Goal: Task Accomplishment & Management: Manage account settings

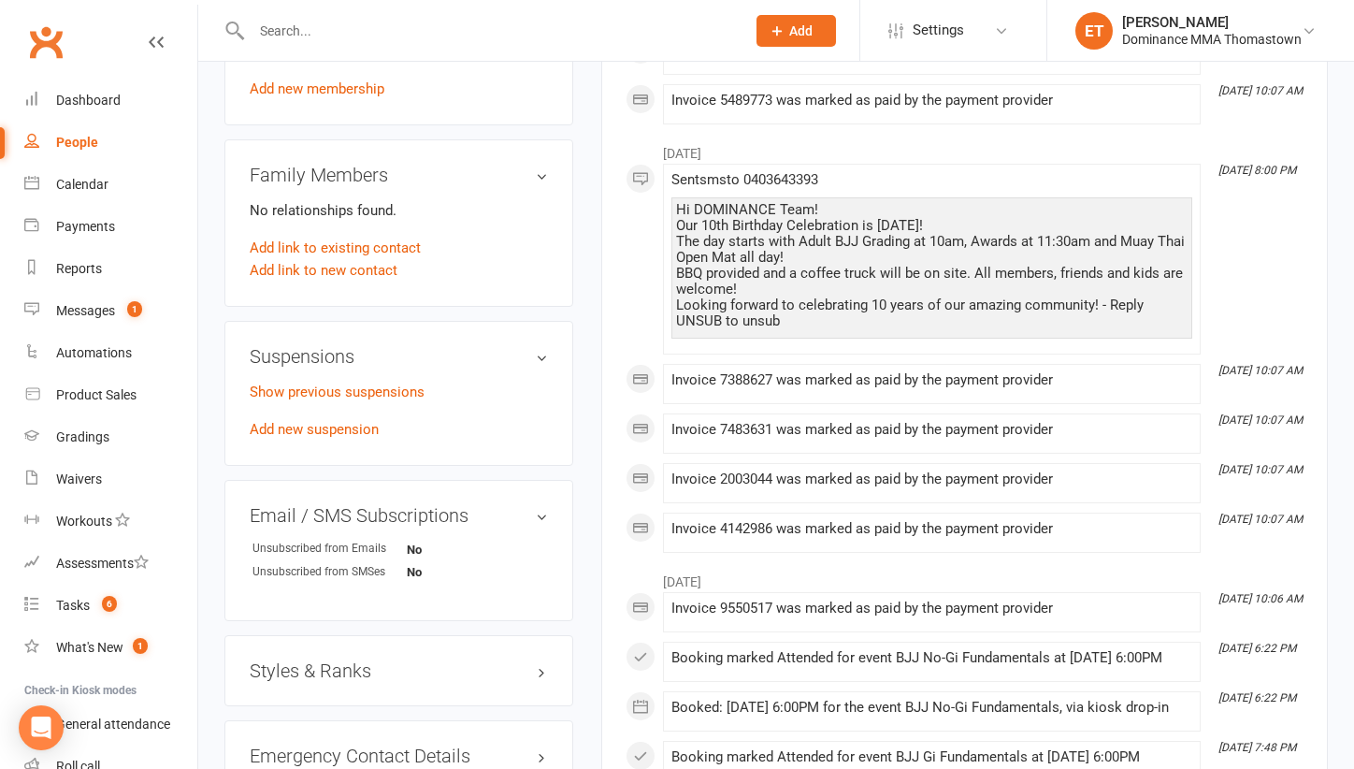
scroll to position [1157, 0]
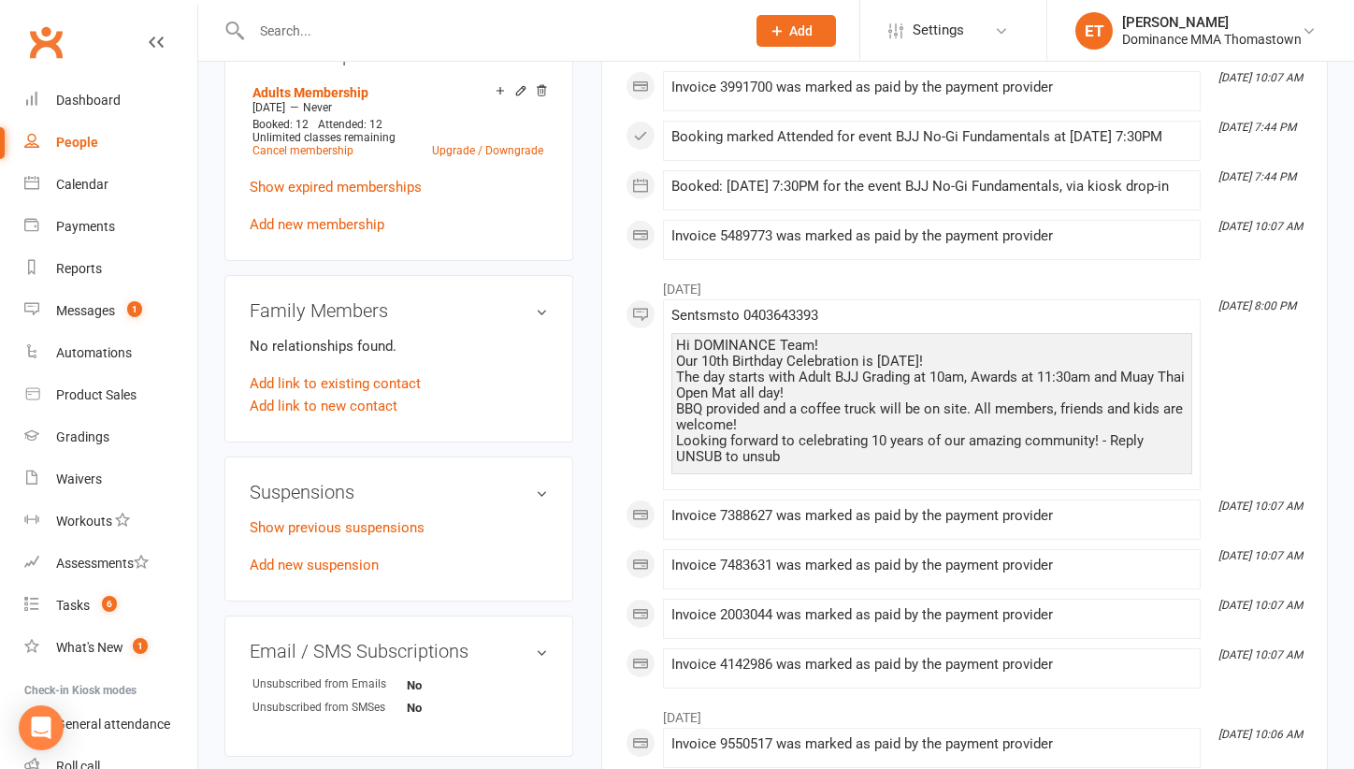
scroll to position [993, 0]
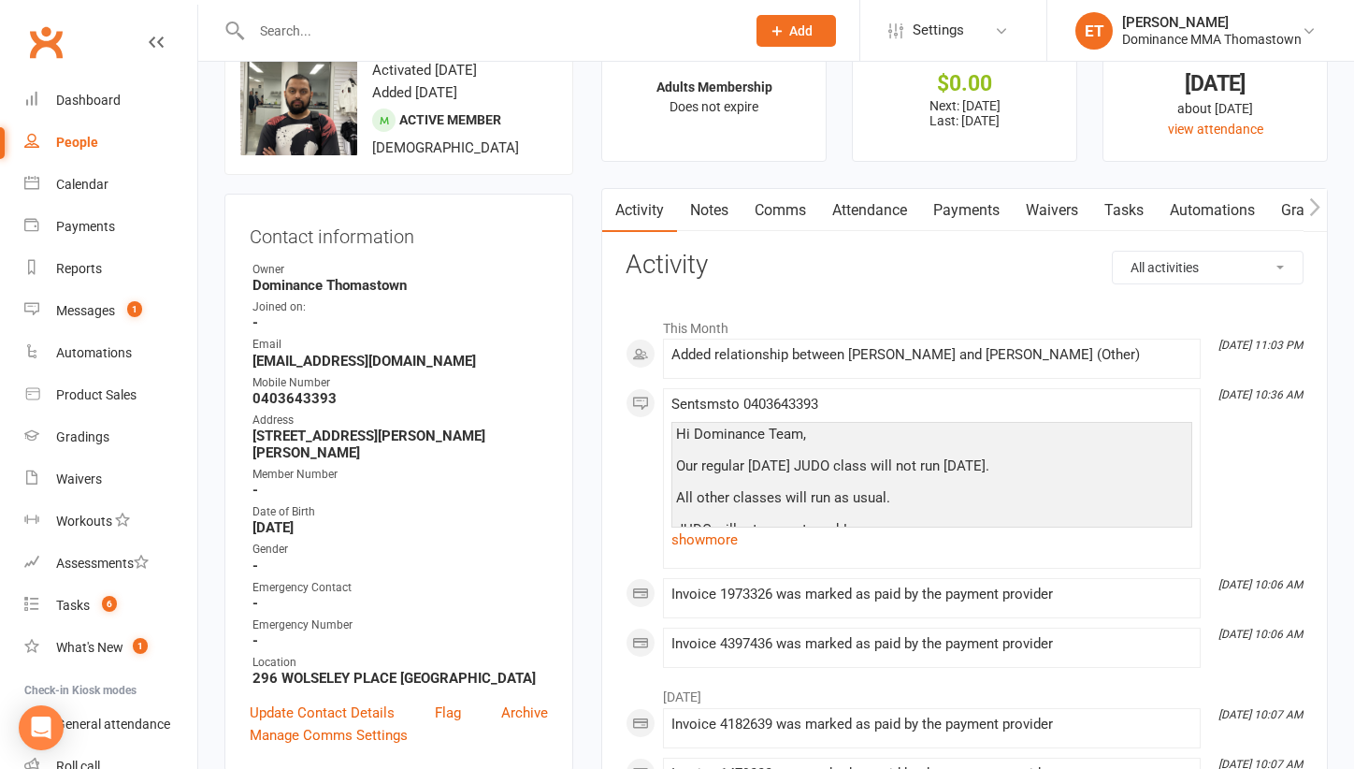
scroll to position [28, 0]
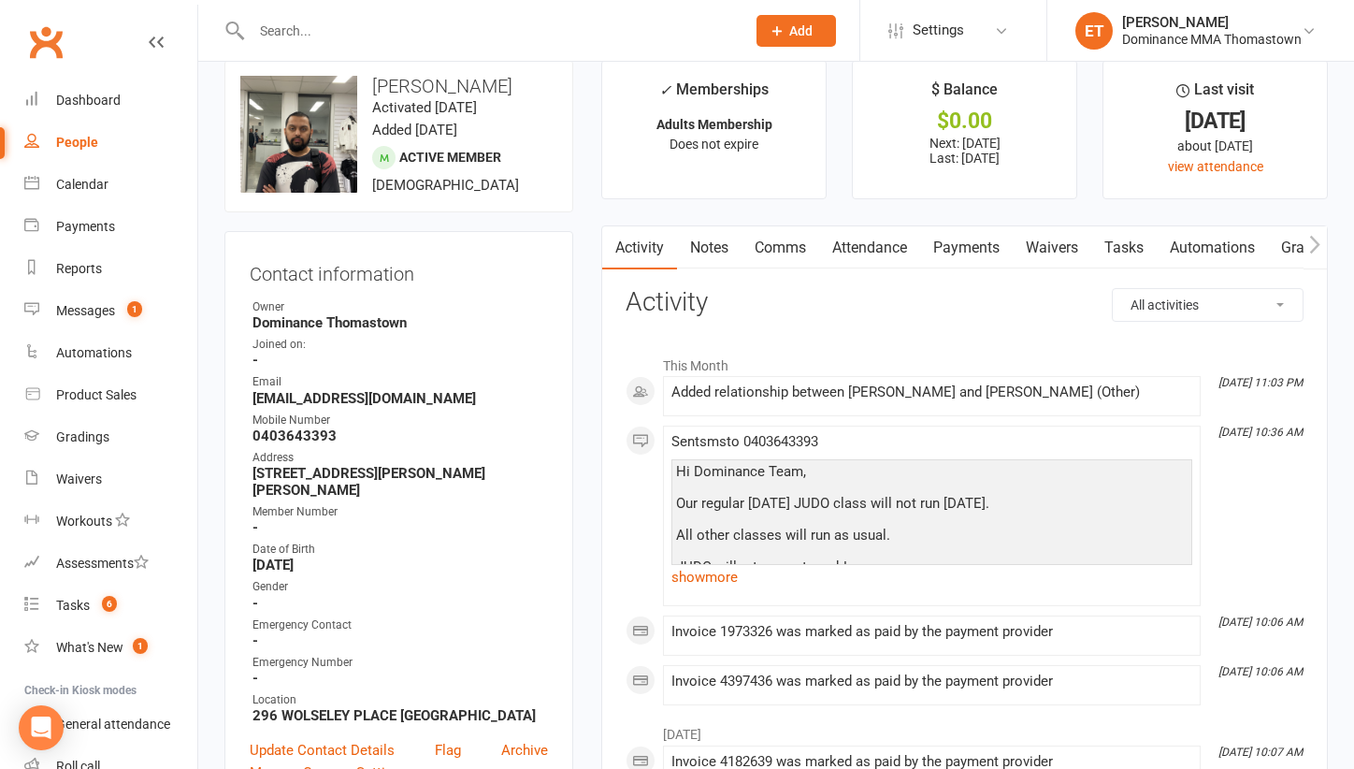
click at [1114, 243] on link "Tasks" at bounding box center [1123, 247] width 65 height 43
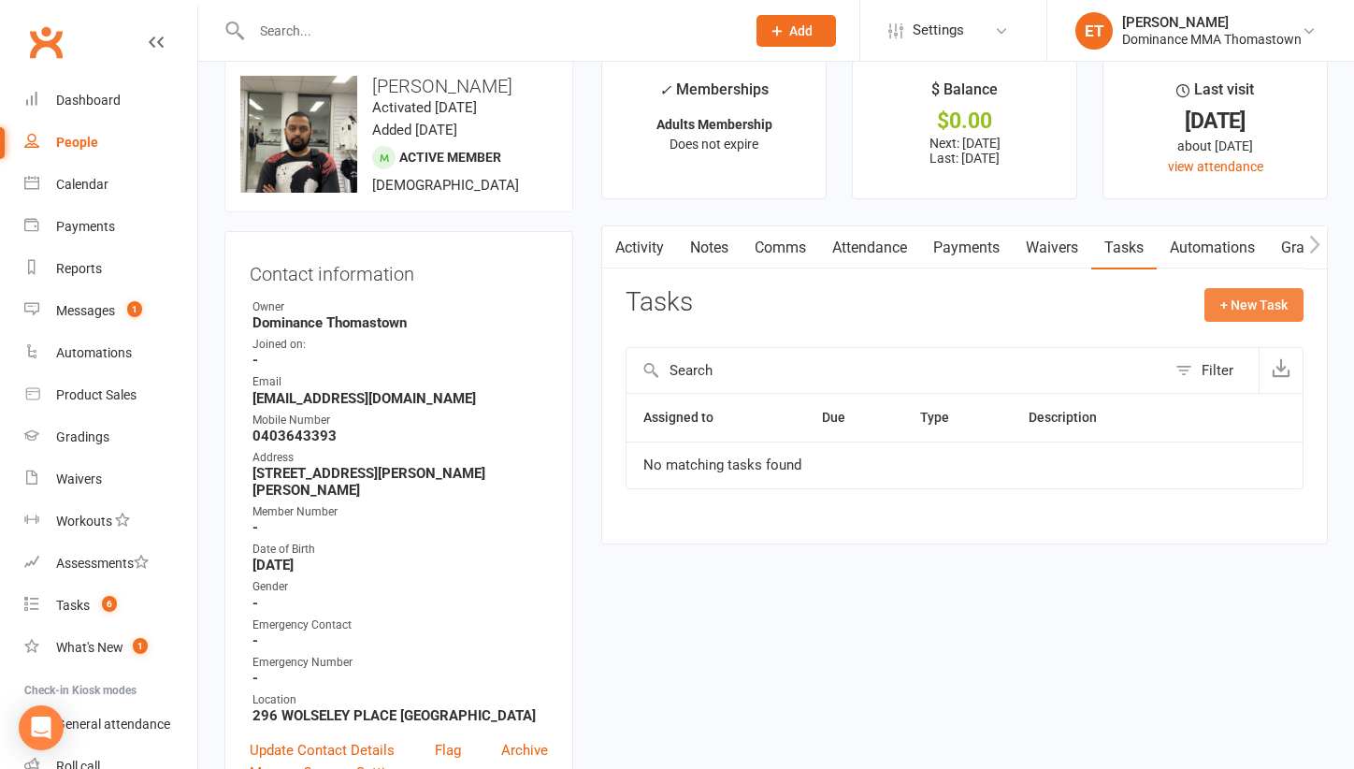
click at [1261, 299] on button "+ New Task" at bounding box center [1253, 305] width 99 height 34
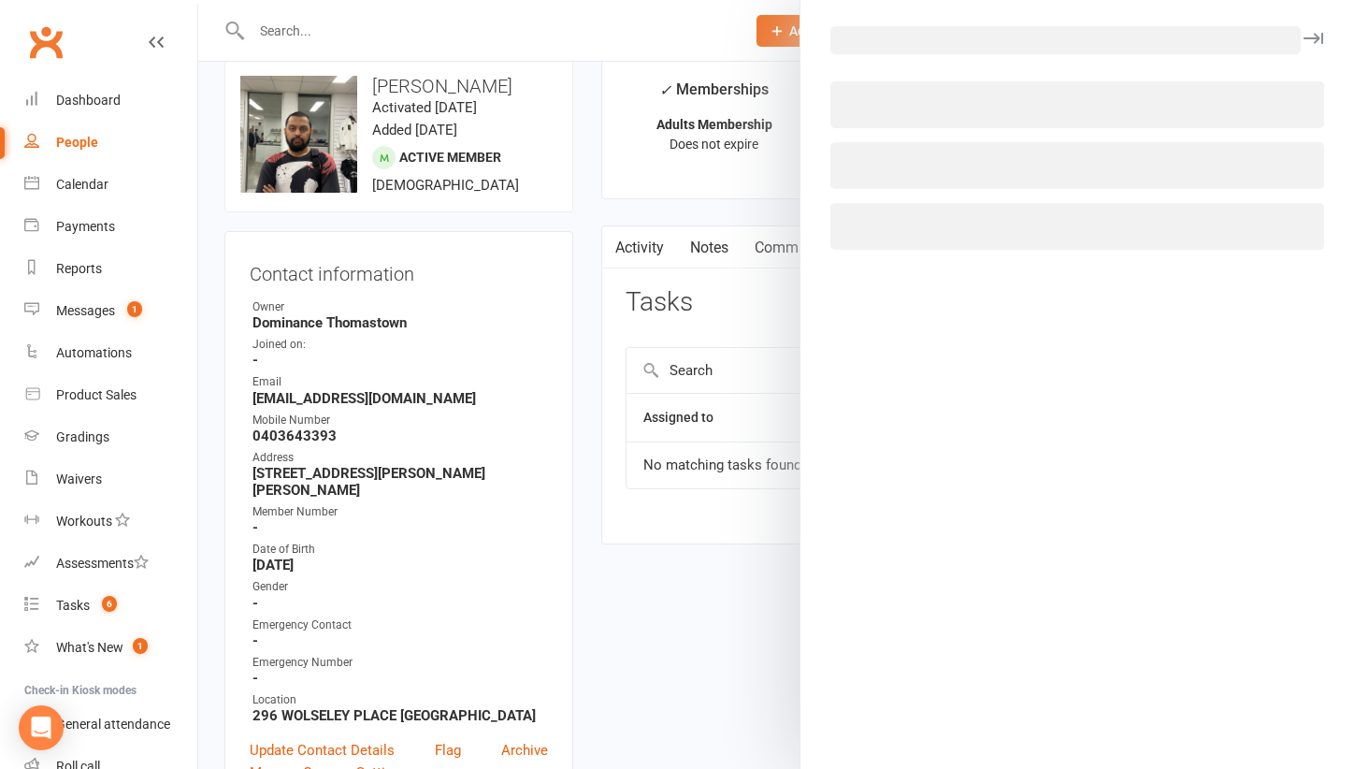
select select "52482"
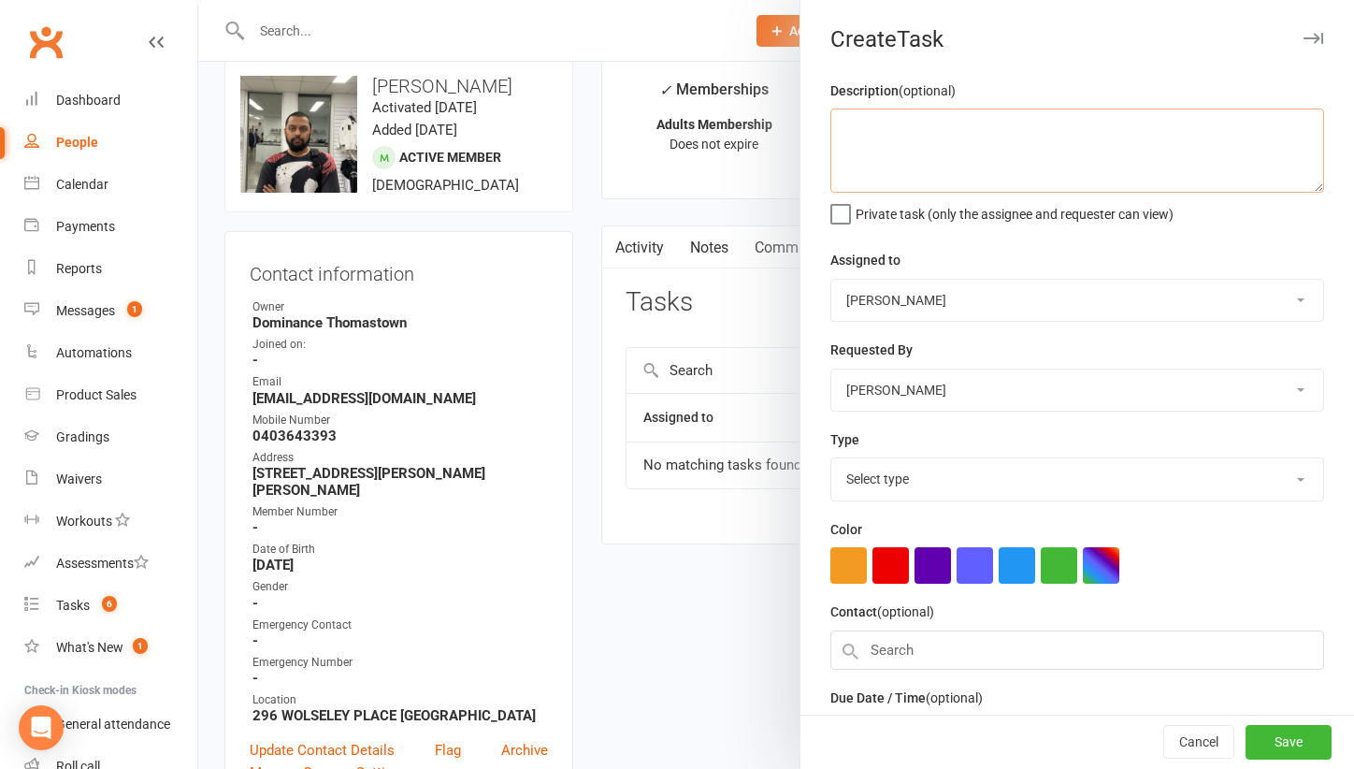
click at [887, 156] on textarea at bounding box center [1077, 150] width 494 height 84
click at [889, 128] on textarea "sort out - Ellen 12/9" at bounding box center [1077, 150] width 494 height 84
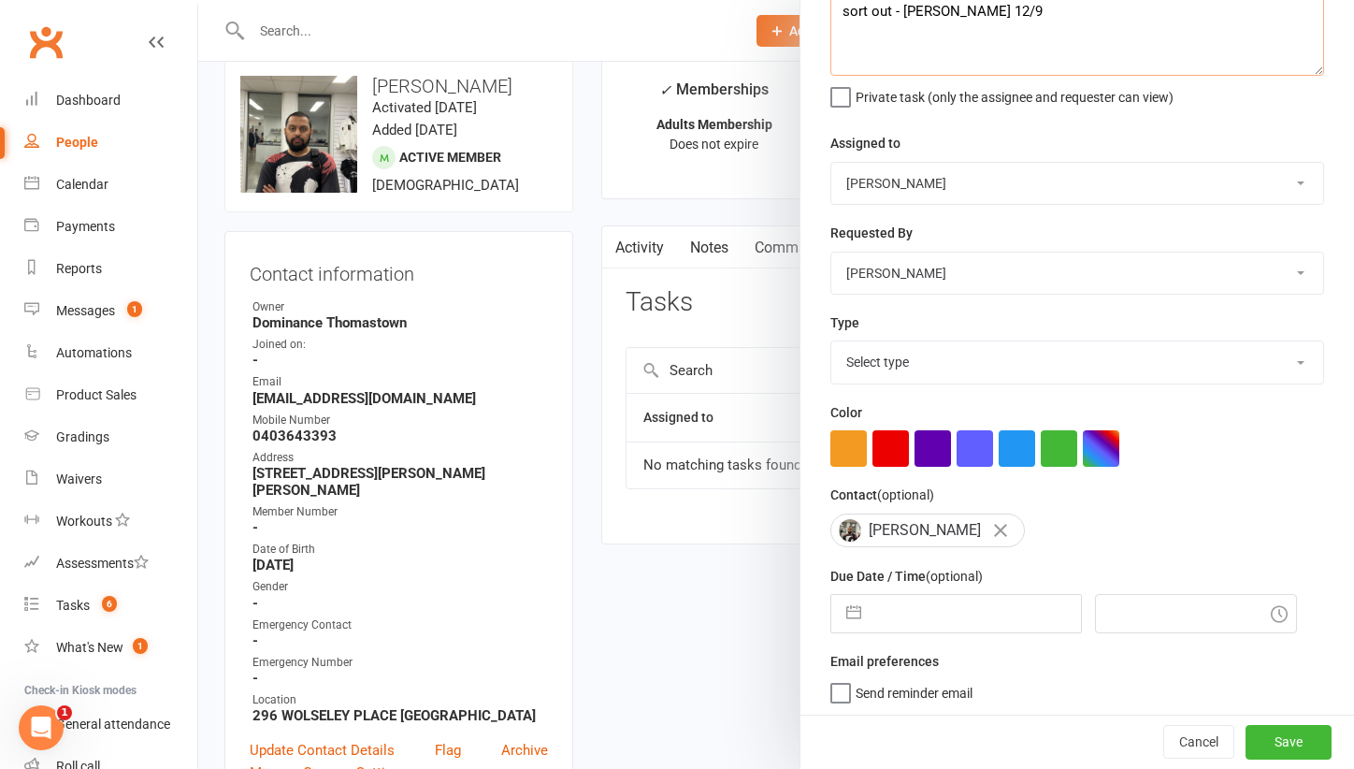
type textarea "sort out - Ellen 12/9"
select select "7"
select select "2025"
select select "8"
select select "2025"
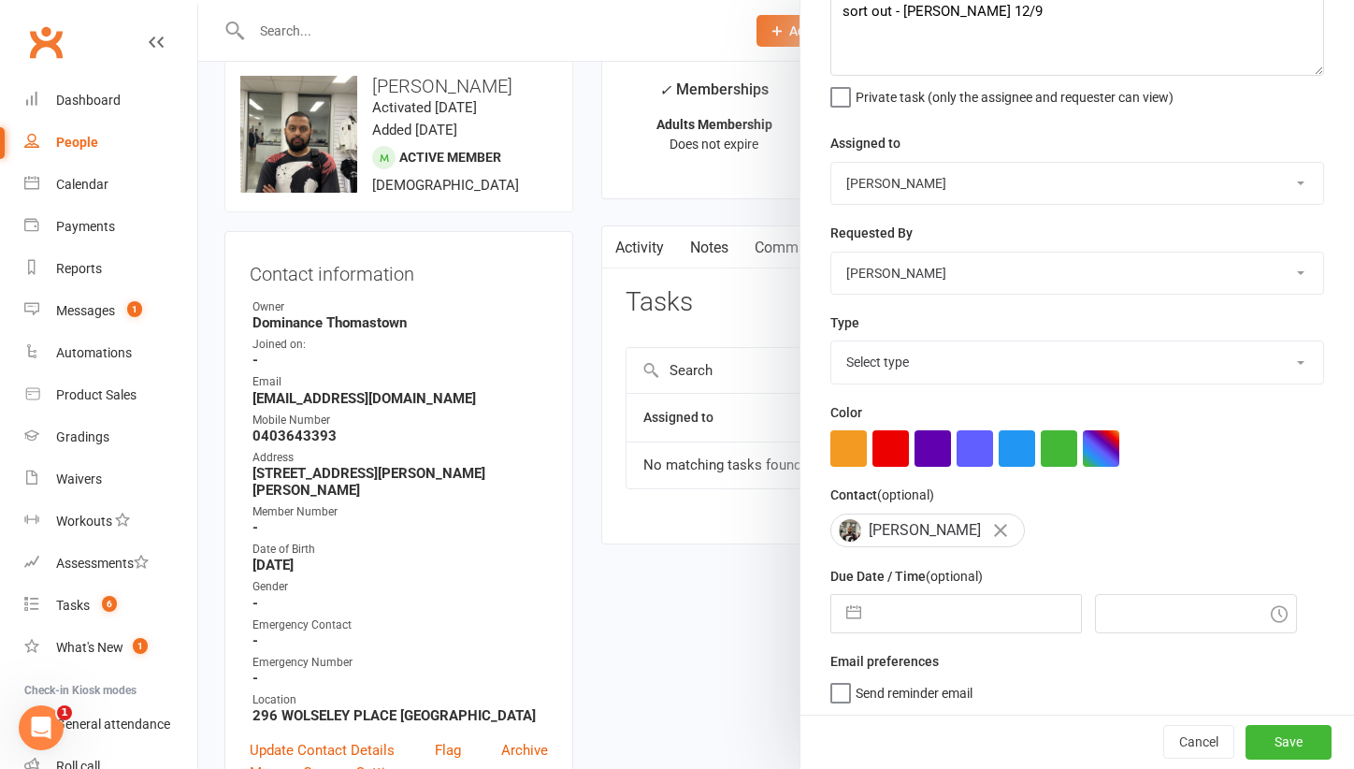
select select "9"
select select "2025"
click at [900, 620] on input "text" at bounding box center [975, 613] width 210 height 37
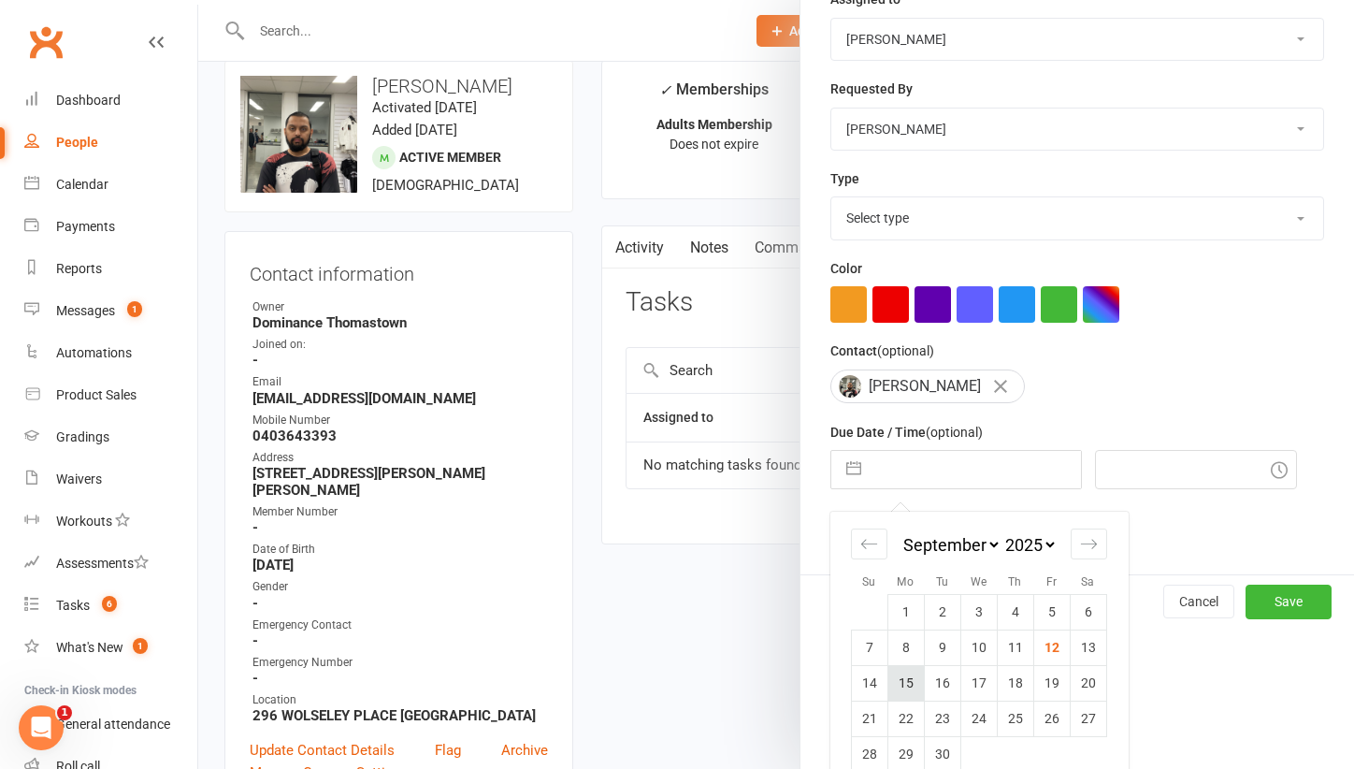
click at [911, 683] on td "15" at bounding box center [905, 683] width 36 height 36
type input "15 Sep 2025"
type input "11:15pm"
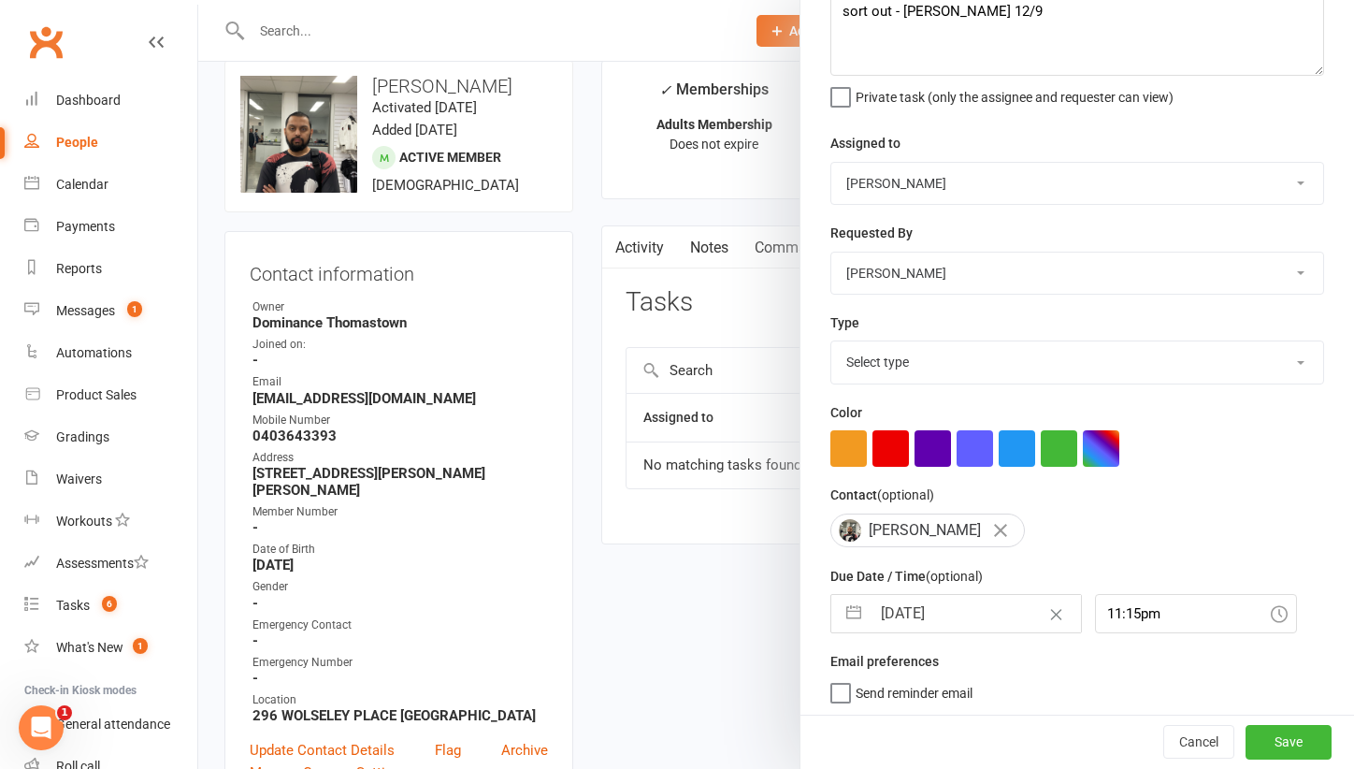
select select "12547"
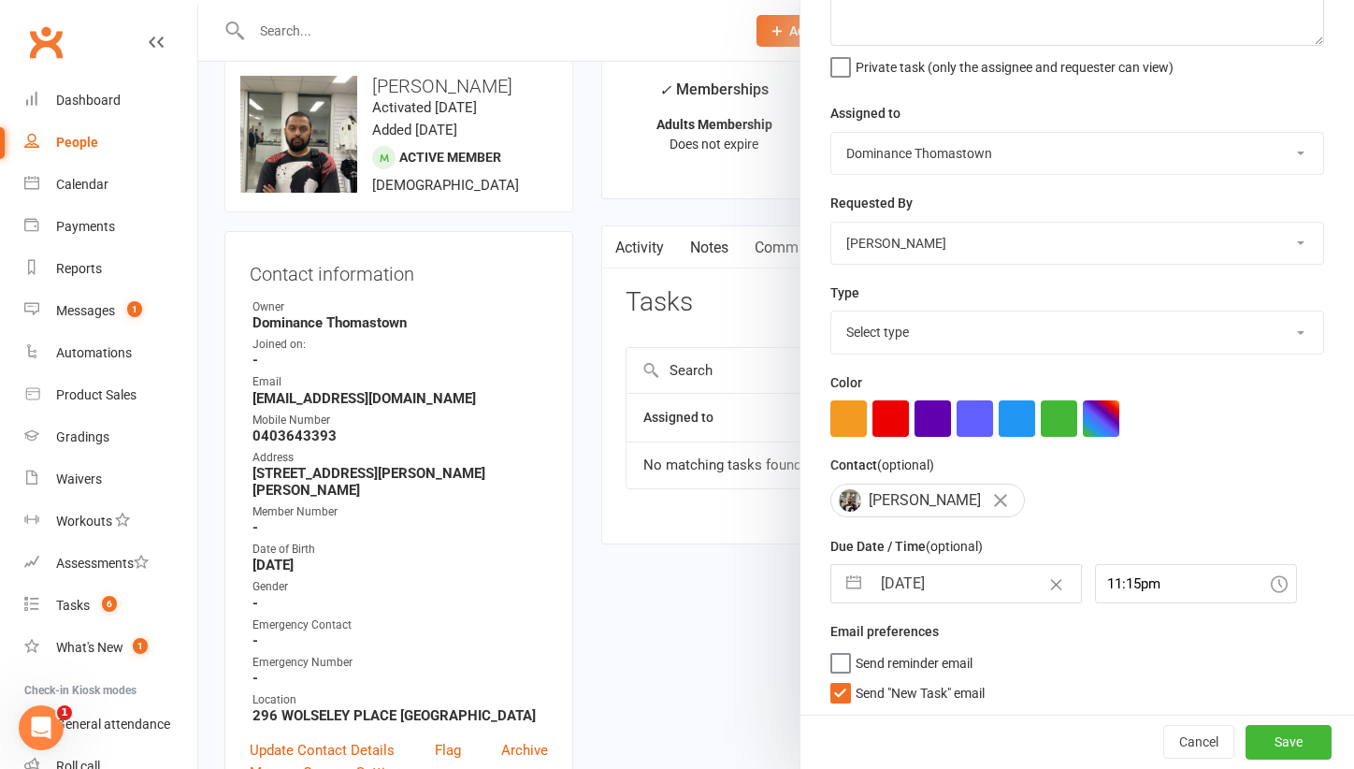
click at [911, 694] on span "Send "New Task" email" at bounding box center [920, 690] width 129 height 22
click at [911, 679] on input "Send "New Task" email" at bounding box center [907, 679] width 154 height 0
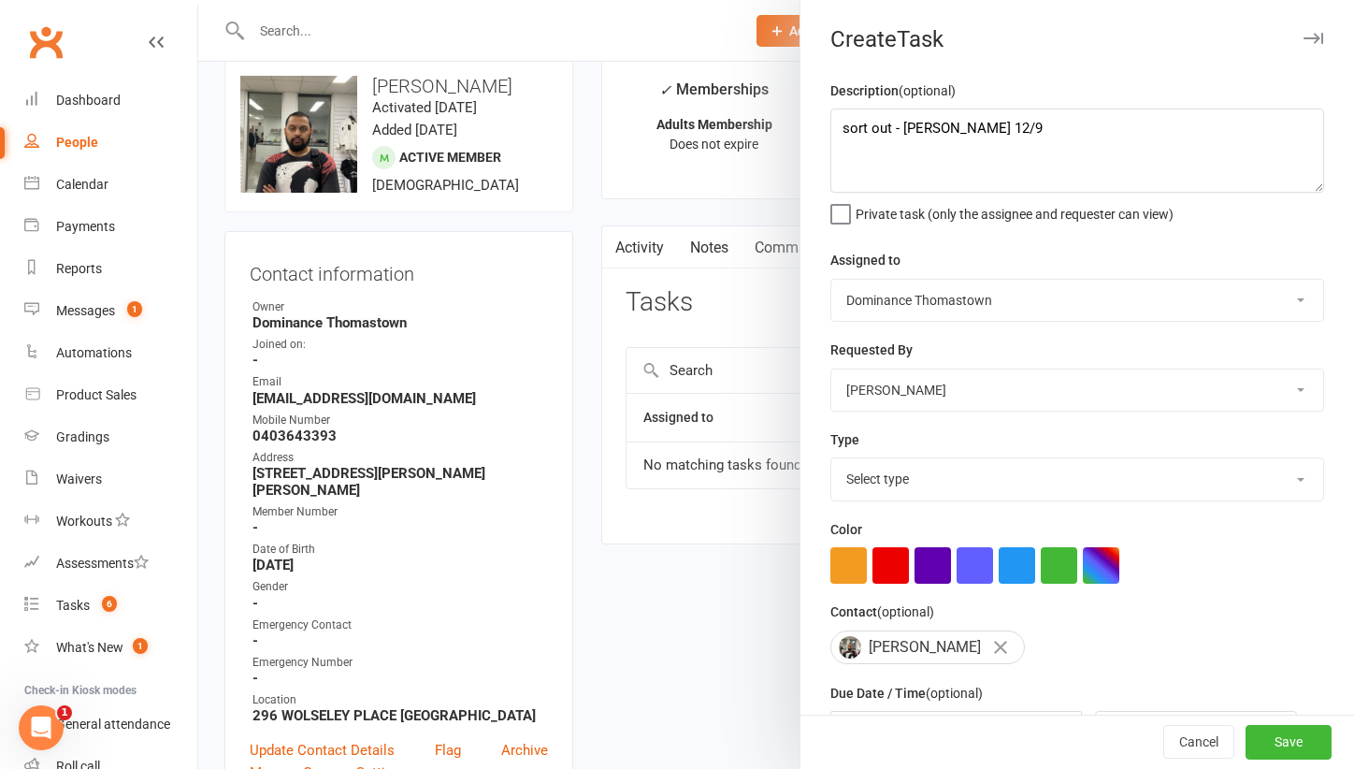
scroll to position [0, 0]
click at [842, 123] on textarea "sort out - Ellen 12/9" at bounding box center [1077, 150] width 494 height 84
type textarea "ellen please sort out - Ellen 12/9"
click at [1284, 729] on button "Save" at bounding box center [1288, 743] width 86 height 34
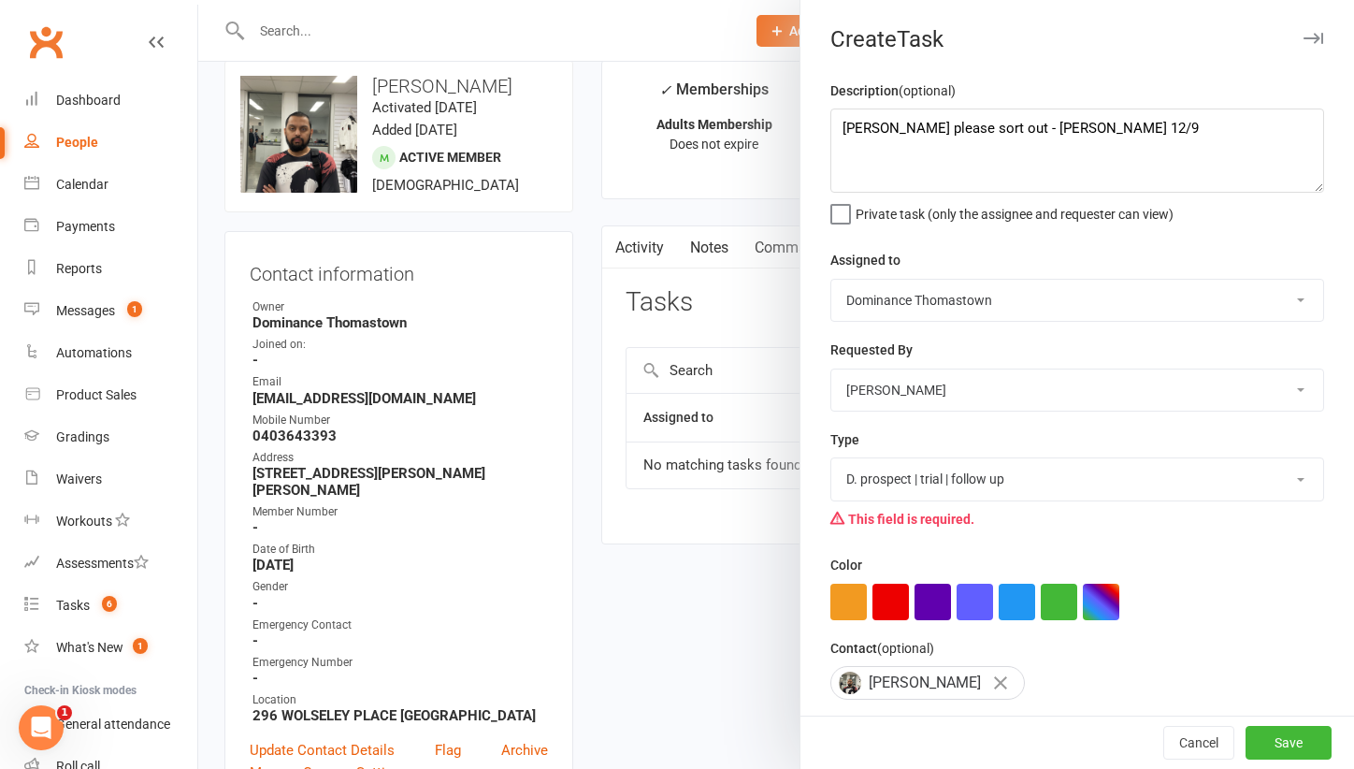
select select "3858"
click at [1271, 733] on button "Save" at bounding box center [1288, 743] width 86 height 34
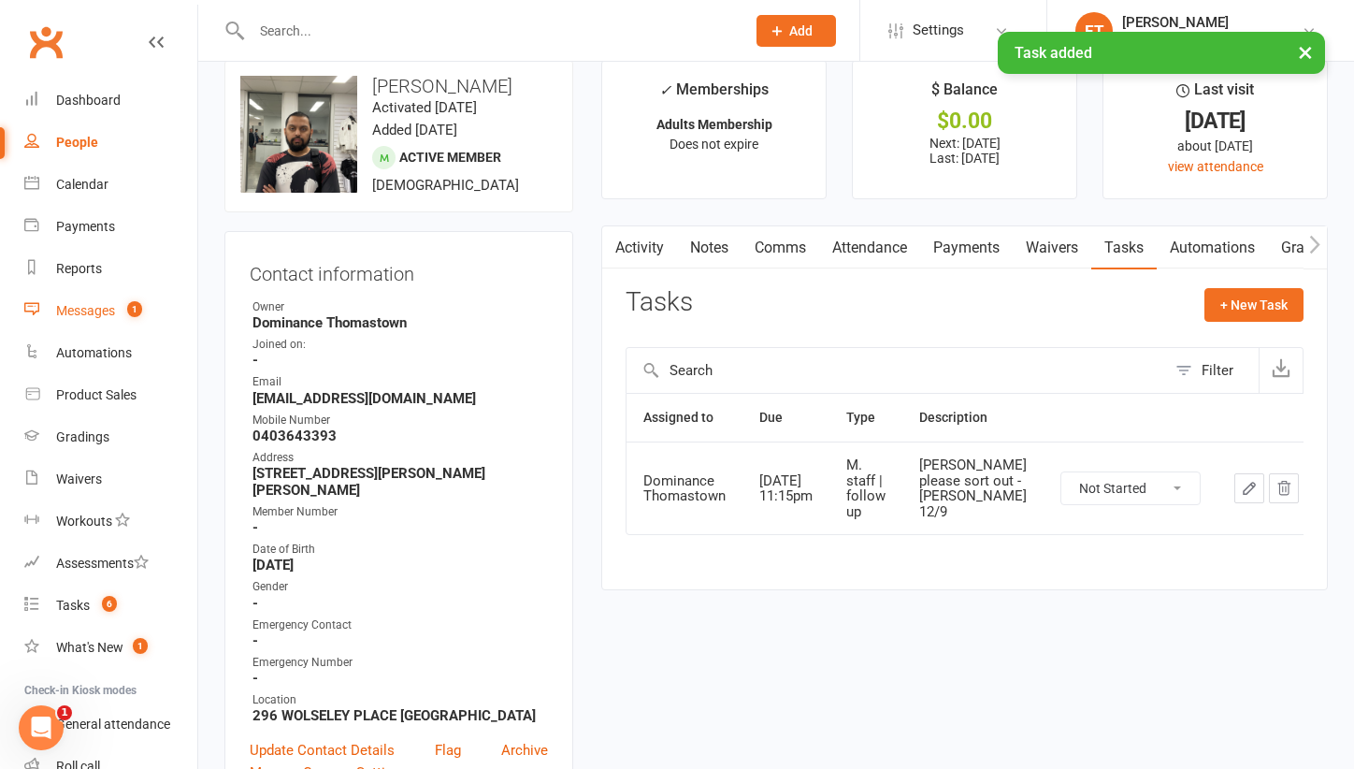
click at [141, 304] on span "1" at bounding box center [134, 309] width 15 height 16
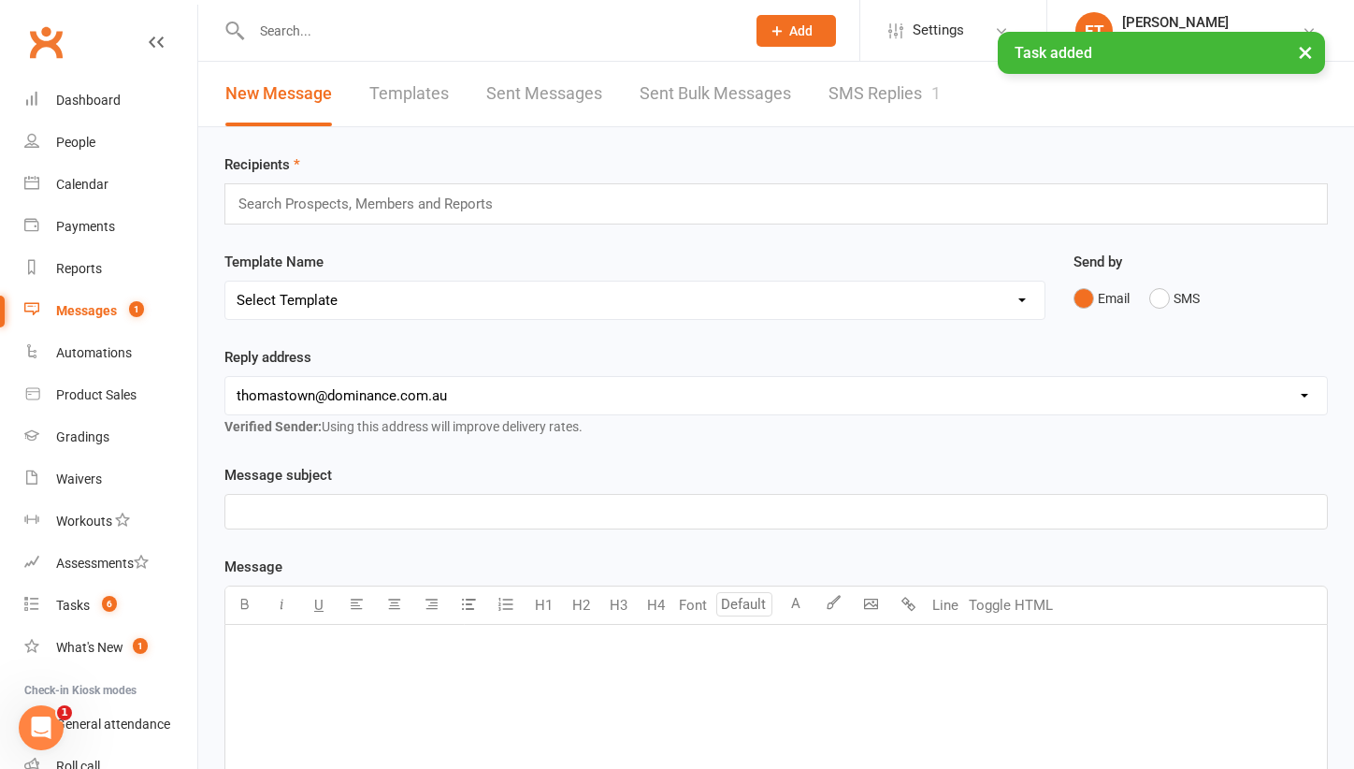
click at [845, 85] on link "SMS Replies 1" at bounding box center [884, 94] width 112 height 65
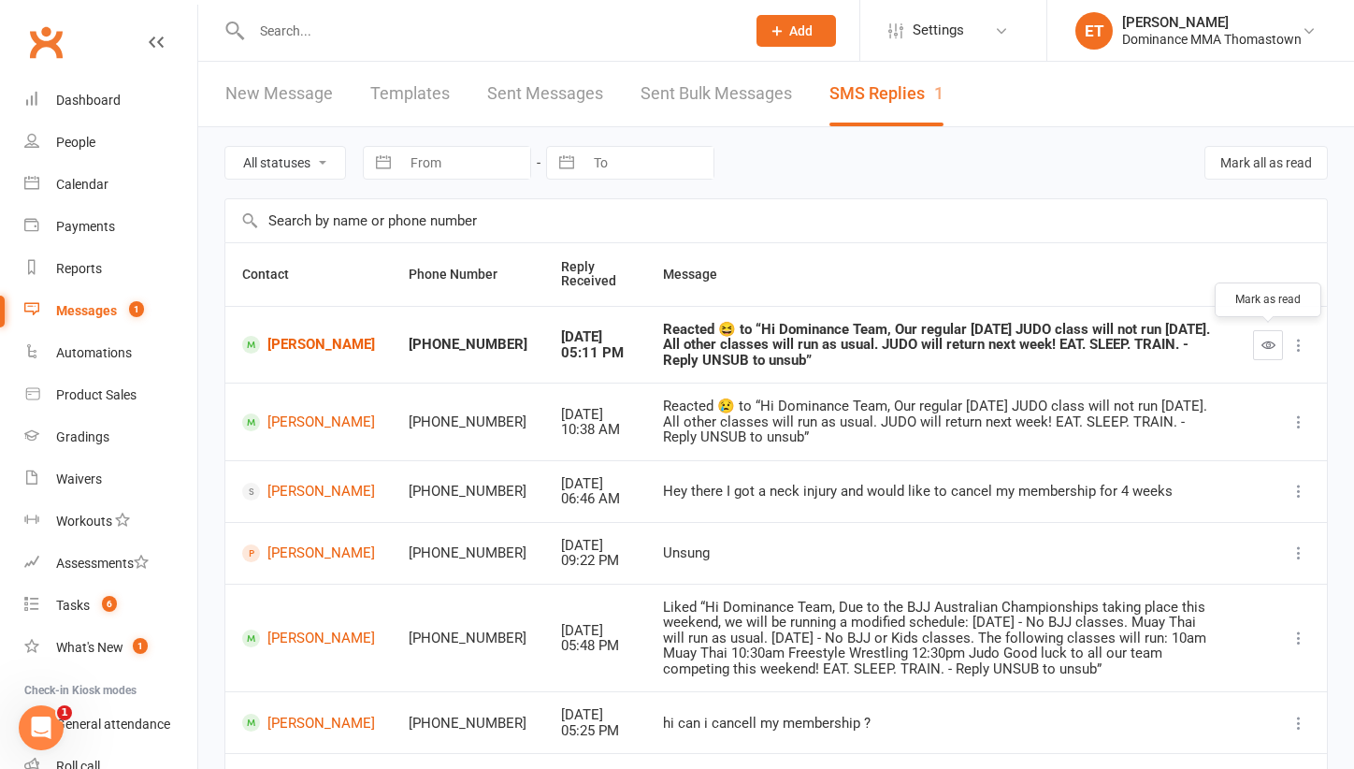
click at [1273, 344] on icon "button" at bounding box center [1268, 345] width 14 height 14
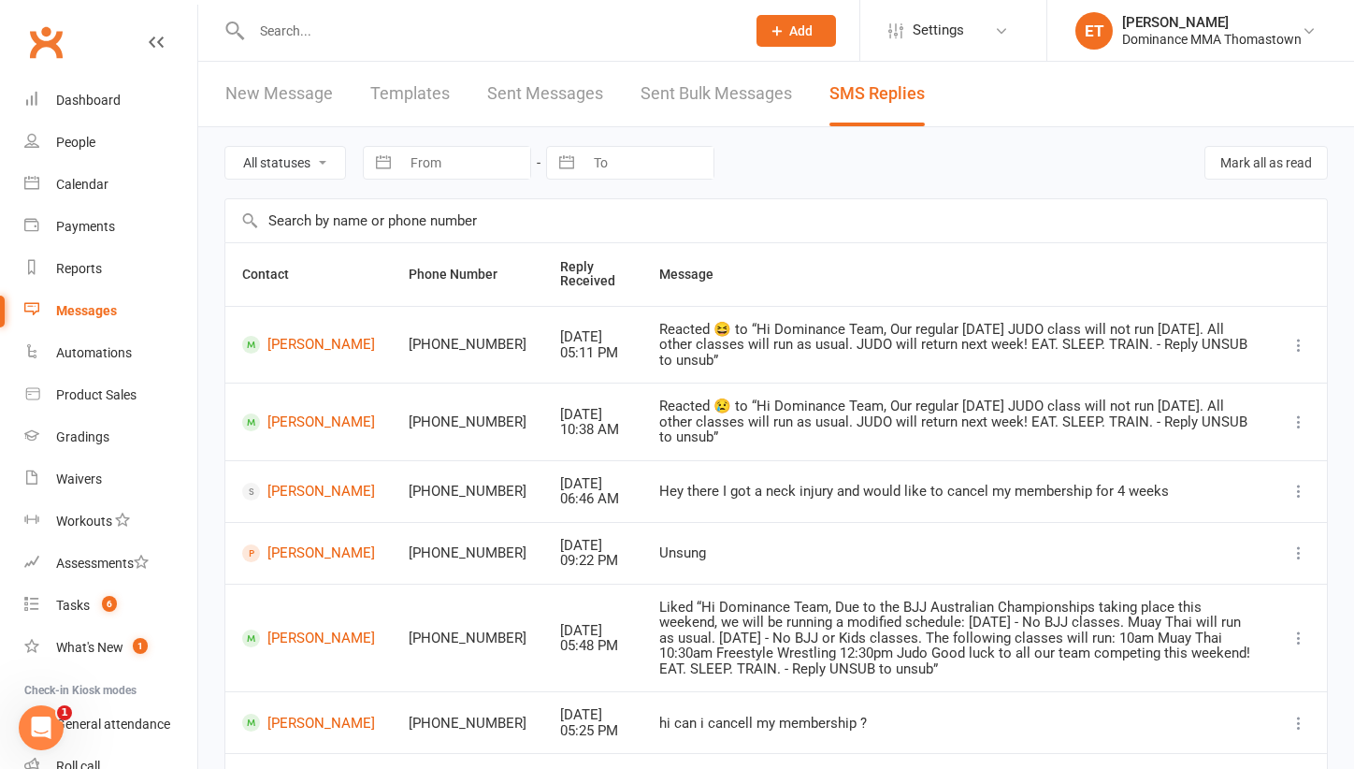
click at [285, 22] on input "text" at bounding box center [489, 31] width 486 height 26
paste input "Noah Tran"
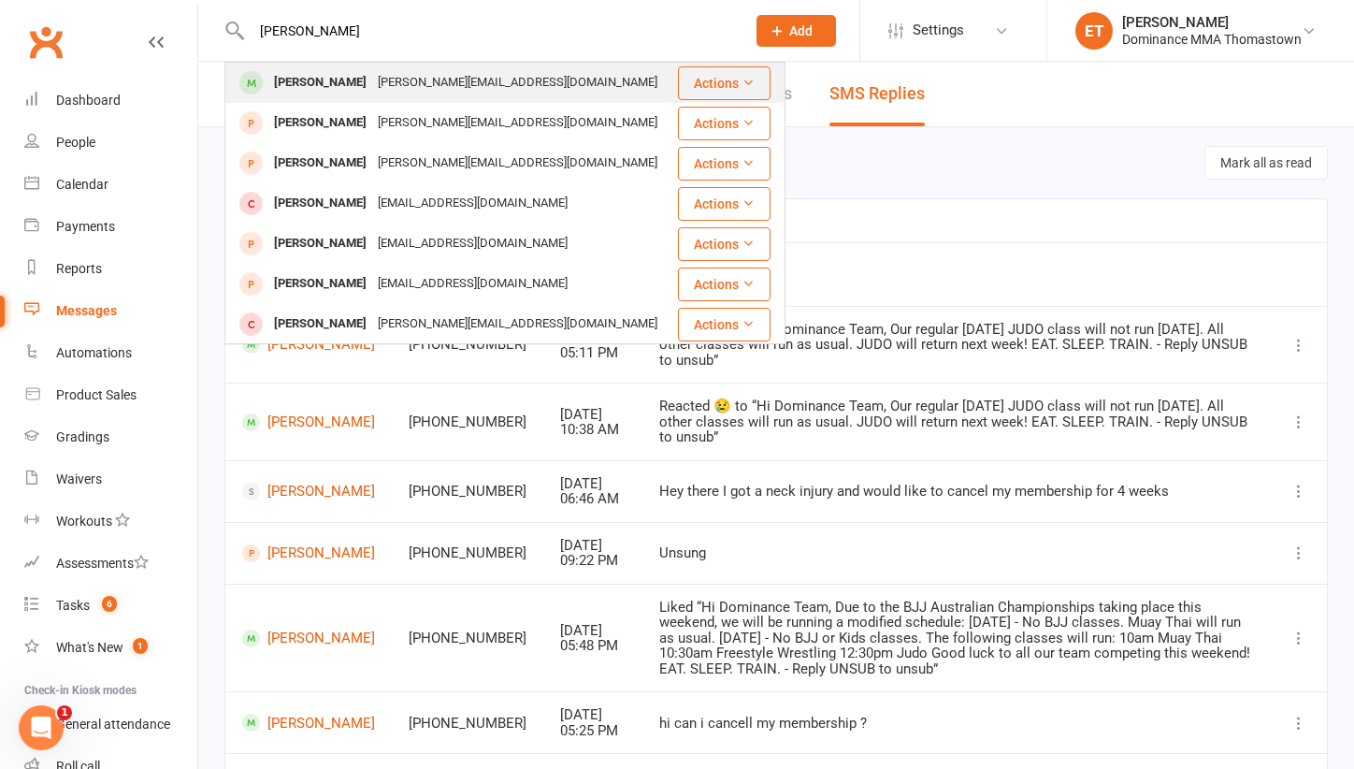
type input "Noah Tran"
click at [382, 83] on div "christine.tran819@gmail.com" at bounding box center [517, 82] width 291 height 27
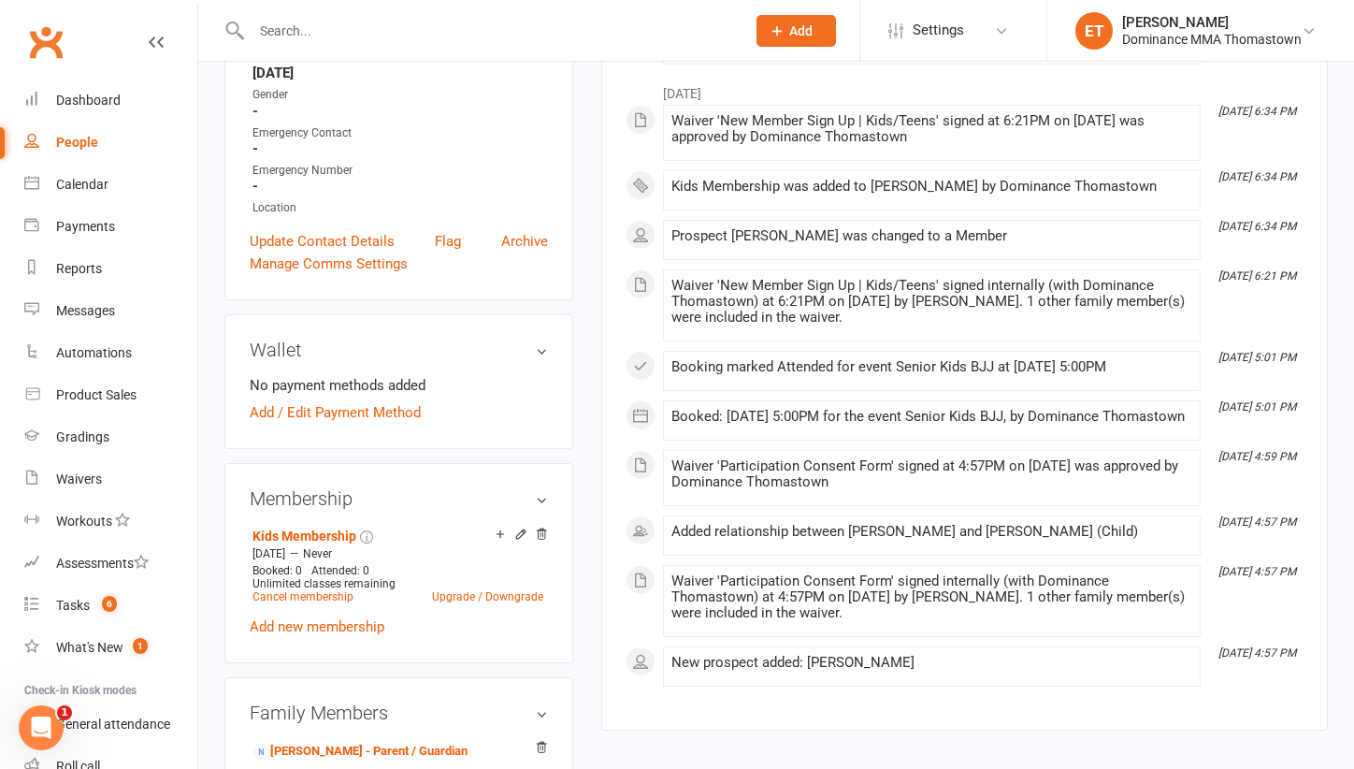
scroll to position [525, 0]
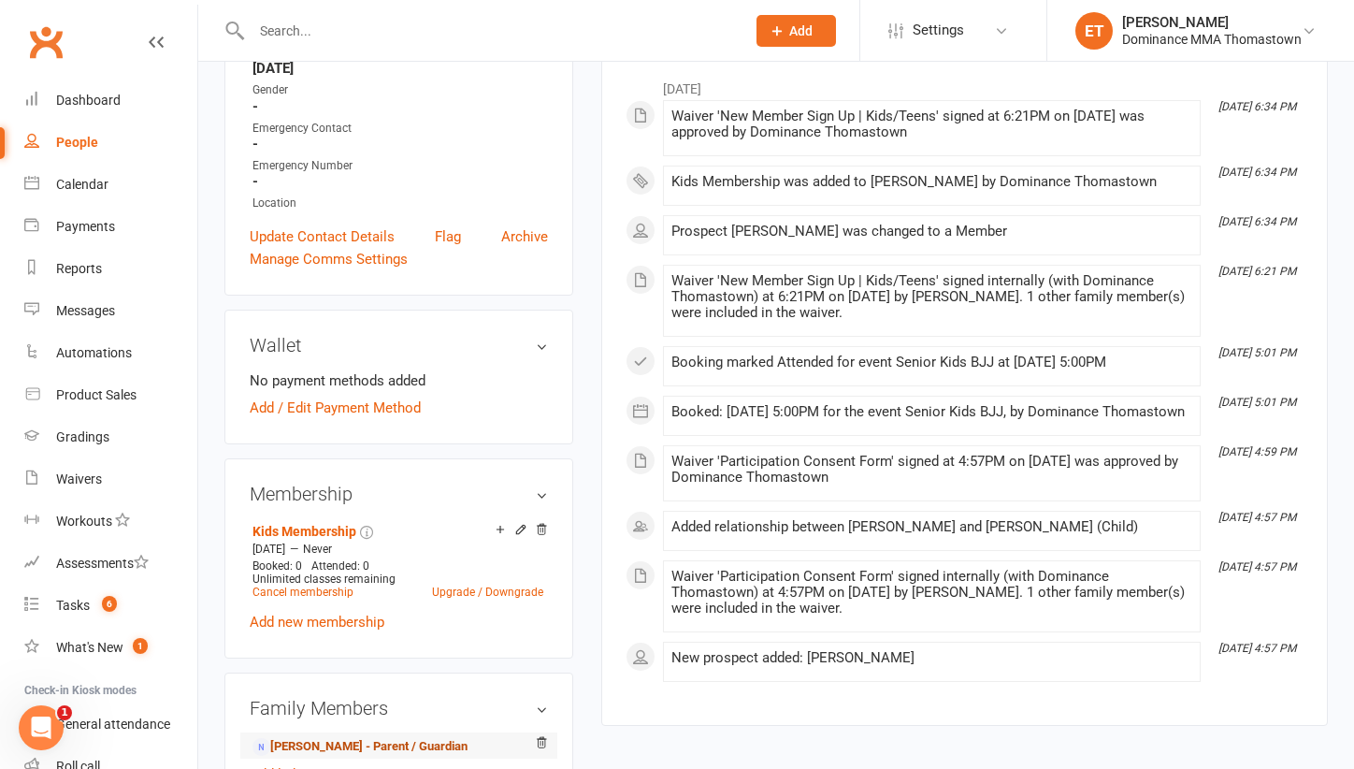
click at [385, 737] on link "Christine Tran - Parent / Guardian" at bounding box center [359, 747] width 215 height 20
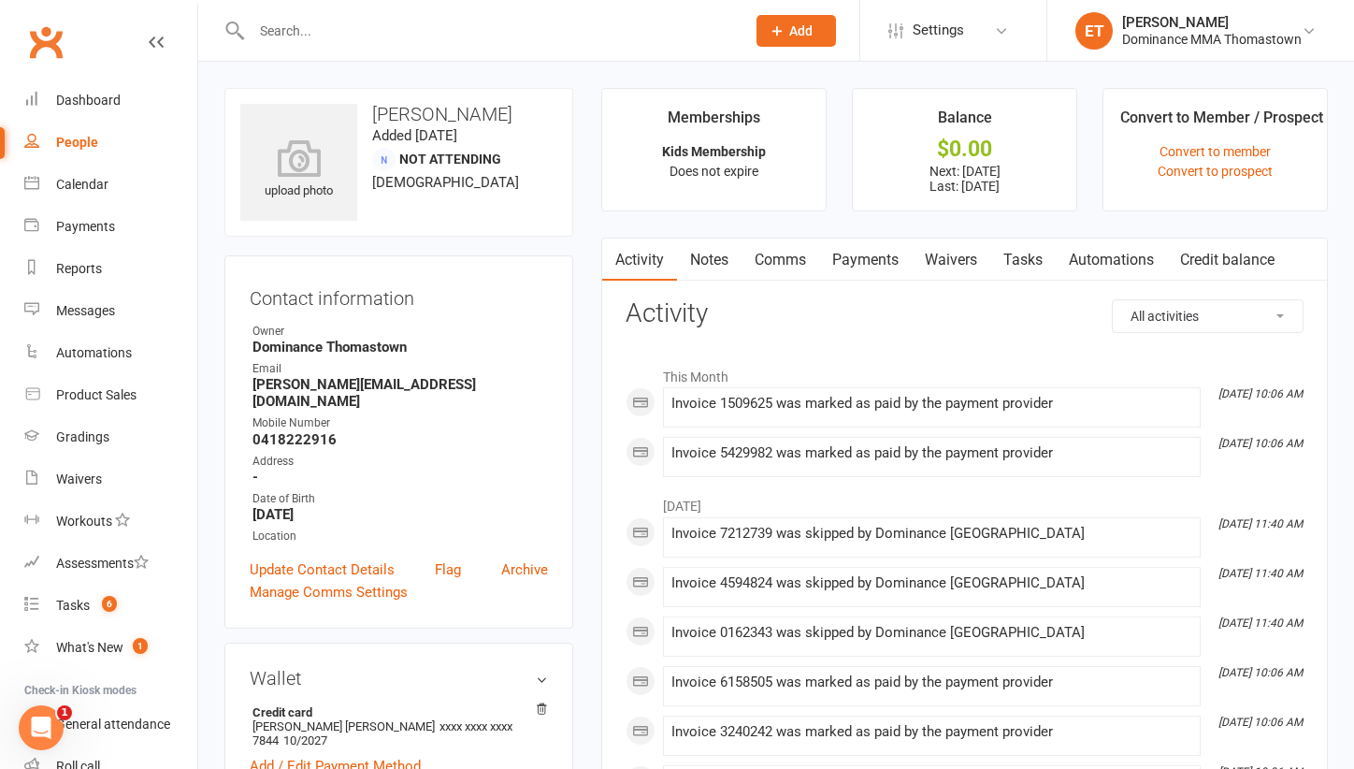
click at [701, 249] on link "Notes" at bounding box center [709, 259] width 65 height 43
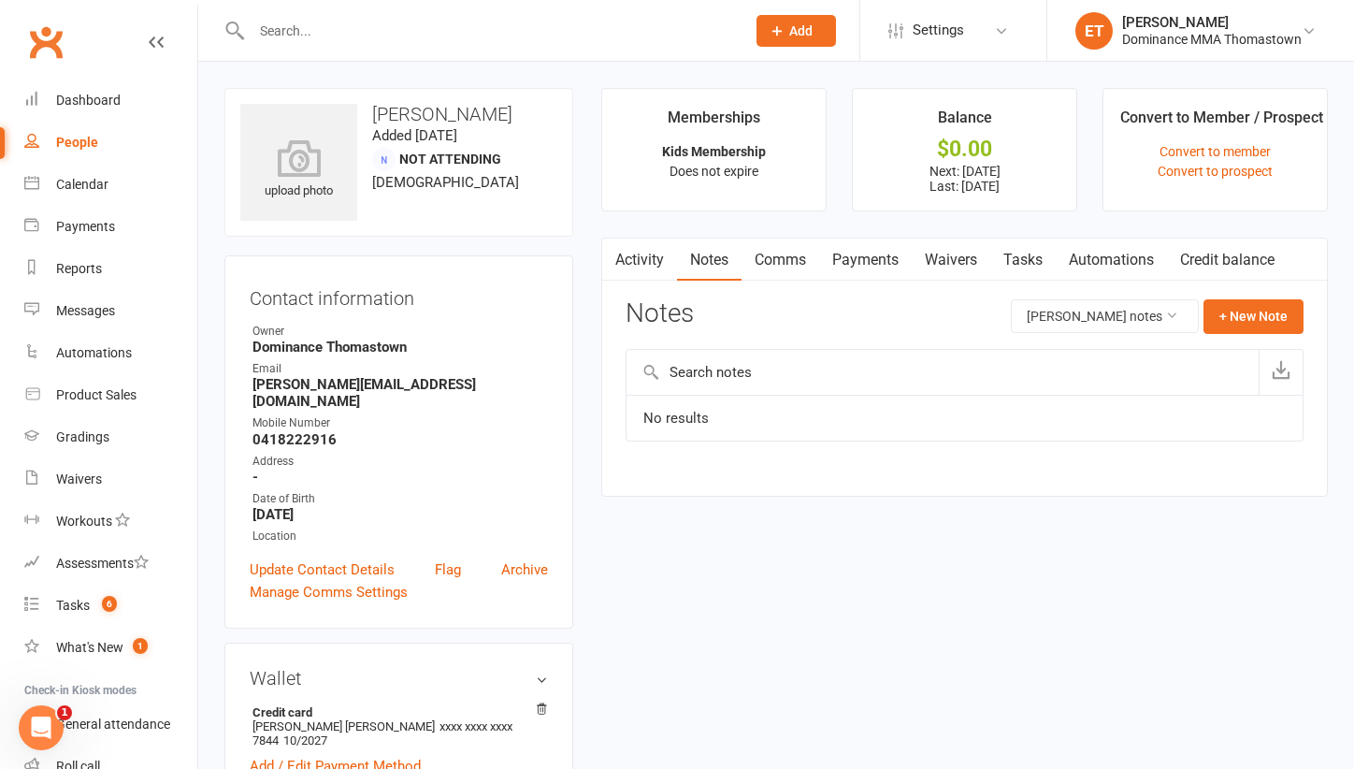
click at [673, 259] on link "Activity" at bounding box center [639, 259] width 75 height 43
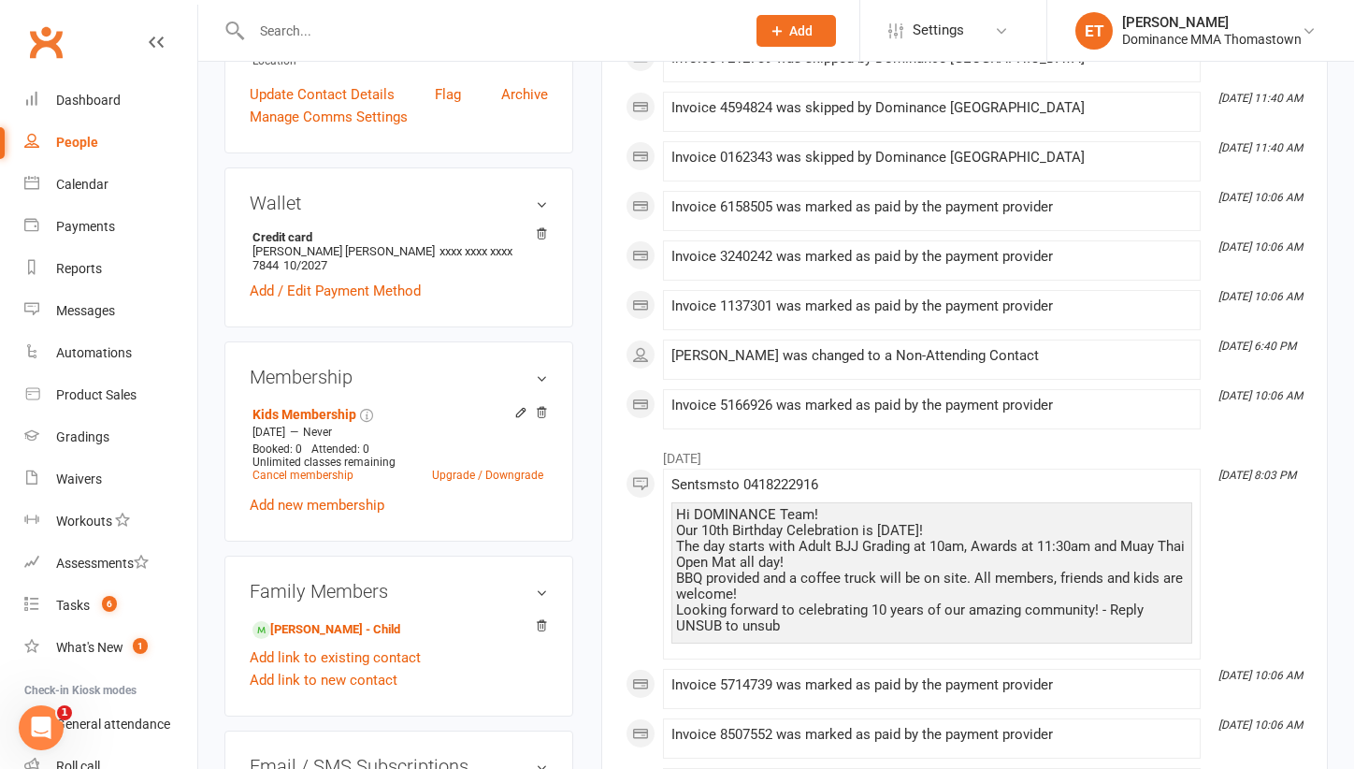
scroll to position [478, 0]
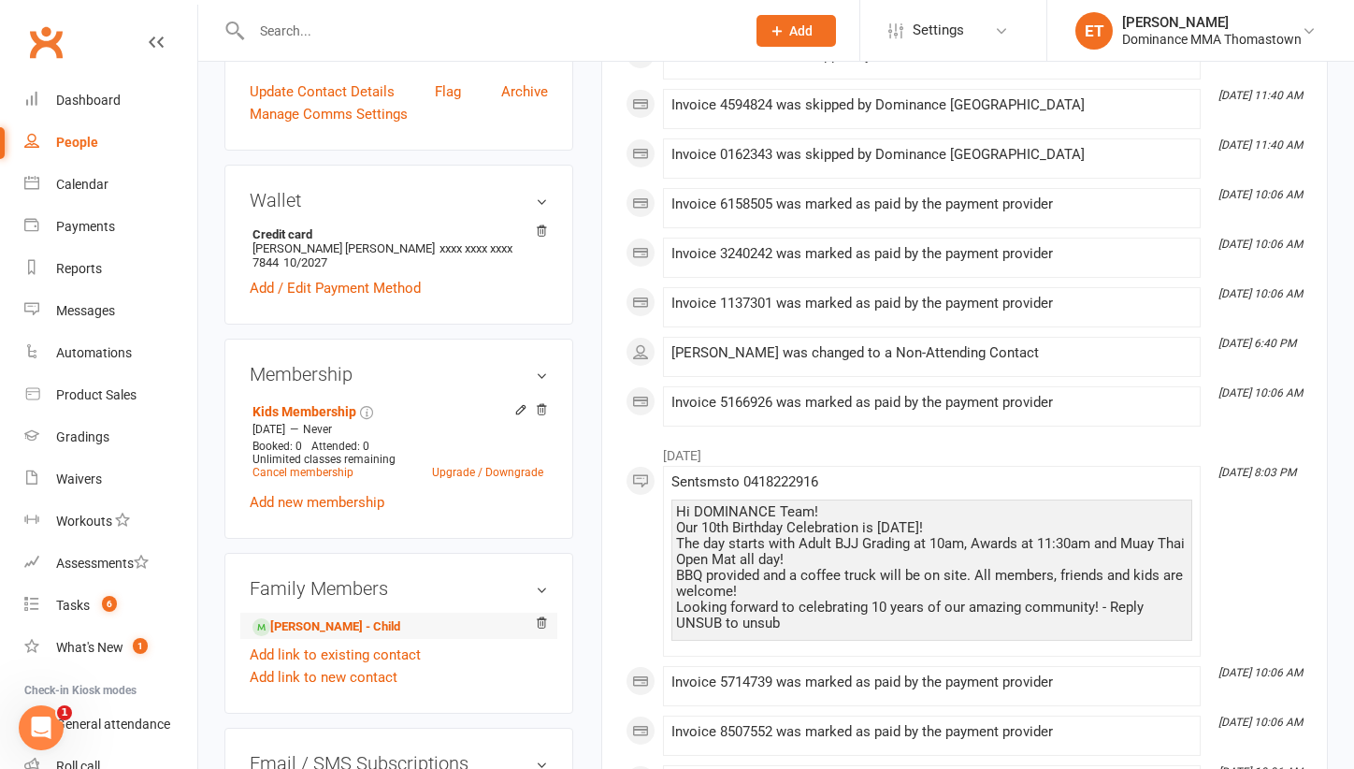
click at [344, 620] on li "Noah Tran - Child" at bounding box center [399, 625] width 298 height 26
click at [345, 617] on link "Noah Tran - Child" at bounding box center [326, 627] width 148 height 20
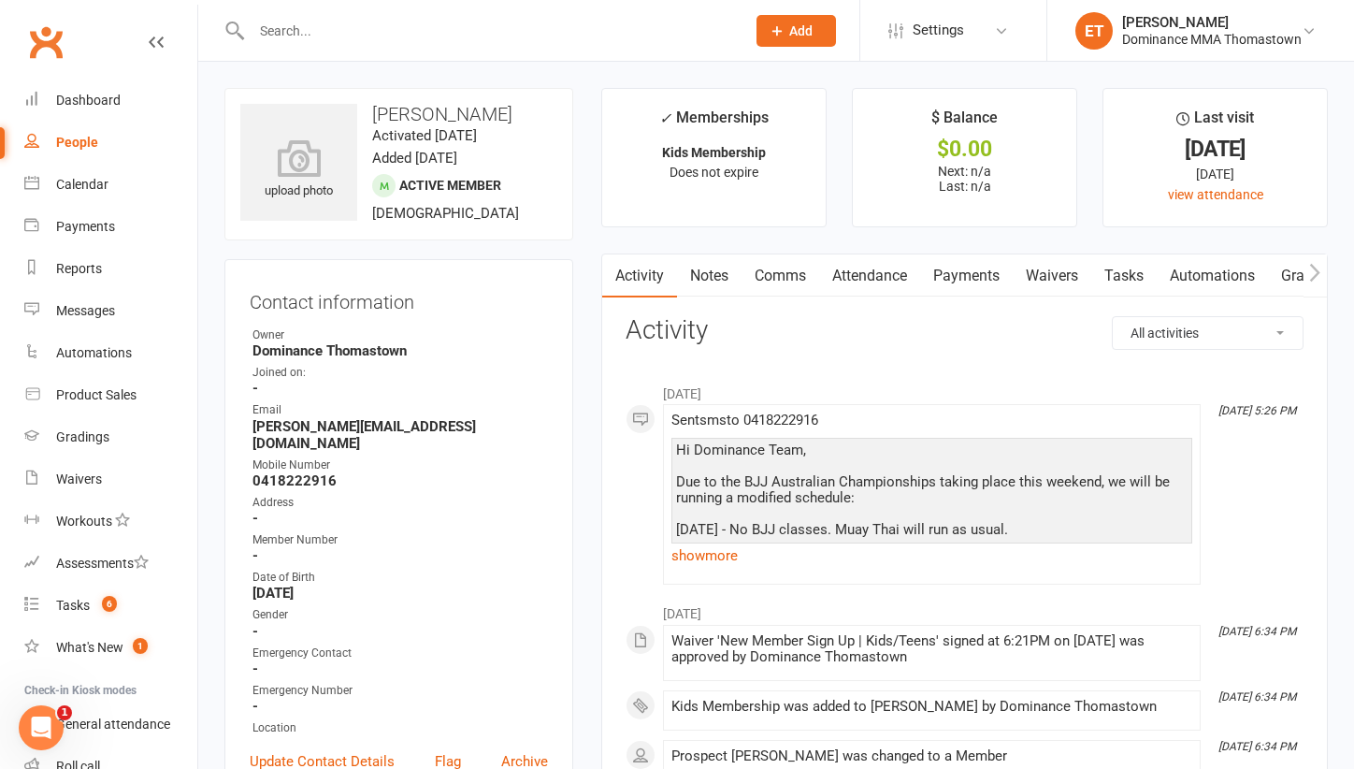
click at [886, 271] on link "Attendance" at bounding box center [869, 275] width 101 height 43
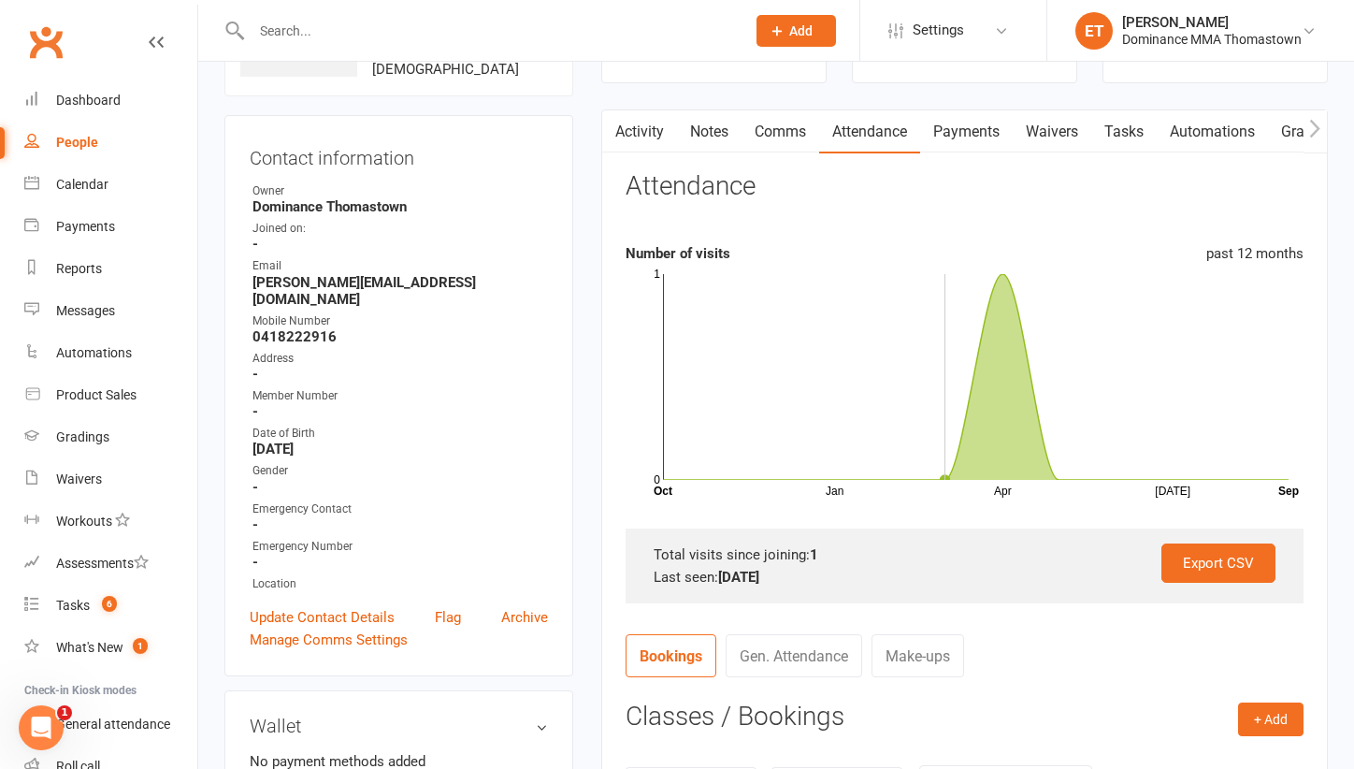
scroll to position [306, 0]
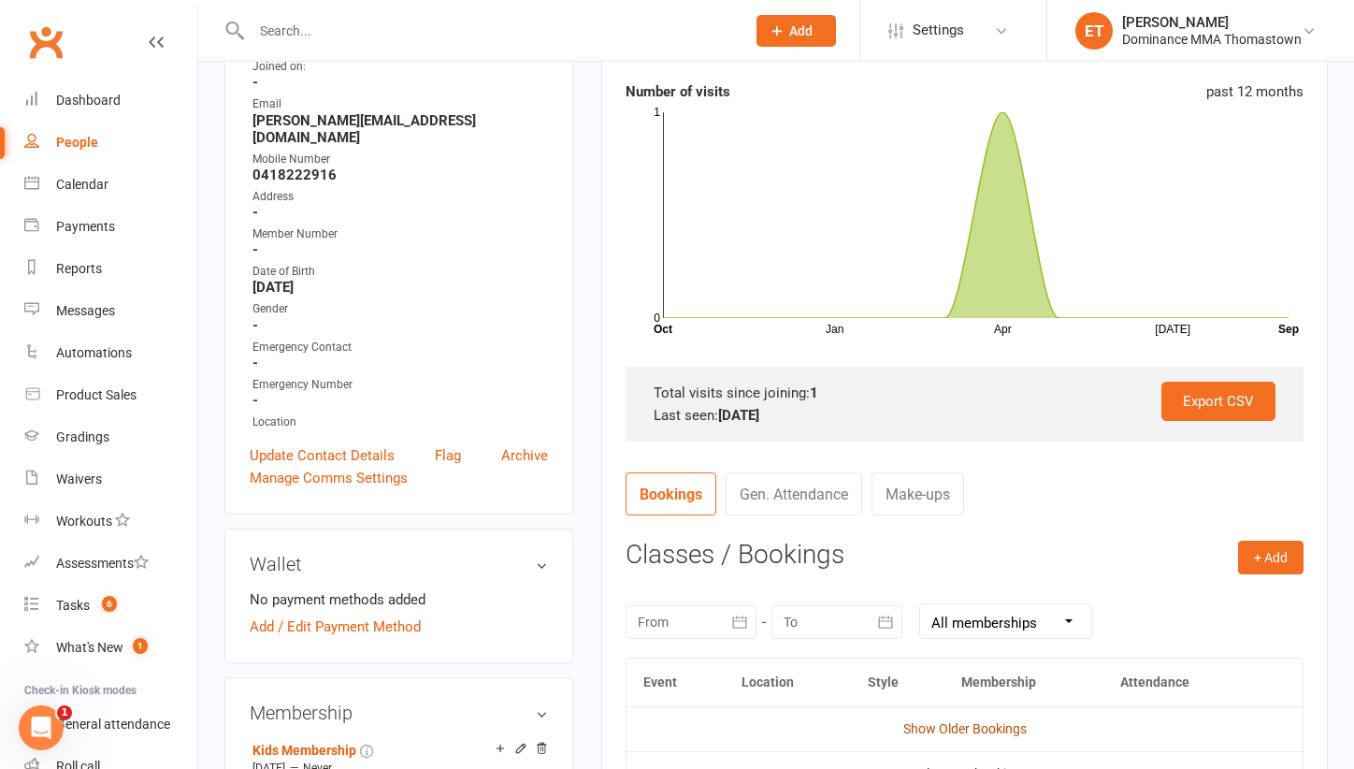
click at [955, 731] on link "Show Older Bookings" at bounding box center [964, 728] width 123 height 15
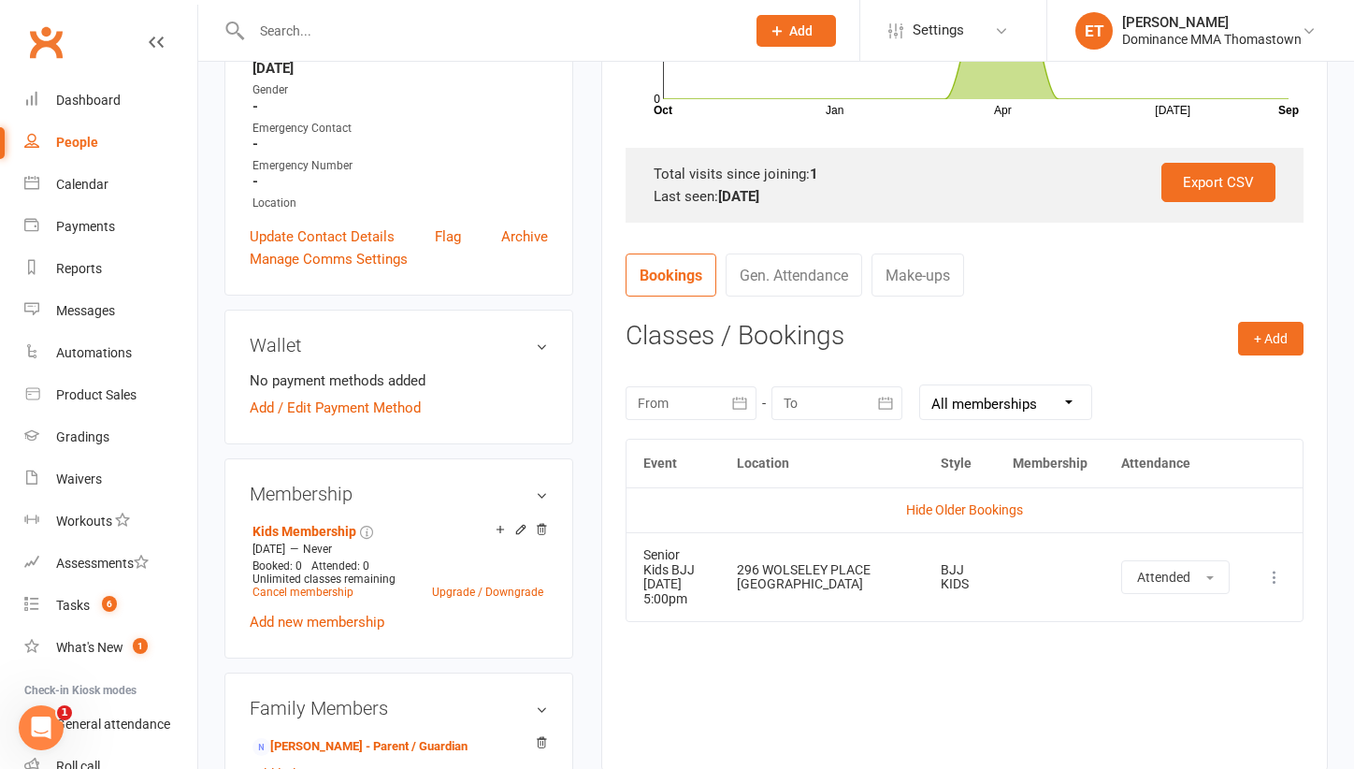
scroll to position [540, 0]
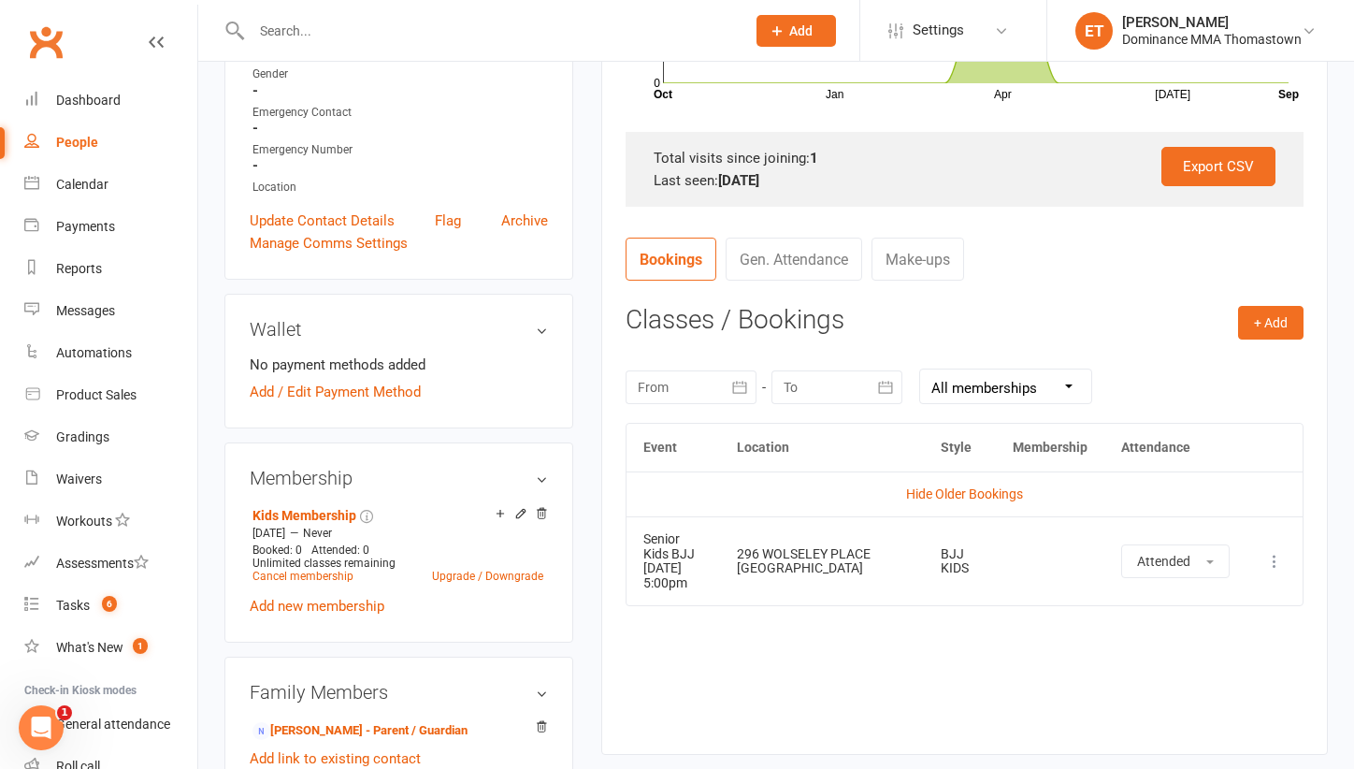
click at [321, 18] on input "text" at bounding box center [489, 31] width 486 height 26
paste input "Dragana Stojimirov"
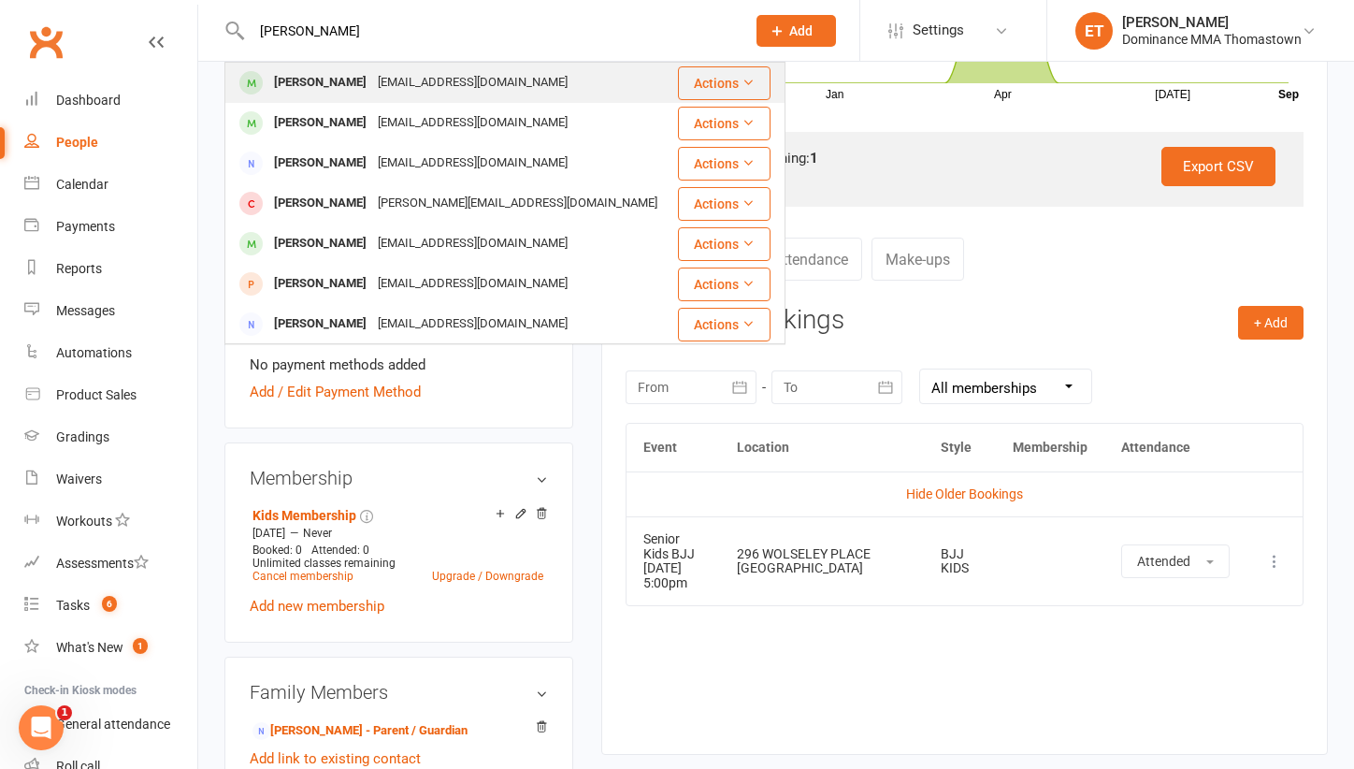
type input "Dragana Stojimirov"
click at [337, 79] on div "[PERSON_NAME]" at bounding box center [320, 82] width 104 height 27
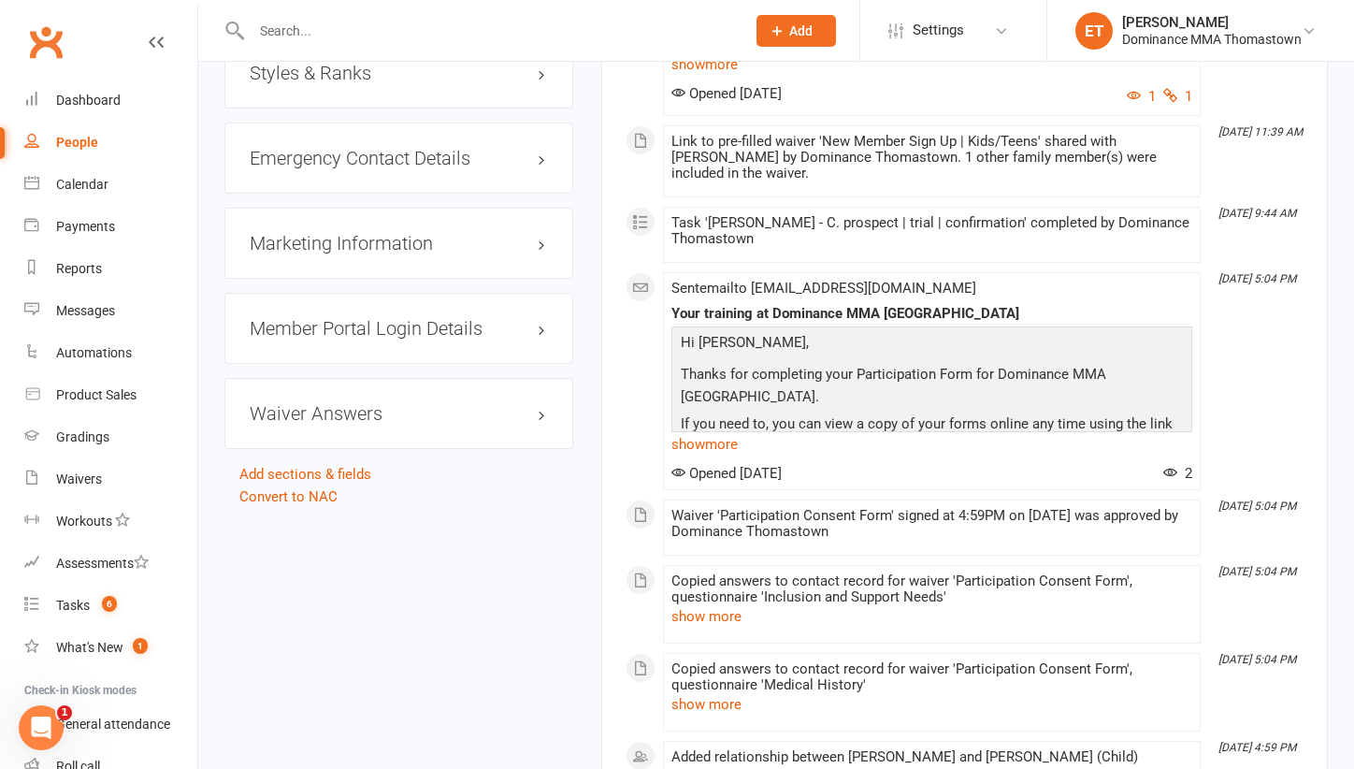
scroll to position [1657, 0]
click at [308, 490] on link "Convert to NAC" at bounding box center [288, 498] width 98 height 17
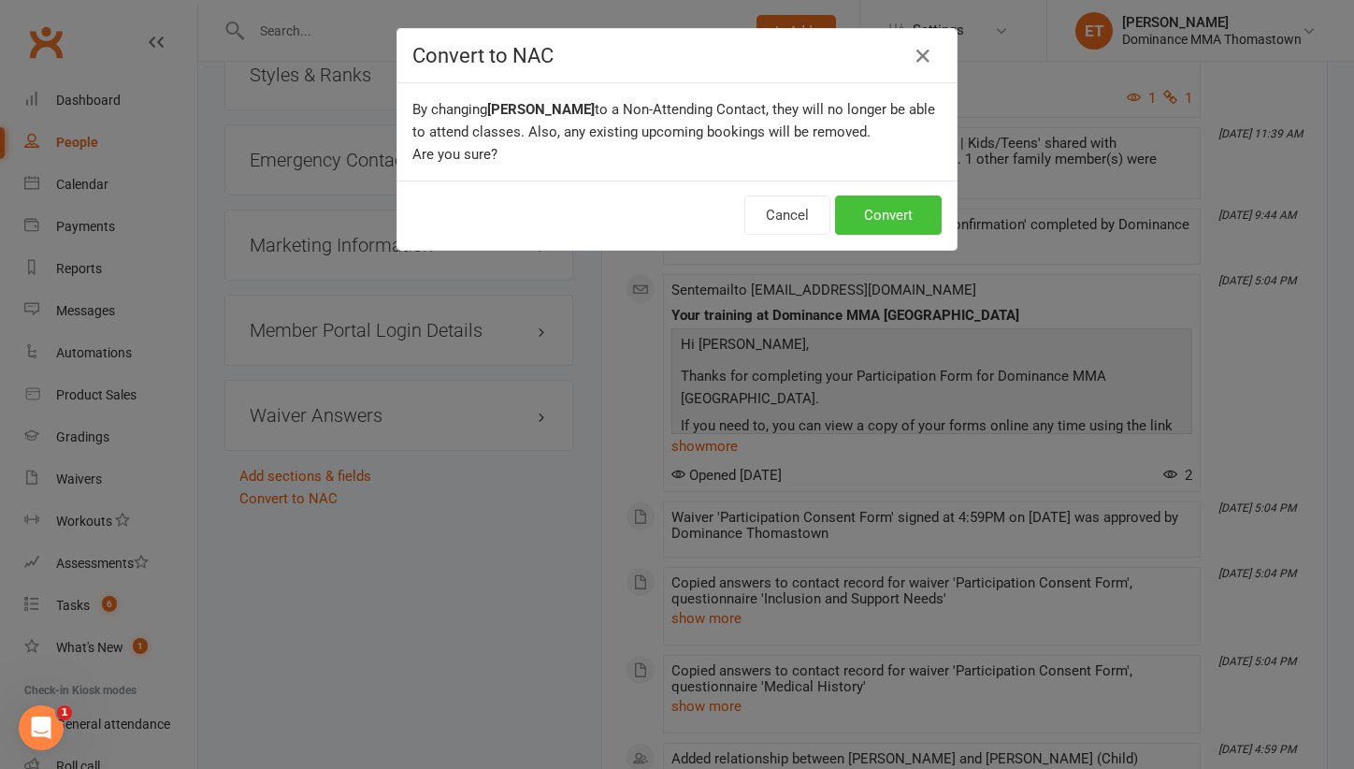
click at [859, 223] on button "Convert" at bounding box center [888, 214] width 107 height 39
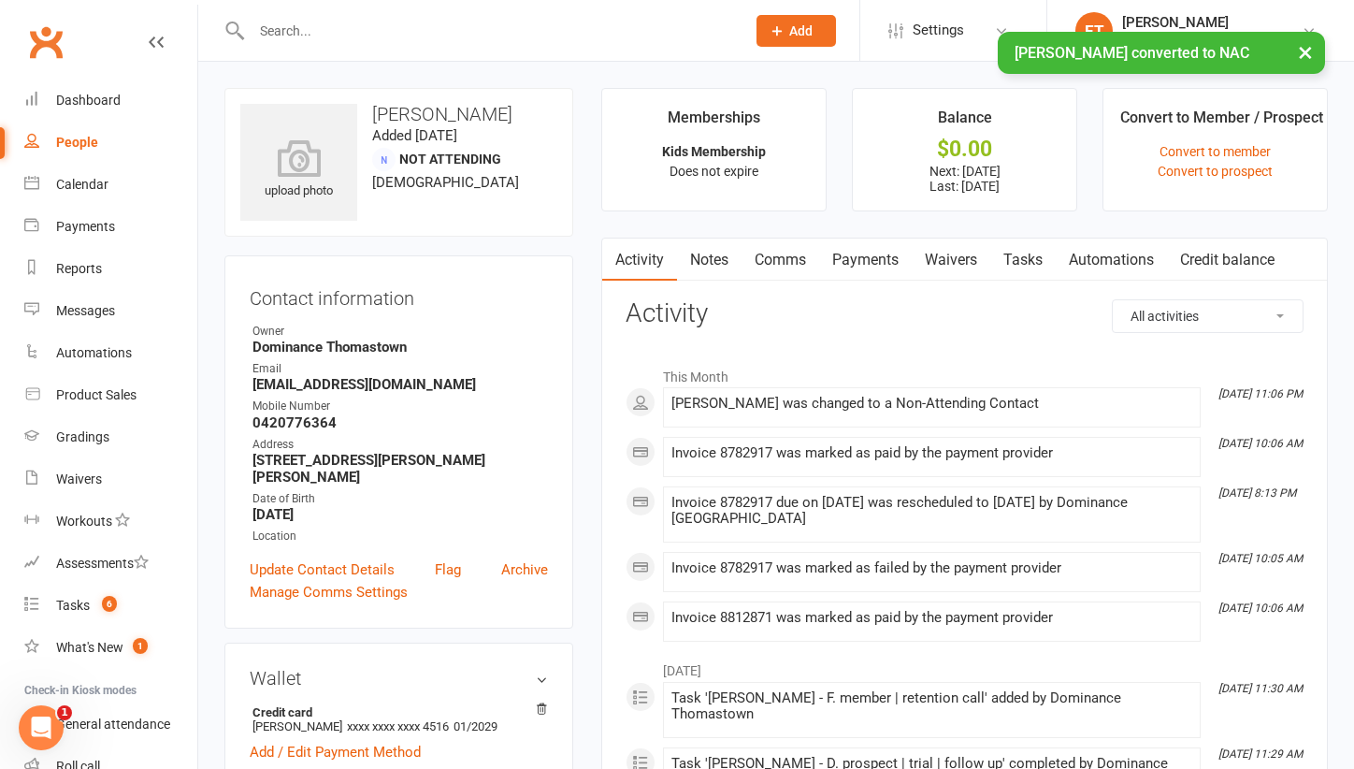
click at [712, 243] on link "Notes" at bounding box center [709, 259] width 65 height 43
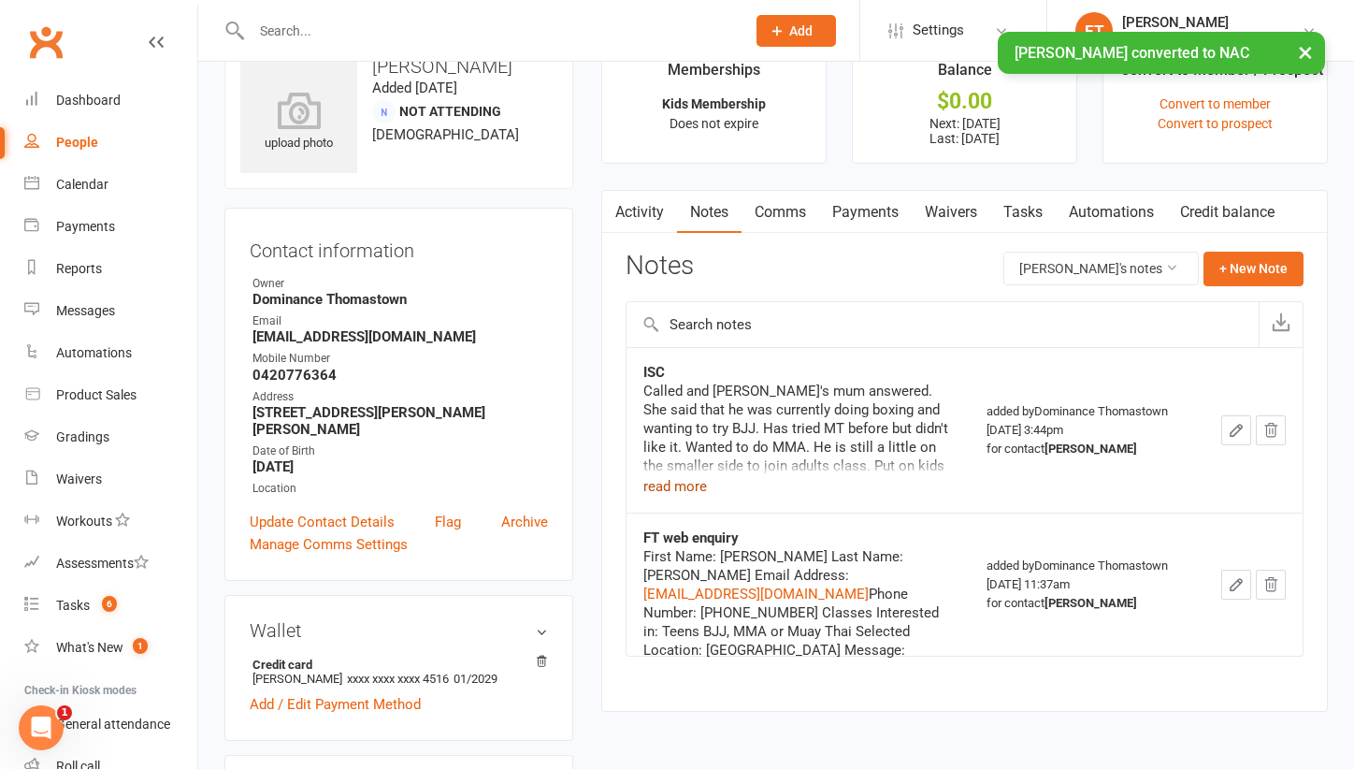
scroll to position [46, 0]
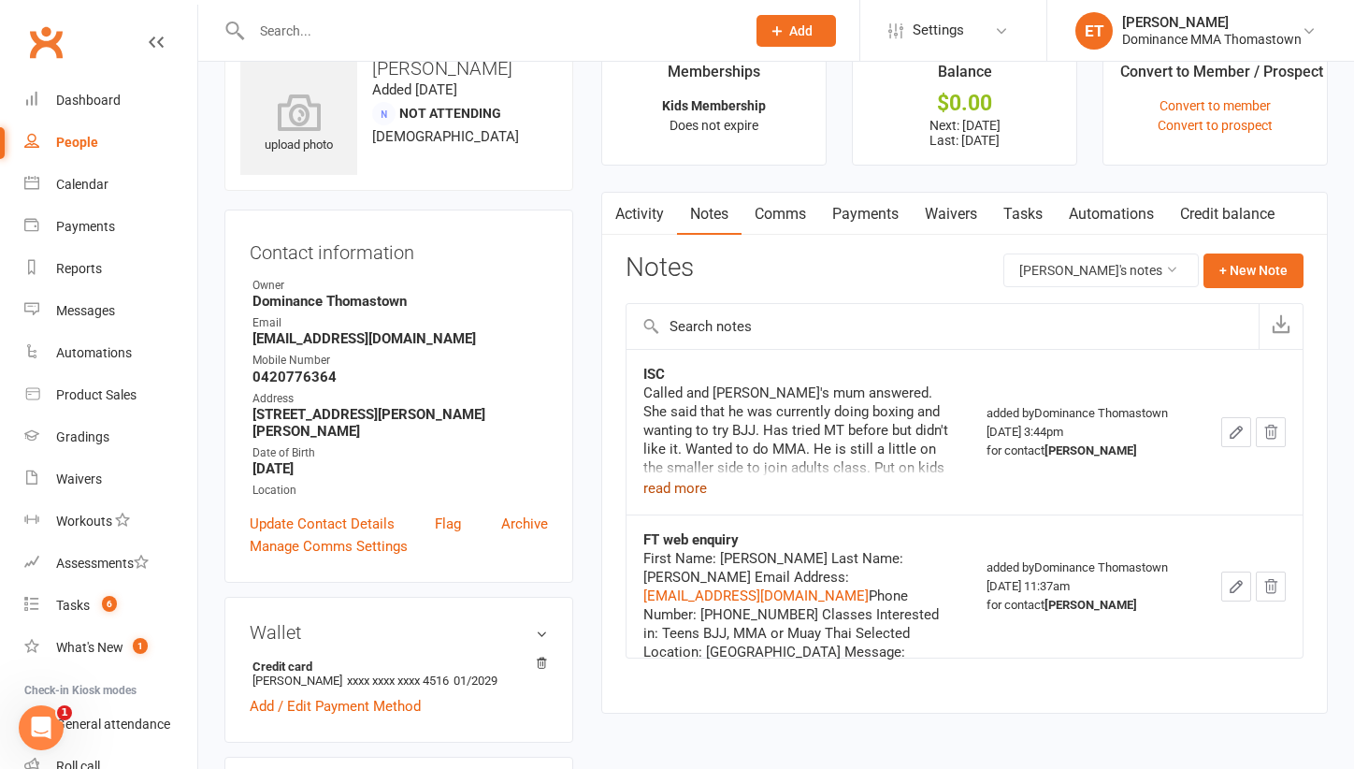
click at [675, 491] on button "read more" at bounding box center [675, 488] width 64 height 22
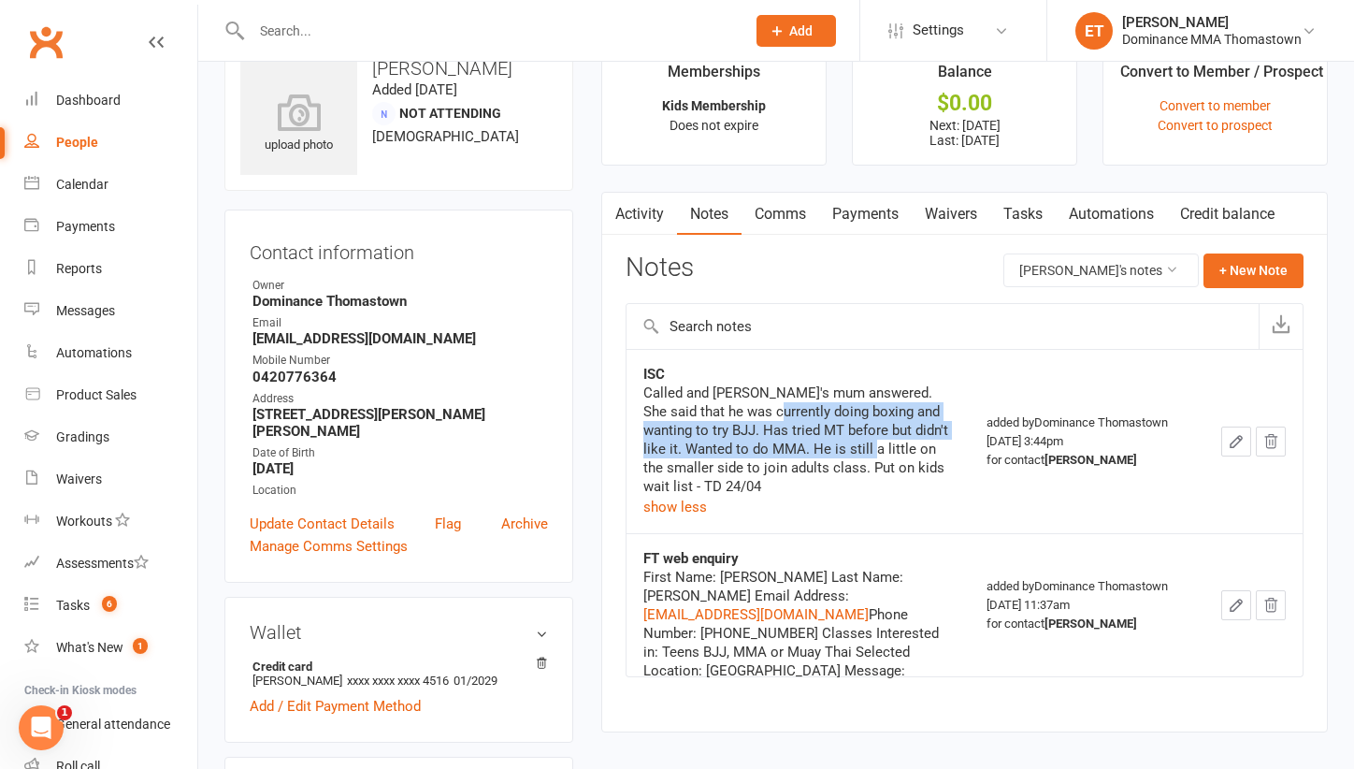
drag, startPoint x: 738, startPoint y: 402, endPoint x: 812, endPoint y: 453, distance: 90.2
click at [812, 453] on div "Called and Matija's mum answered. She said that he was currently doing boxing a…" at bounding box center [797, 439] width 309 height 112
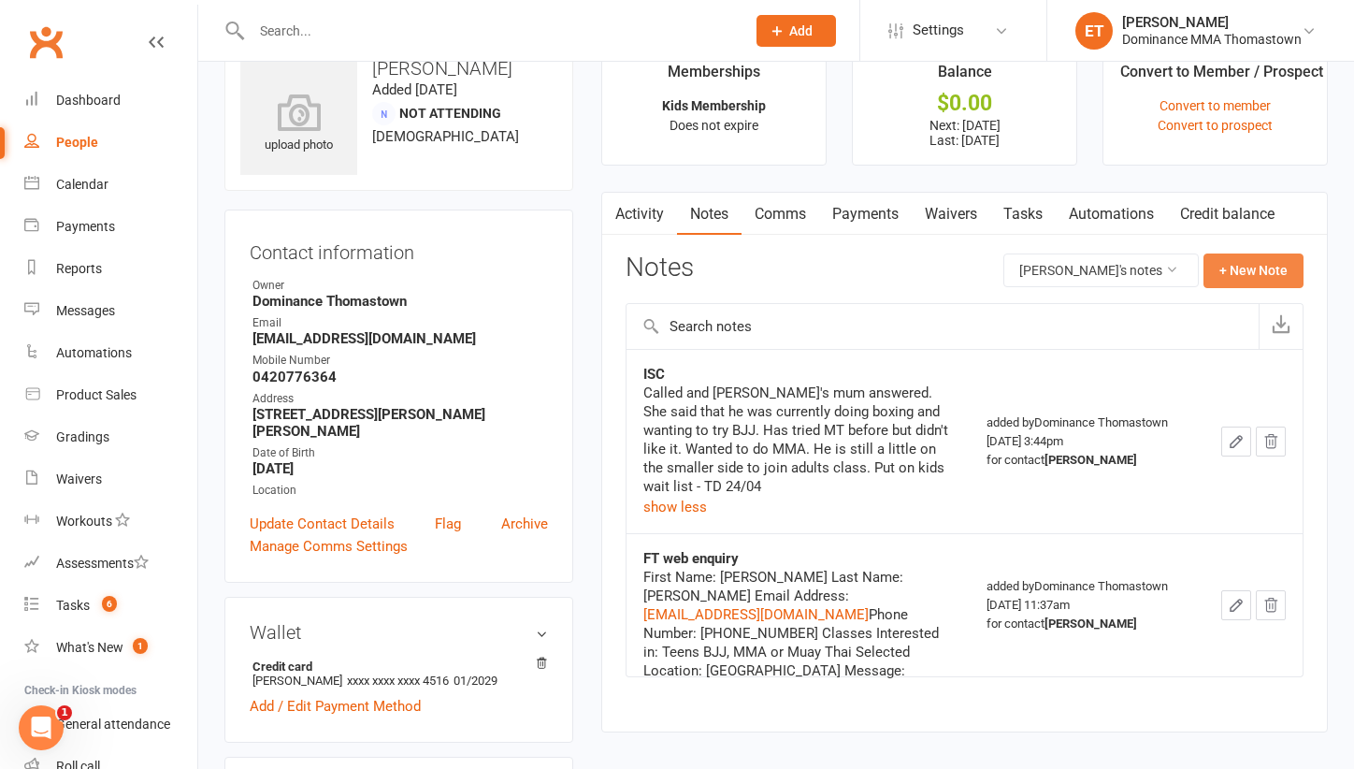
click at [1220, 259] on button "+ New Note" at bounding box center [1253, 270] width 100 height 34
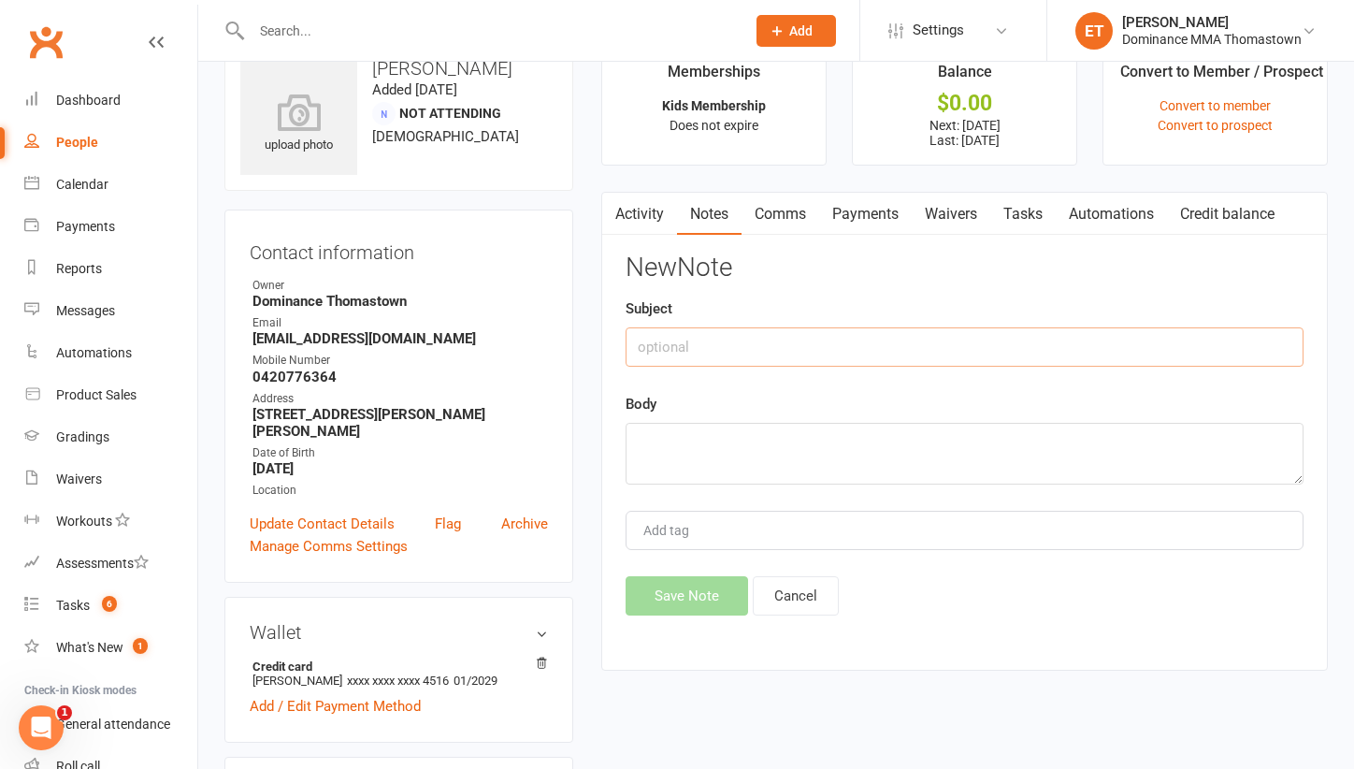
click at [754, 362] on input "text" at bounding box center [965, 346] width 678 height 39
type input "Converted to NAC"
click at [740, 448] on textarea at bounding box center [965, 454] width 678 height 62
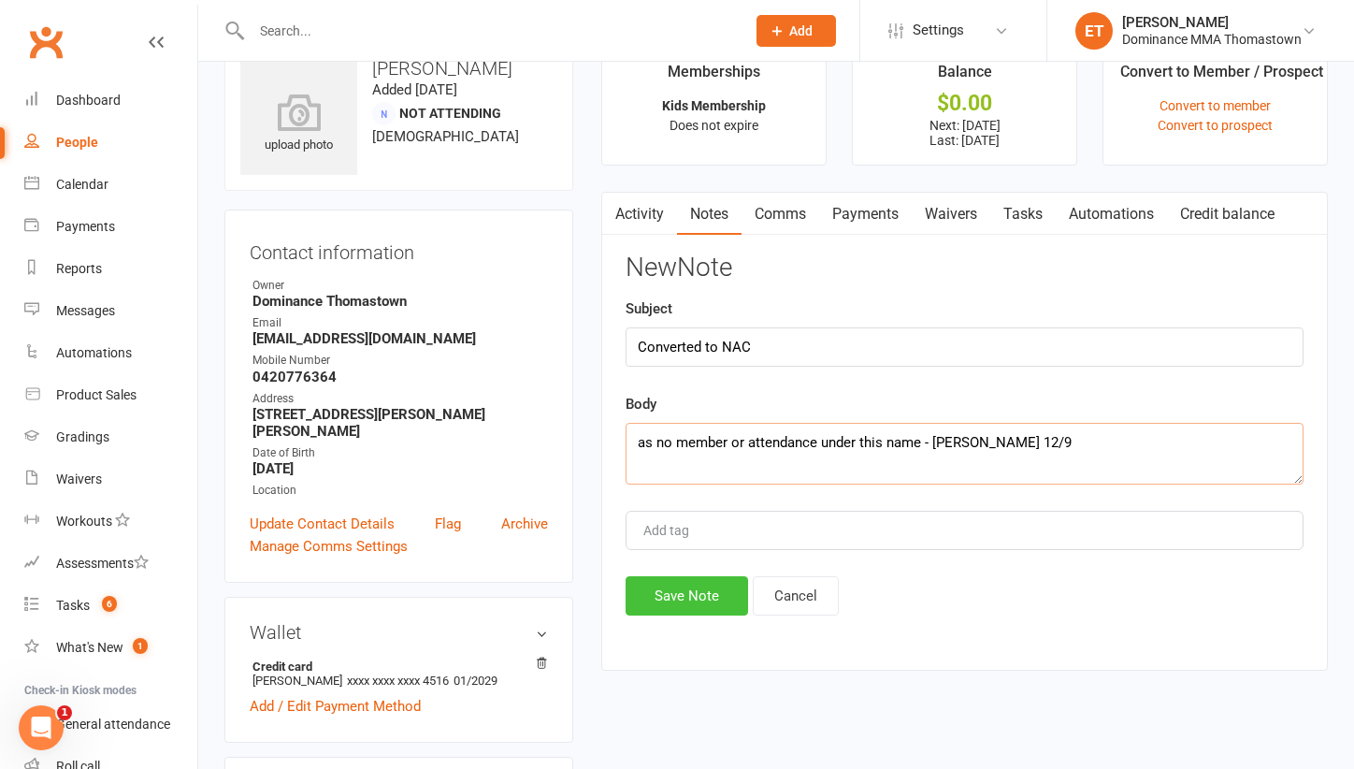
type textarea "as no member or attendance under this name - [PERSON_NAME] 12/9"
click at [674, 600] on button "Save Note" at bounding box center [687, 595] width 122 height 39
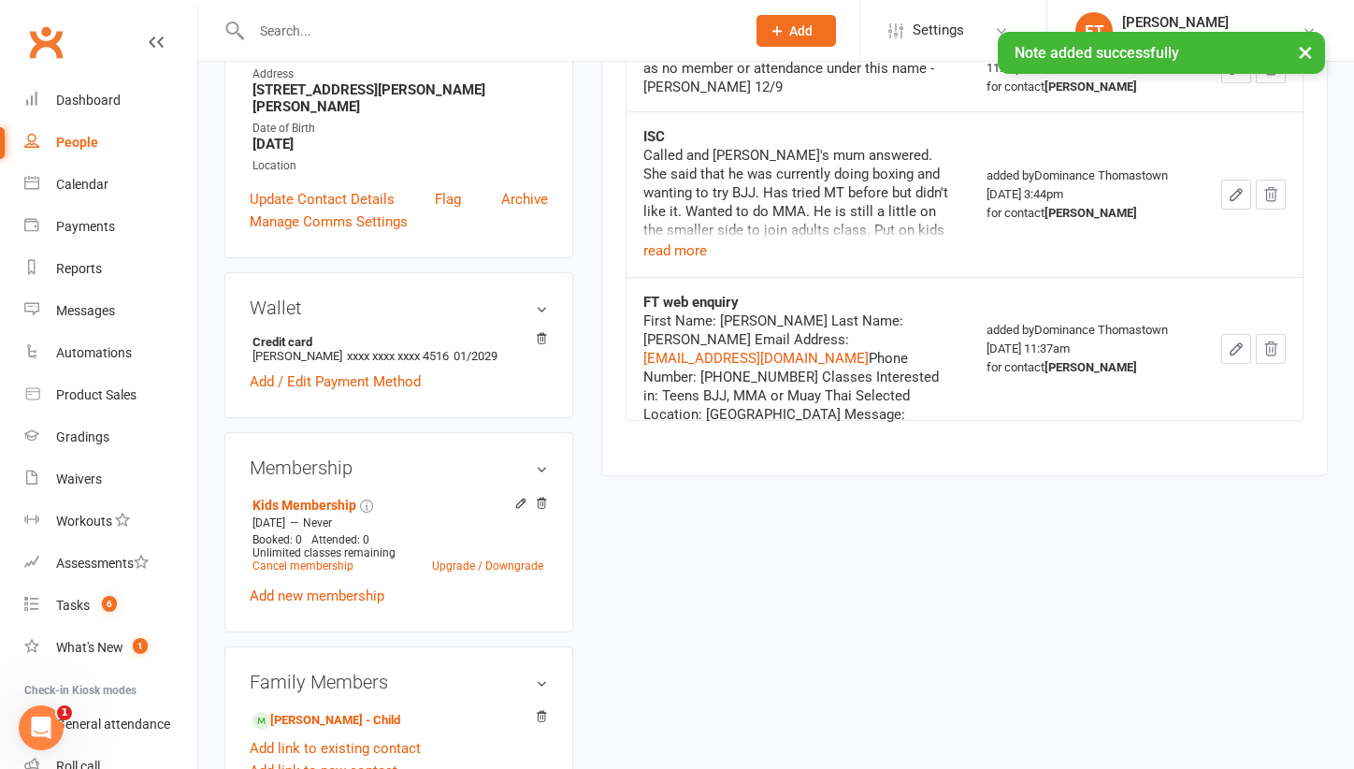
scroll to position [382, 0]
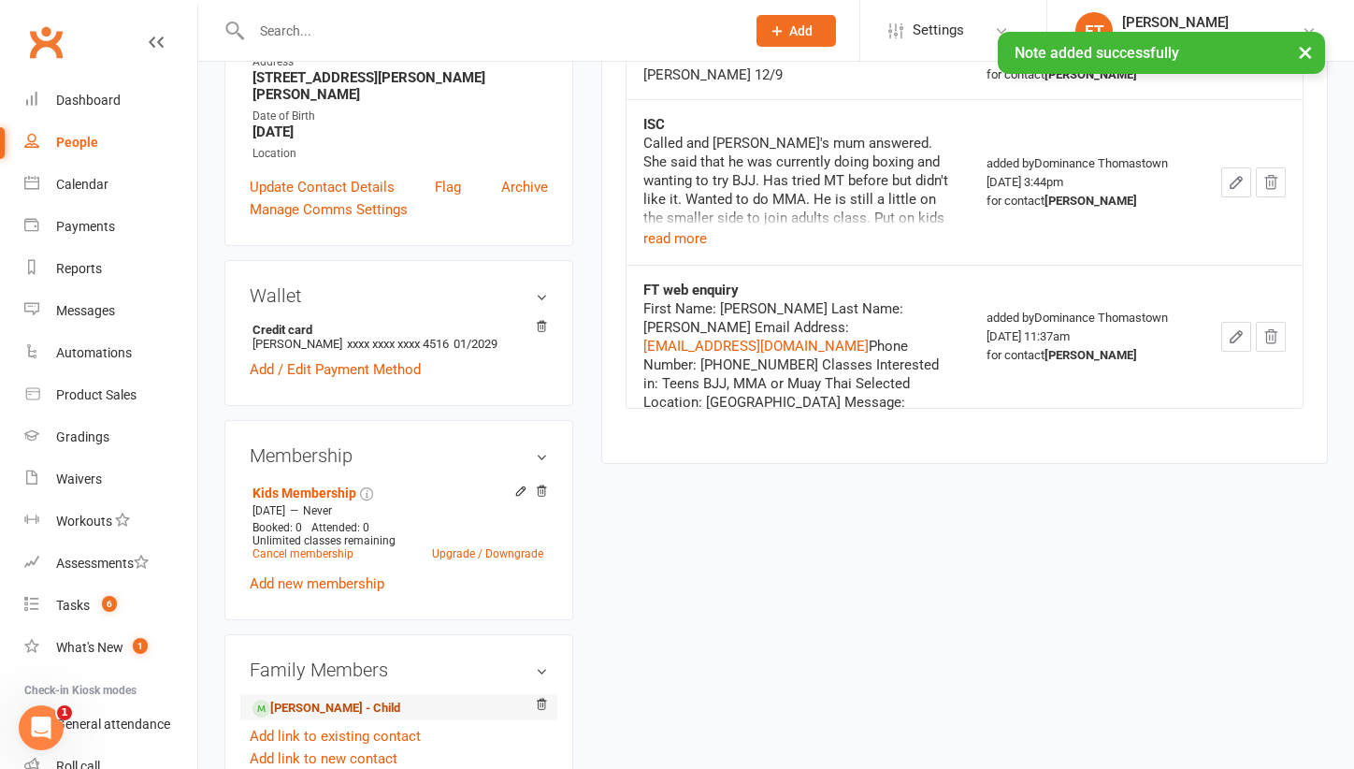
click at [294, 698] on link "Matija Stojimirov - Child" at bounding box center [326, 708] width 148 height 20
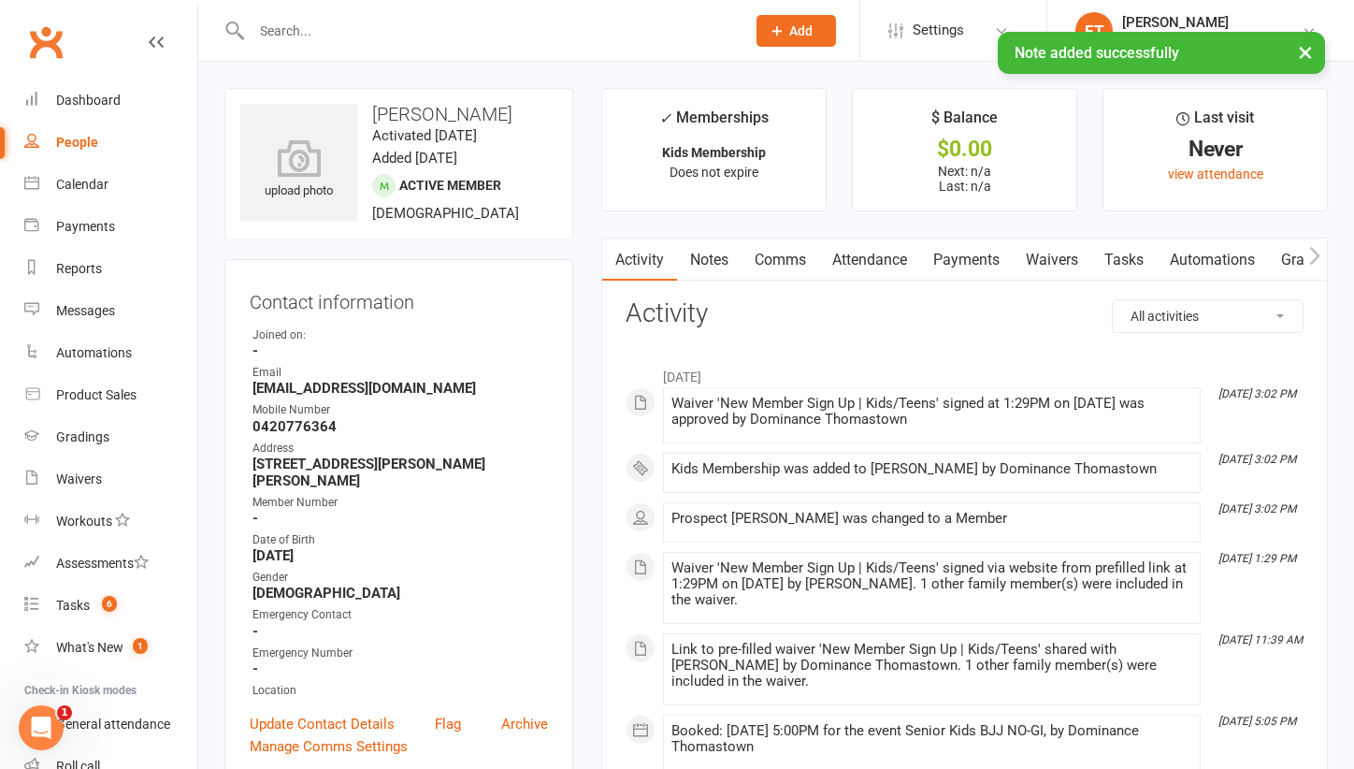
click at [872, 262] on link "Attendance" at bounding box center [869, 259] width 101 height 43
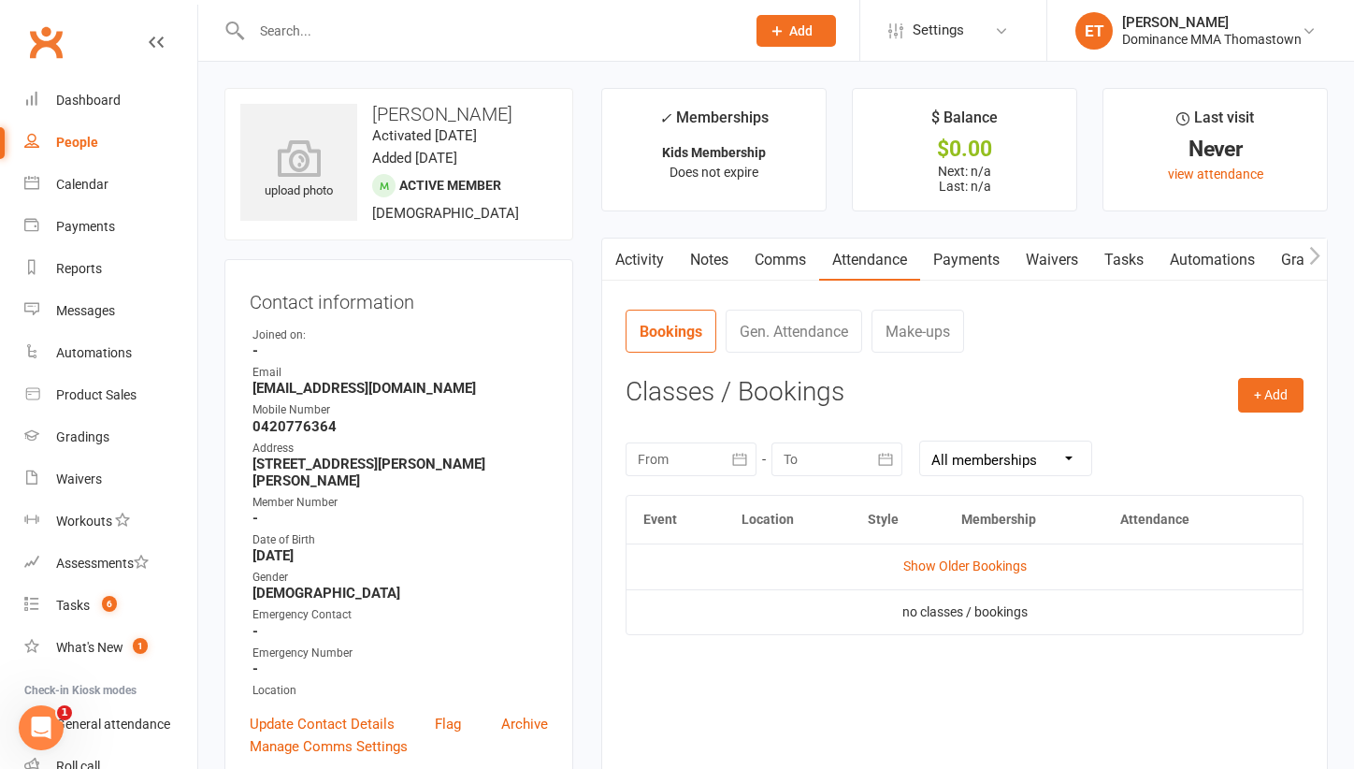
click at [706, 253] on link "Notes" at bounding box center [709, 259] width 65 height 43
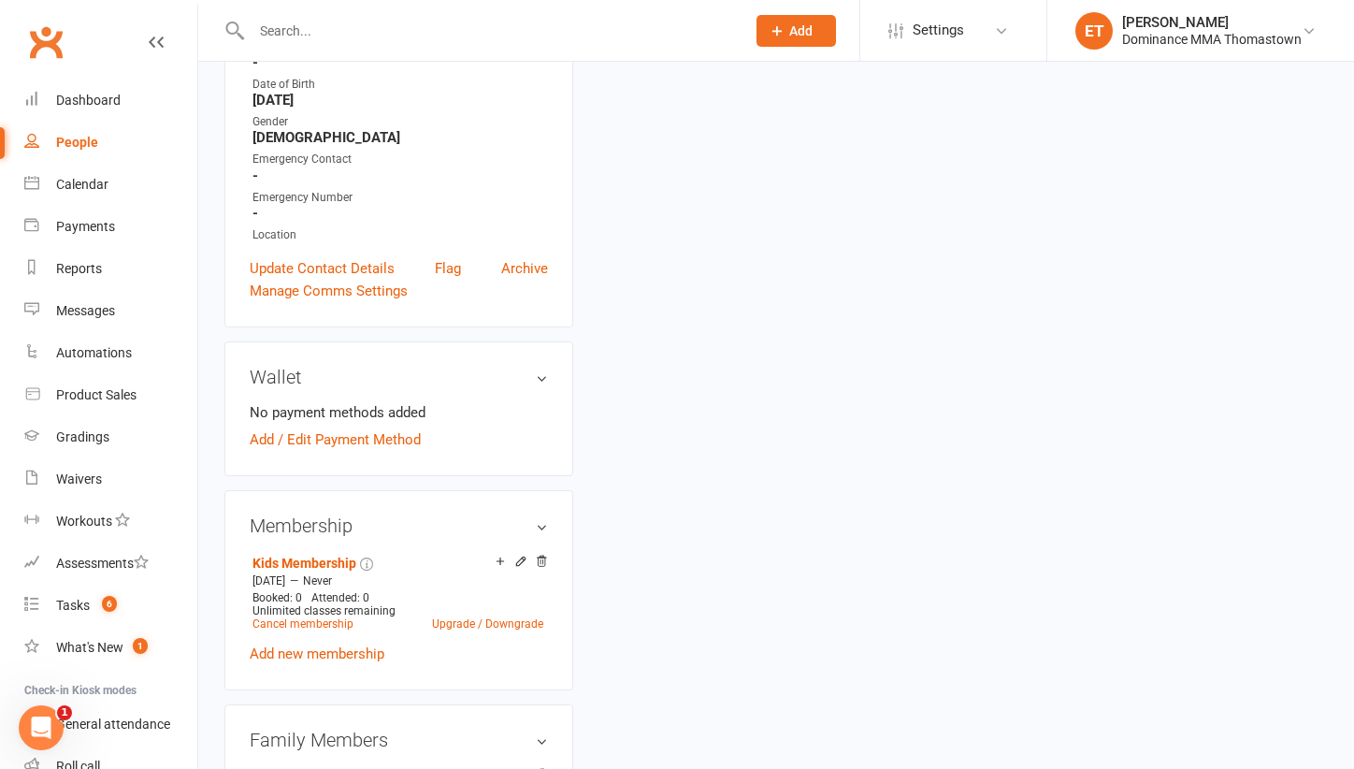
scroll to position [456, 0]
click at [318, 768] on link "Dragana Stojimirov - Parent / Guardian" at bounding box center [359, 778] width 215 height 20
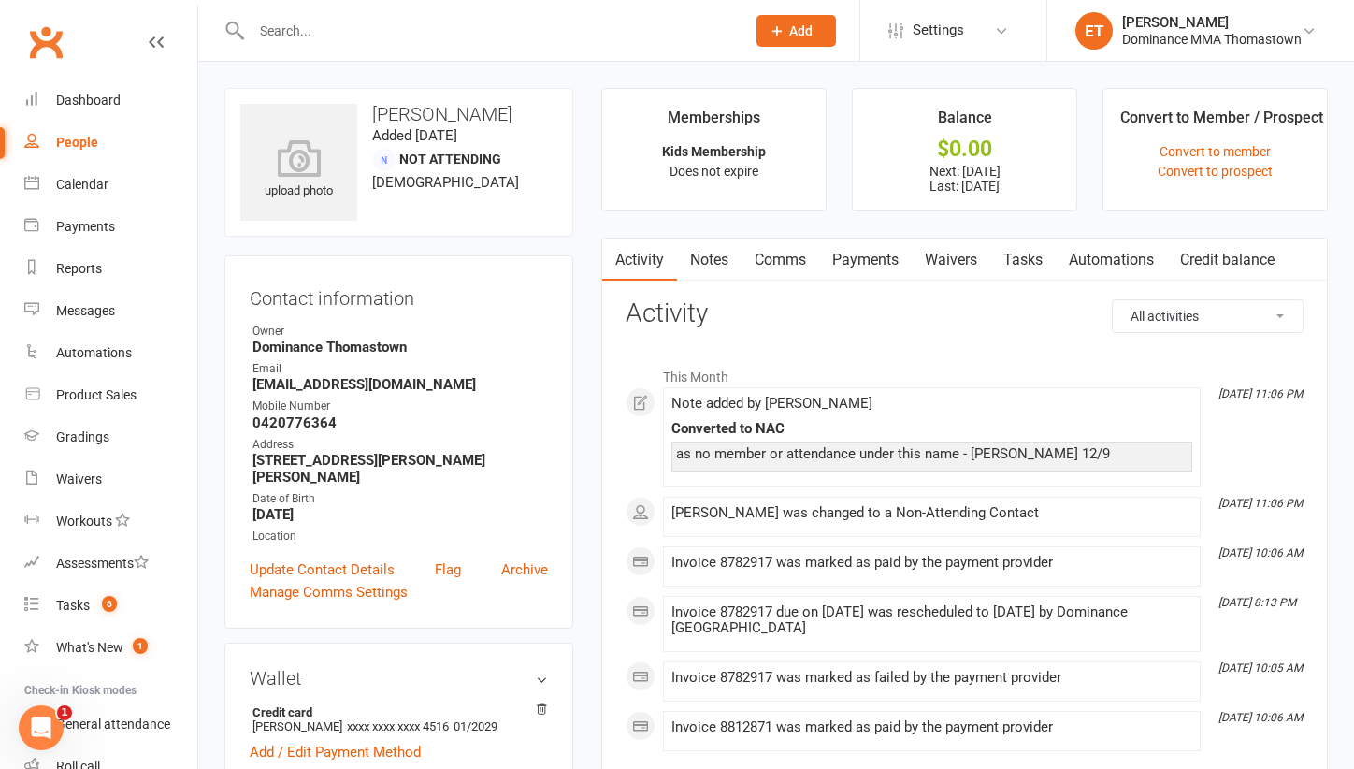
click at [718, 269] on link "Notes" at bounding box center [709, 259] width 65 height 43
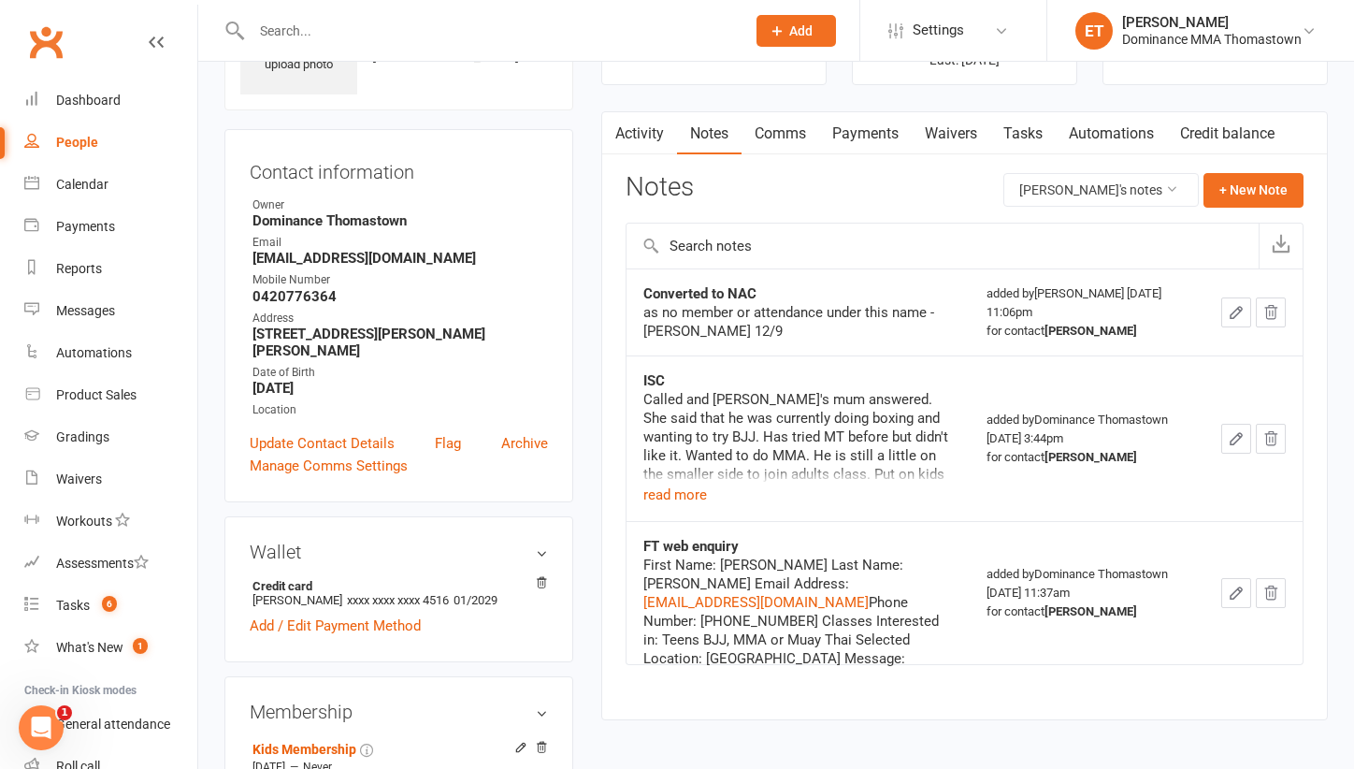
scroll to position [128, 0]
click at [720, 492] on div "Called and Matija's mum answered. She said that he was currently doing boxing a…" at bounding box center [797, 446] width 309 height 116
click at [673, 484] on button "read more" at bounding box center [675, 493] width 64 height 22
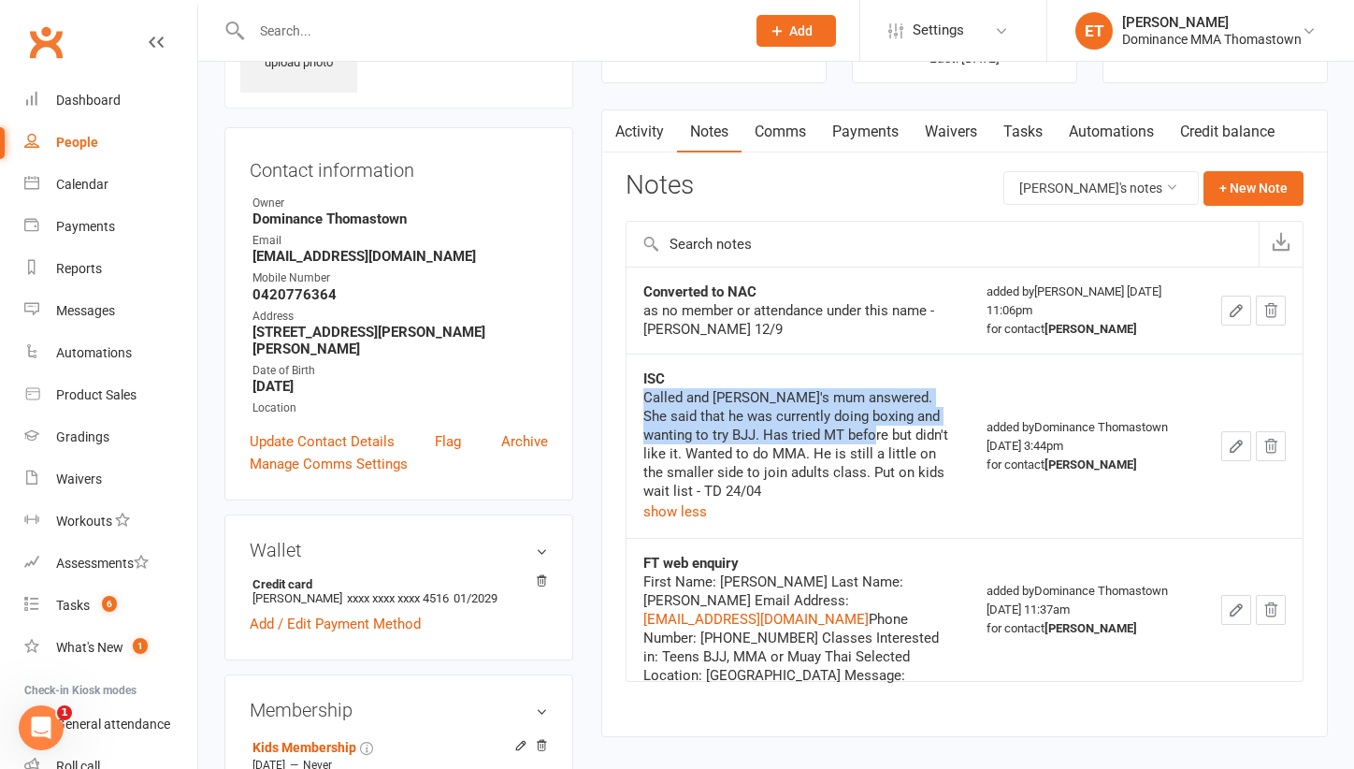
drag, startPoint x: 770, startPoint y: 367, endPoint x: 829, endPoint y: 439, distance: 92.3
click at [829, 439] on div "ISC Called and Matija's mum answered. She said that he was currently doing boxi…" at bounding box center [797, 445] width 309 height 153
click at [829, 439] on div "Called and Matija's mum answered. She said that he was currently doing boxing a…" at bounding box center [797, 444] width 309 height 112
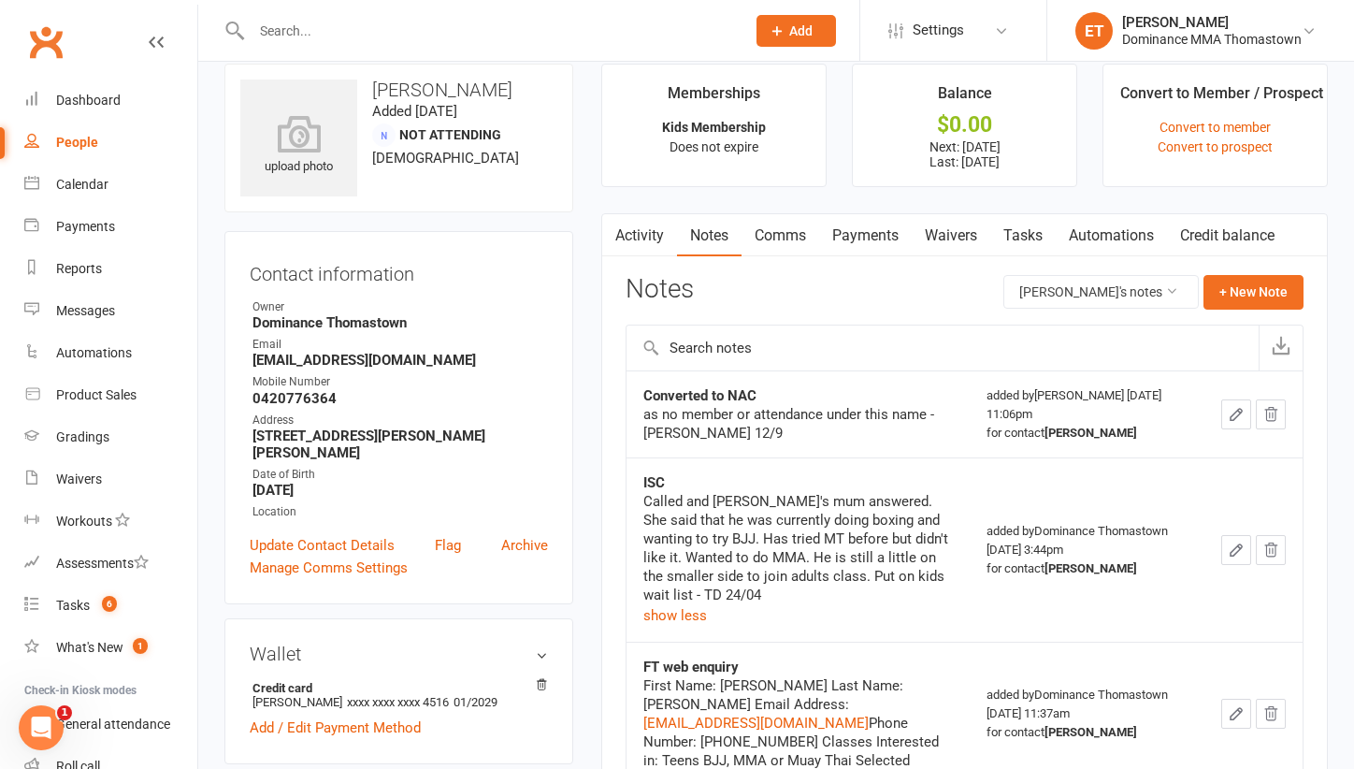
scroll to position [23, 0]
click at [360, 28] on input "text" at bounding box center [489, 31] width 486 height 26
paste input "Eva Granger"
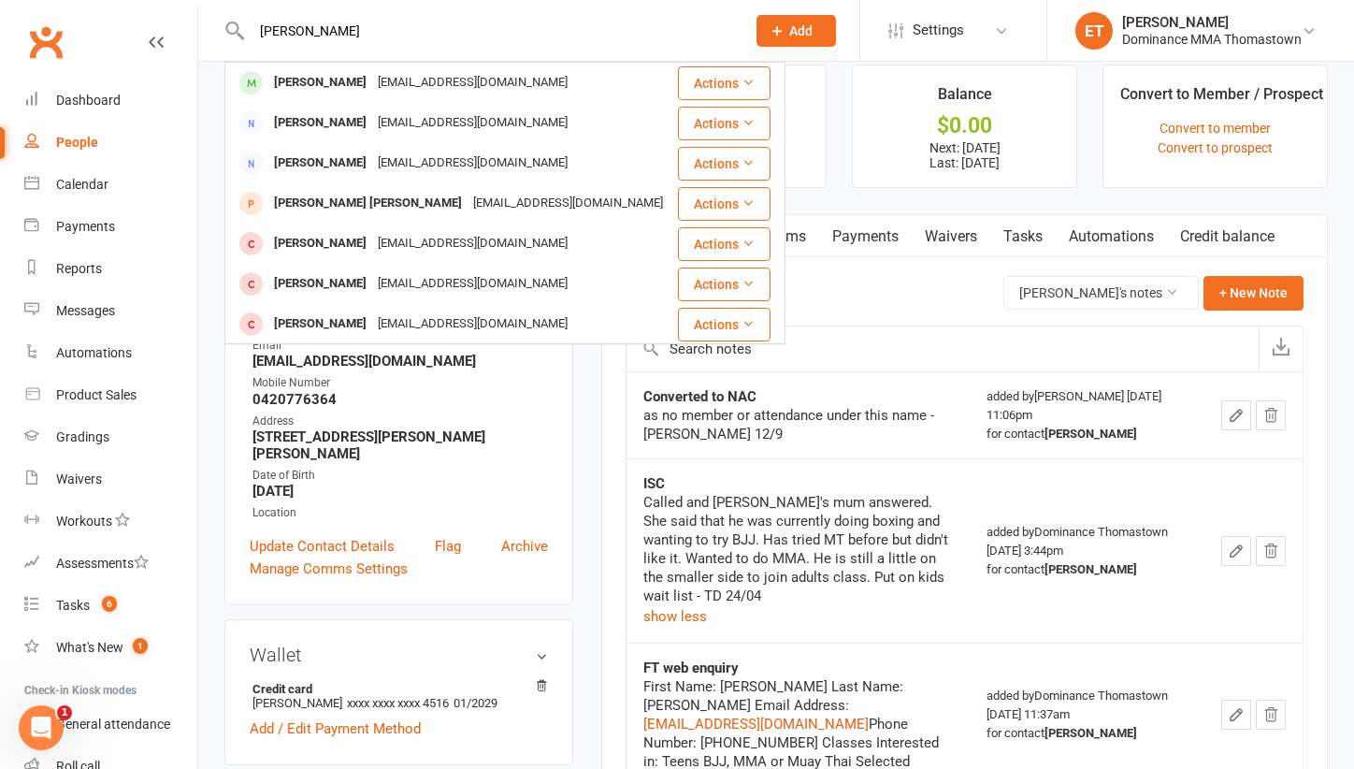
type input "Eva Granger"
click at [335, 82] on div "Eva Granger" at bounding box center [320, 82] width 104 height 27
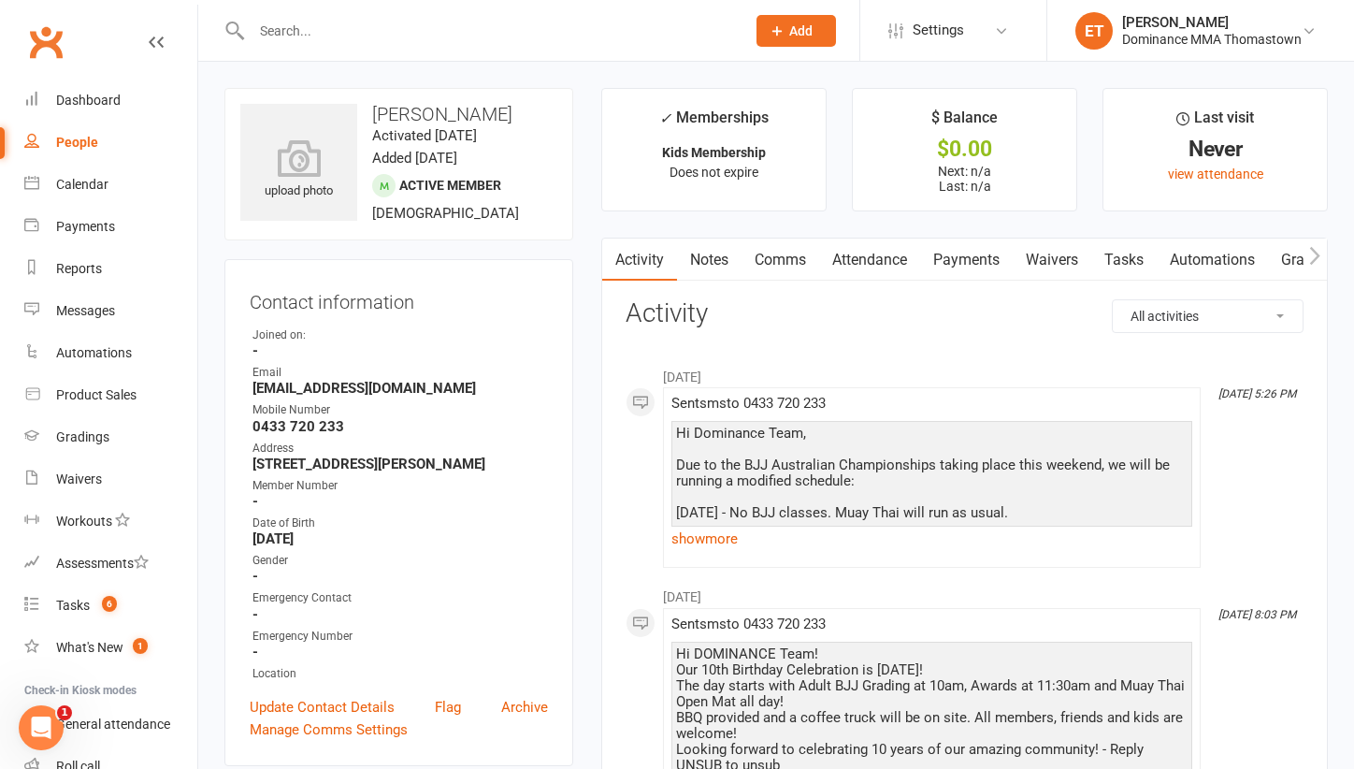
click at [864, 263] on link "Attendance" at bounding box center [869, 259] width 101 height 43
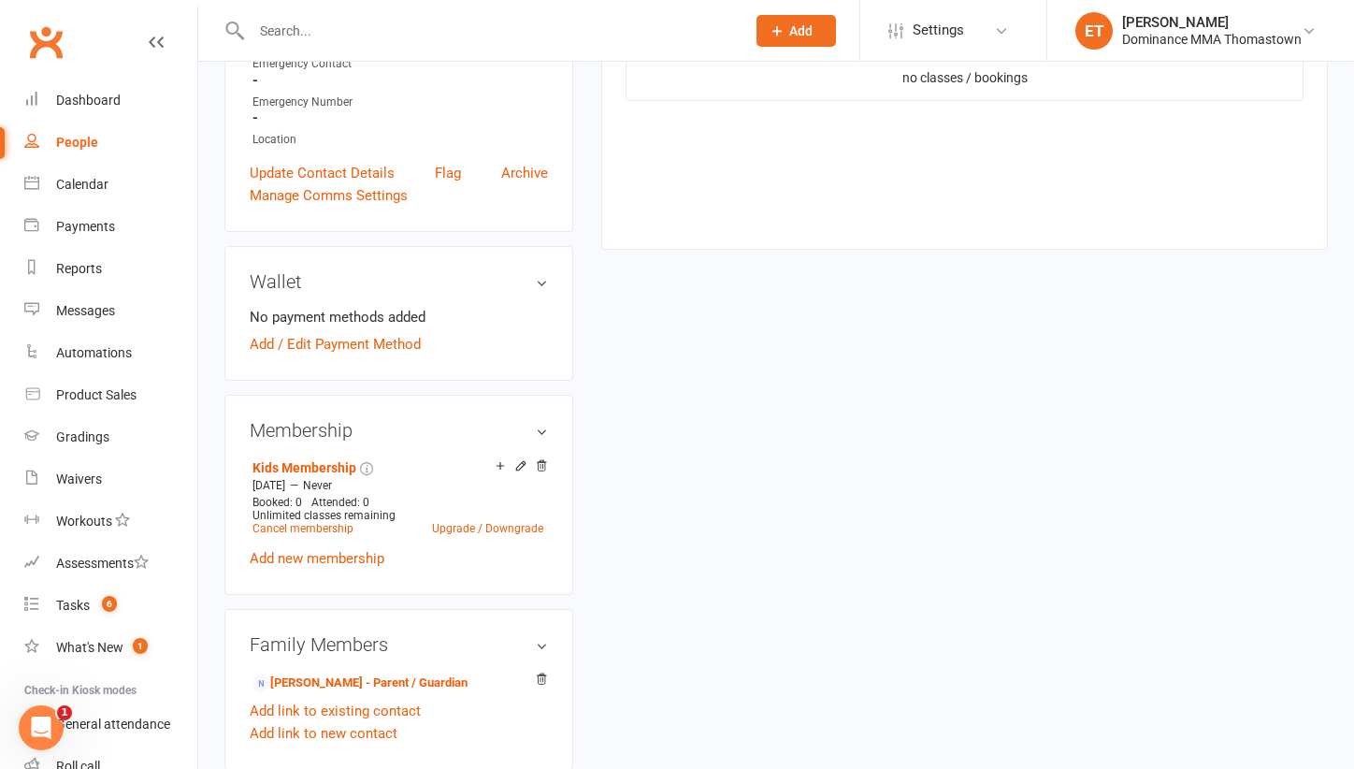
scroll to position [547, 0]
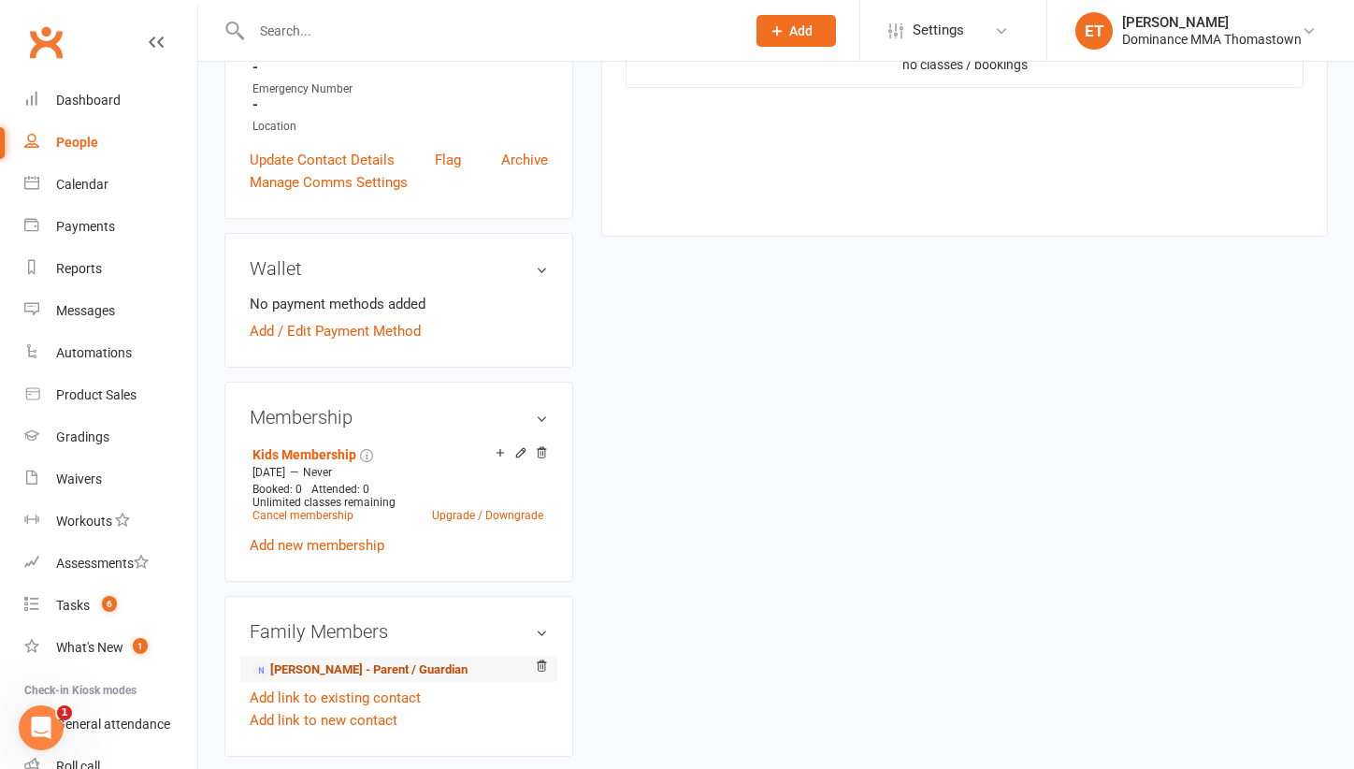
click at [367, 665] on link "Nadia Granger - Parent / Guardian" at bounding box center [359, 670] width 215 height 20
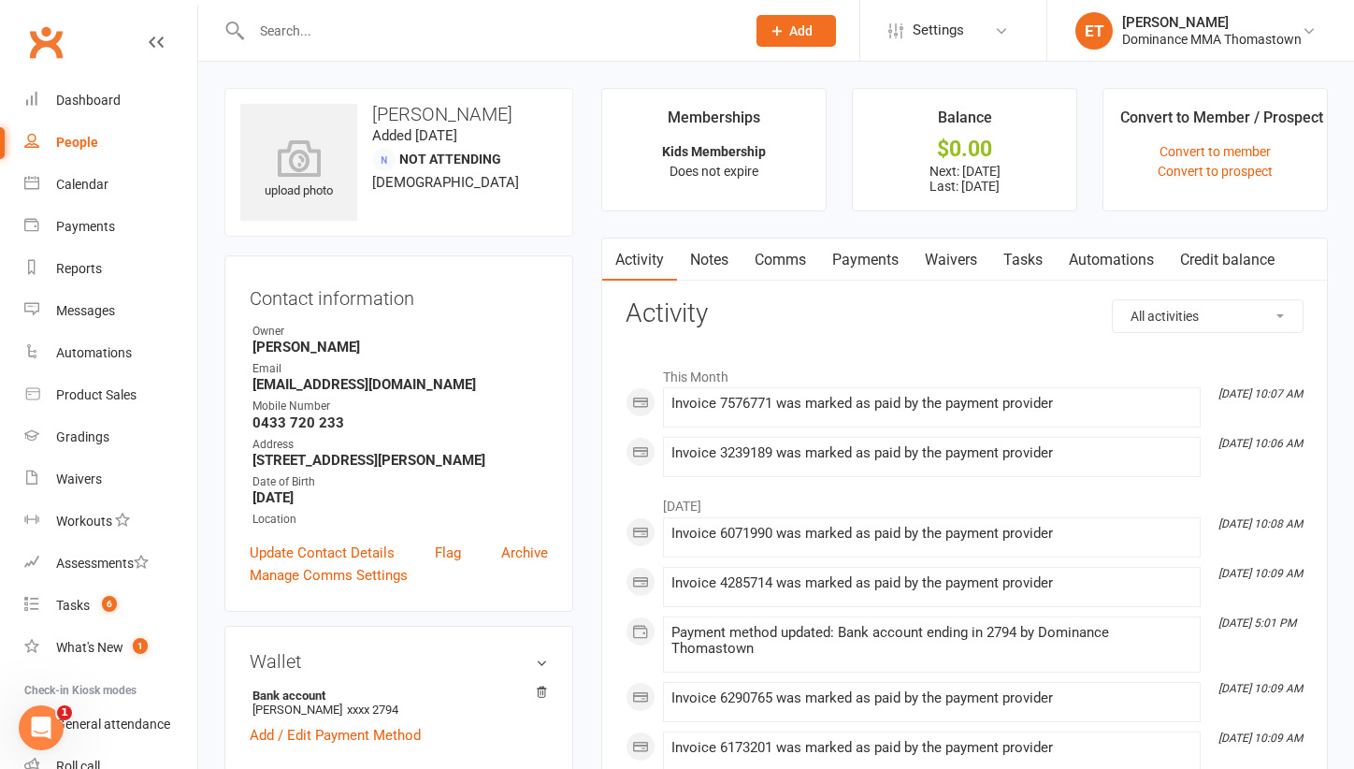
click at [707, 239] on link "Notes" at bounding box center [709, 259] width 65 height 43
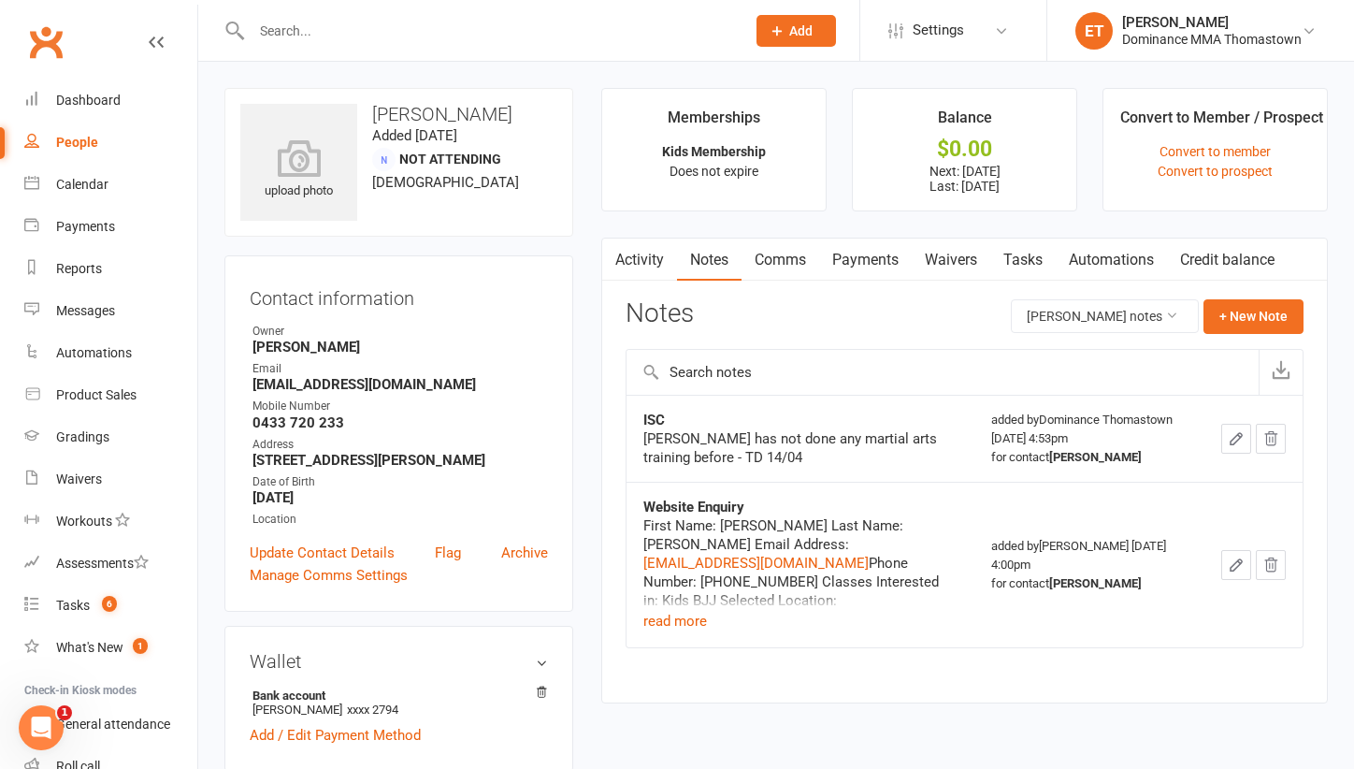
click at [723, 611] on div "First Name: Nadia Last Name: Granger Email Address: nadiadokas@gmail.com Phone …" at bounding box center [799, 574] width 313 height 116
click at [688, 620] on button "read more" at bounding box center [675, 621] width 64 height 22
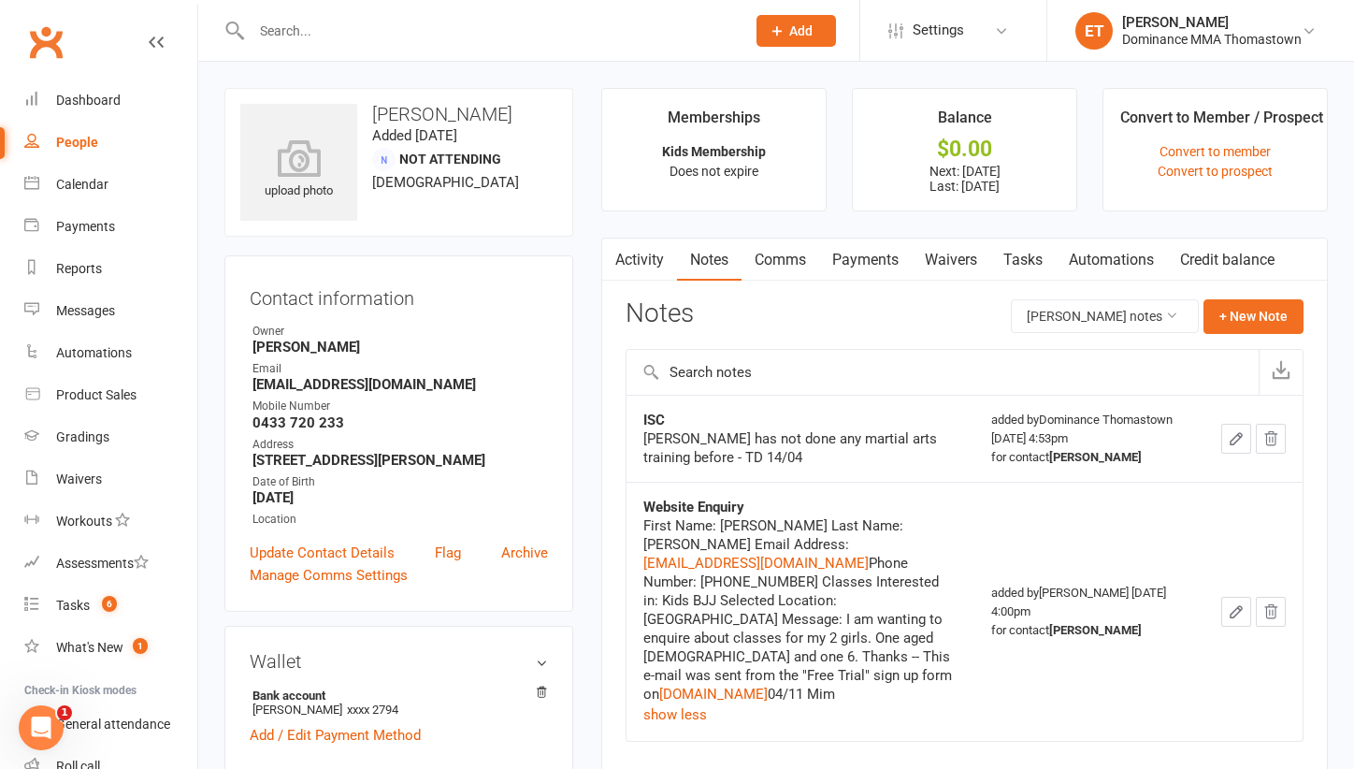
click at [302, 37] on input "text" at bounding box center [489, 31] width 486 height 26
paste input "Nia Costa"
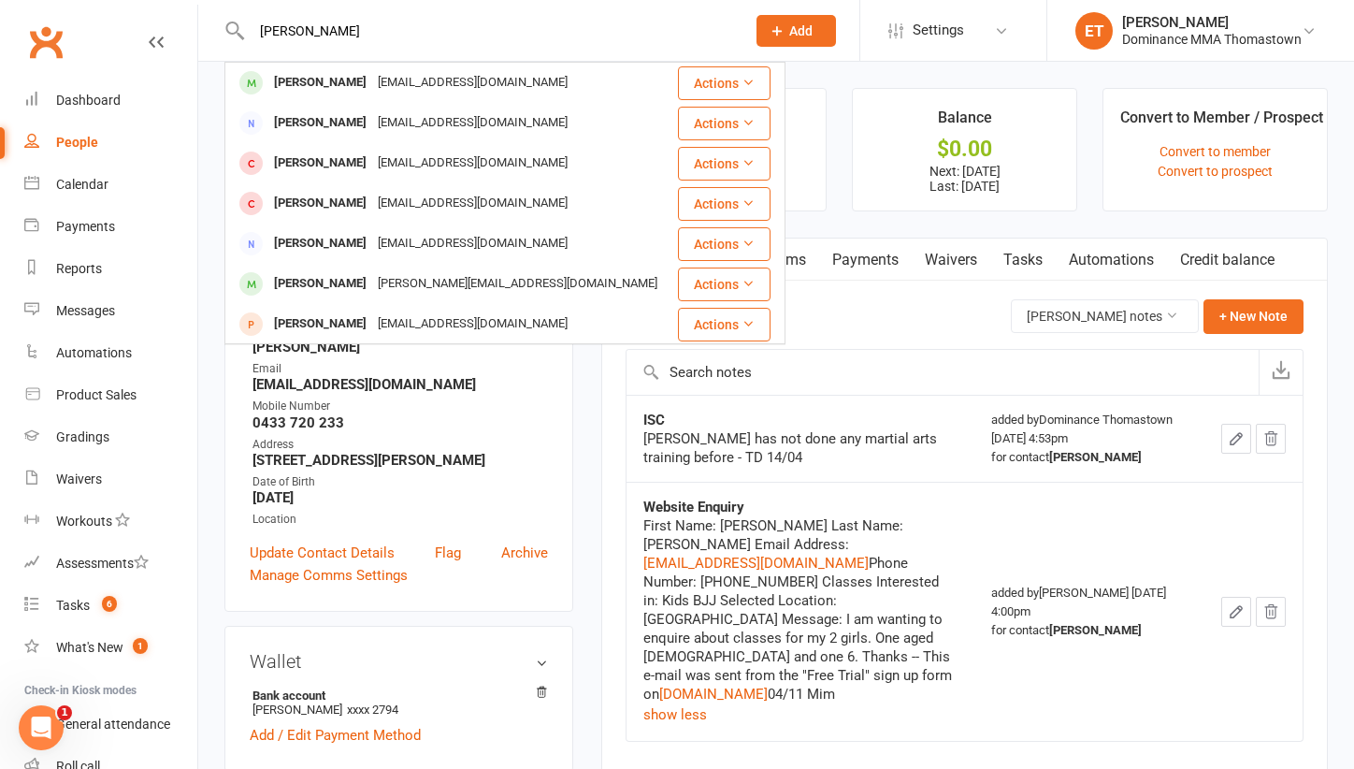
type input "Nia Costa"
click at [372, 81] on div "ill_smash_ya_au@yahoo.com.au" at bounding box center [472, 82] width 201 height 27
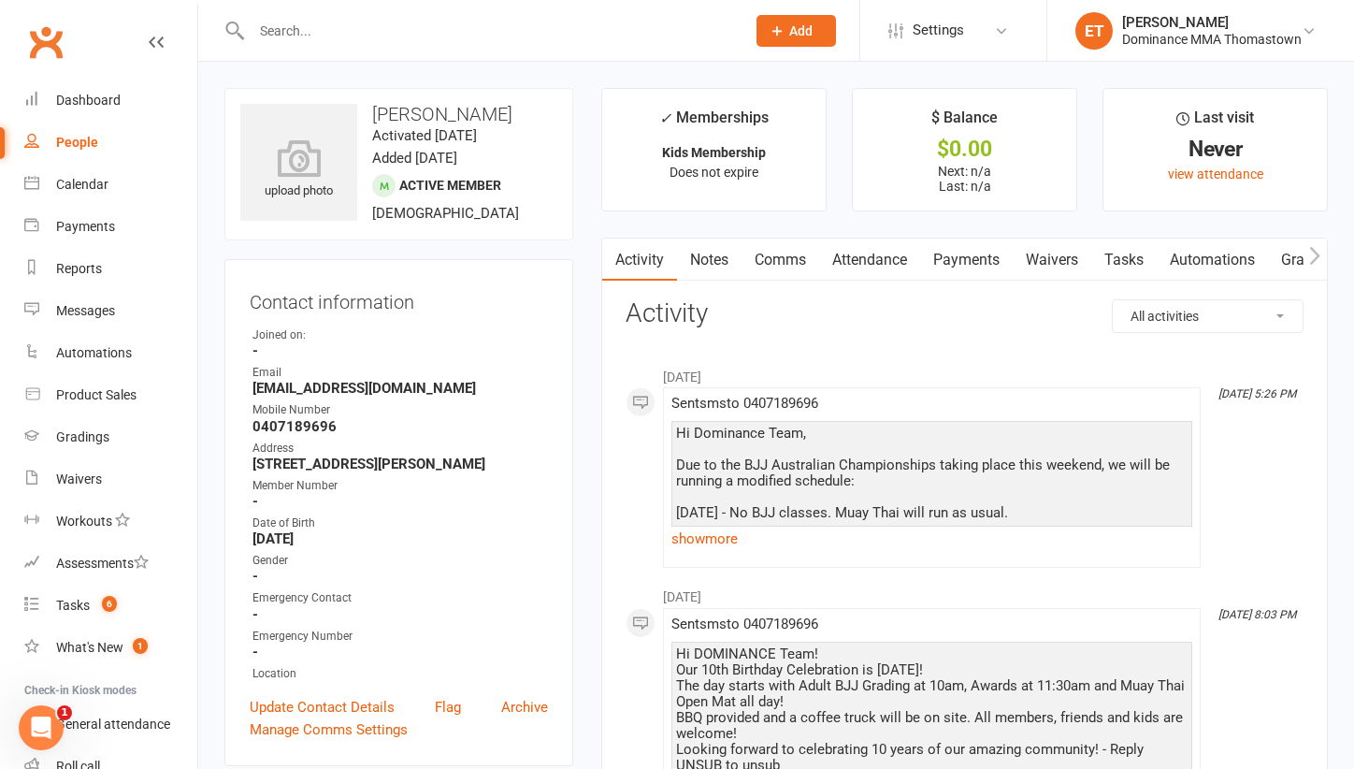
click at [721, 250] on link "Notes" at bounding box center [709, 259] width 65 height 43
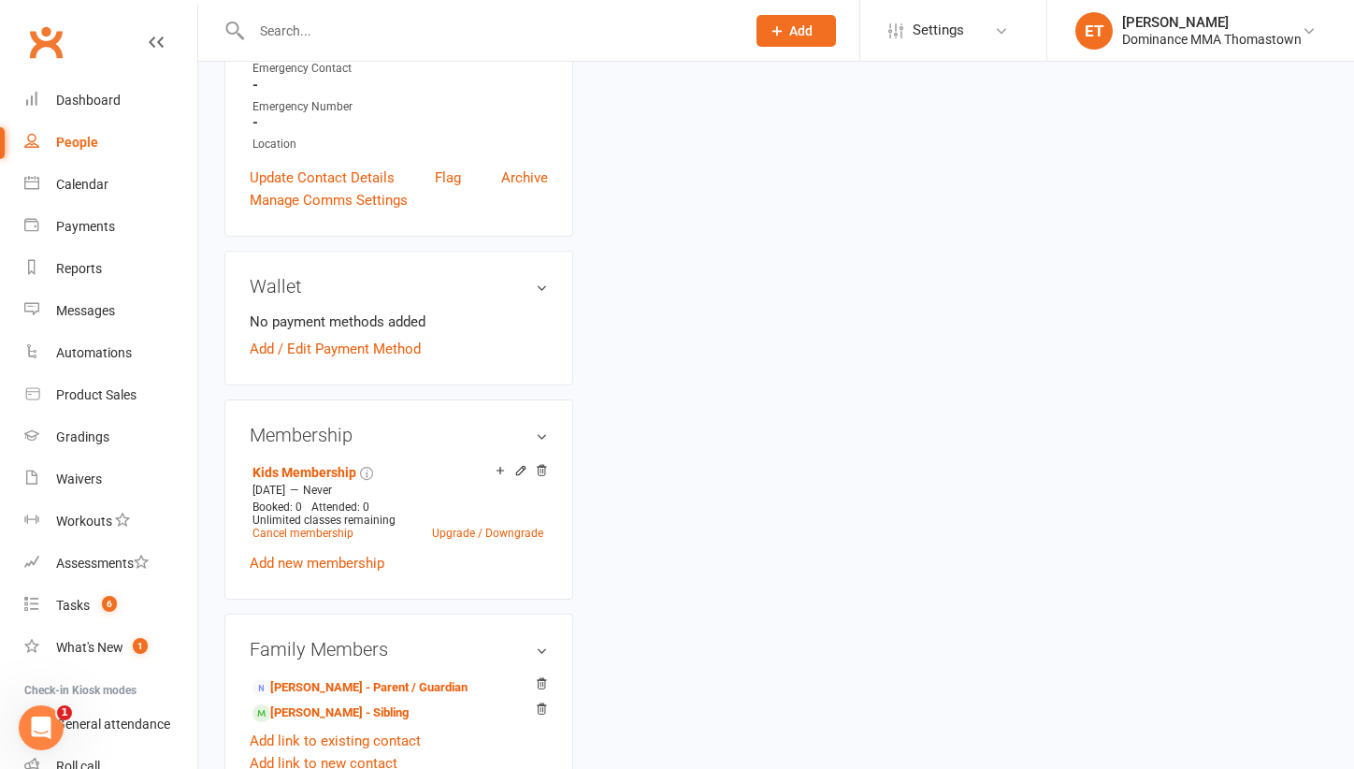
scroll to position [554, 0]
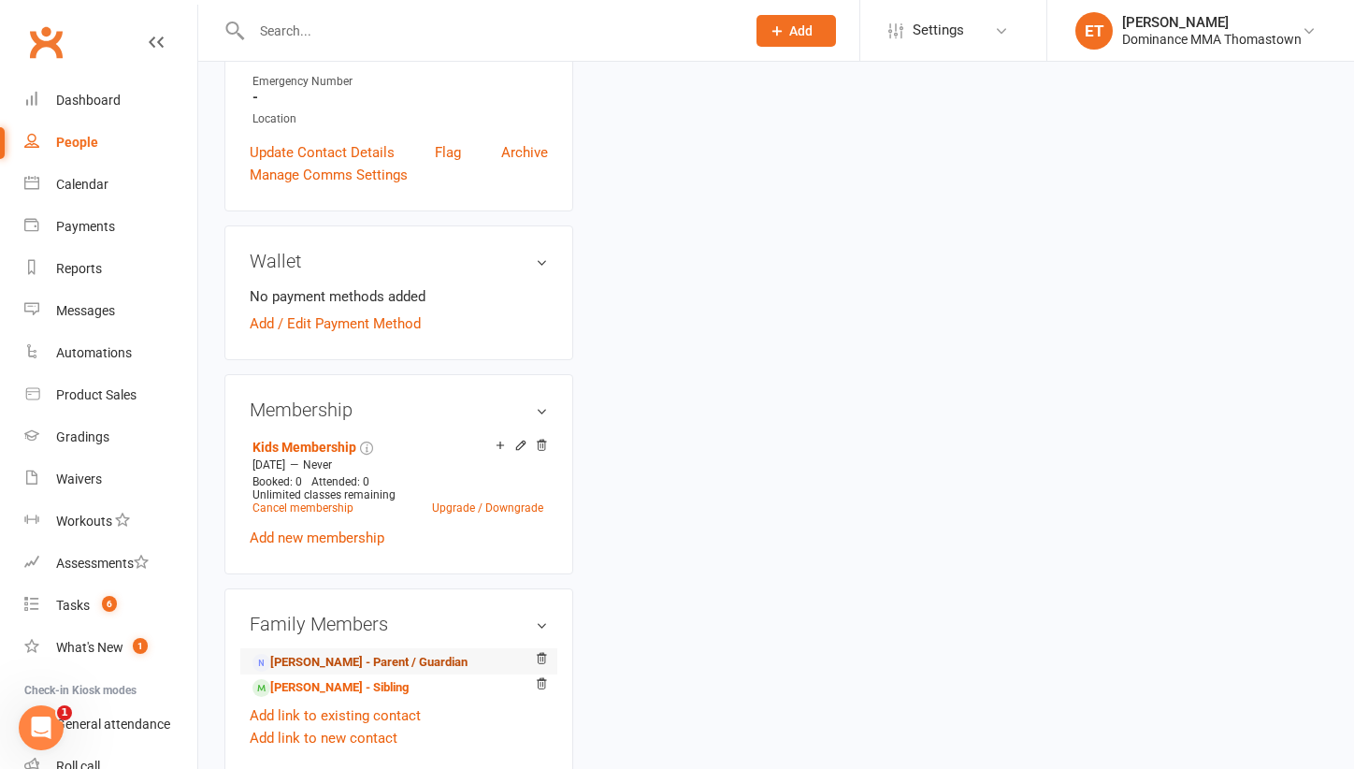
click at [379, 661] on link "Jo Costa - Parent / Guardian" at bounding box center [359, 663] width 215 height 20
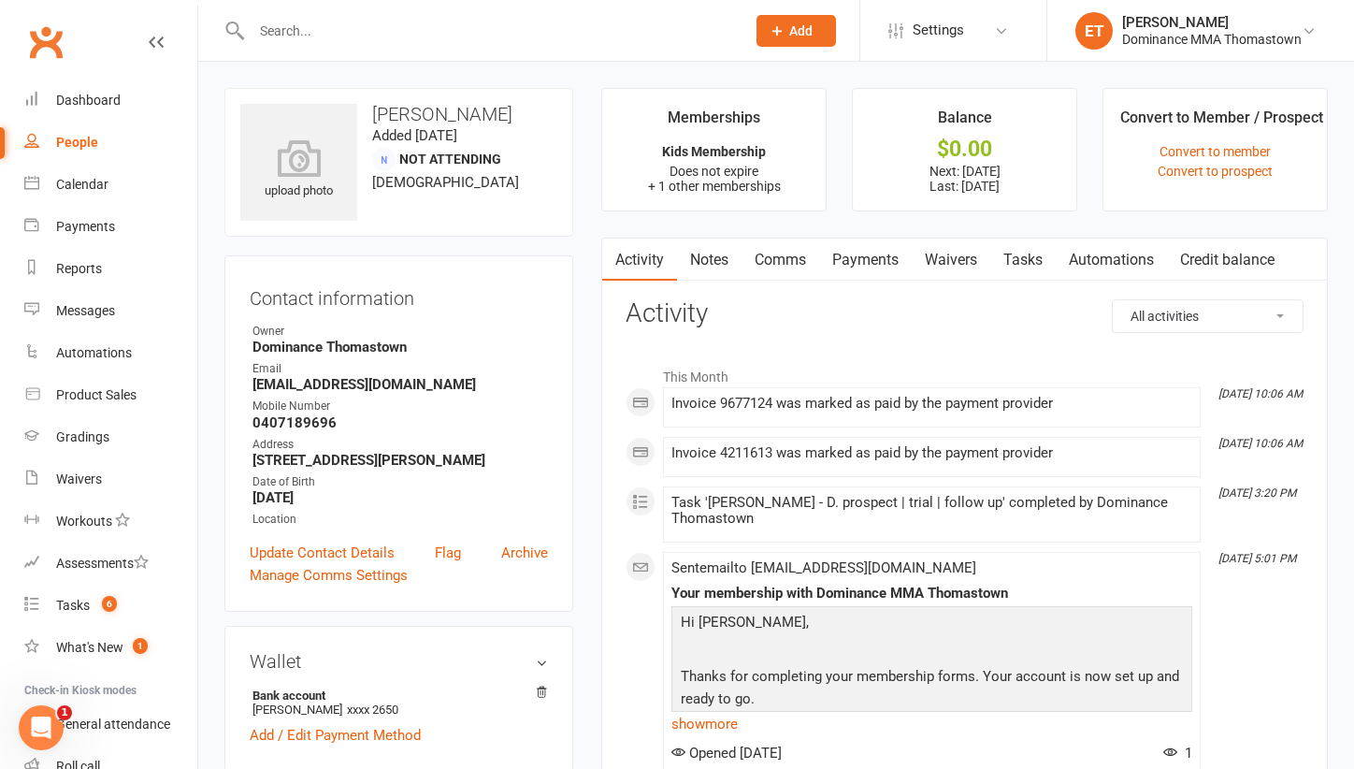
click at [722, 275] on link "Notes" at bounding box center [709, 259] width 65 height 43
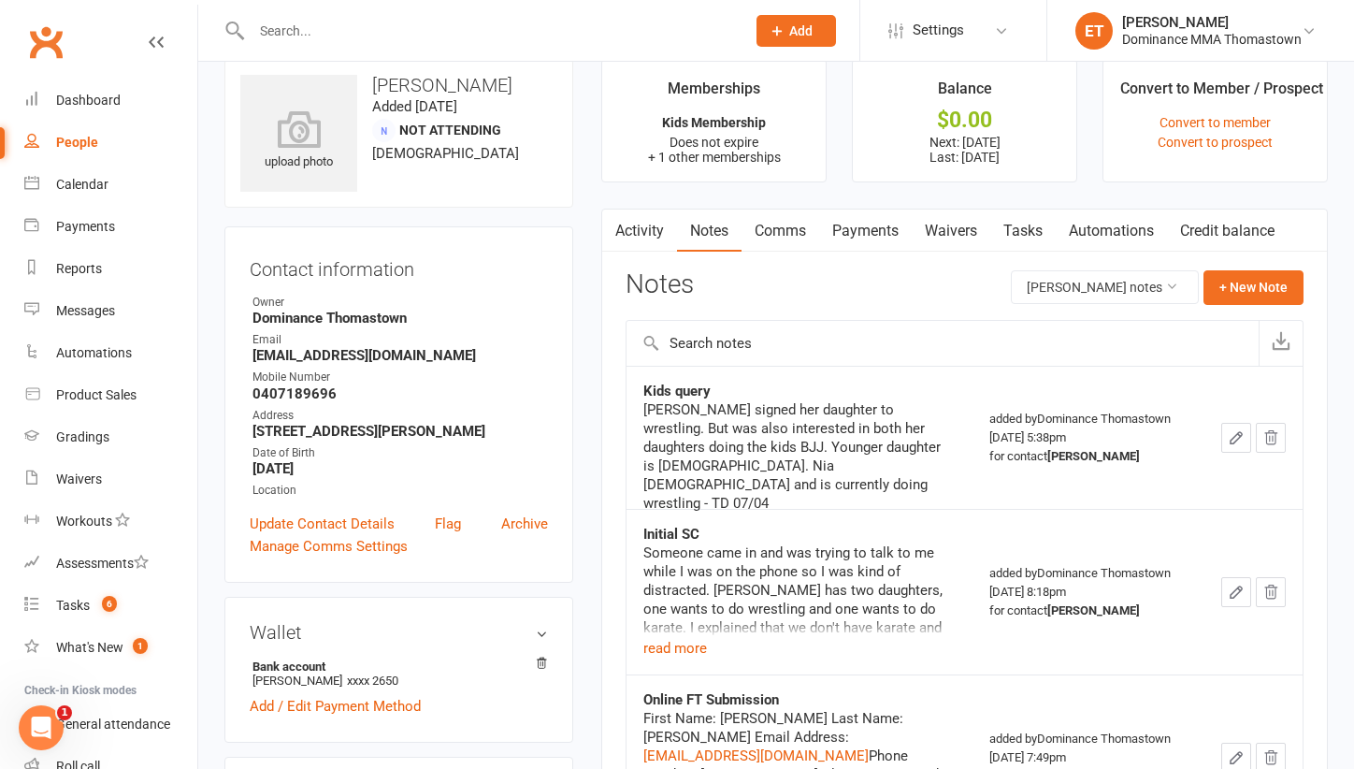
scroll to position [31, 0]
click at [298, 41] on input "text" at bounding box center [489, 31] width 486 height 26
paste input "Ardyn Reign Nguyen"
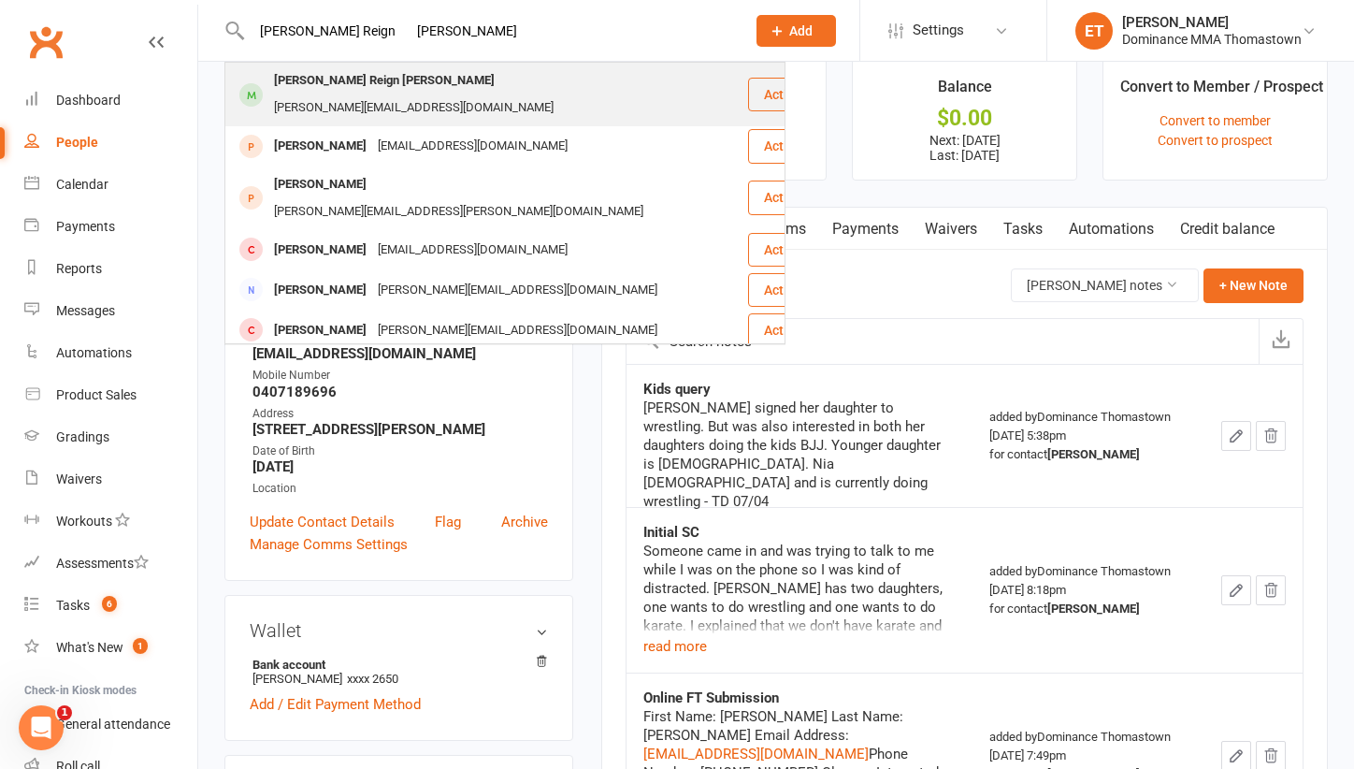
type input "Ardyn Reign Nguyen"
click at [373, 90] on div "Ardyn Reign Nguyen" at bounding box center [384, 80] width 232 height 27
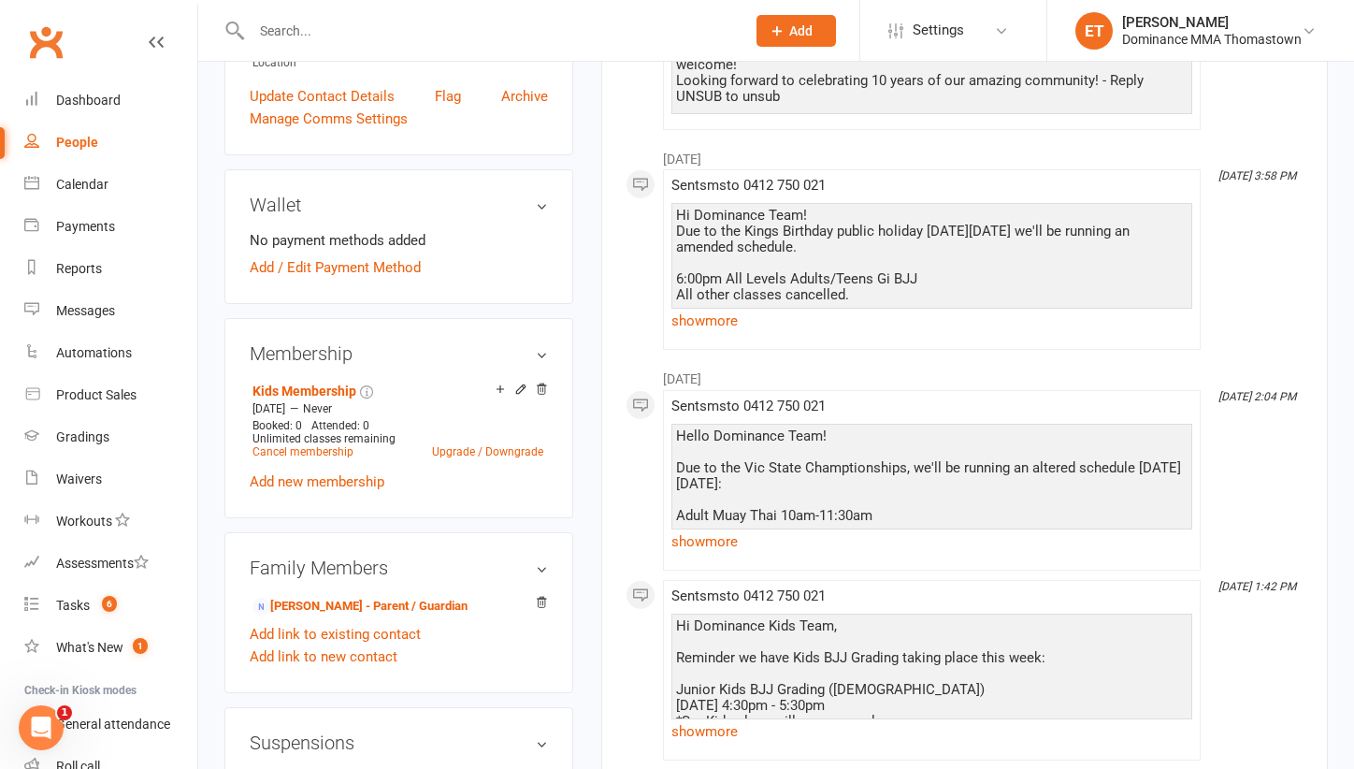
scroll to position [672, 0]
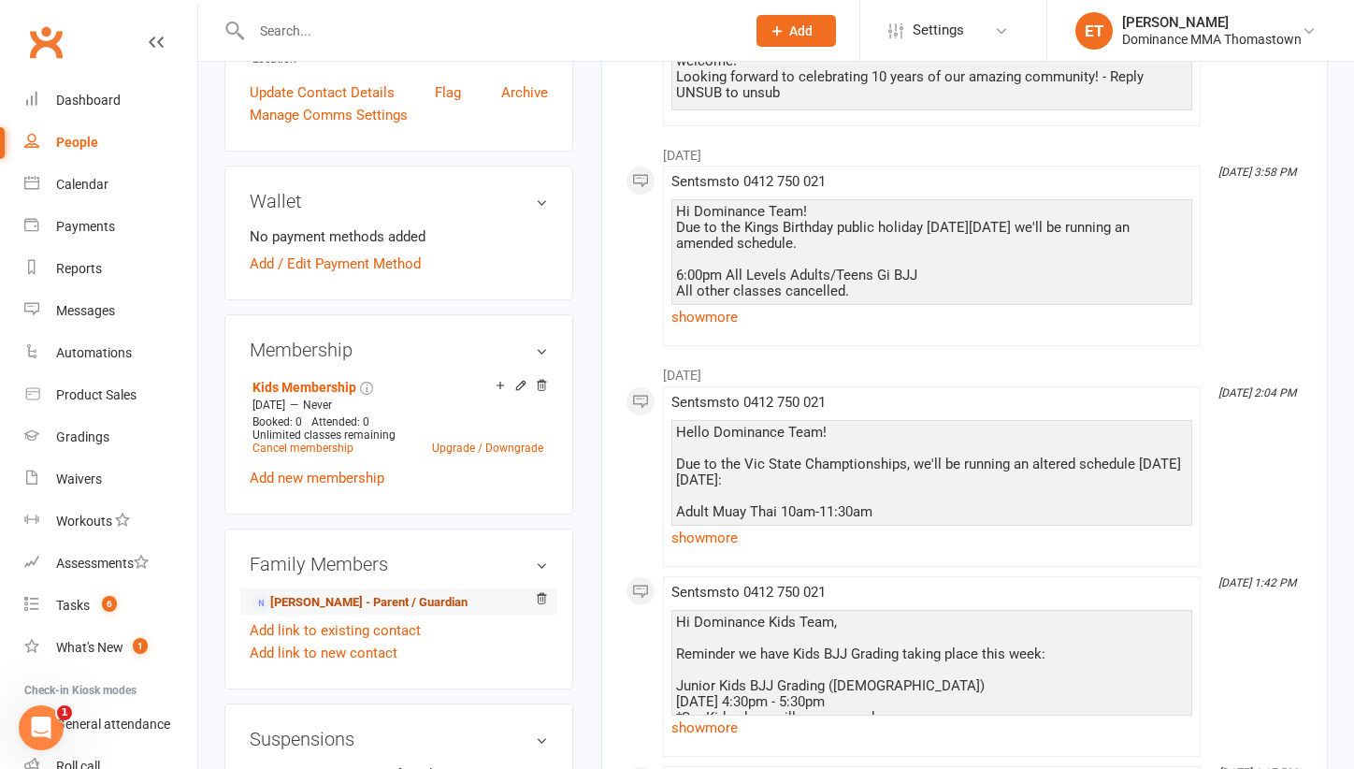
click at [370, 593] on link "Jenny Nguyen - Parent / Guardian" at bounding box center [359, 603] width 215 height 20
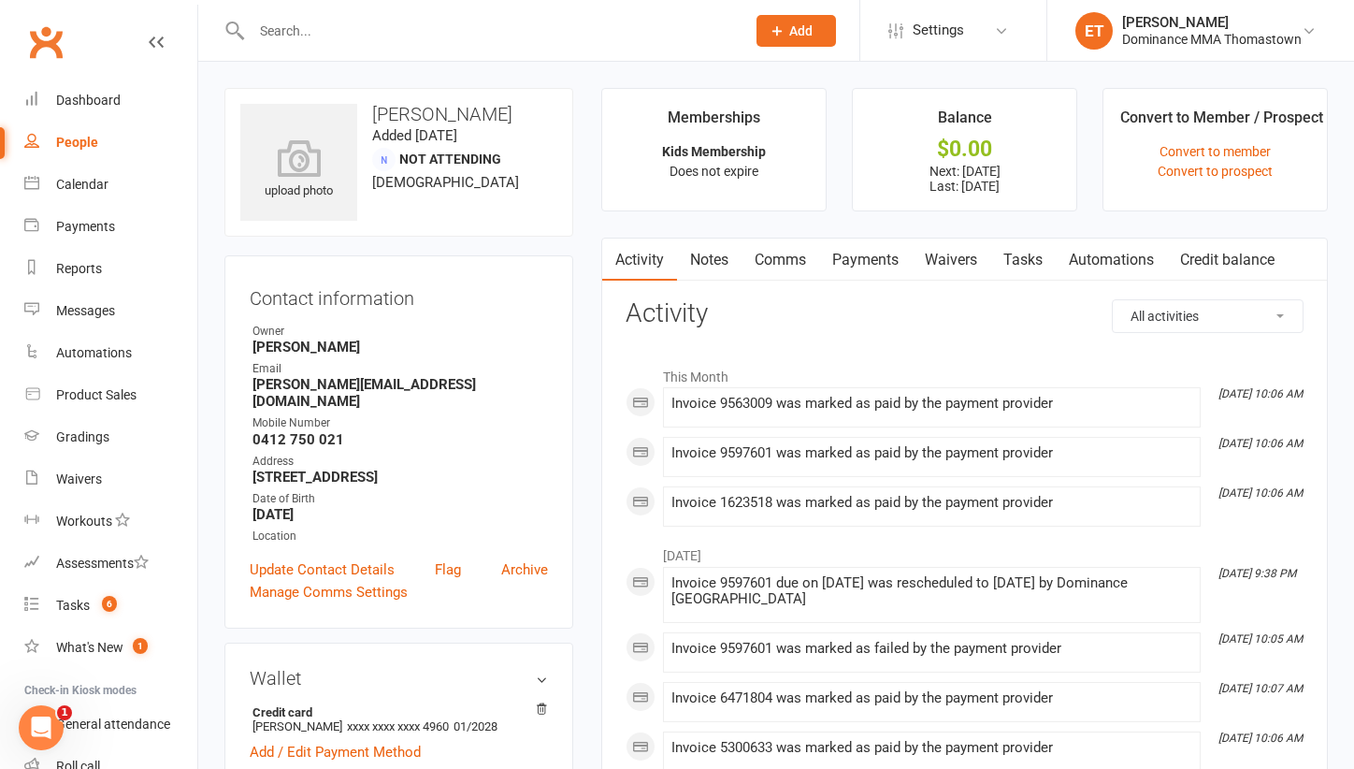
click at [716, 256] on link "Notes" at bounding box center [709, 259] width 65 height 43
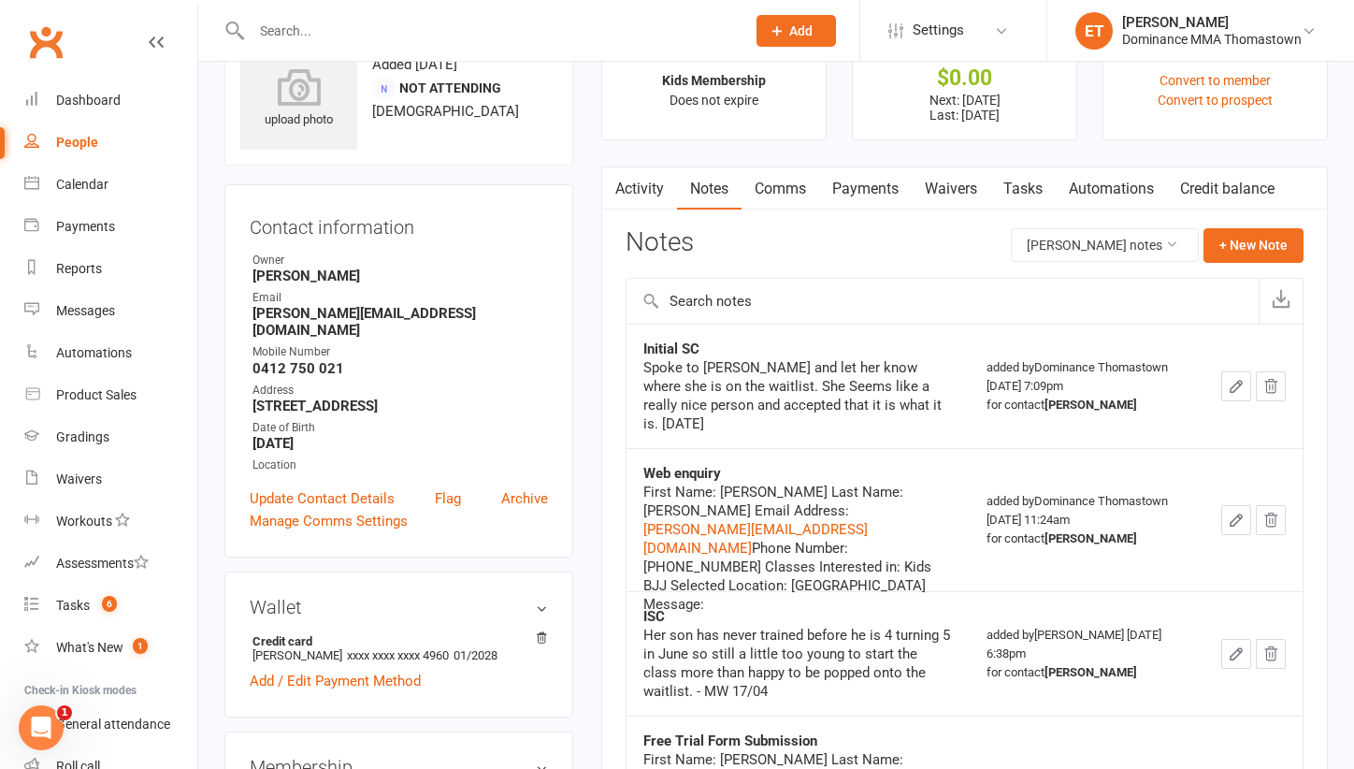
scroll to position [75, 0]
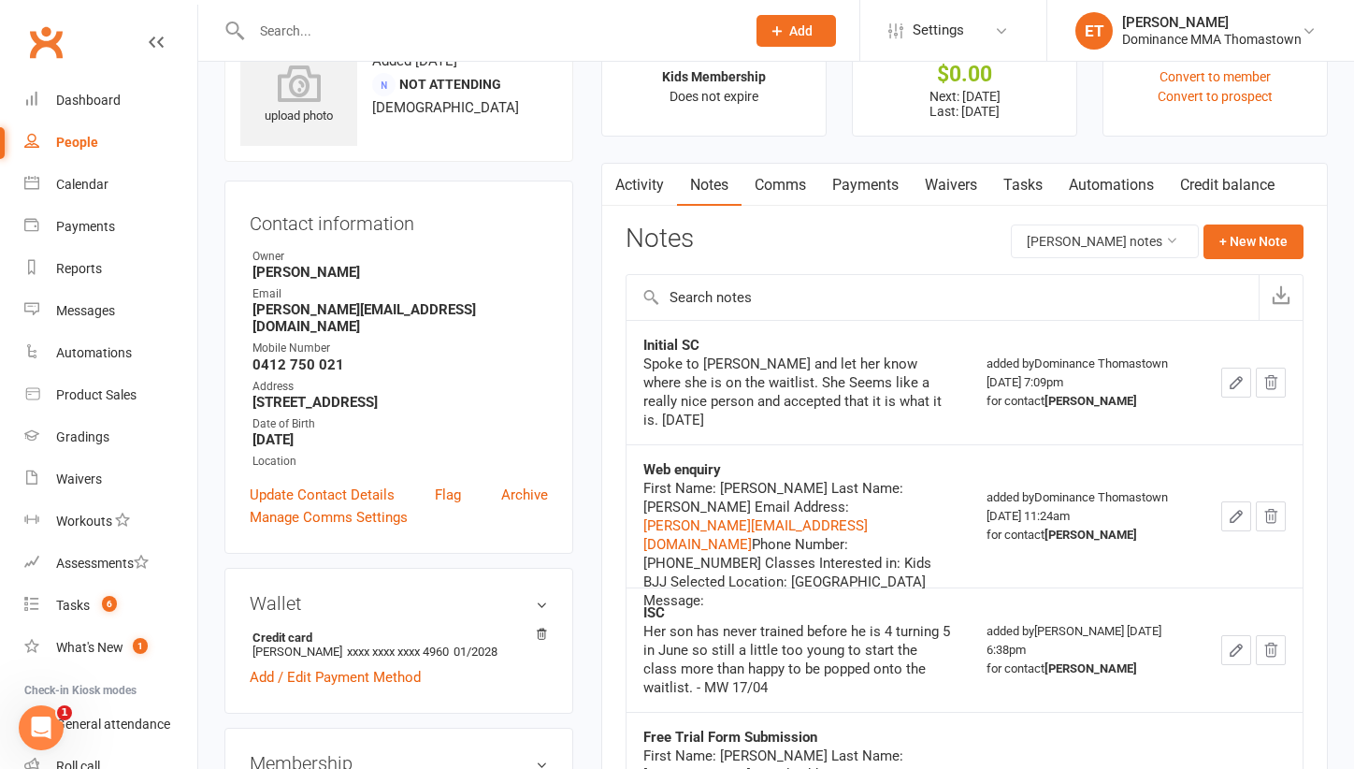
click at [312, 25] on input "text" at bounding box center [489, 31] width 486 height 26
paste input "Hendrix Schwalger"
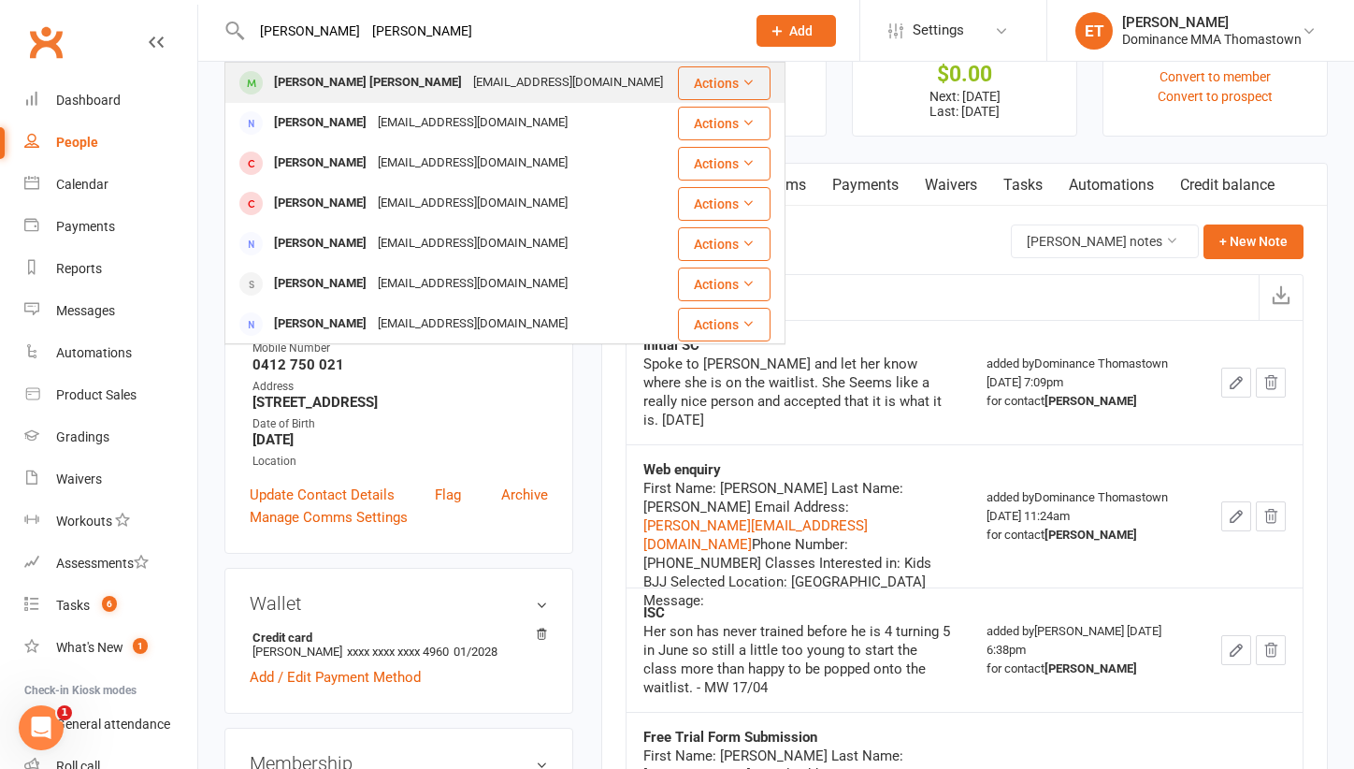
type input "Hendrix Schwalger"
click at [353, 72] on div "Hendrix Schwalger" at bounding box center [367, 82] width 199 height 27
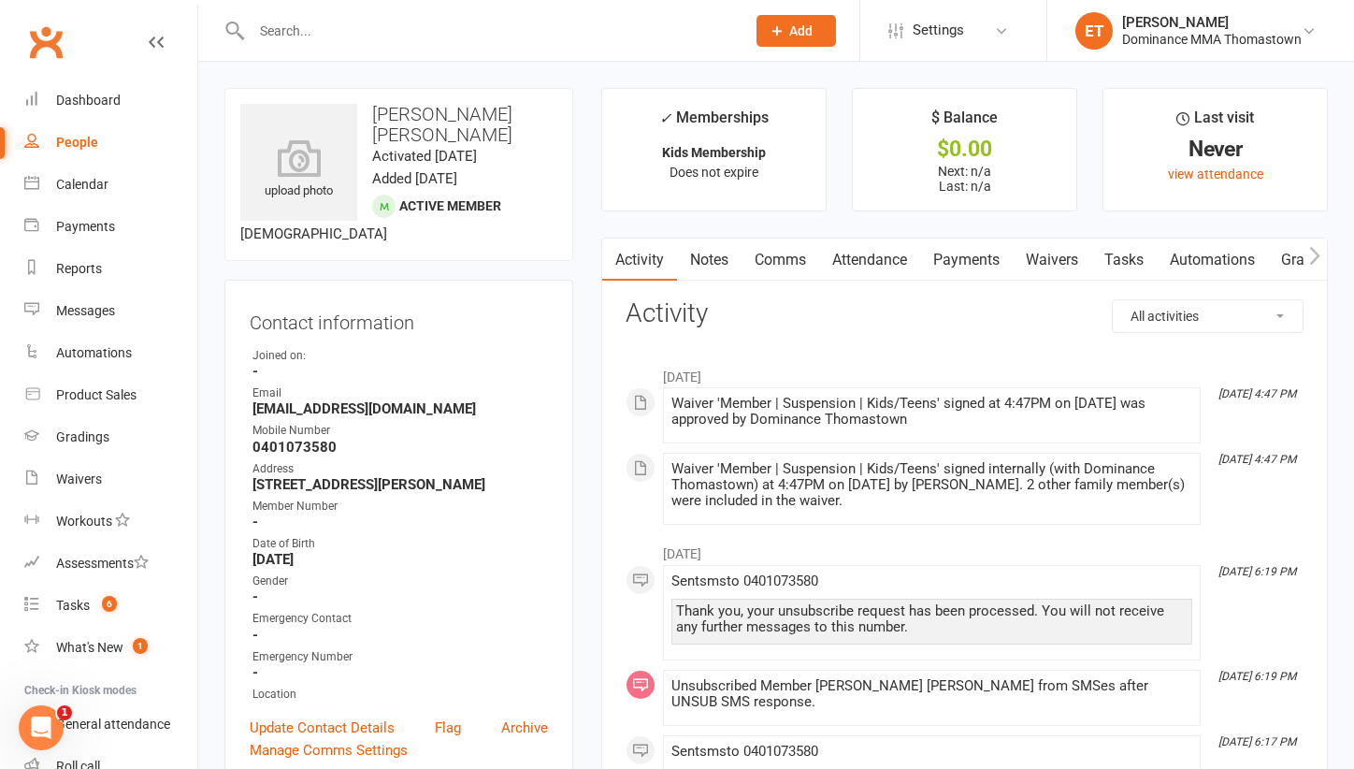
click at [697, 257] on link "Notes" at bounding box center [709, 259] width 65 height 43
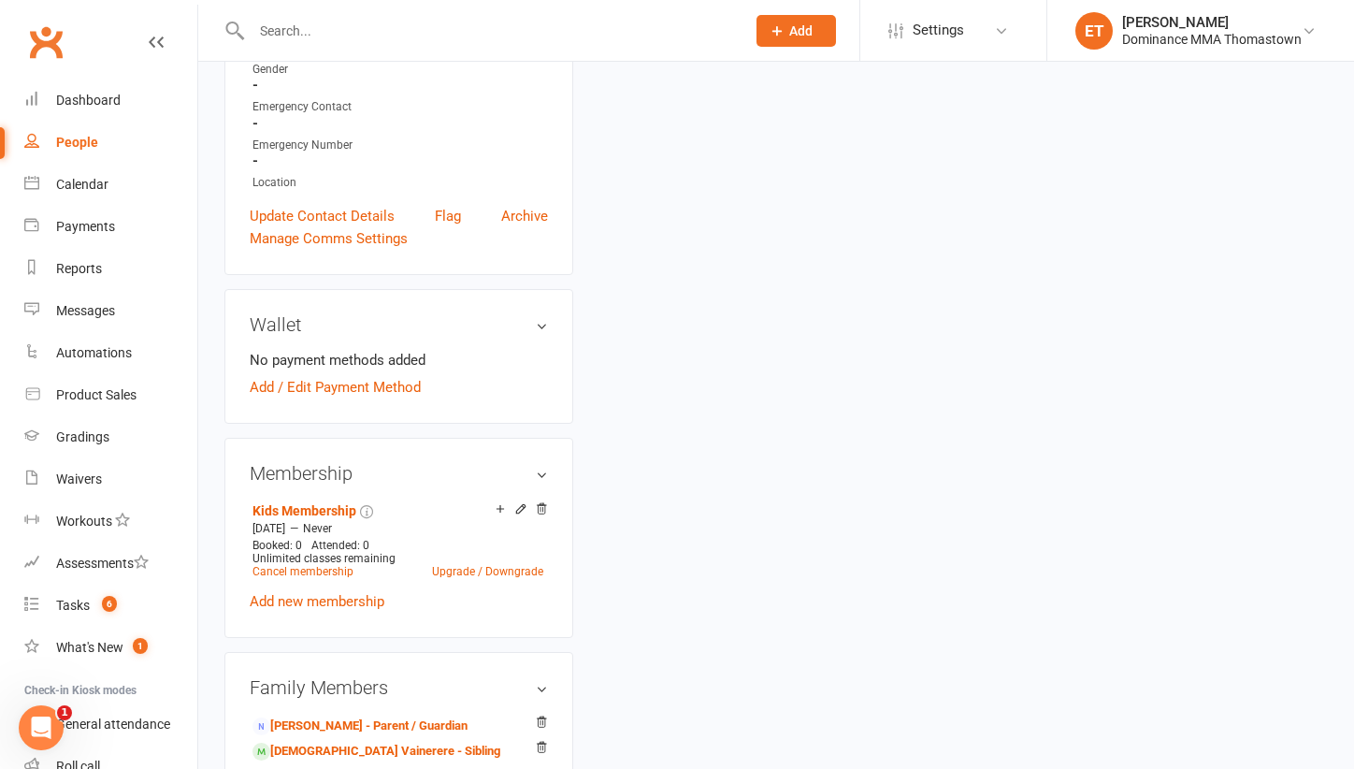
scroll to position [568, 0]
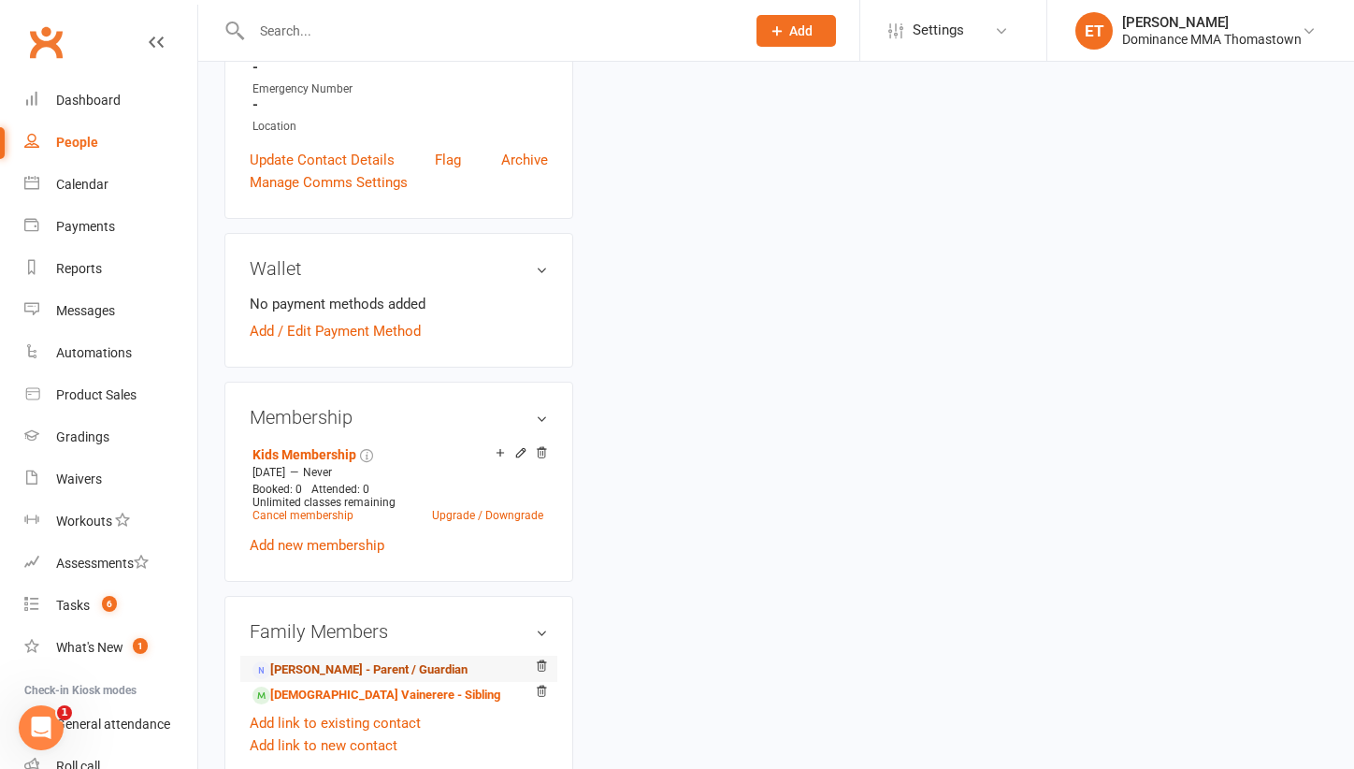
click at [333, 660] on link "Nick Schwalger - Parent / Guardian" at bounding box center [359, 670] width 215 height 20
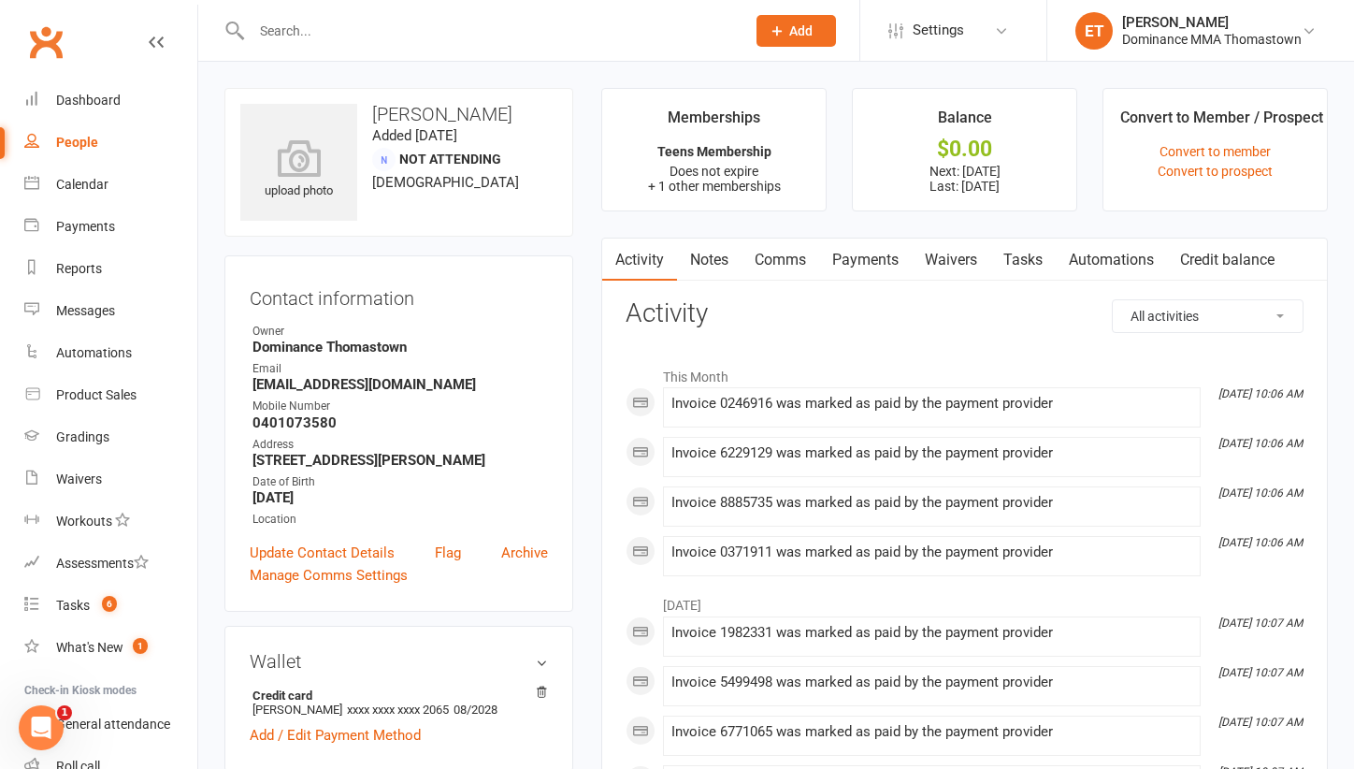
click at [687, 266] on link "Notes" at bounding box center [709, 259] width 65 height 43
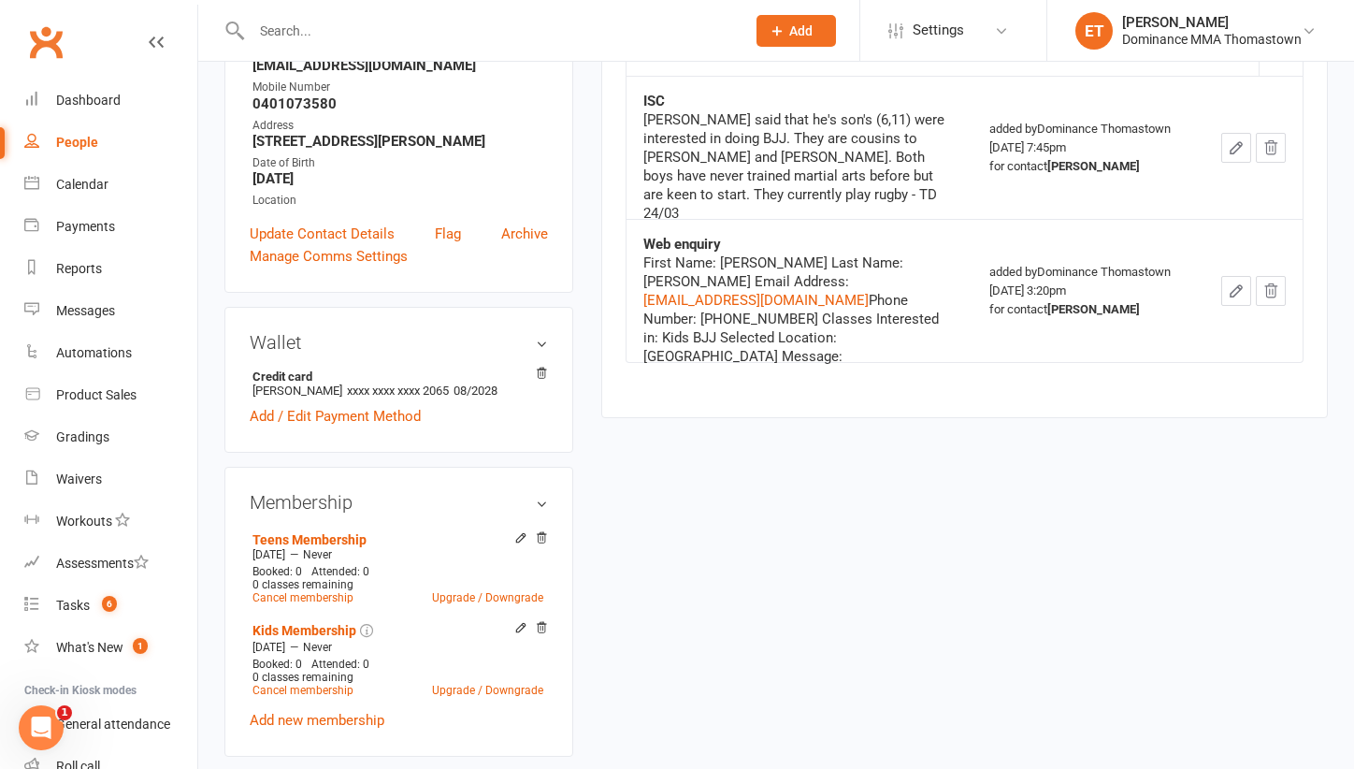
scroll to position [319, 0]
click at [310, 36] on input "text" at bounding box center [489, 31] width 486 height 26
paste input "Armaan Dhaliwal"
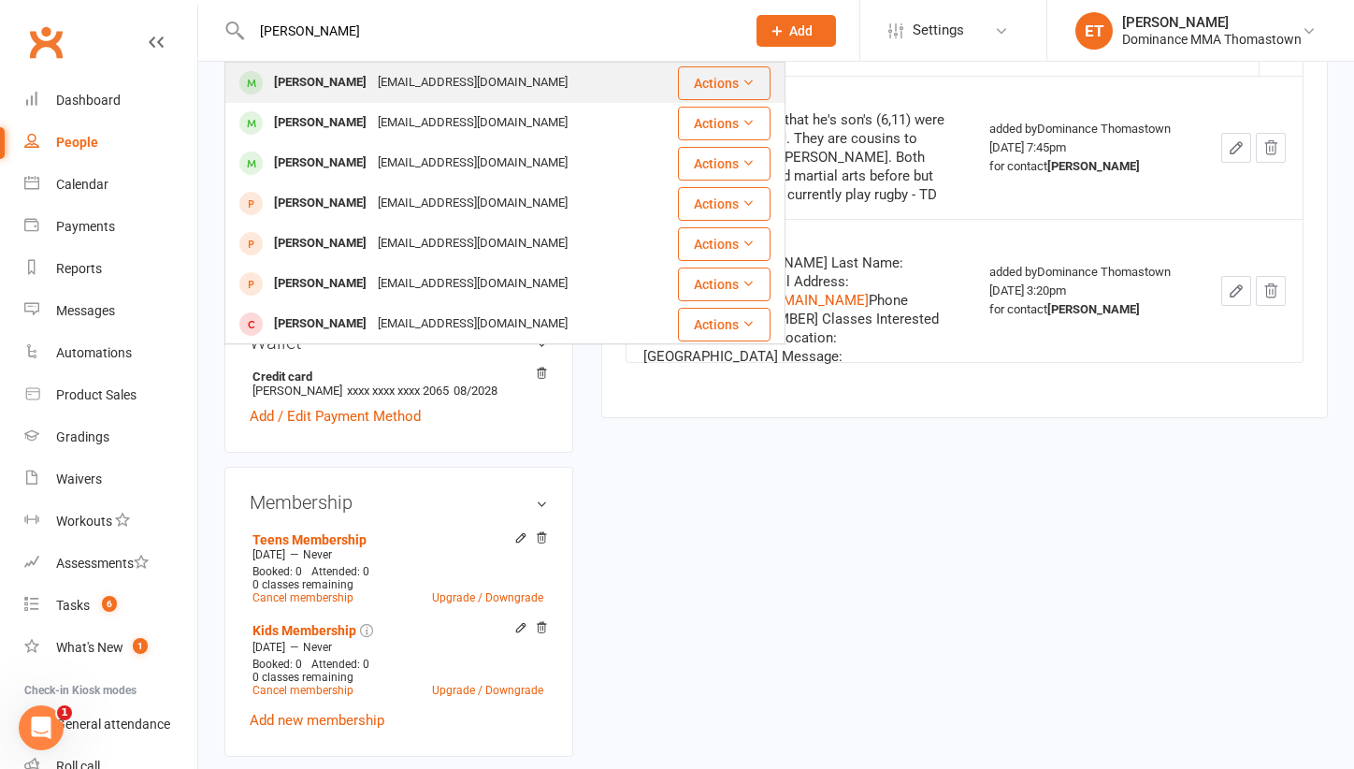
type input "Armaan Dhaliwal"
click at [379, 84] on div "jokaur@email.com" at bounding box center [472, 82] width 201 height 27
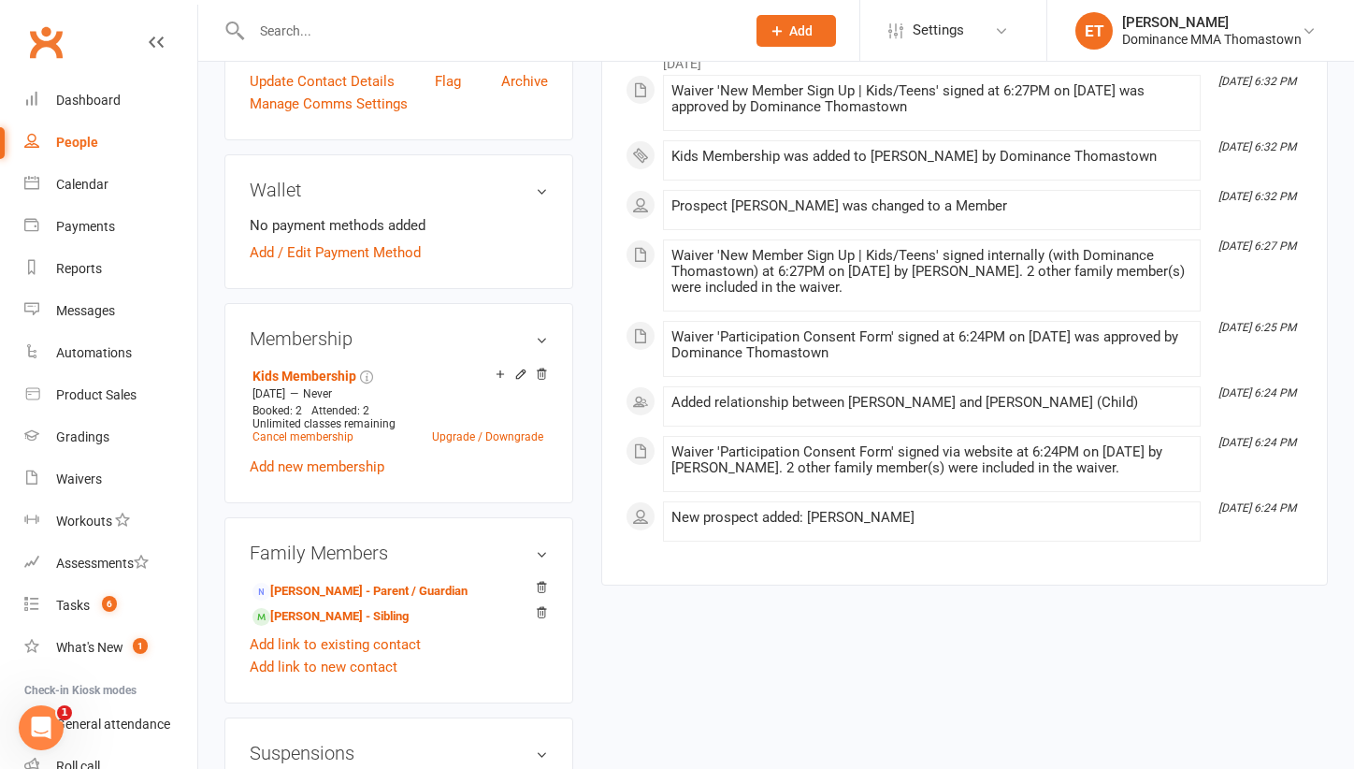
scroll to position [590, 0]
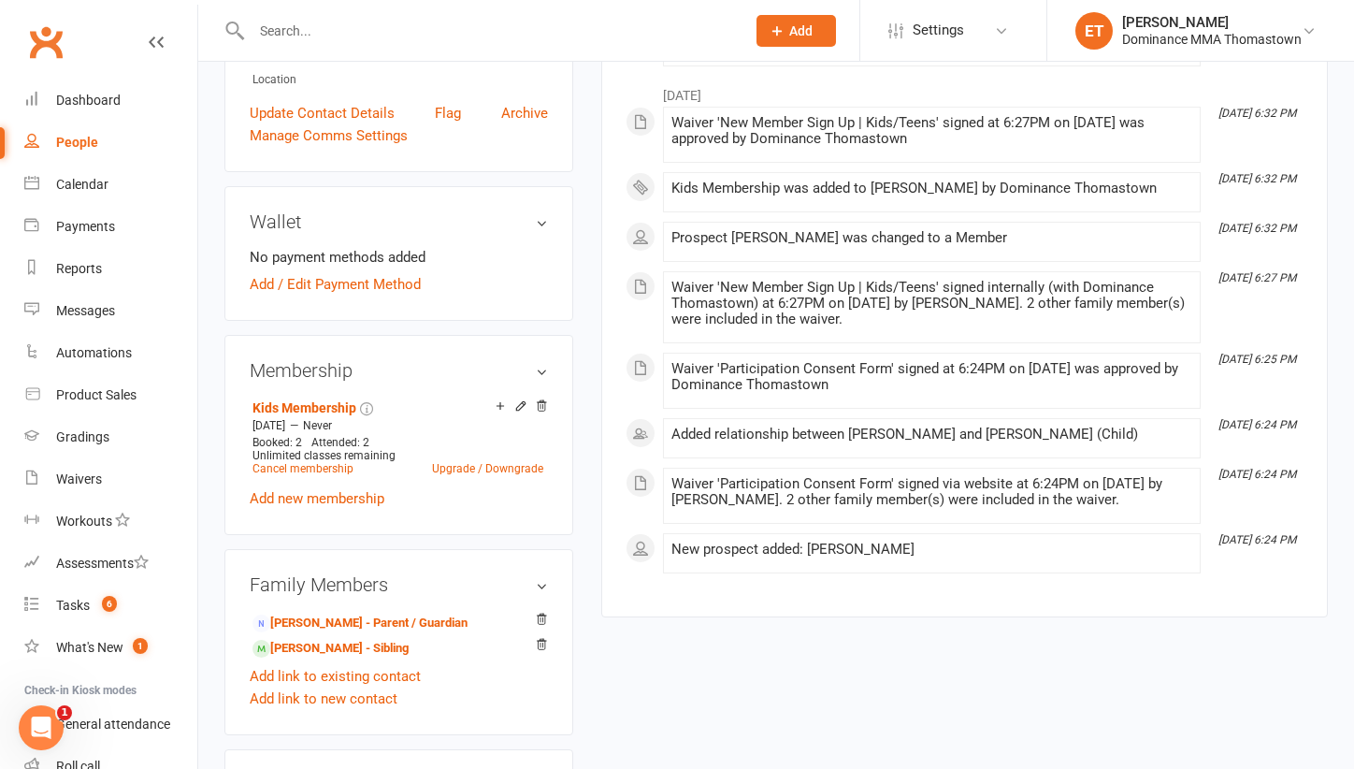
click at [317, 51] on div "Emergency Number" at bounding box center [399, 43] width 295 height 18
click at [316, 36] on input "text" at bounding box center [489, 31] width 486 height 26
paste input "Kevin Kirwan"
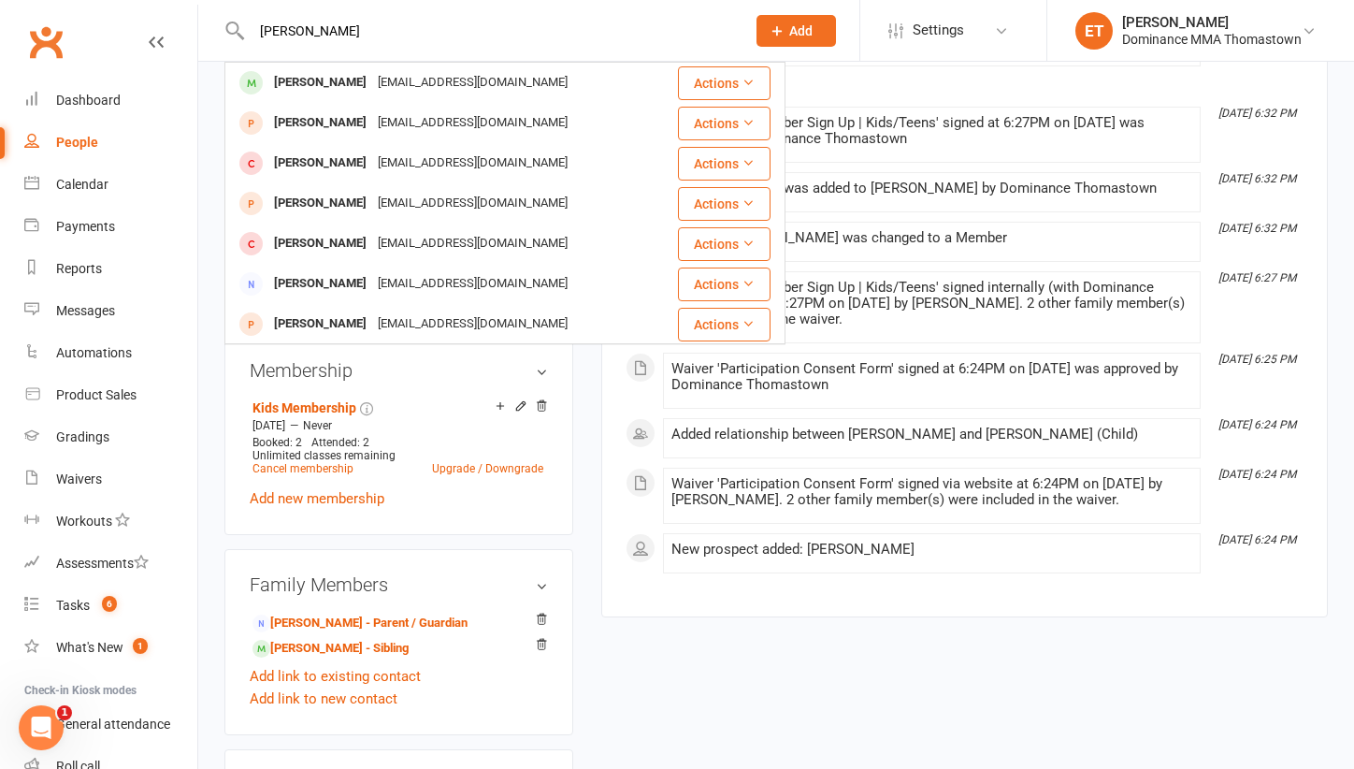
type input "Kevin Kirwan"
click at [338, 85] on div "[PERSON_NAME]" at bounding box center [320, 82] width 104 height 27
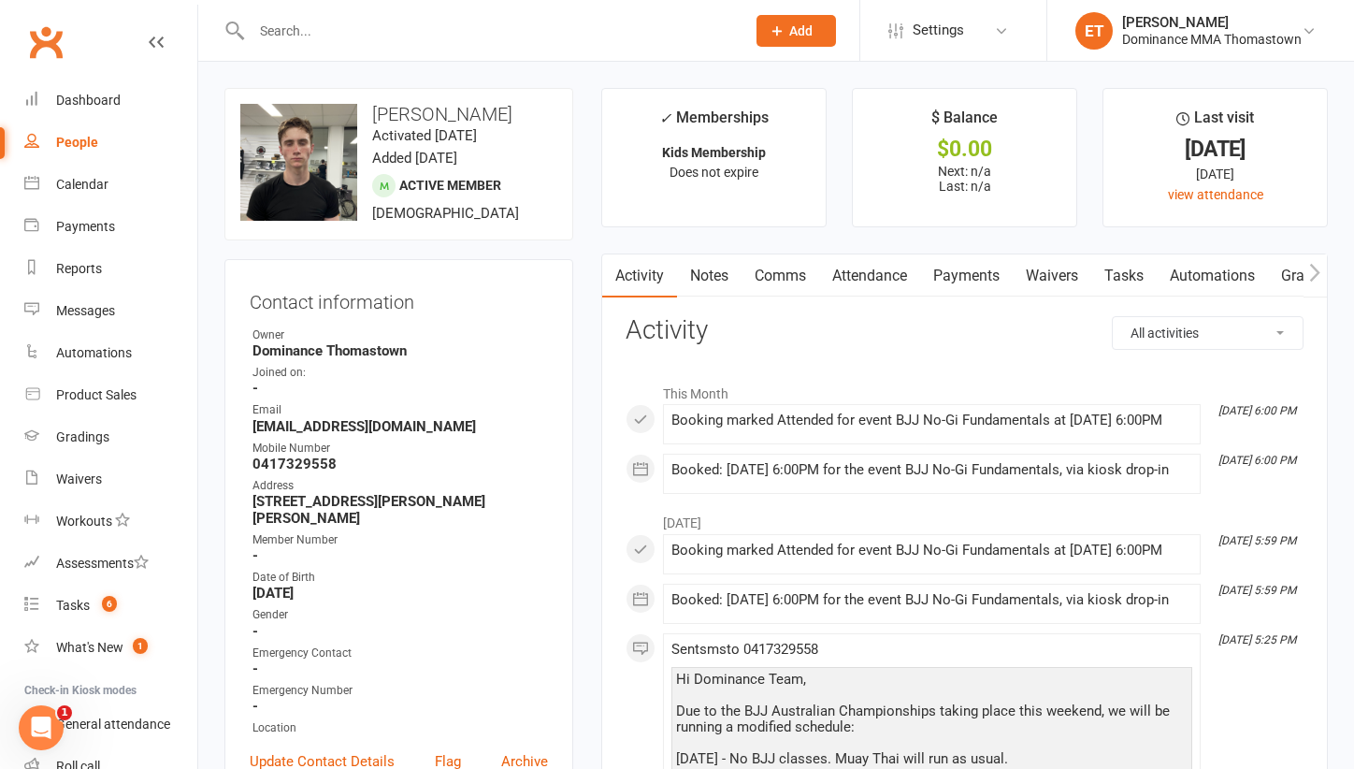
click at [736, 290] on link "Notes" at bounding box center [709, 275] width 65 height 43
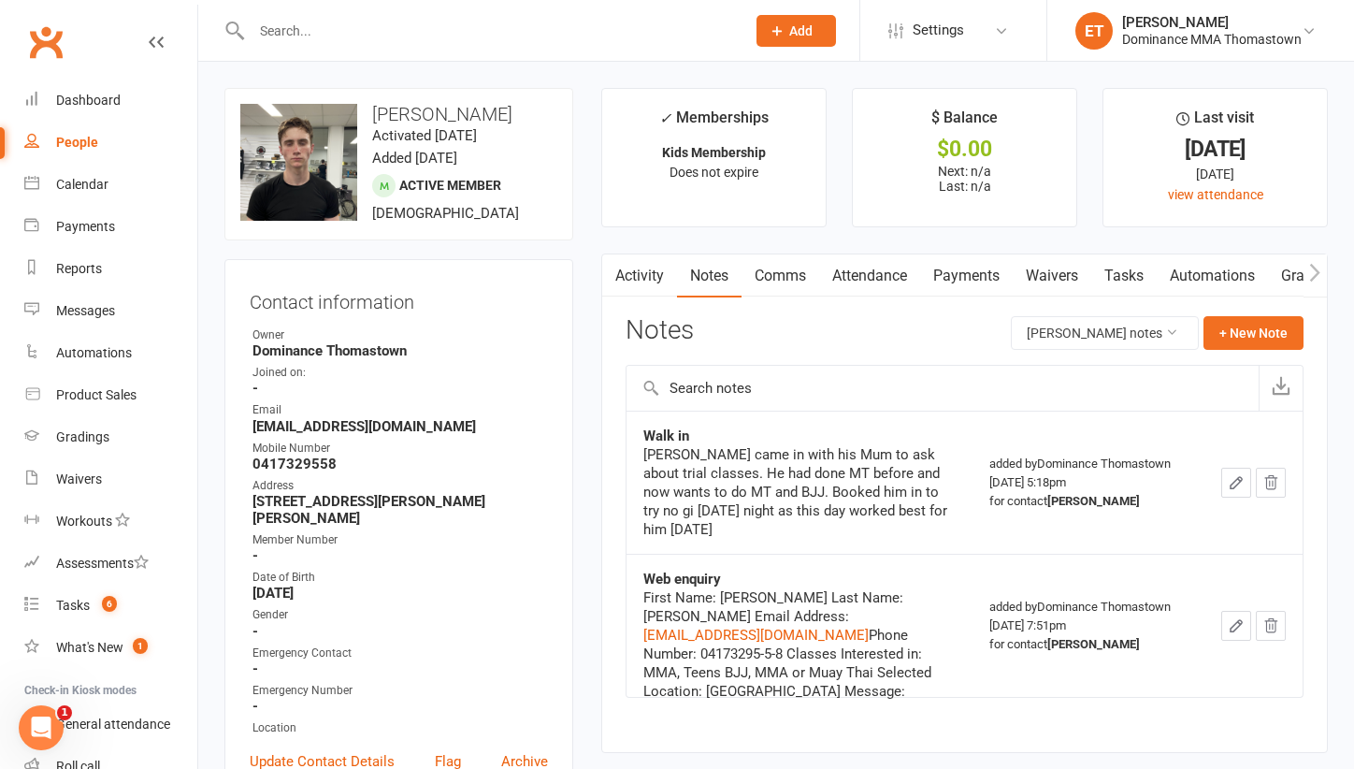
click at [642, 276] on link "Activity" at bounding box center [639, 275] width 75 height 43
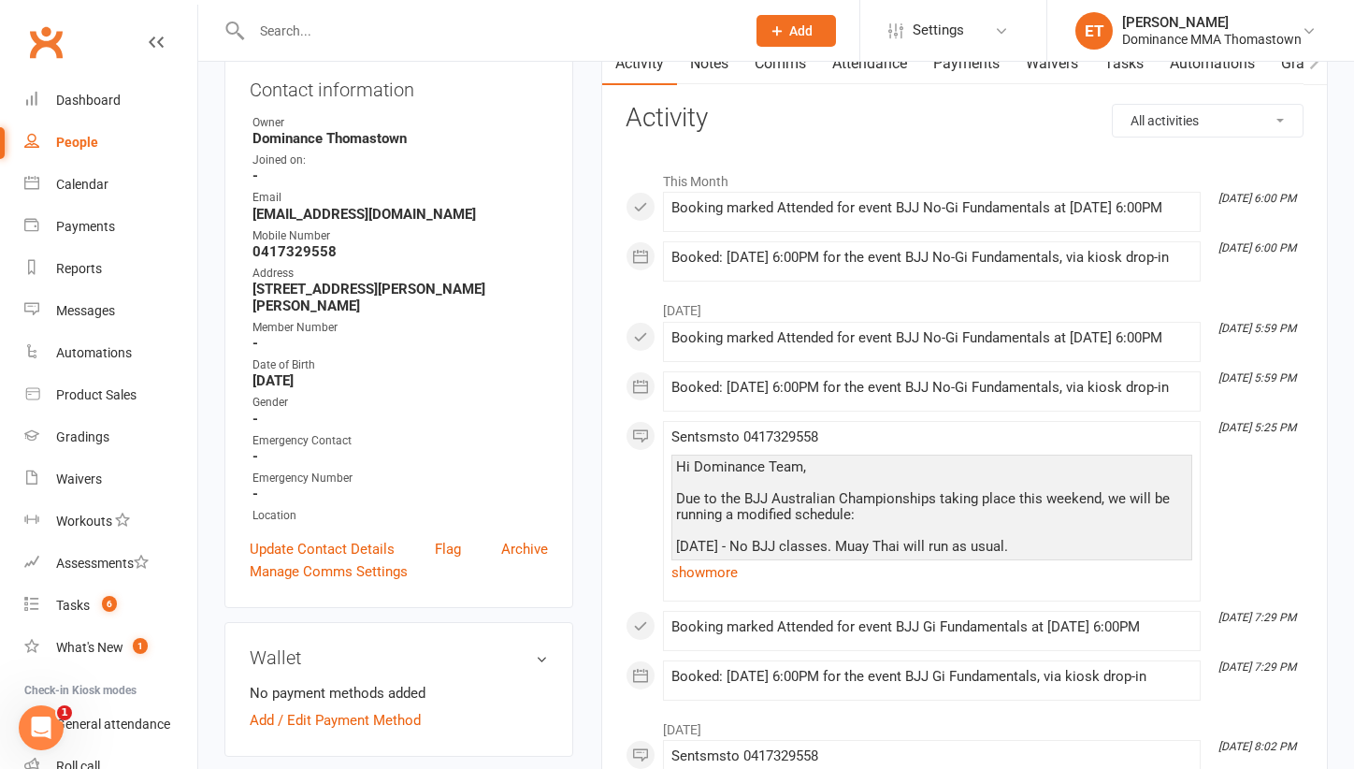
scroll to position [118, 0]
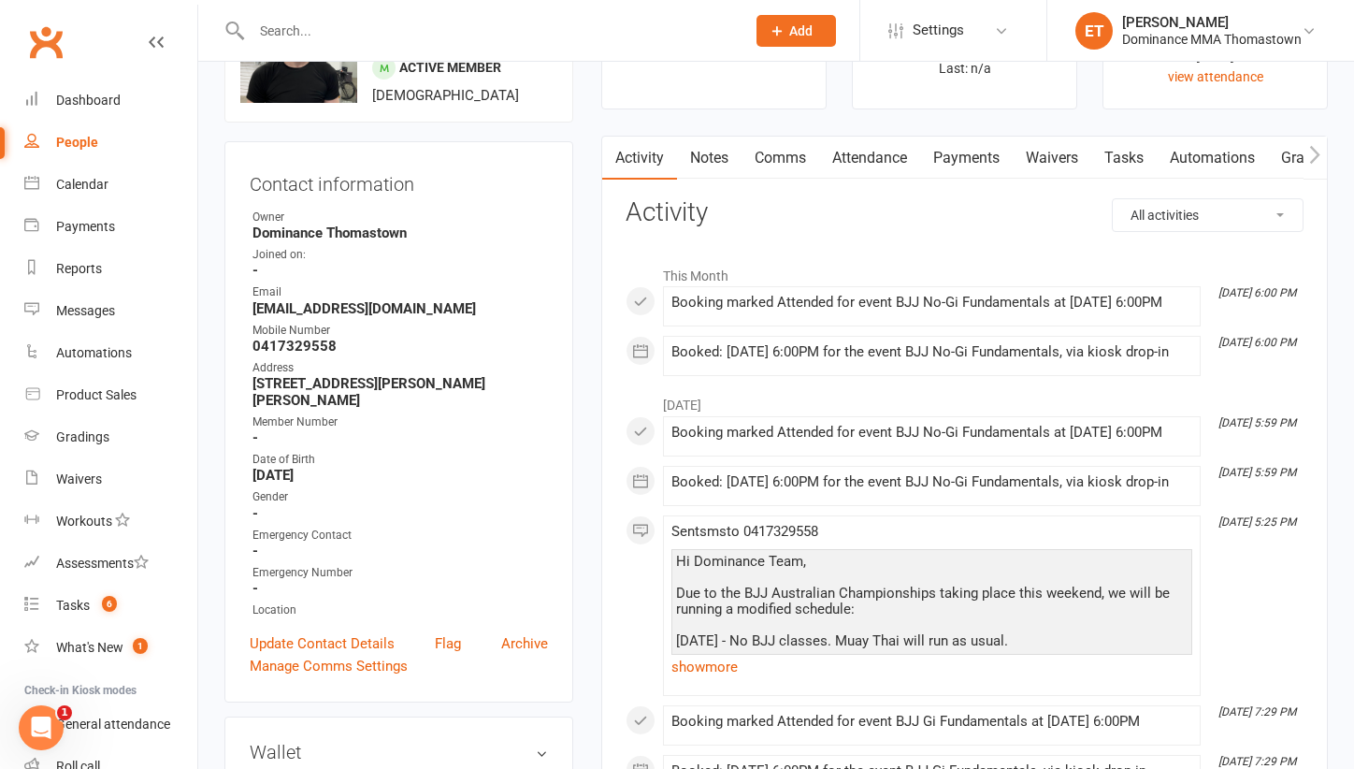
click at [958, 148] on link "Payments" at bounding box center [966, 158] width 93 height 43
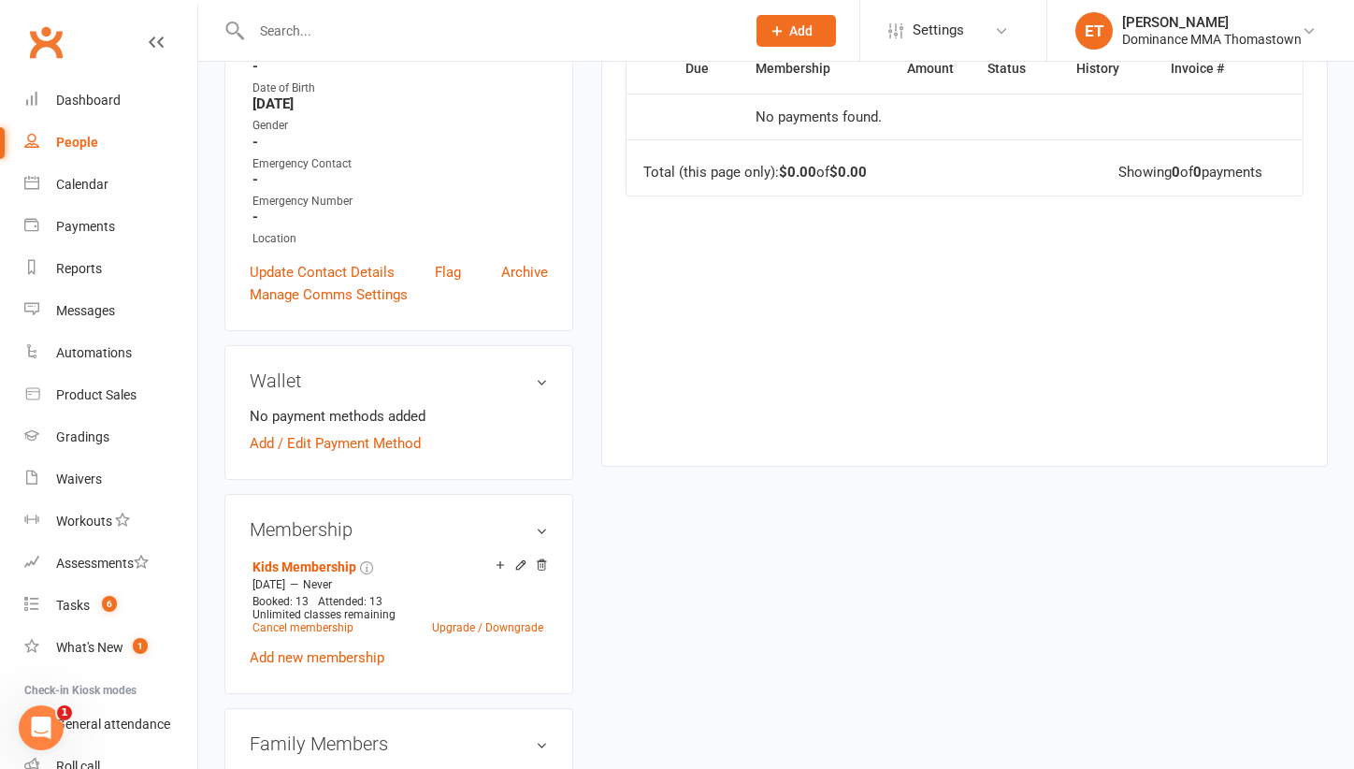
scroll to position [612, 0]
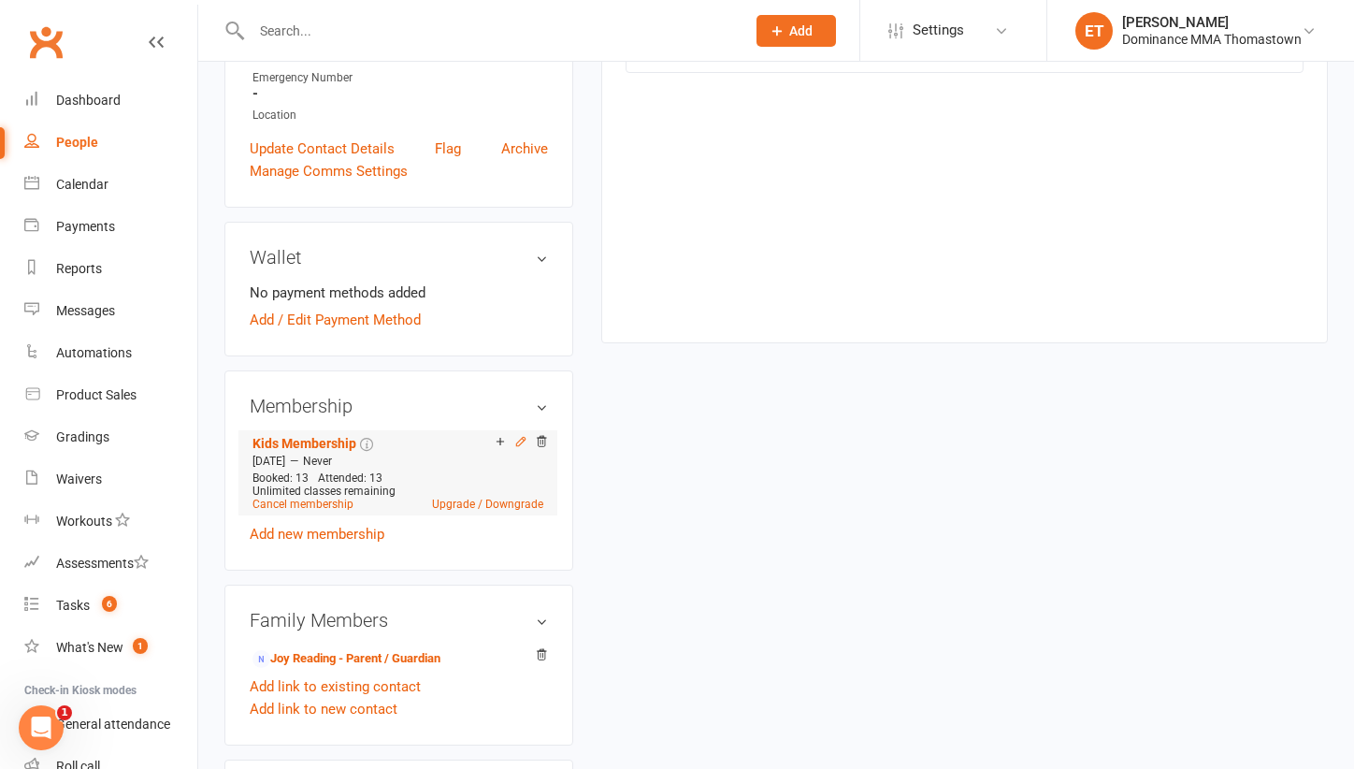
click at [524, 435] on icon at bounding box center [520, 441] width 13 height 13
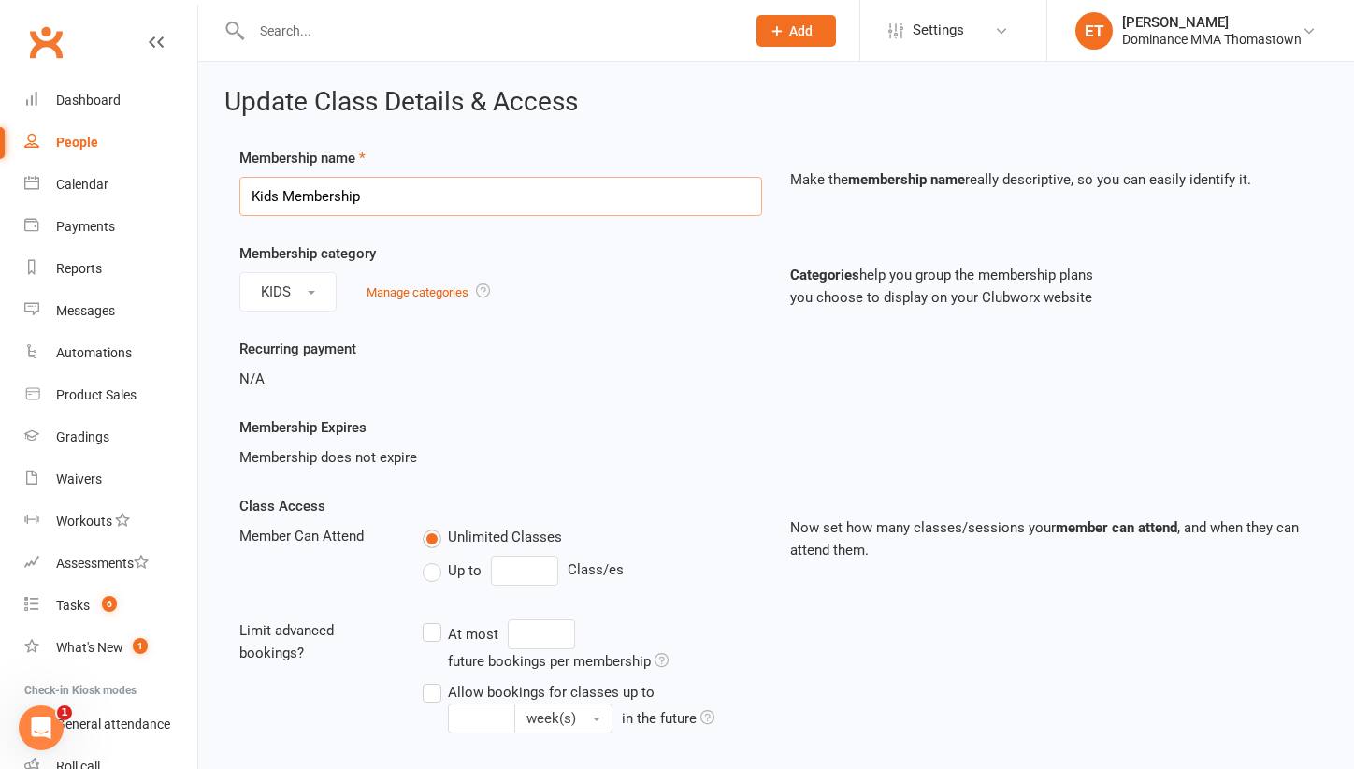
click at [448, 186] on input "Kids Membership" at bounding box center [500, 196] width 523 height 39
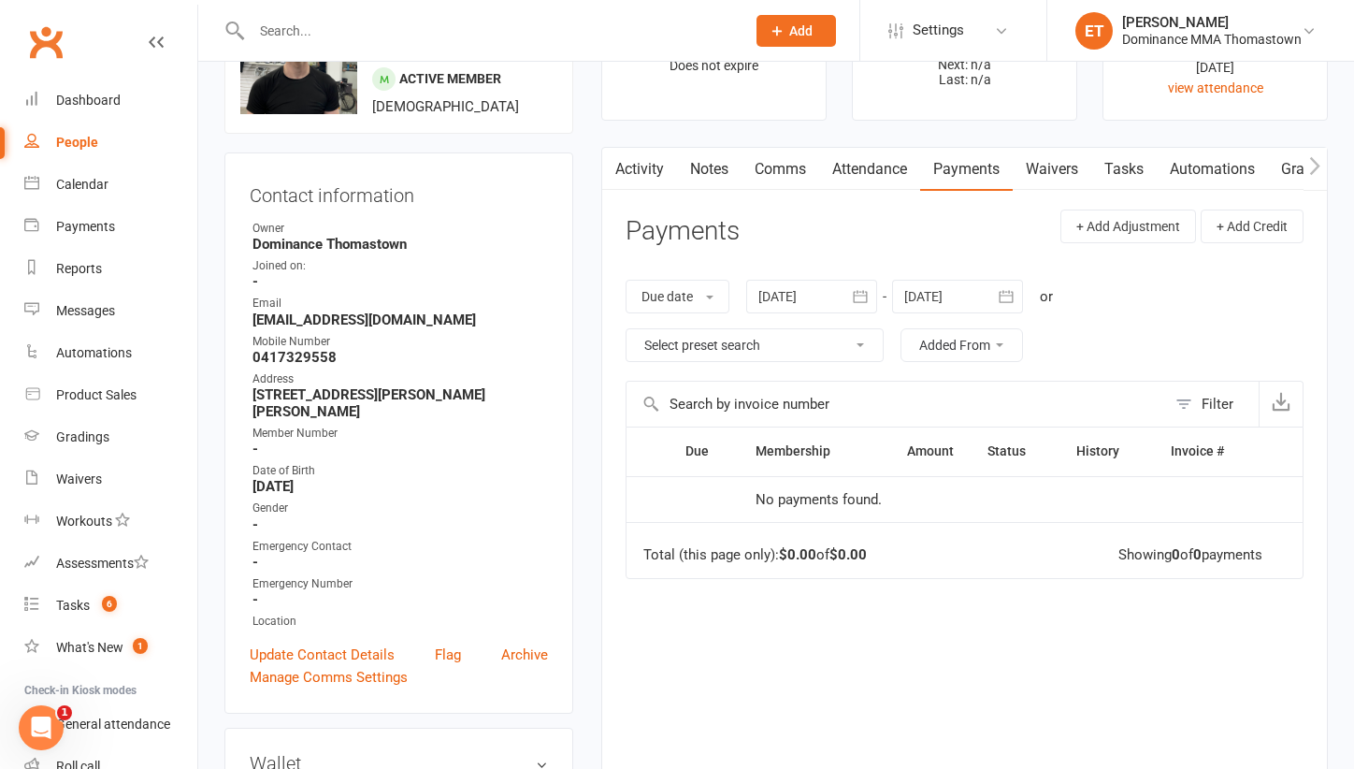
scroll to position [110, 0]
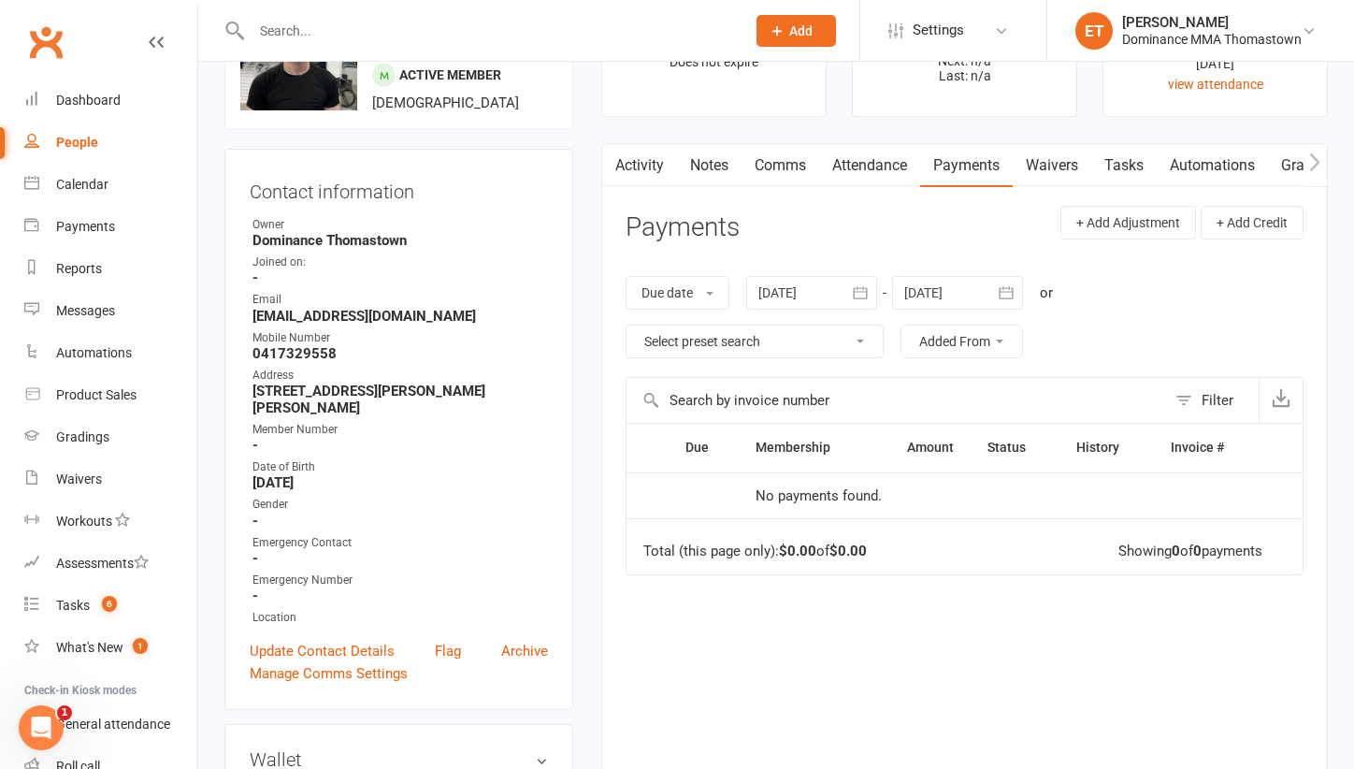
click at [717, 157] on link "Notes" at bounding box center [709, 165] width 65 height 43
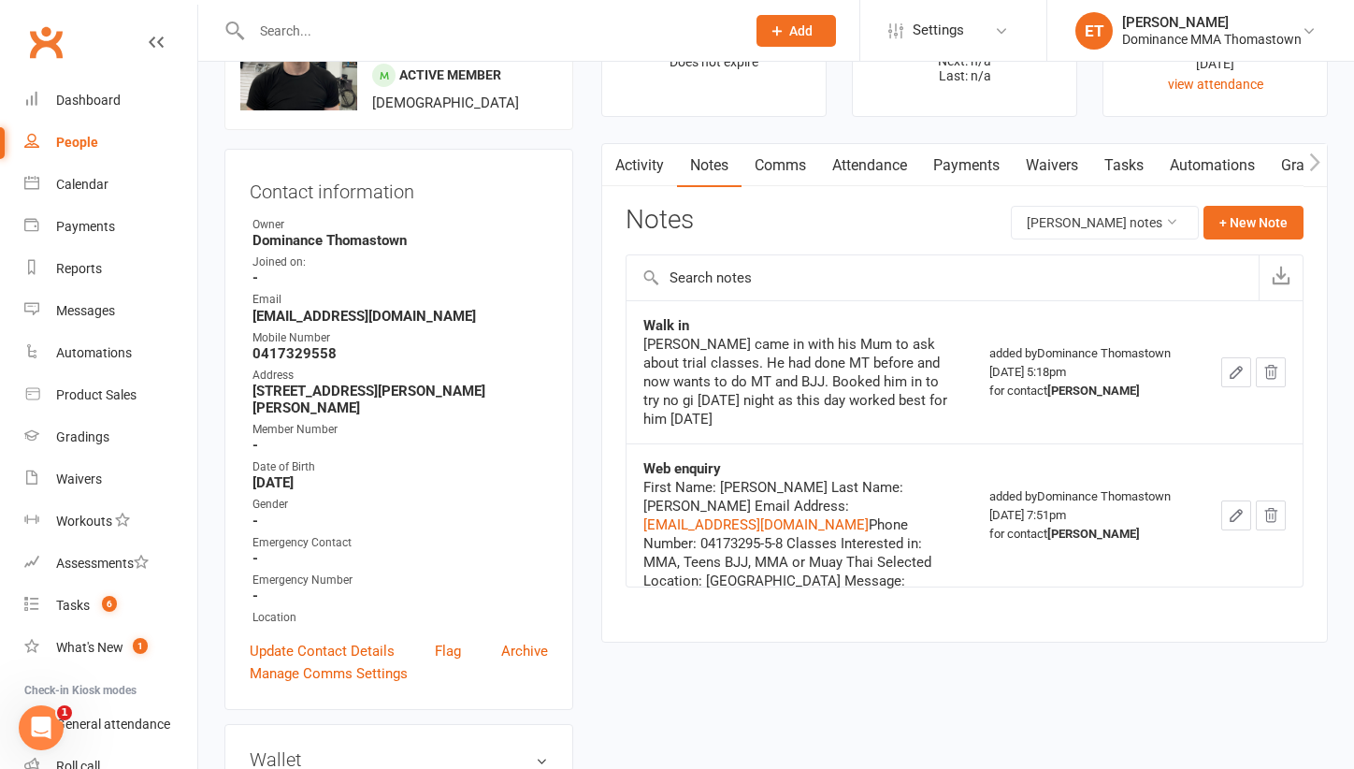
click at [644, 164] on link "Activity" at bounding box center [639, 165] width 75 height 43
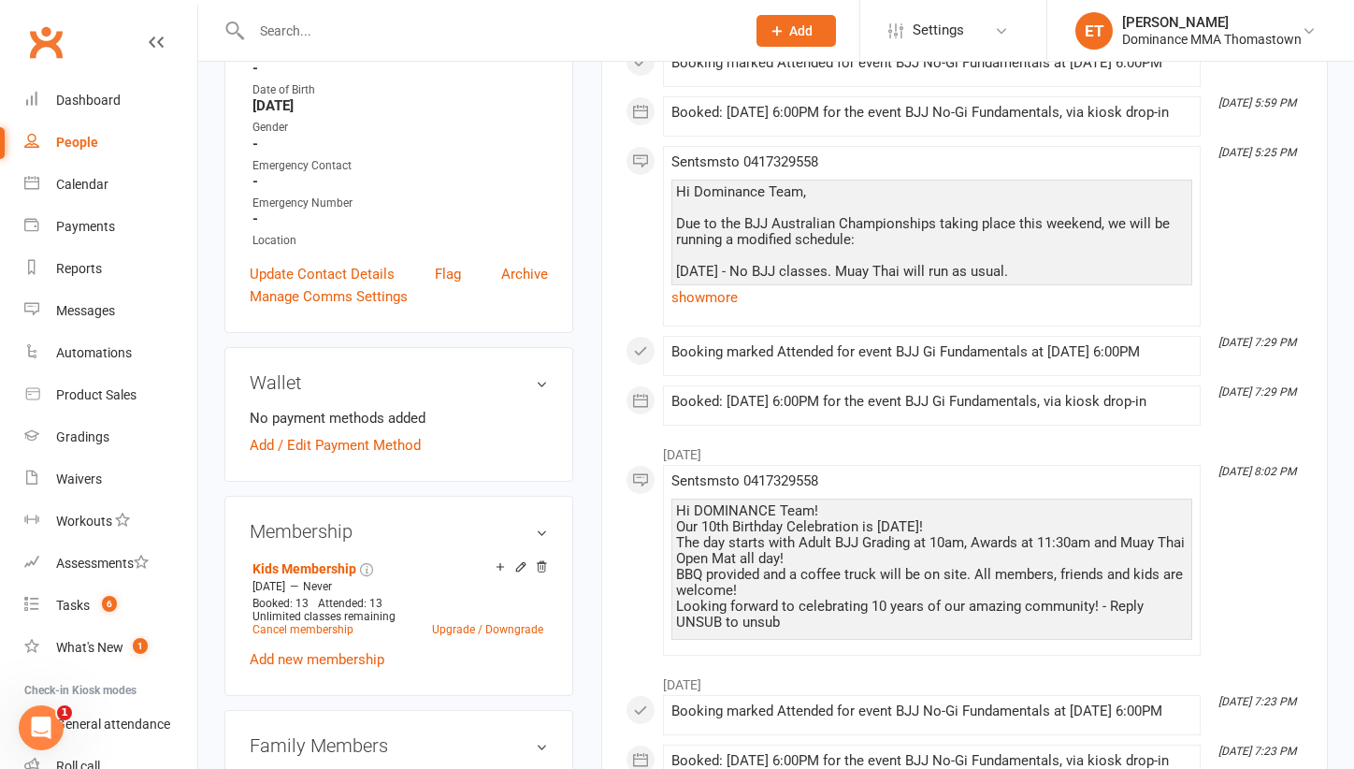
scroll to position [489, 0]
click at [521, 558] on icon at bounding box center [520, 564] width 13 height 13
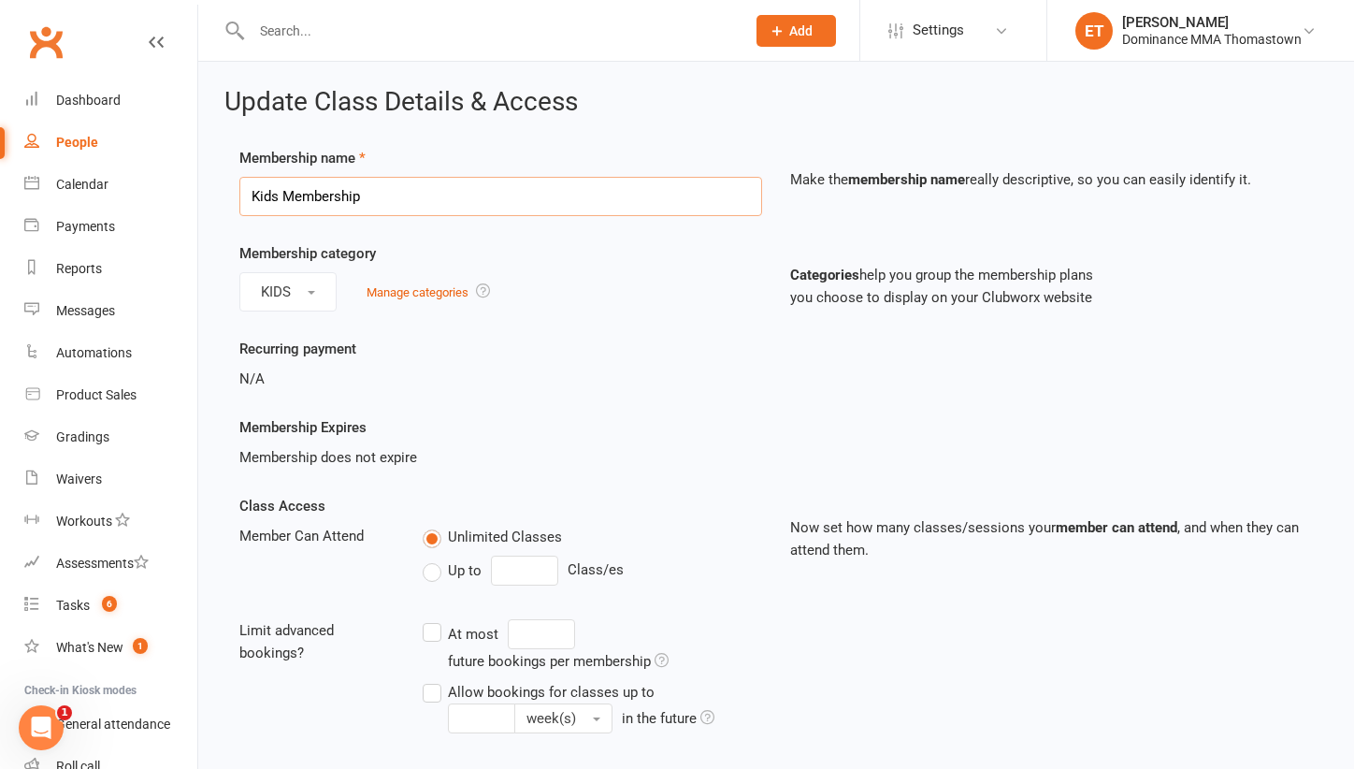
click at [510, 209] on input "Kids Membership" at bounding box center [500, 196] width 523 height 39
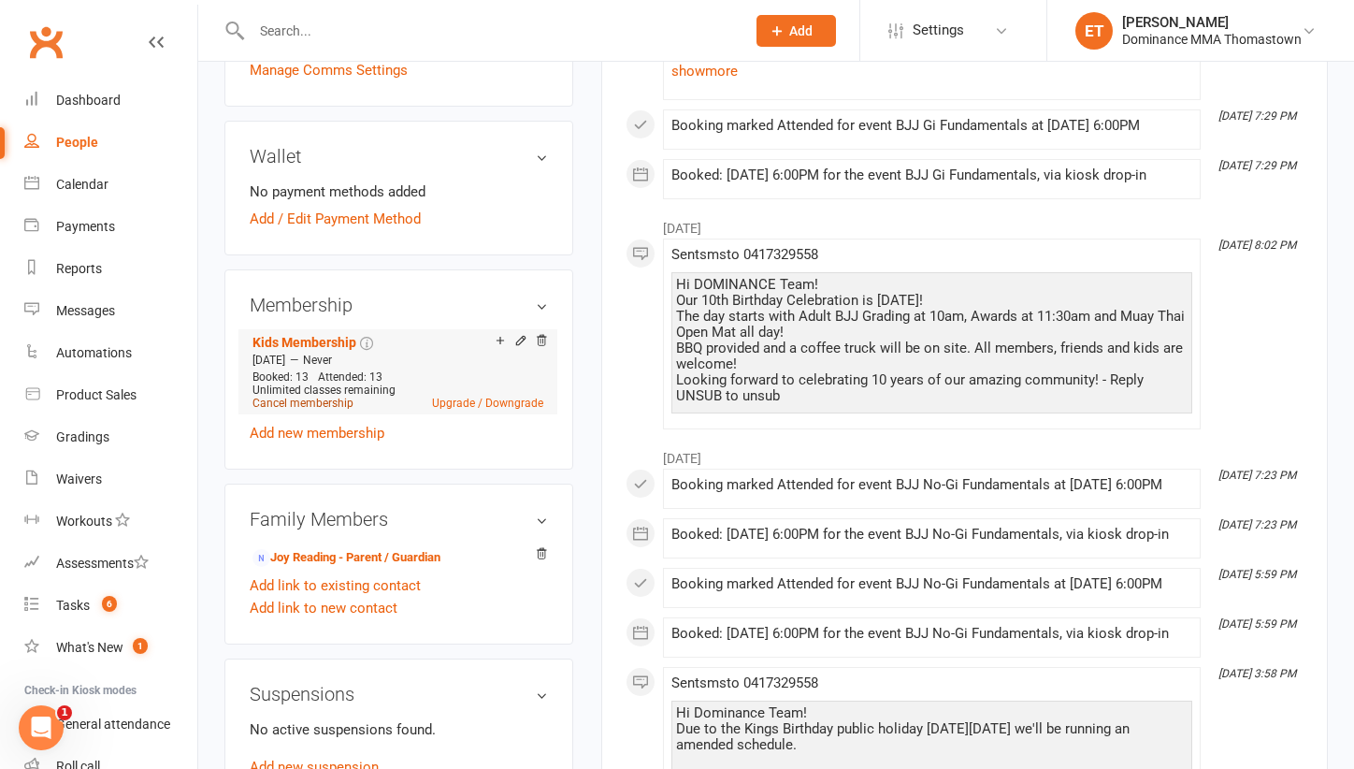
scroll to position [715, 0]
click at [475, 395] on link "Upgrade / Downgrade" at bounding box center [487, 401] width 111 height 13
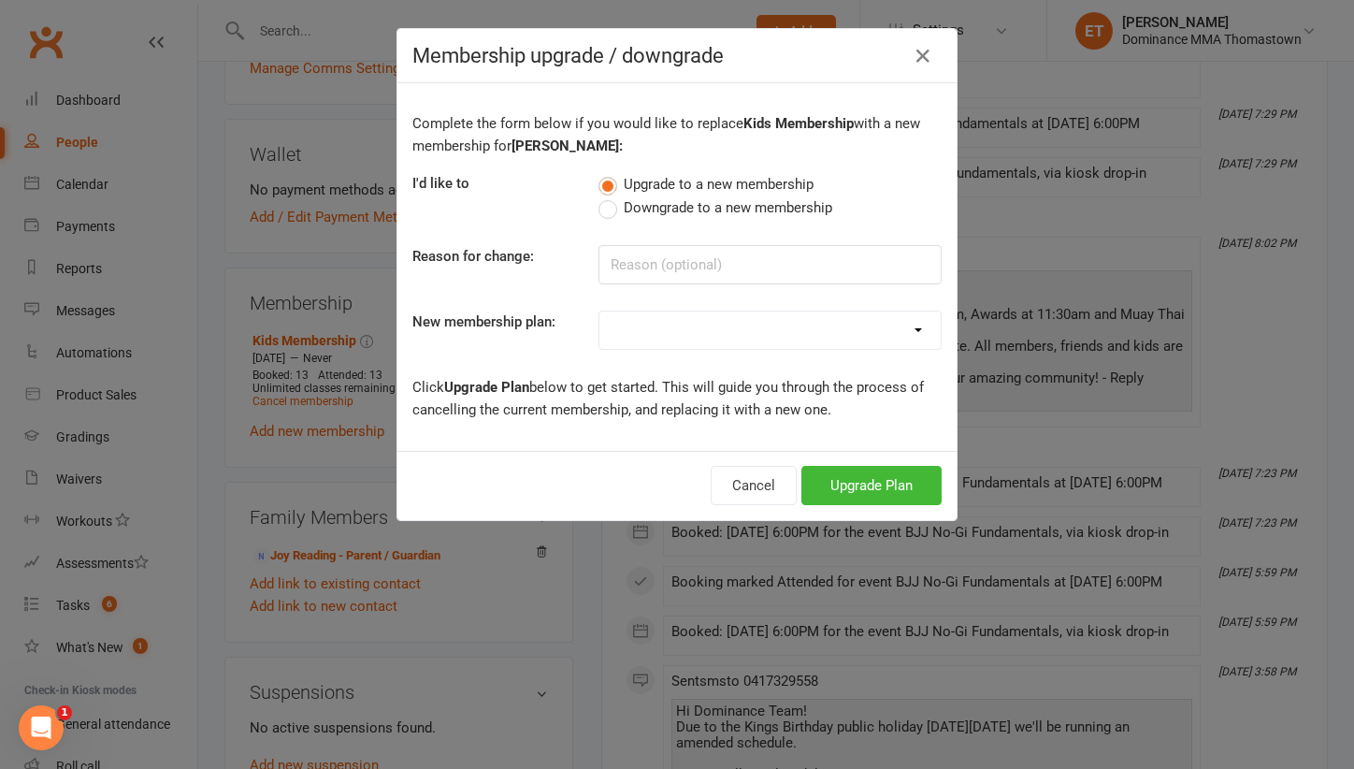
select select "5"
click at [862, 483] on button "Upgrade Plan" at bounding box center [871, 485] width 140 height 39
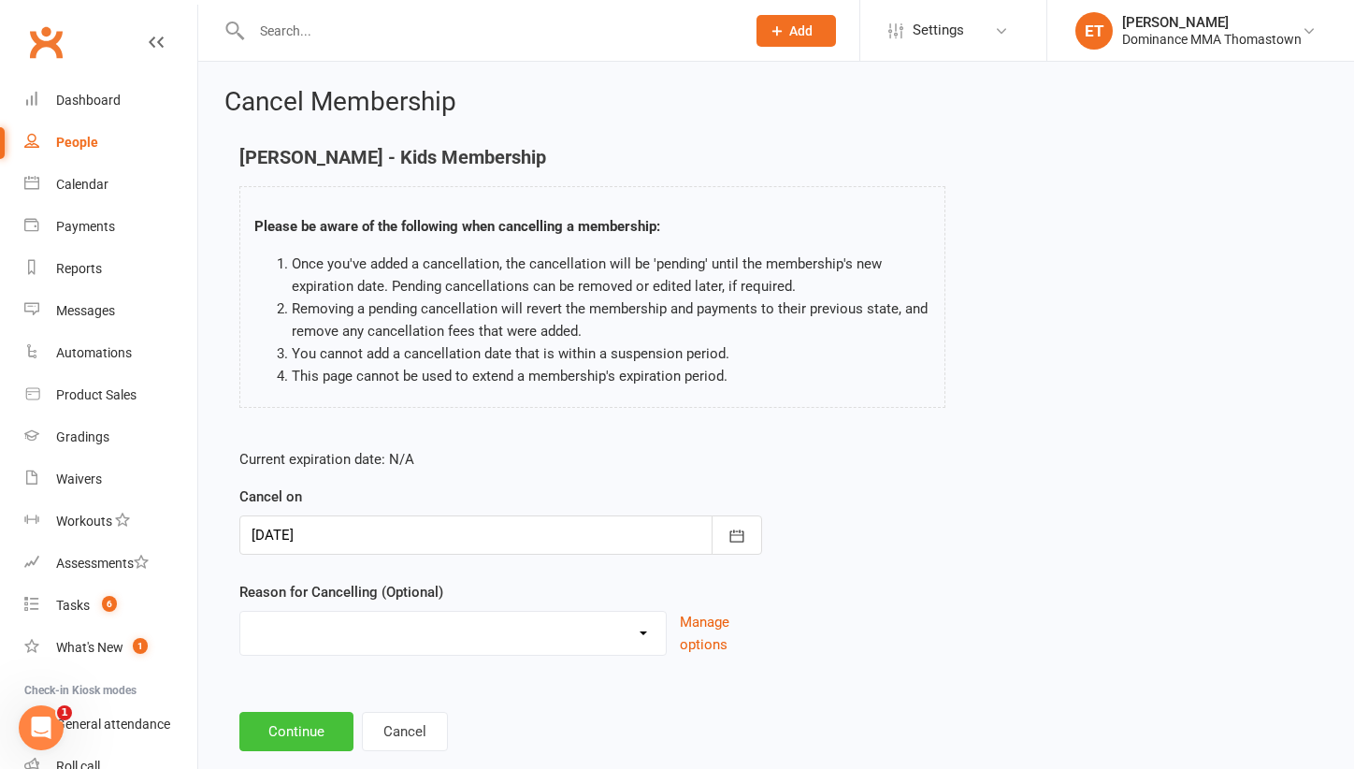
click at [293, 729] on button "Continue" at bounding box center [296, 731] width 114 height 39
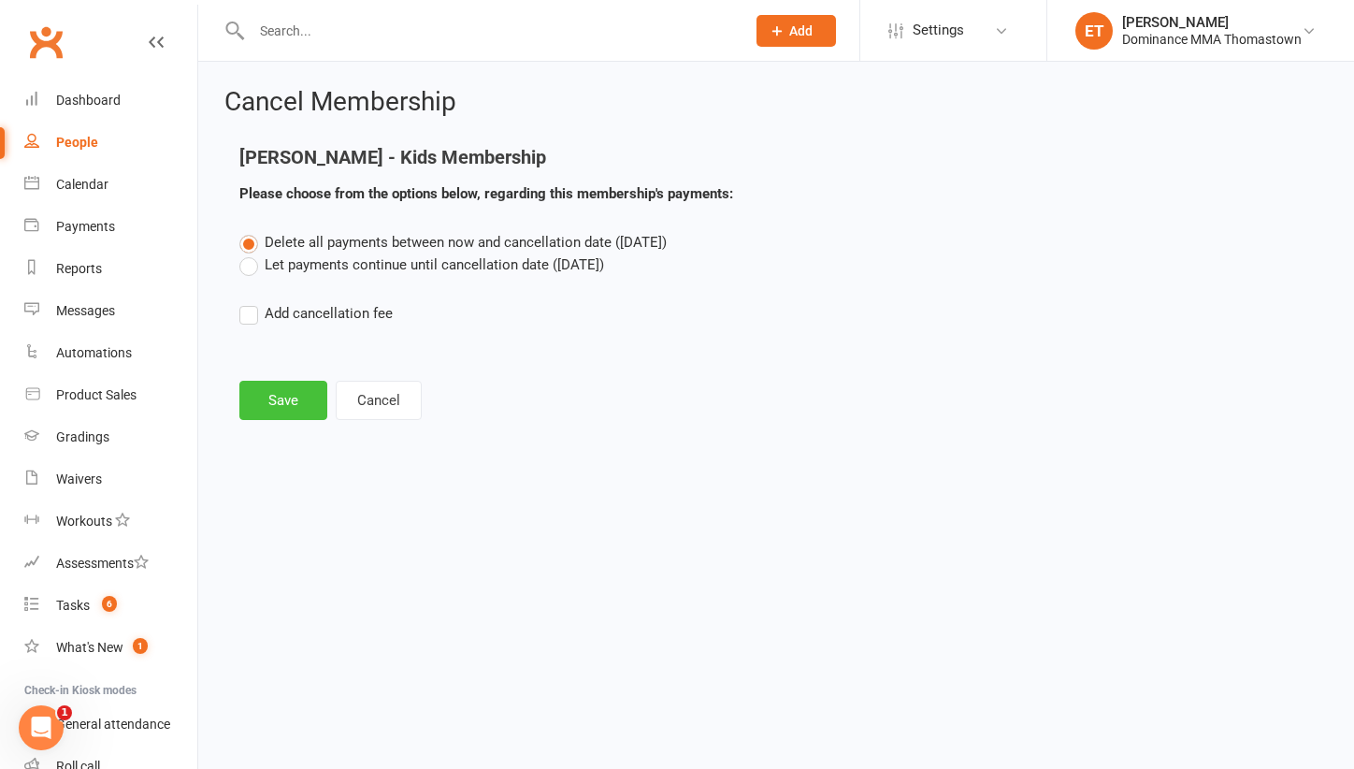
click at [298, 382] on button "Save" at bounding box center [283, 400] width 88 height 39
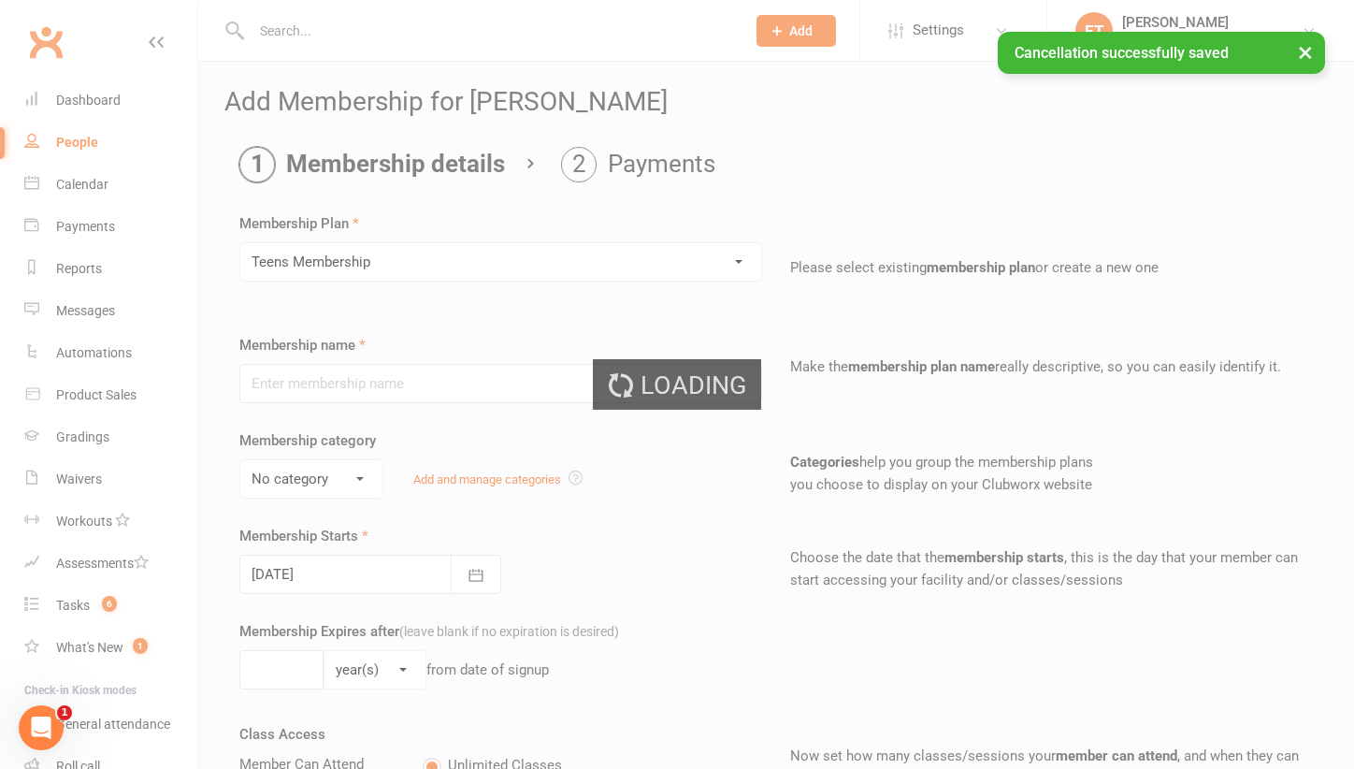
type input "Teens Membership"
select select "3"
type input "0"
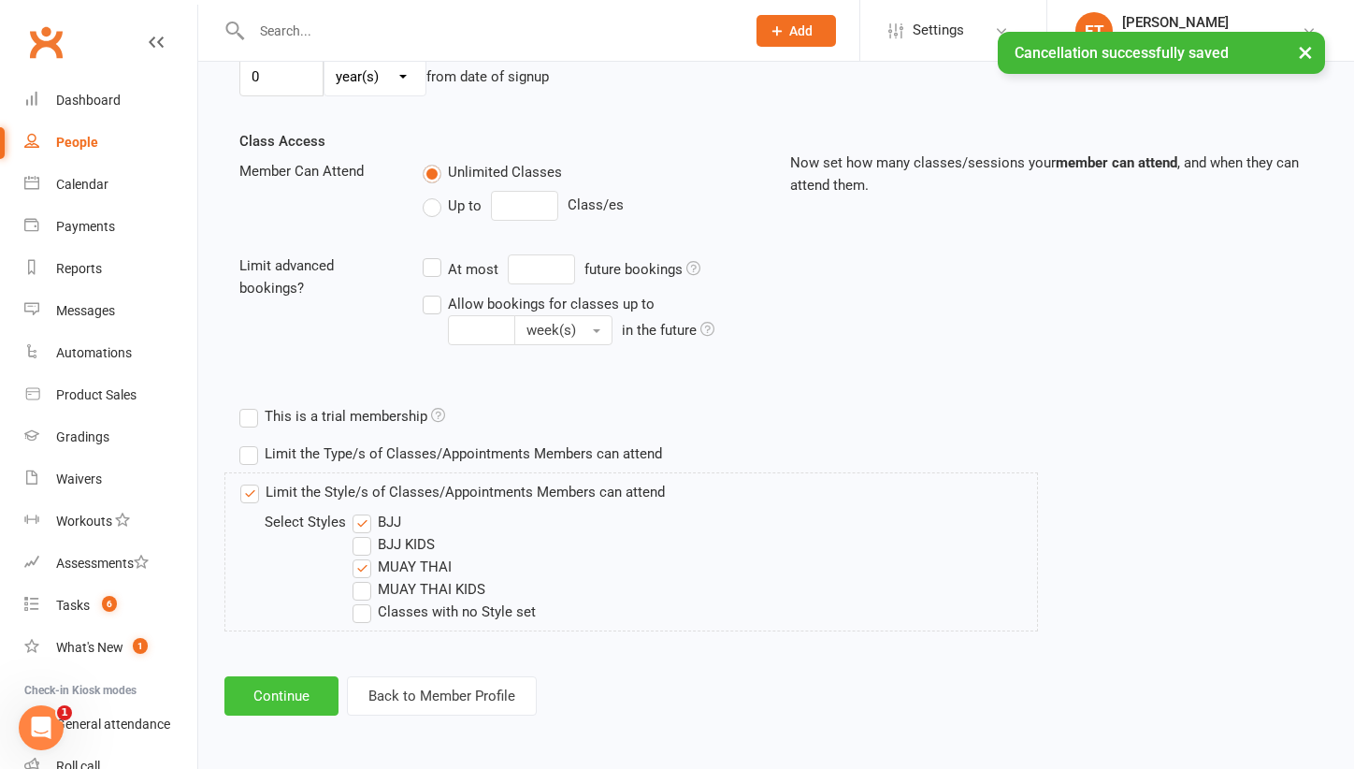
scroll to position [608, 0]
click at [284, 682] on button "Continue" at bounding box center [281, 695] width 114 height 39
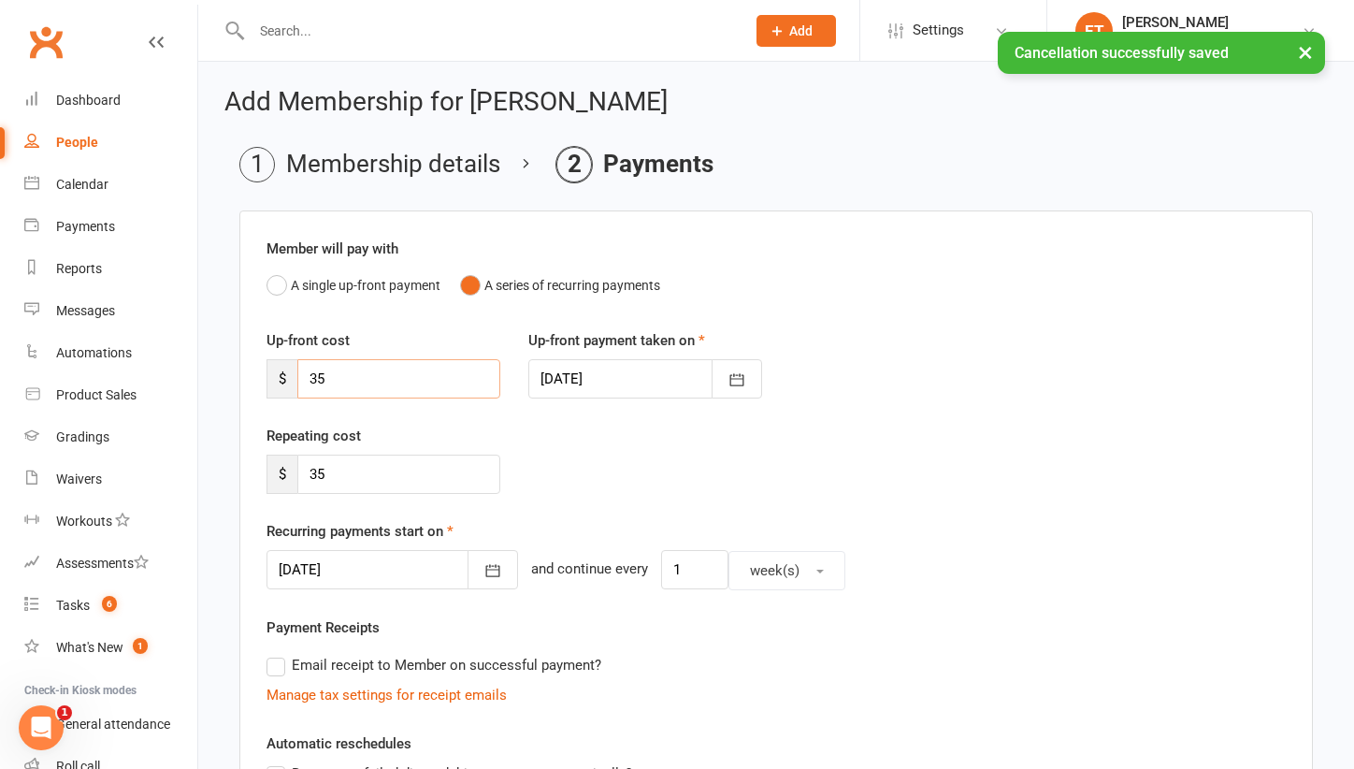
click at [384, 378] on input "35" at bounding box center [398, 378] width 203 height 39
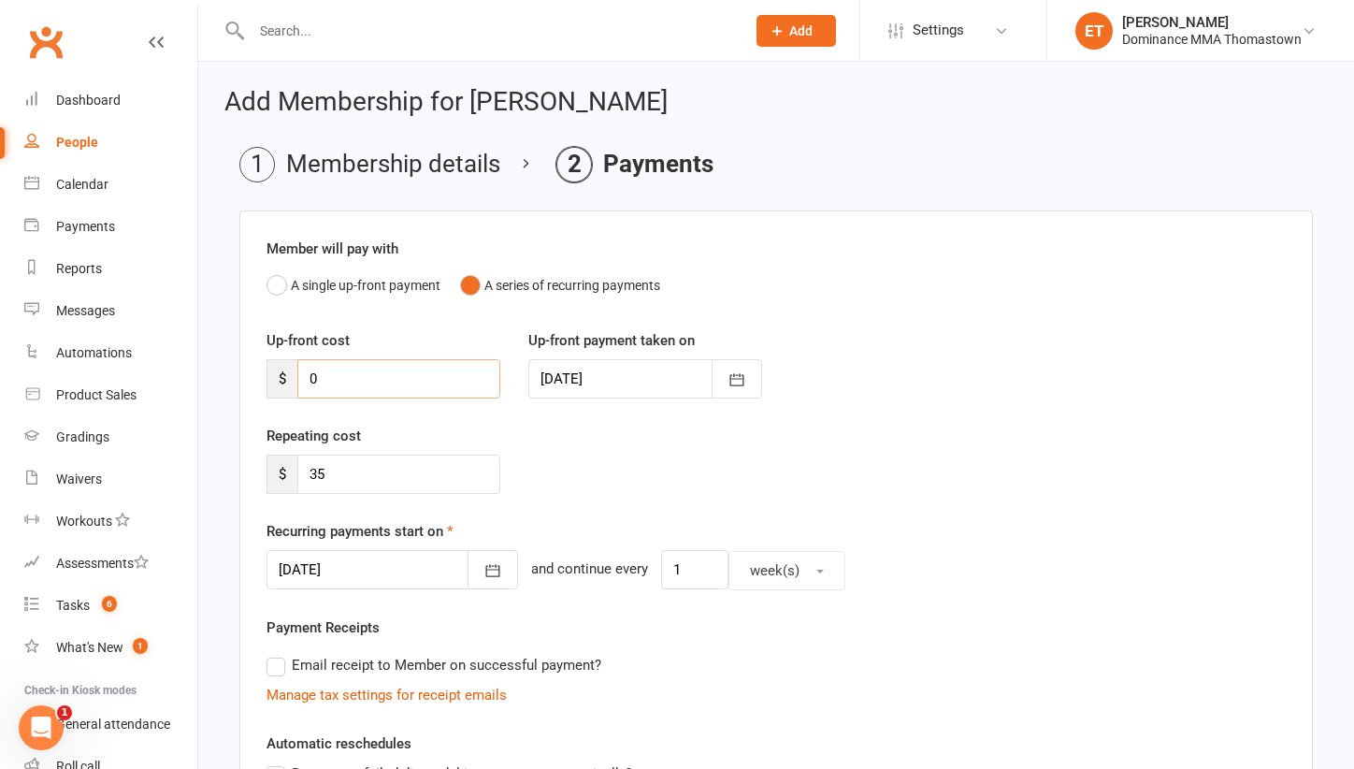
type input "0"
click at [367, 437] on div "Repeating cost $ 35" at bounding box center [383, 458] width 262 height 69
click at [352, 471] on input "35" at bounding box center [398, 473] width 203 height 39
type input "0"
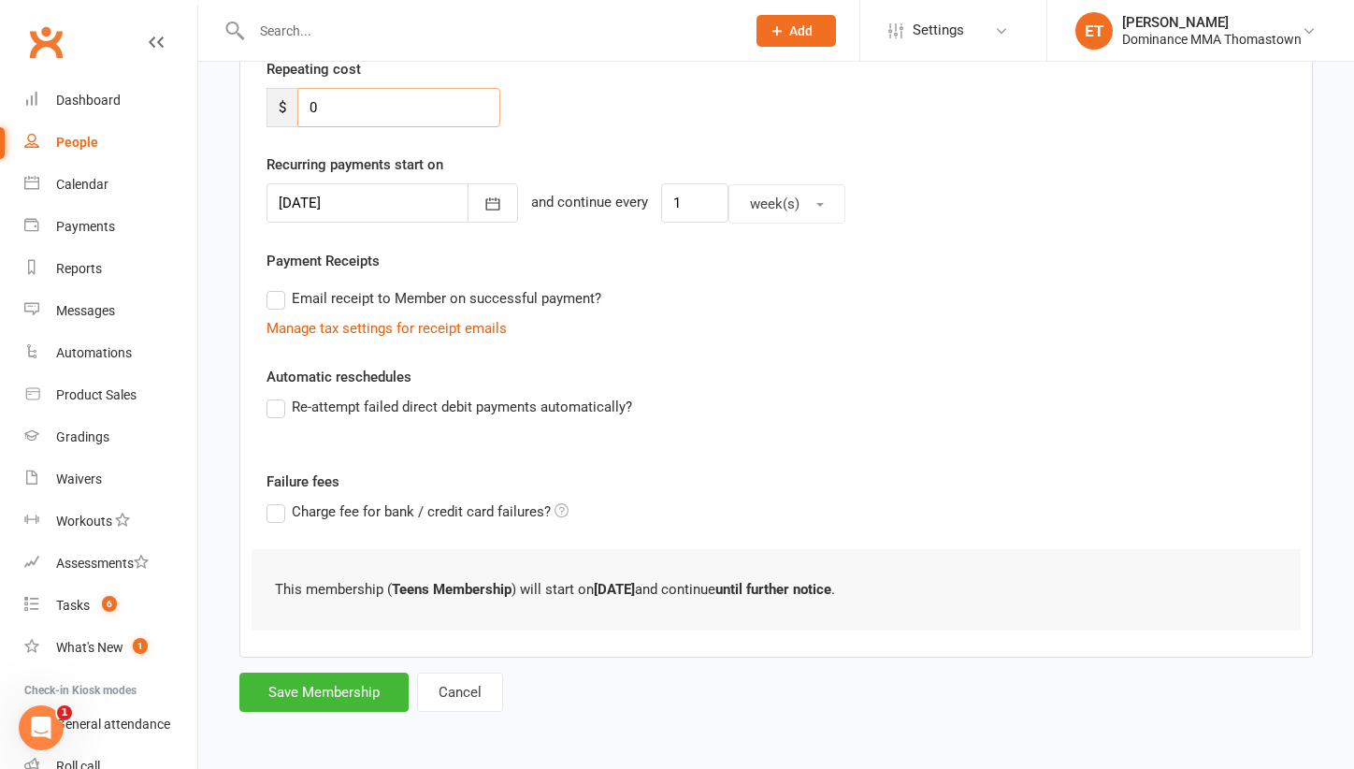
scroll to position [381, 0]
click at [310, 683] on button "Save Membership" at bounding box center [323, 691] width 169 height 39
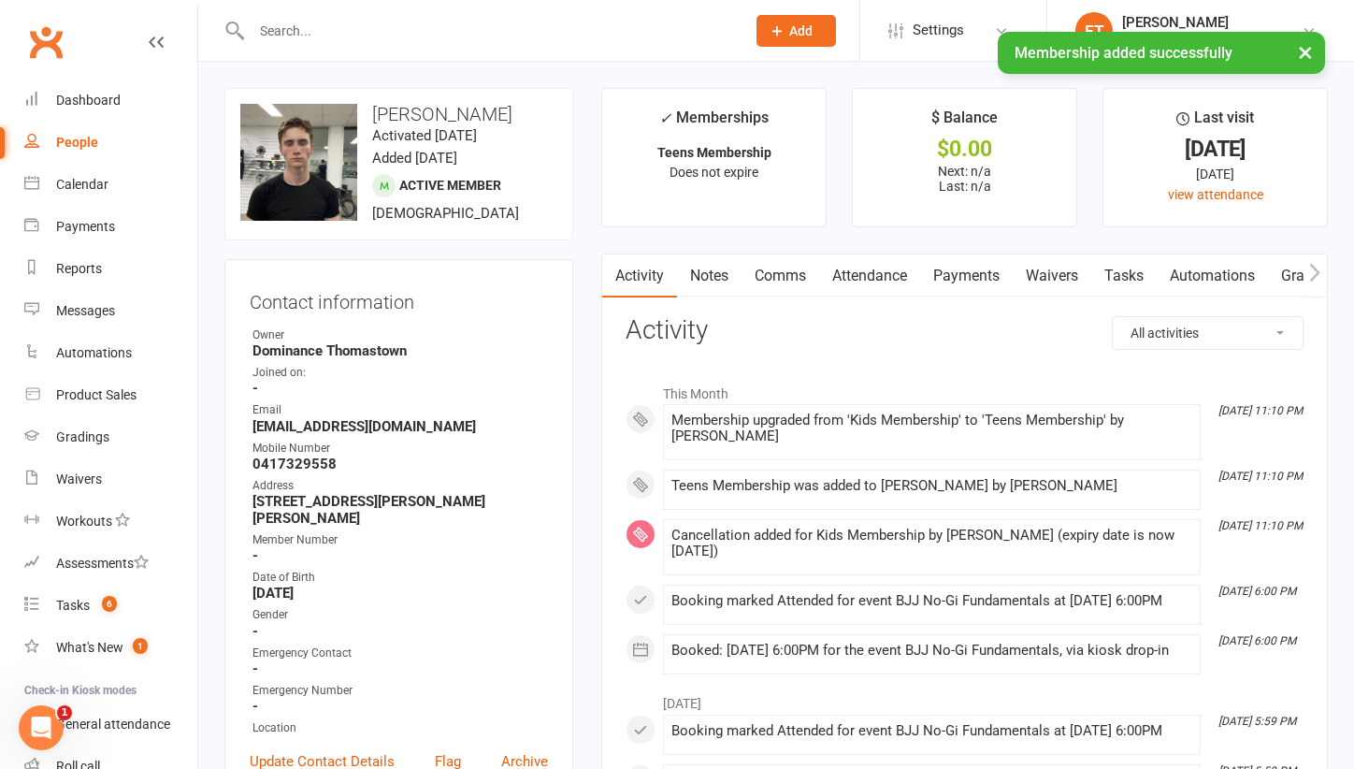
click at [713, 274] on link "Notes" at bounding box center [709, 275] width 65 height 43
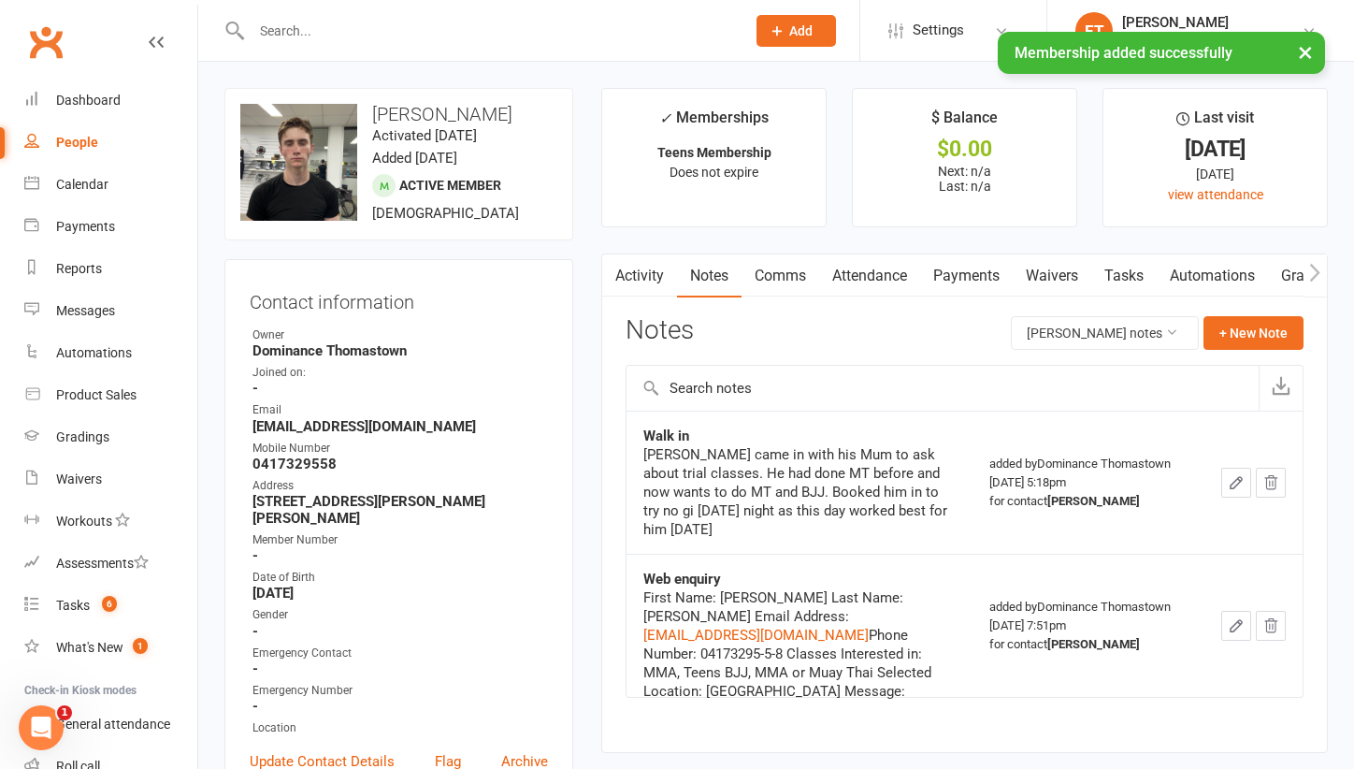
click at [1227, 309] on div "Activity Notes Comms Attendance Payments Waivers Tasks Automations Gradings / P…" at bounding box center [964, 502] width 726 height 499
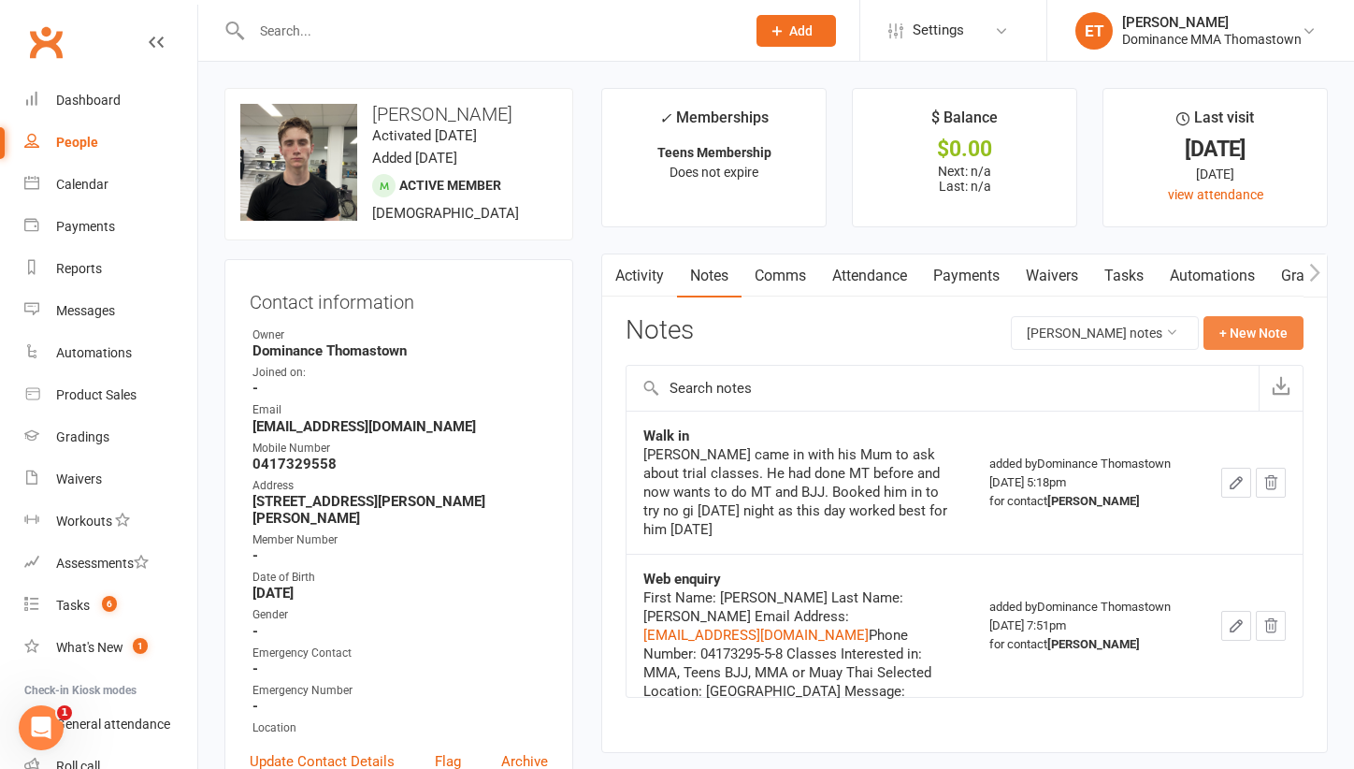
click at [1238, 338] on button "+ New Note" at bounding box center [1253, 333] width 100 height 34
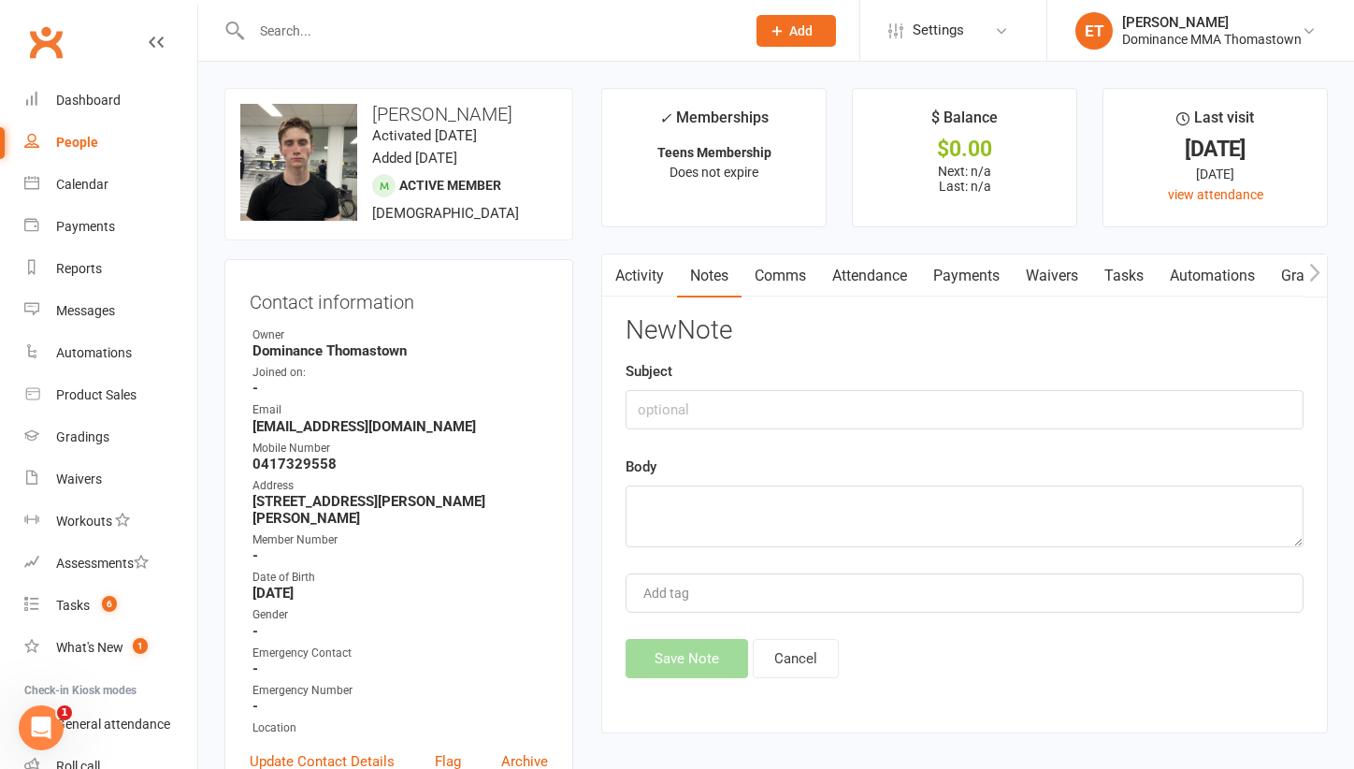
click at [687, 427] on div "New Note Subject Body Add tag Save Note Cancel" at bounding box center [965, 497] width 678 height 362
click at [670, 503] on textarea at bounding box center [965, 516] width 678 height 62
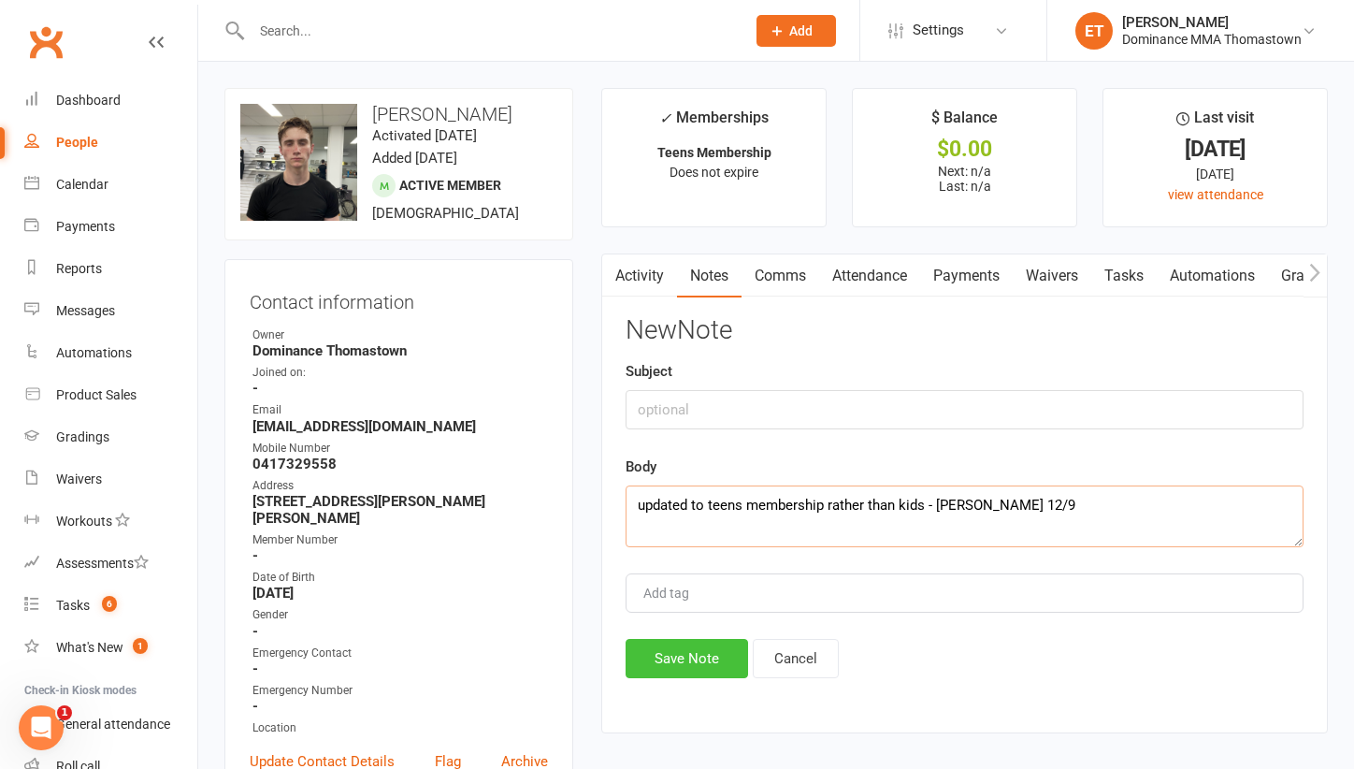
type textarea "updated to teens membership rather than kids - [PERSON_NAME] 12/9"
click at [693, 661] on button "Save Note" at bounding box center [687, 658] width 122 height 39
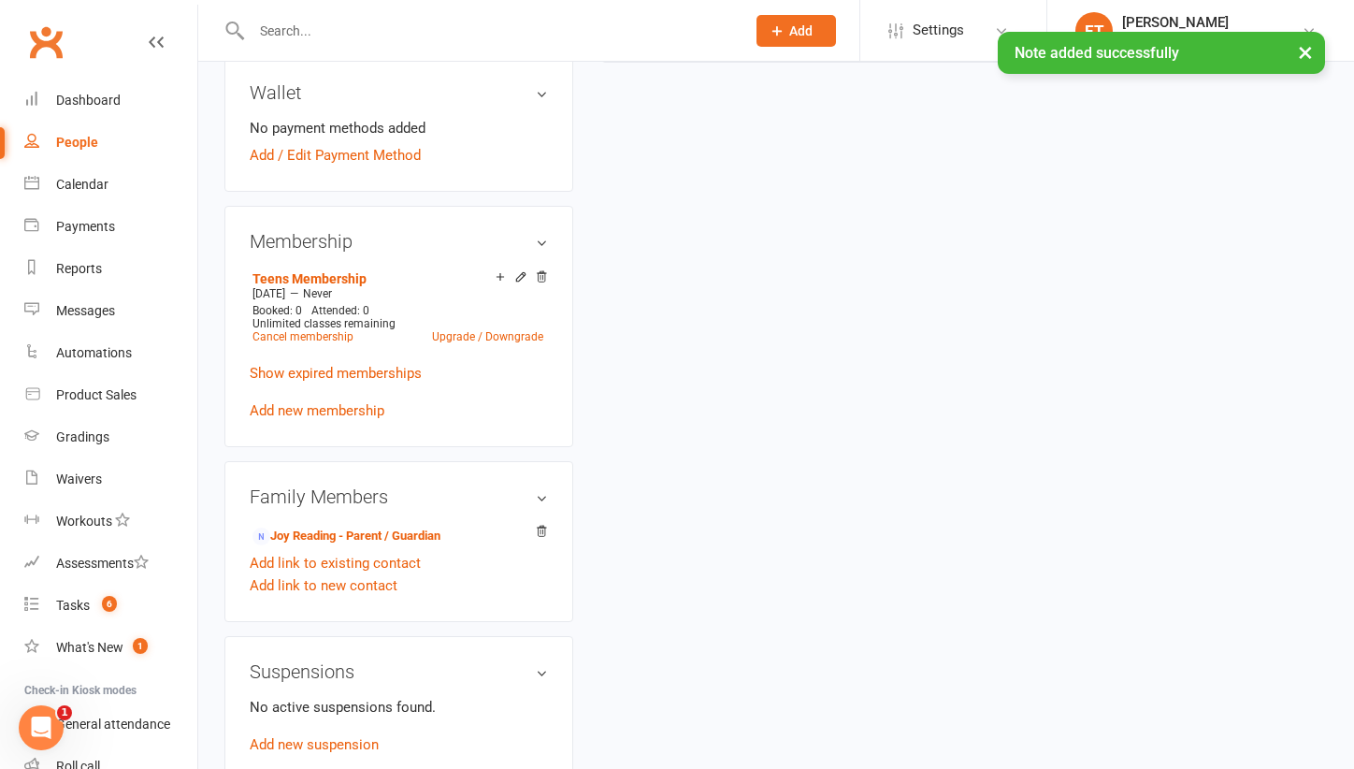
scroll to position [779, 0]
click at [343, 526] on relationship-list "Joy Reading - Parent / Guardian Add link to existing contact Add link to new co…" at bounding box center [399, 557] width 298 height 76
click at [343, 525] on link "Joy Reading - Parent / Guardian" at bounding box center [346, 535] width 188 height 20
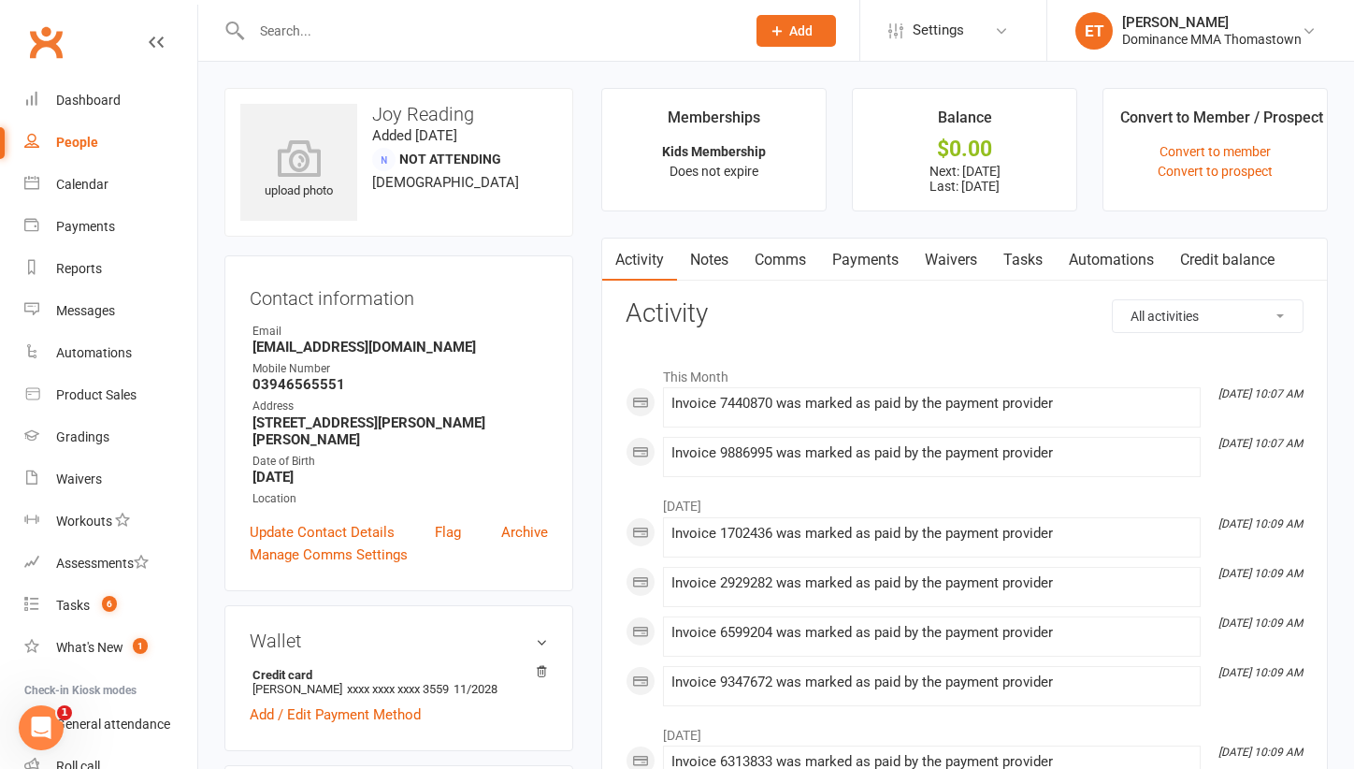
click at [1035, 261] on link "Tasks" at bounding box center [1022, 259] width 65 height 43
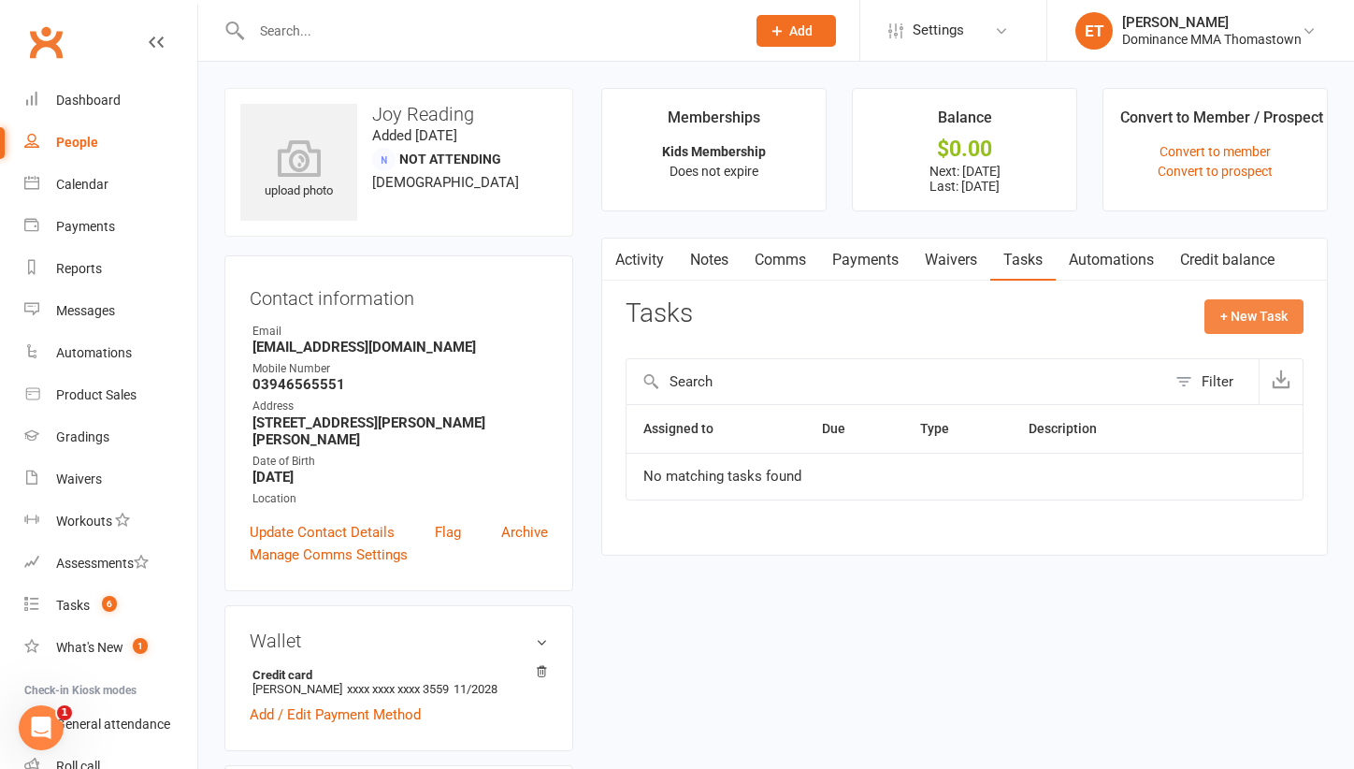
click at [1218, 318] on button "+ New Task" at bounding box center [1253, 316] width 99 height 34
select select "52482"
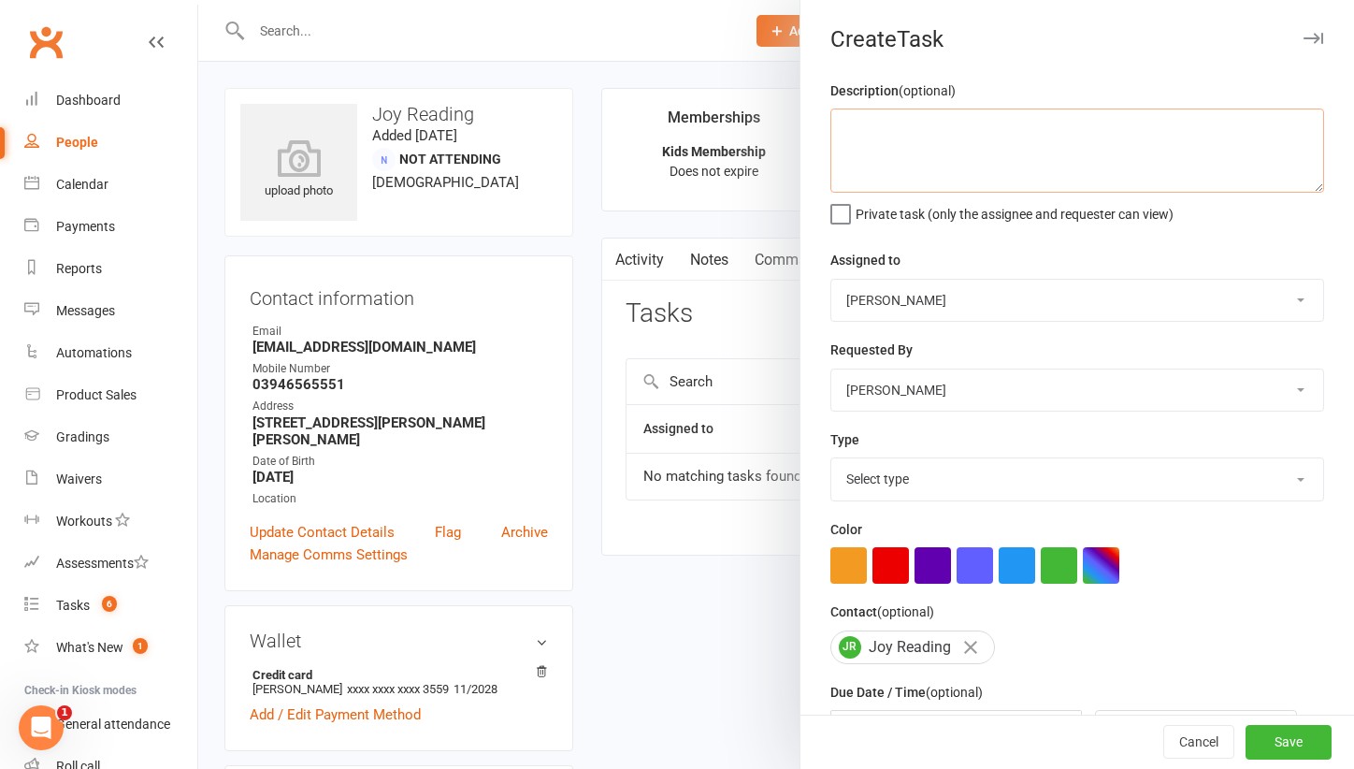
click at [906, 152] on textarea at bounding box center [1077, 150] width 494 height 84
click at [965, 125] on textarea "update membership - Ellen 12/9" at bounding box center [1077, 150] width 494 height 84
click at [869, 124] on textarea "update membership to - Ellen 12/9" at bounding box center [1077, 150] width 494 height 84
click at [975, 120] on textarea "swap membership to - Ellen 12/9" at bounding box center [1077, 150] width 494 height 84
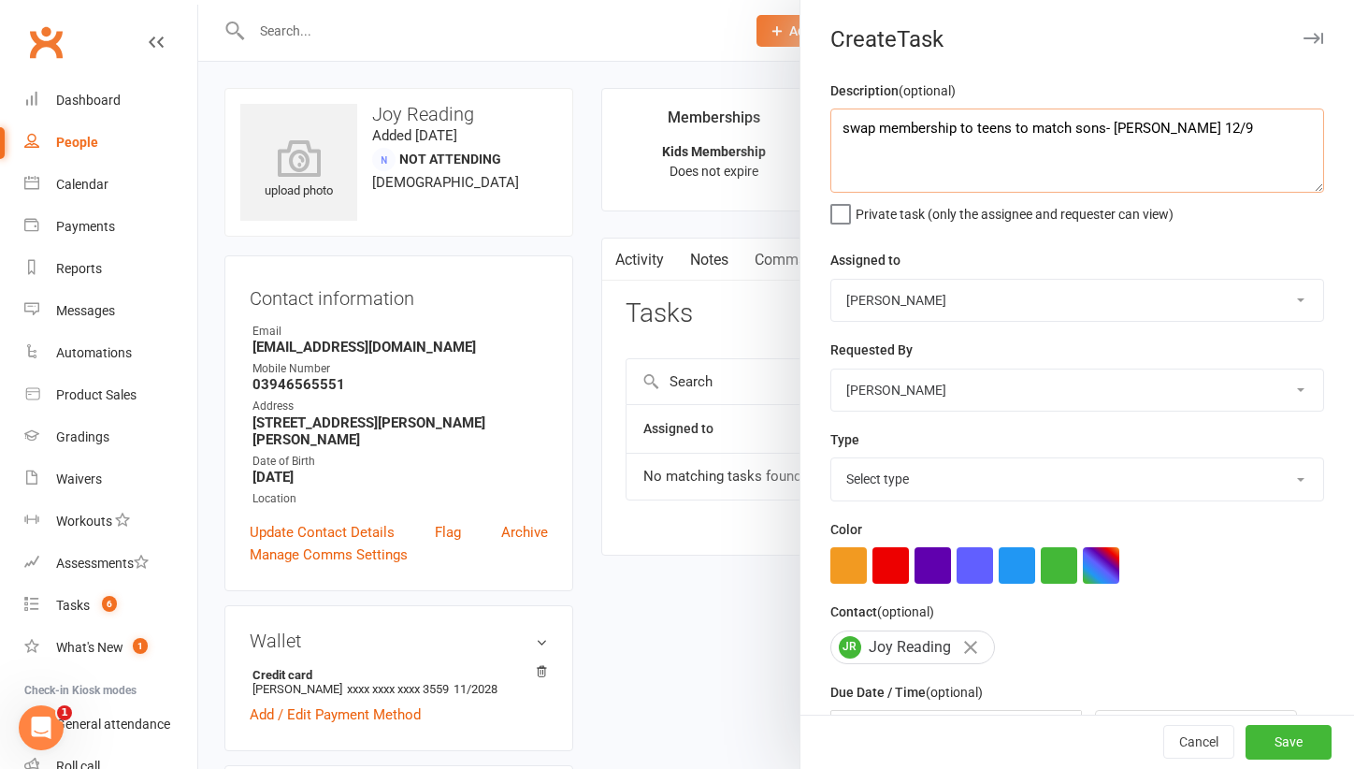
type textarea "swap membership to teens to match sons- Ellen 12/9"
select select "12547"
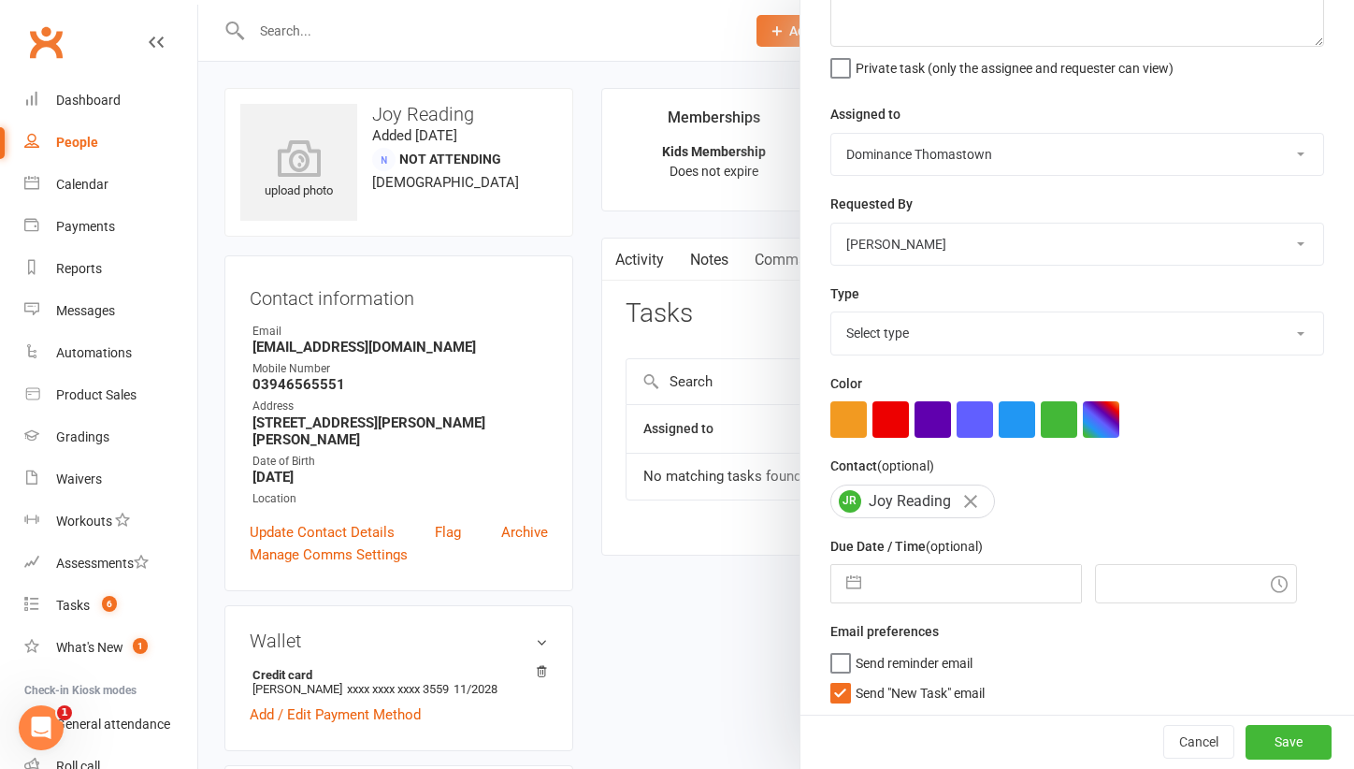
click at [899, 571] on input "text" at bounding box center [975, 583] width 210 height 37
select select "7"
select select "2025"
select select "8"
select select "2025"
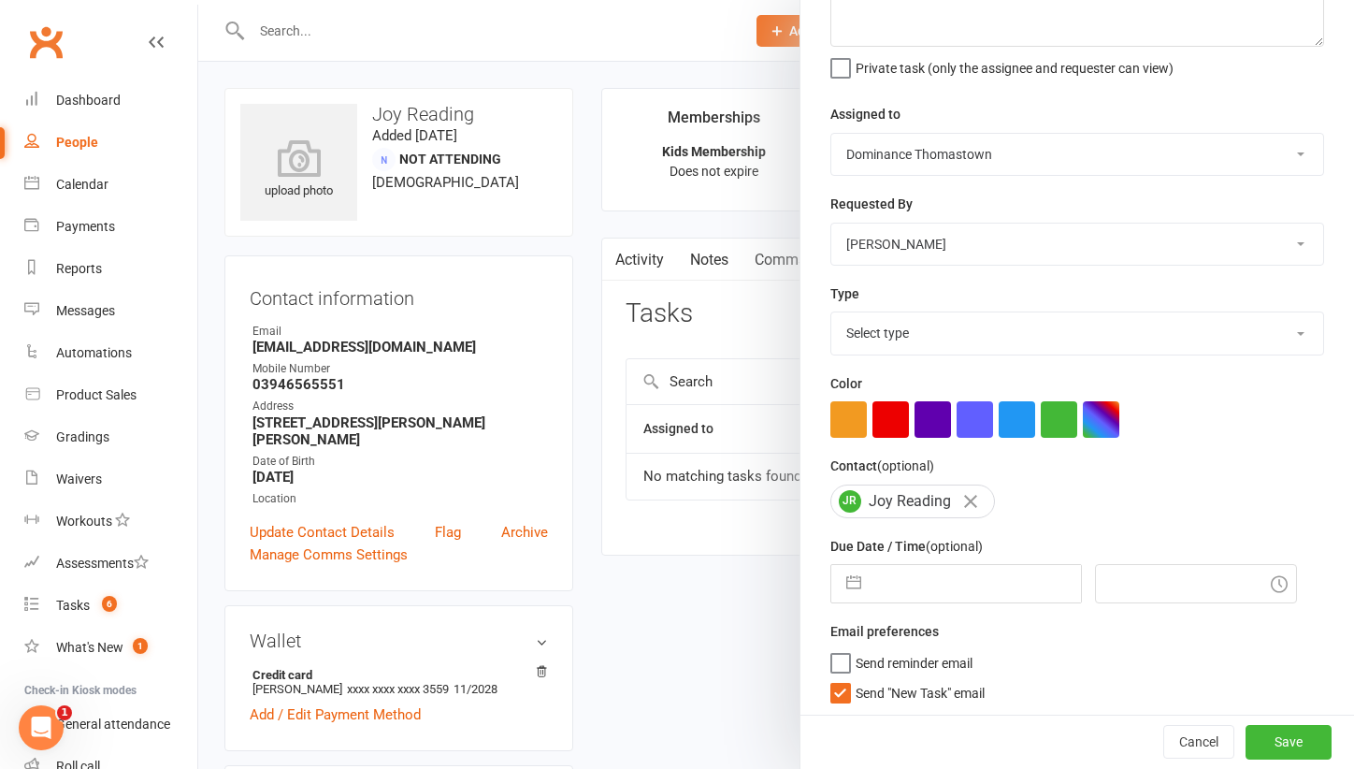
select select "9"
select select "2025"
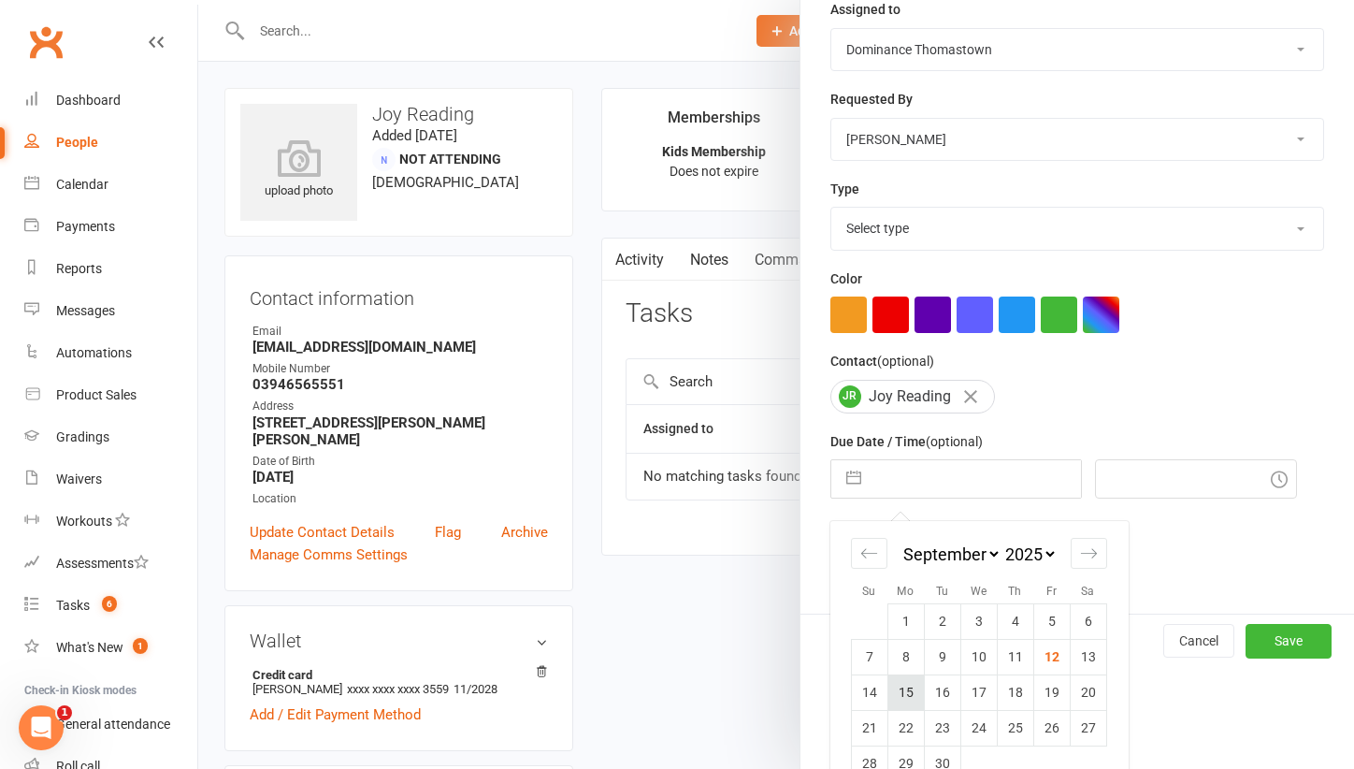
click at [917, 684] on td "15" at bounding box center [905, 692] width 36 height 36
type input "15 Sep 2025"
type input "11:15pm"
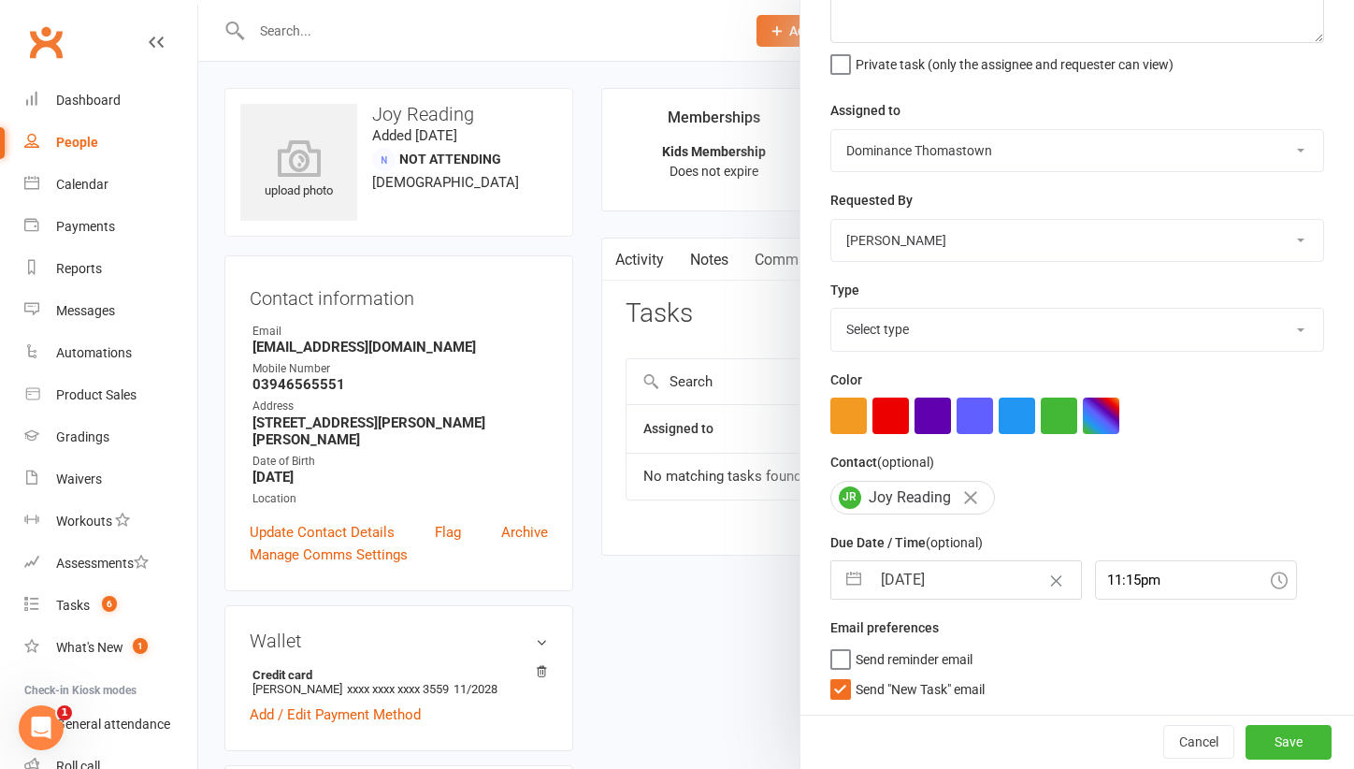
scroll to position [146, 0]
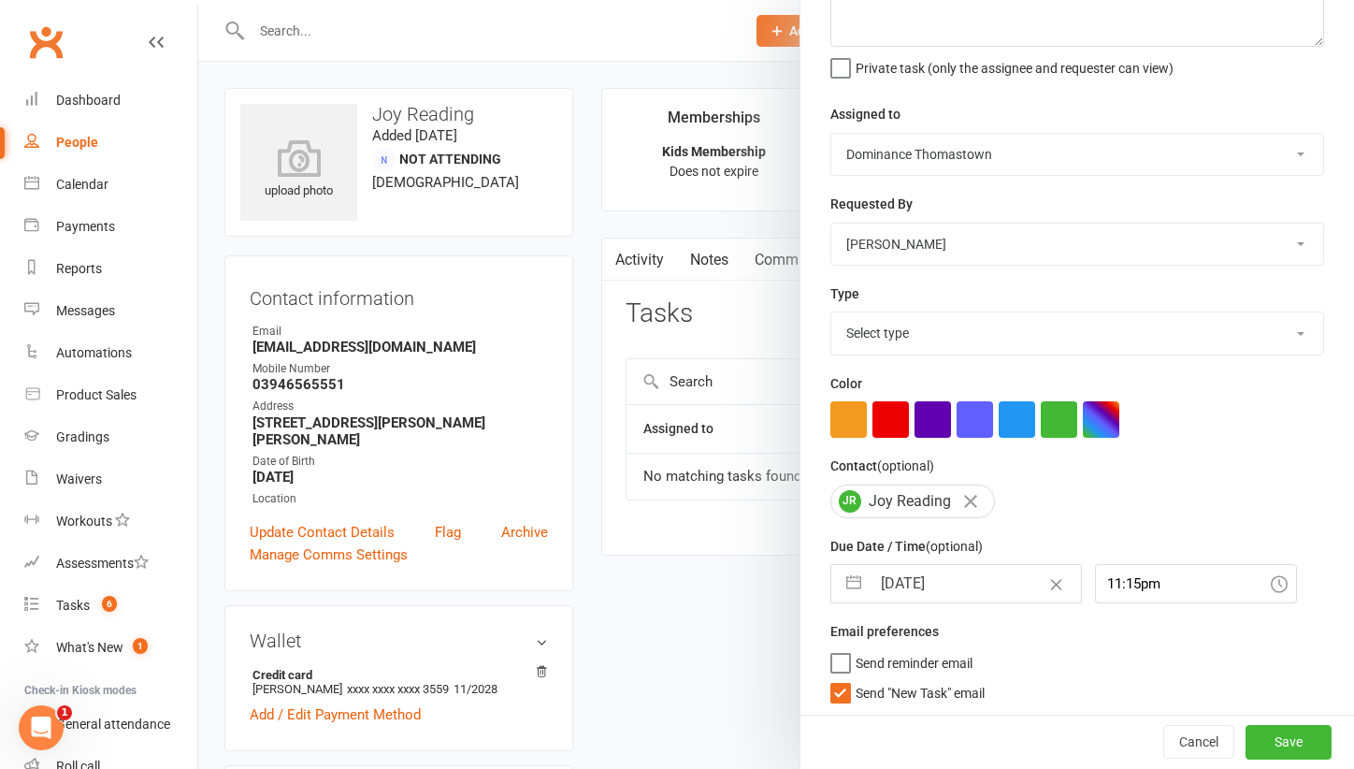
click at [842, 685] on label "Send "New Task" email" at bounding box center [907, 688] width 154 height 19
click at [842, 679] on input "Send "New Task" email" at bounding box center [907, 679] width 154 height 0
click at [1280, 746] on button "Save" at bounding box center [1288, 743] width 86 height 34
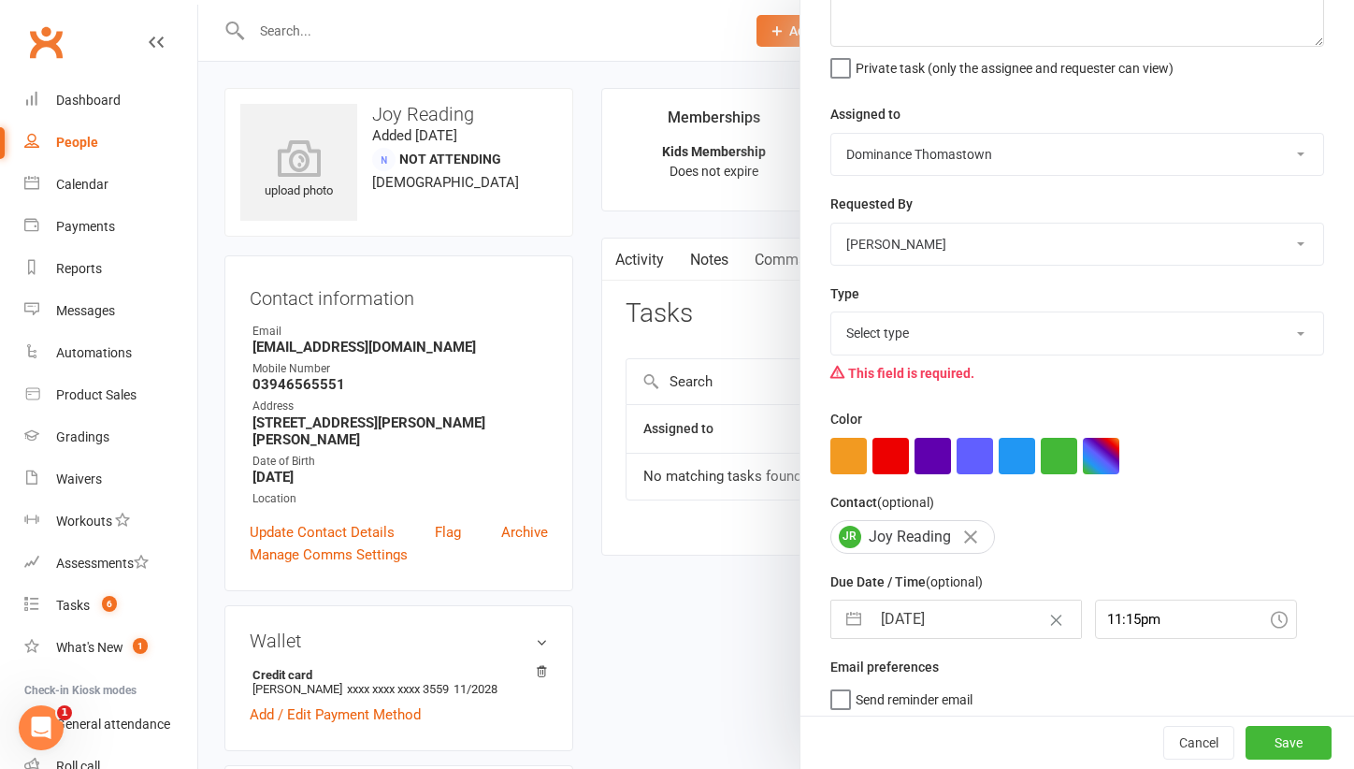
select select "3858"
click at [1266, 742] on button "Save" at bounding box center [1288, 743] width 86 height 34
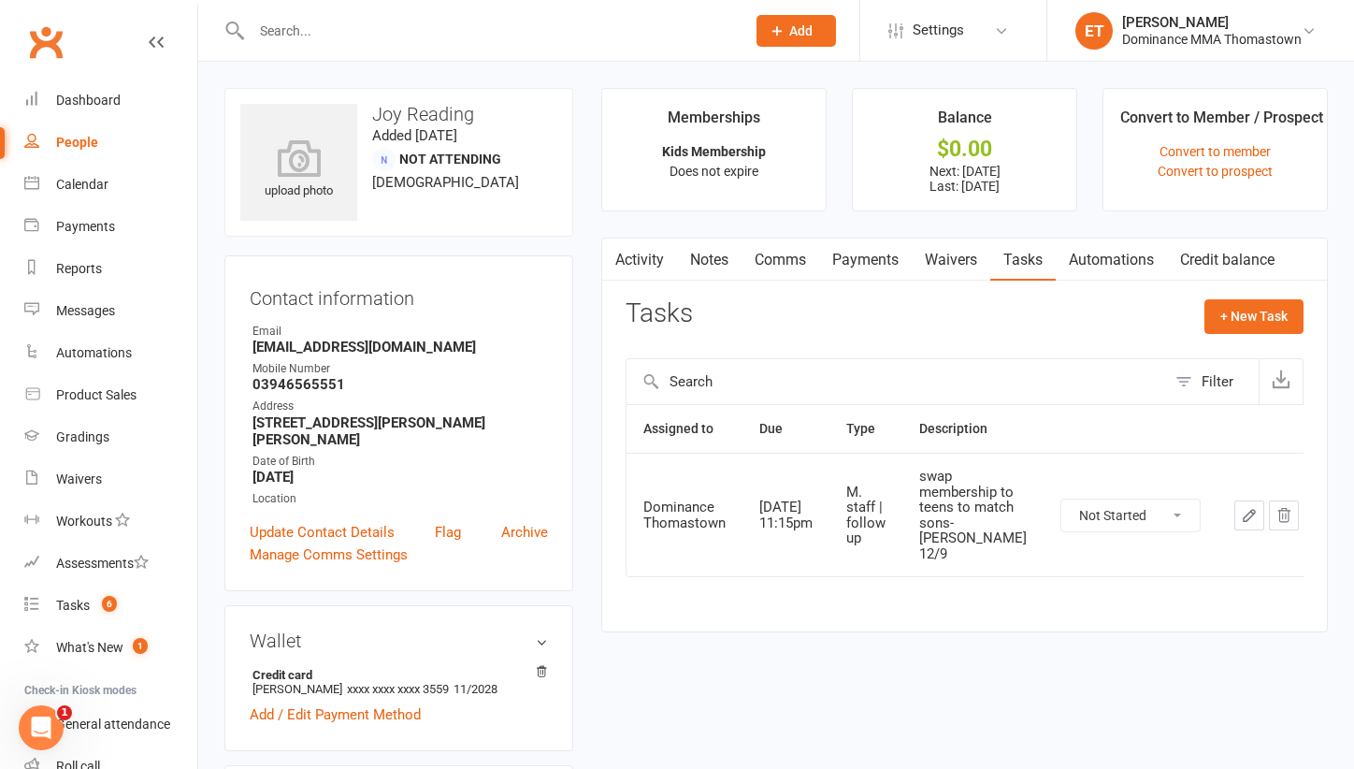
click at [381, 25] on input "text" at bounding box center [489, 31] width 486 height 26
paste input "Mohammed Muhsun"
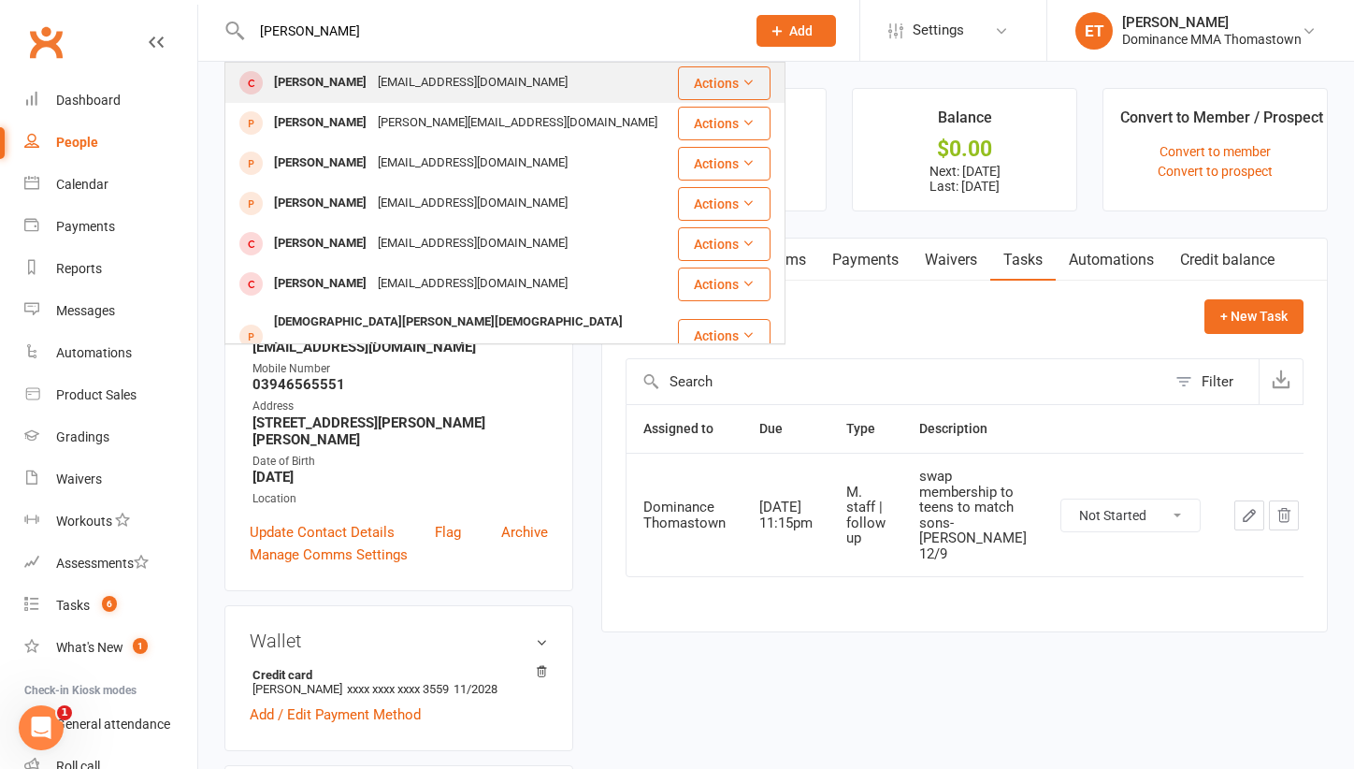
scroll to position [0, 0]
type input "Mohammed Muhsu"
click at [414, 85] on div "allawysraih@yahoo.com" at bounding box center [472, 82] width 201 height 27
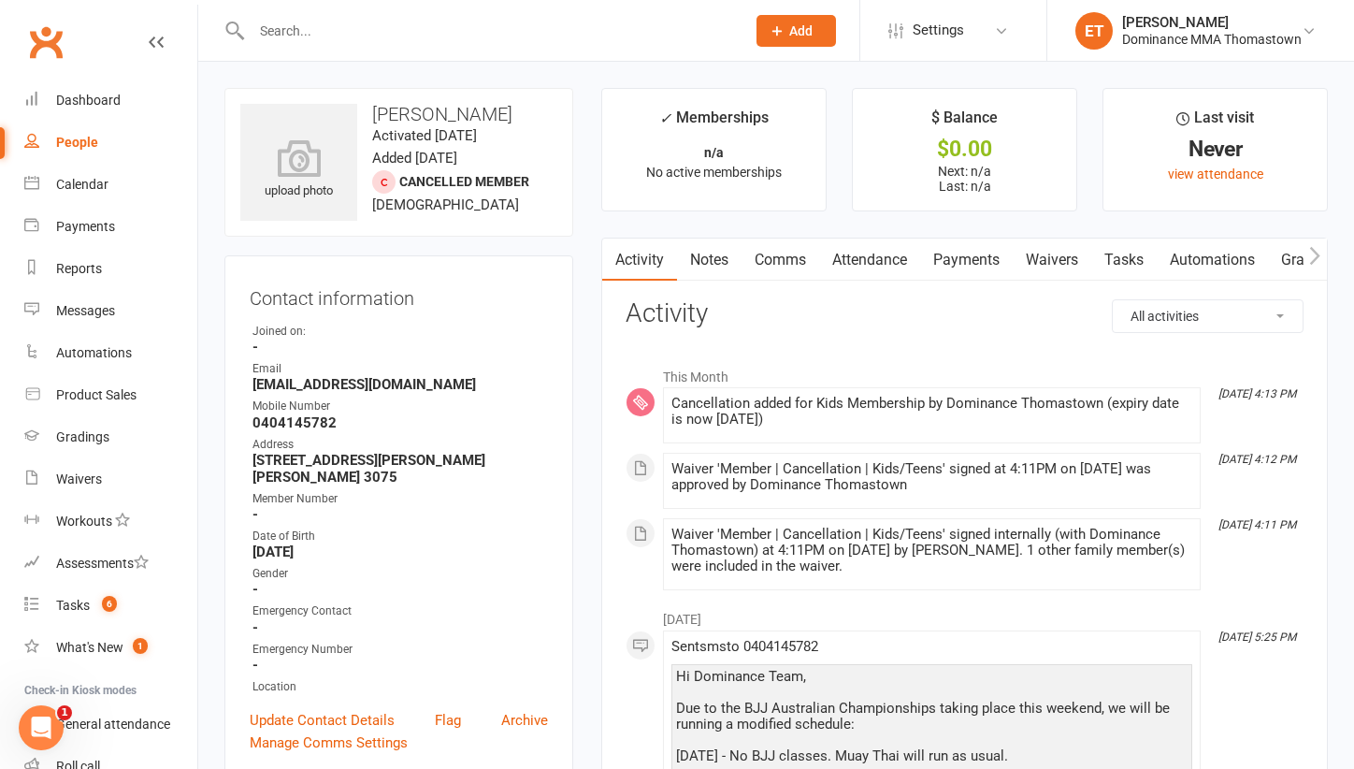
click at [717, 254] on link "Notes" at bounding box center [709, 259] width 65 height 43
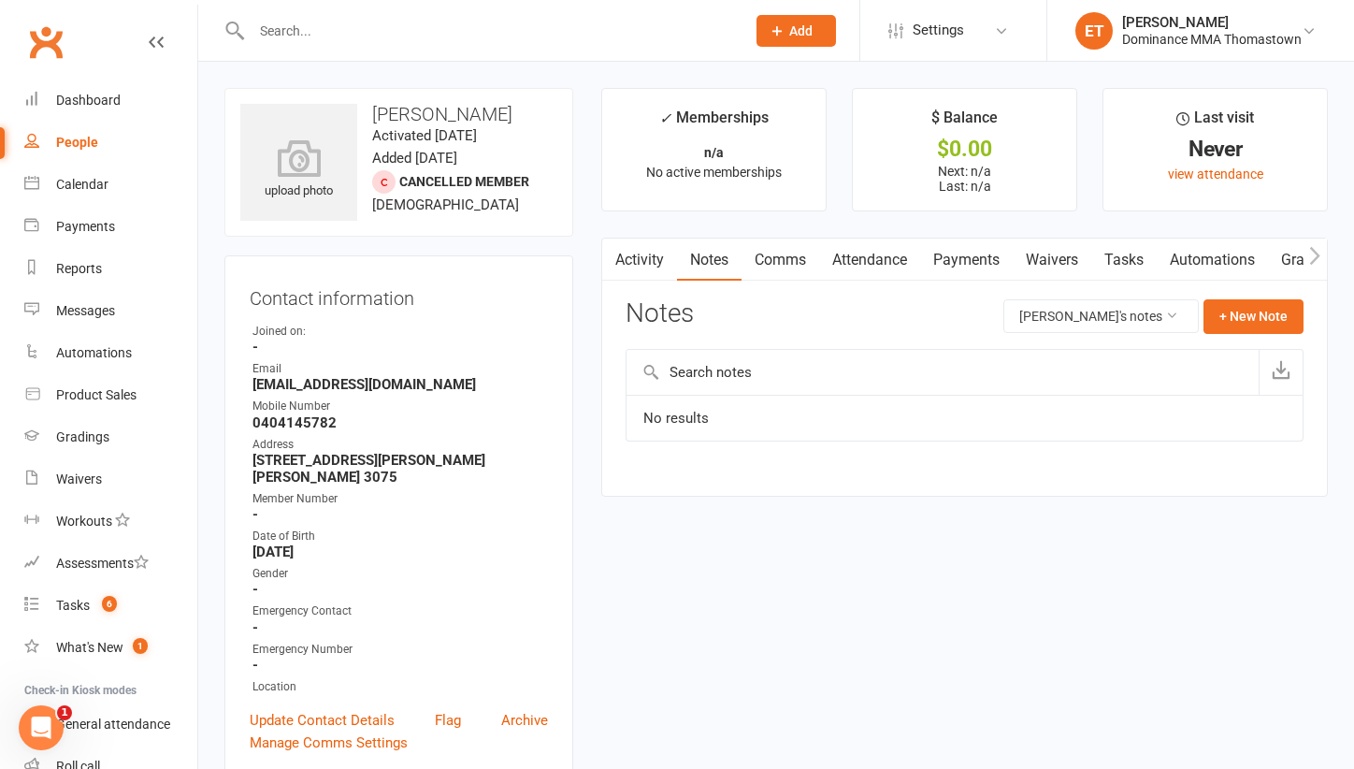
click at [648, 261] on link "Activity" at bounding box center [639, 259] width 75 height 43
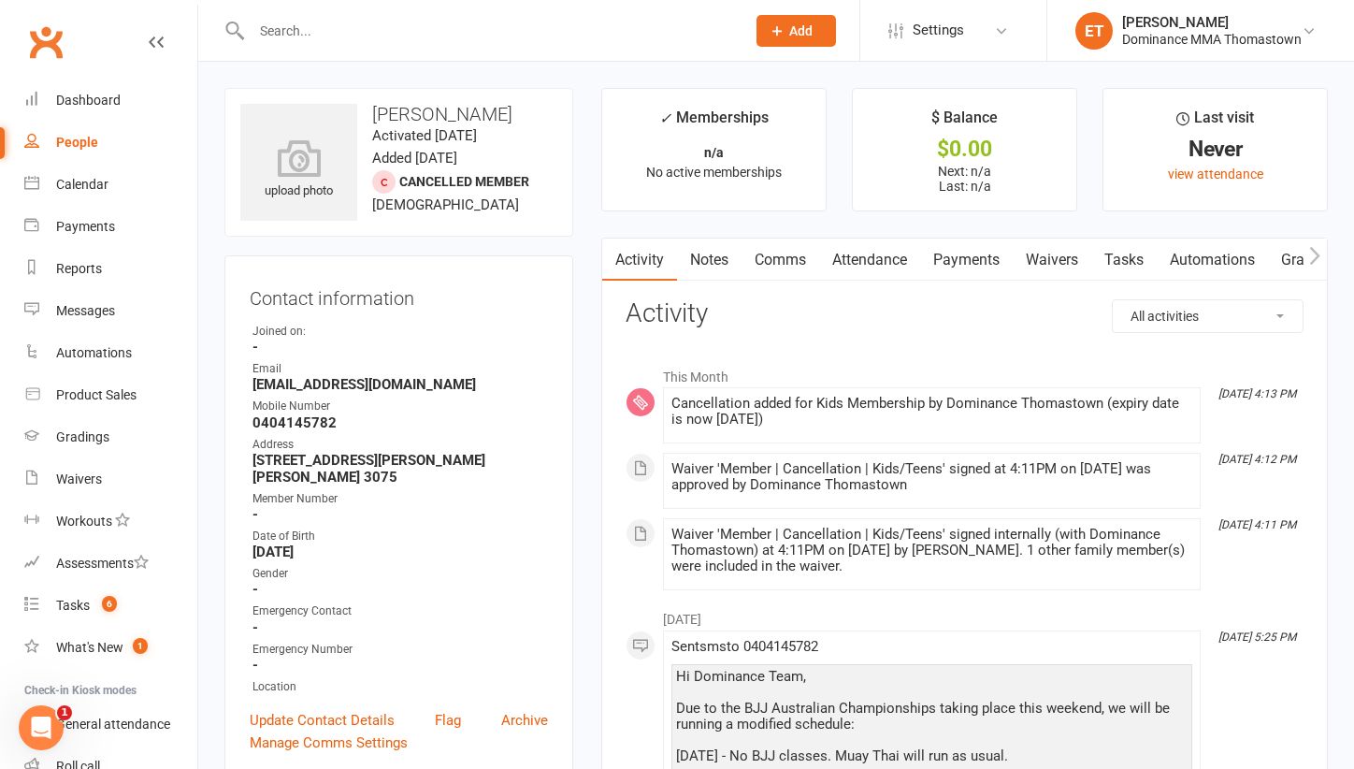
click at [1045, 256] on link "Waivers" at bounding box center [1052, 259] width 79 height 43
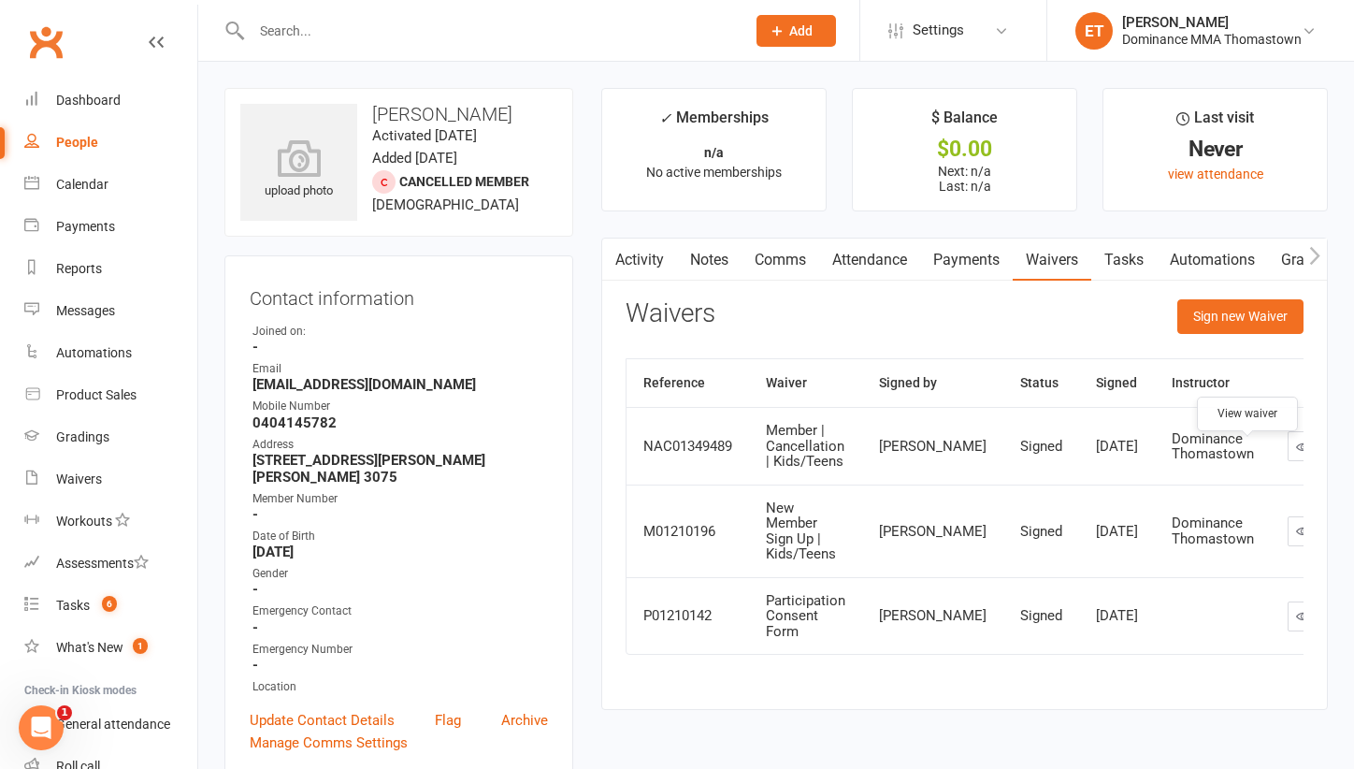
click at [1296, 453] on icon at bounding box center [1303, 446] width 14 height 14
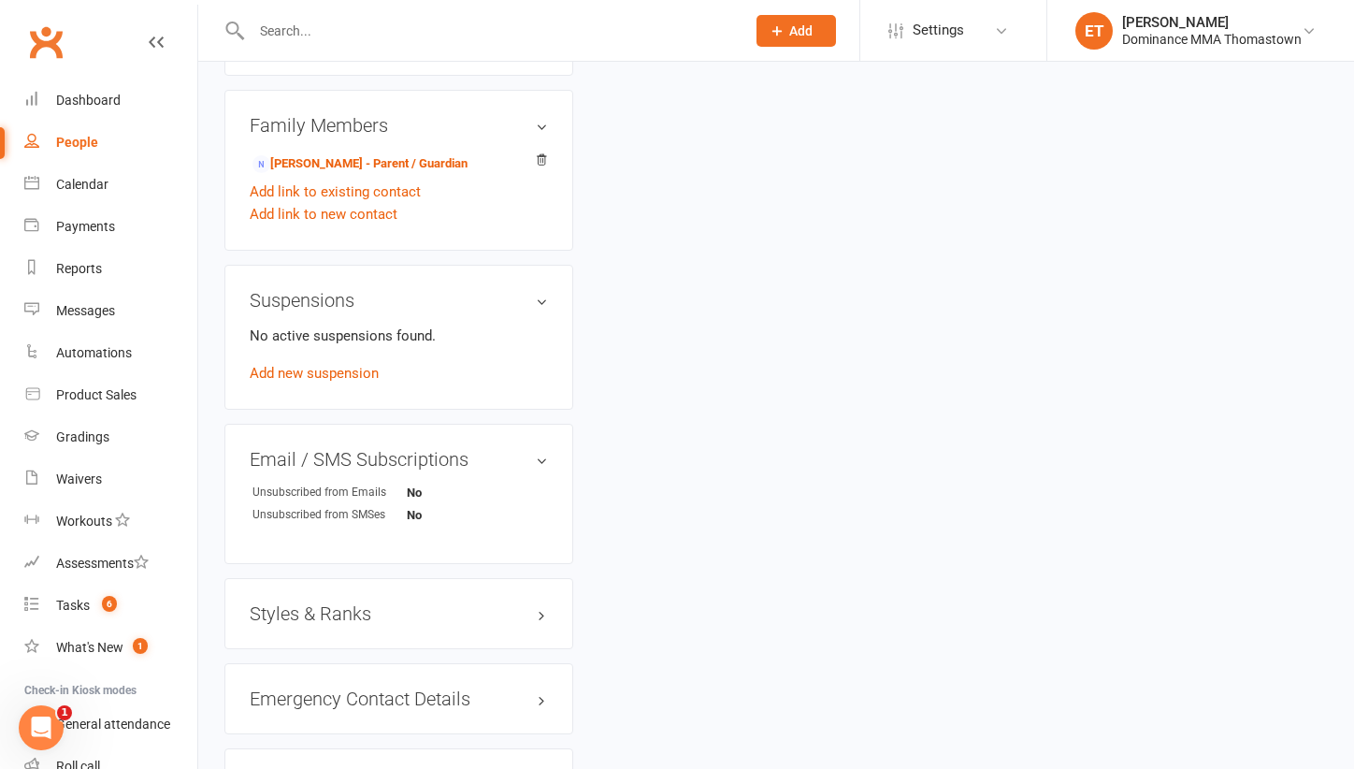
scroll to position [1043, 0]
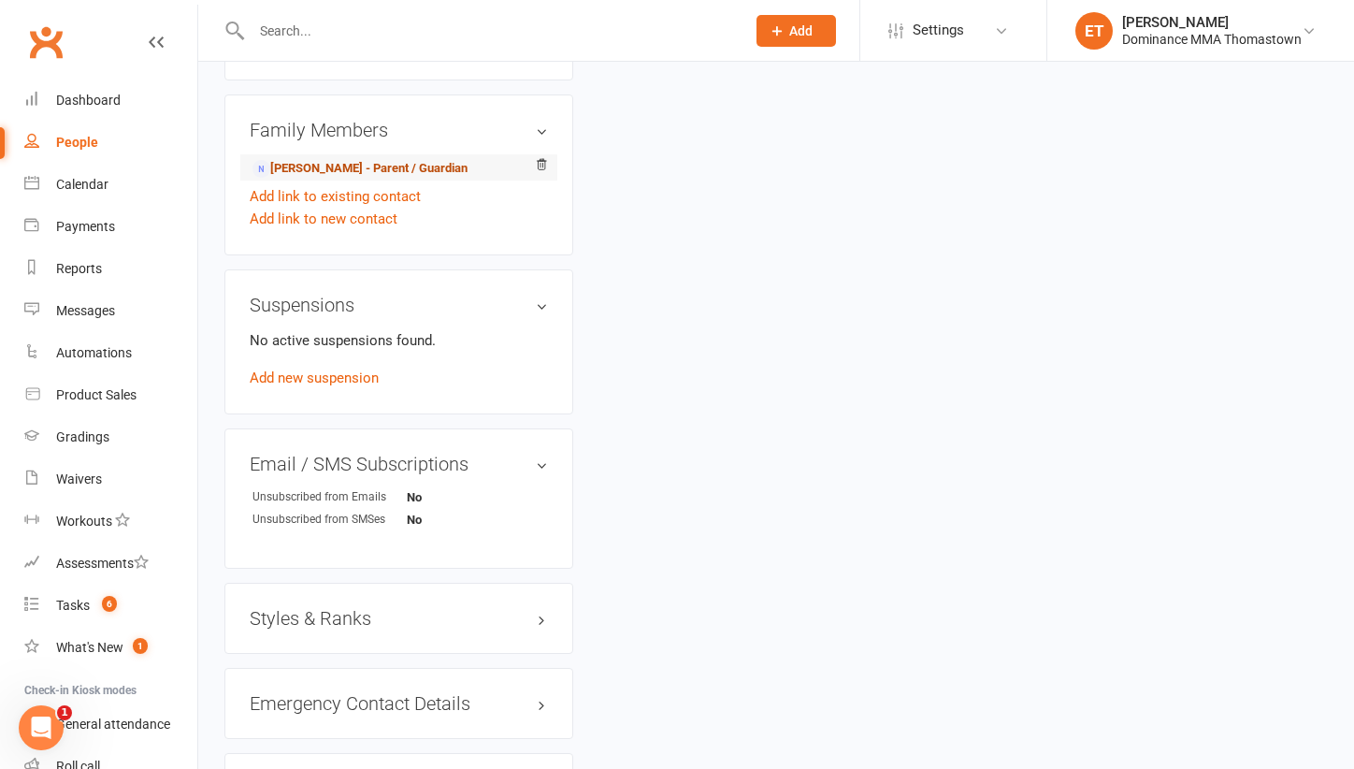
click at [359, 159] on link "Ali Muhsun - Parent / Guardian" at bounding box center [359, 169] width 215 height 20
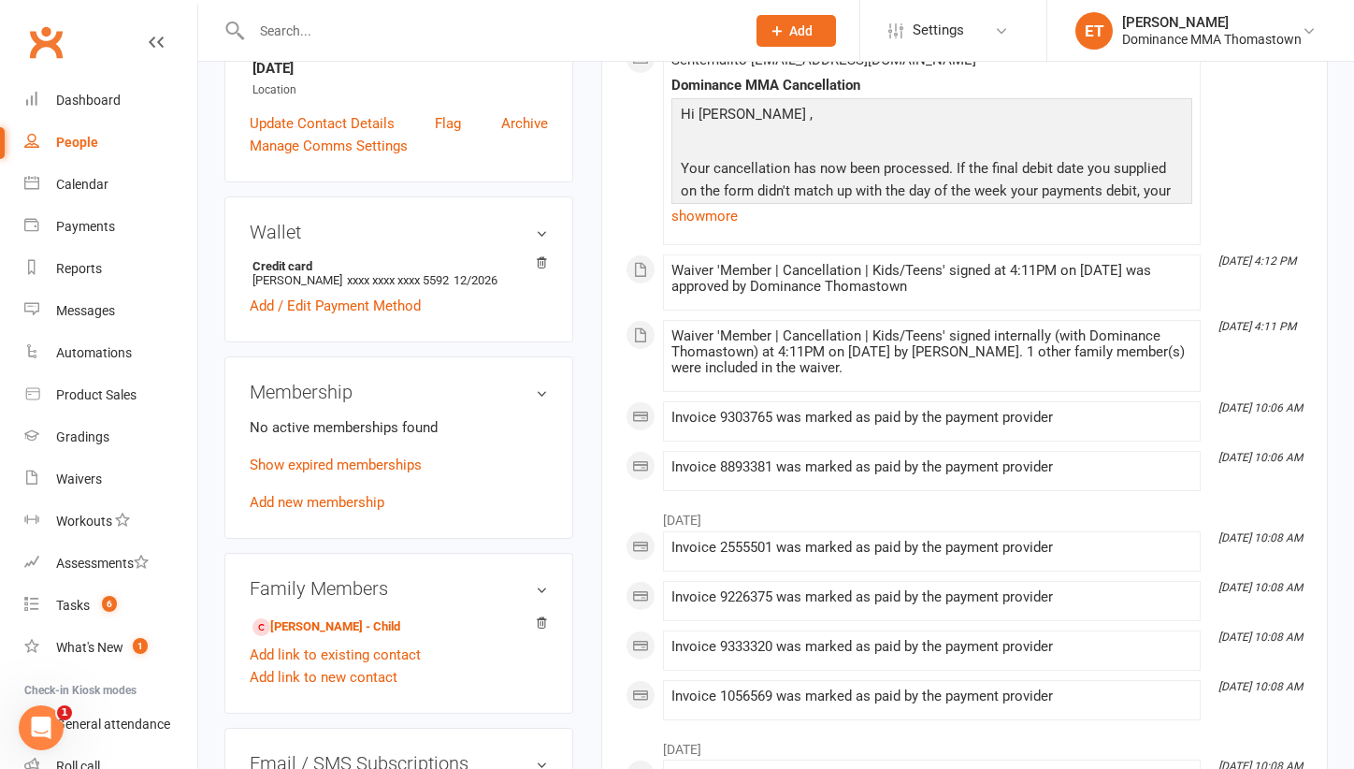
scroll to position [274, 0]
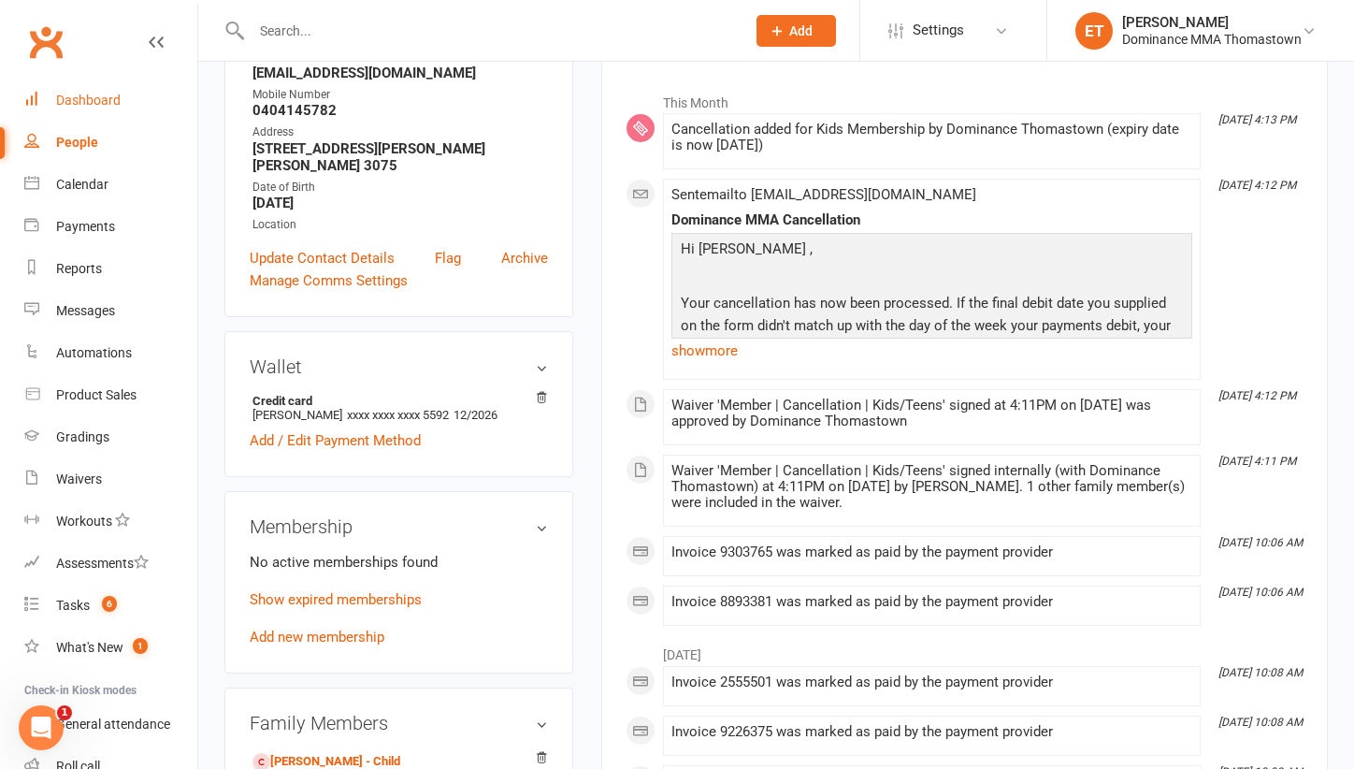
click at [99, 83] on link "Dashboard" at bounding box center [110, 100] width 173 height 42
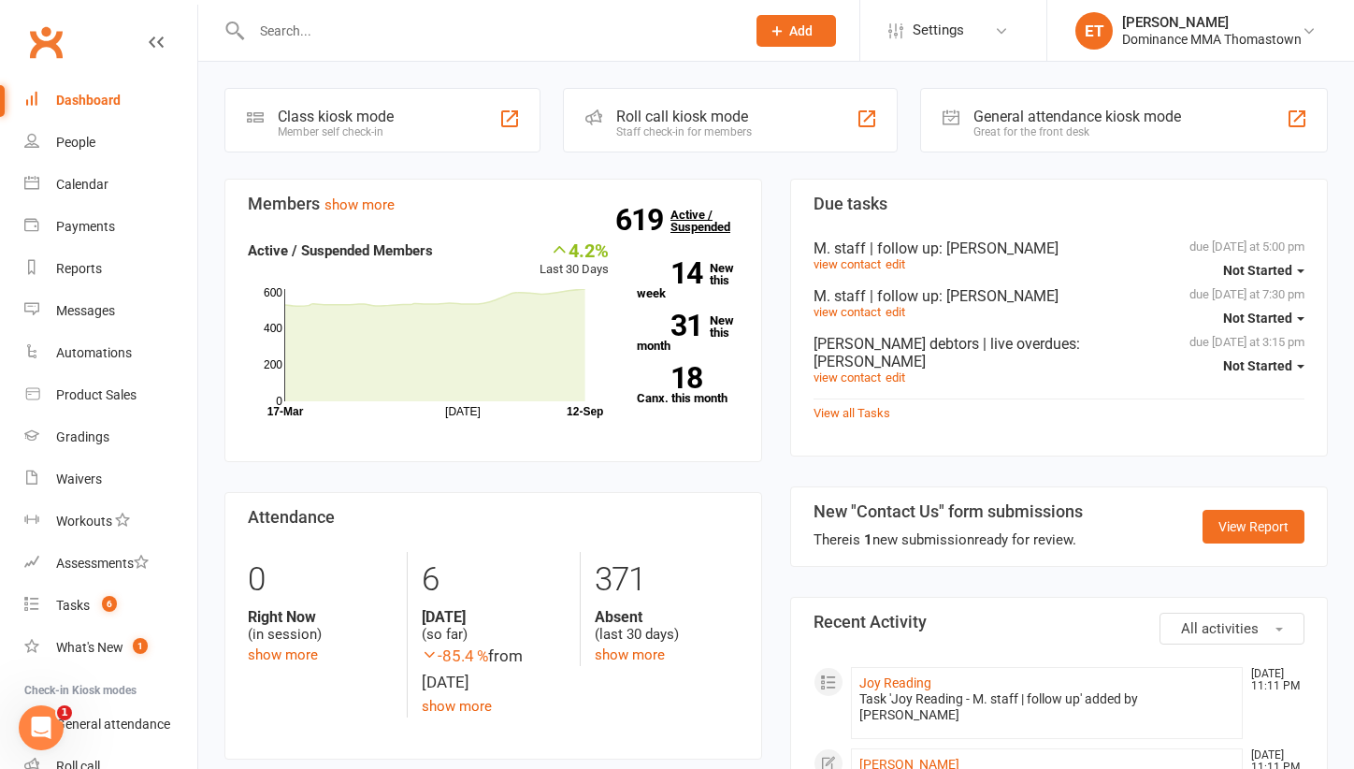
click at [685, 223] on link "619 Active / Suspended" at bounding box center [711, 220] width 82 height 52
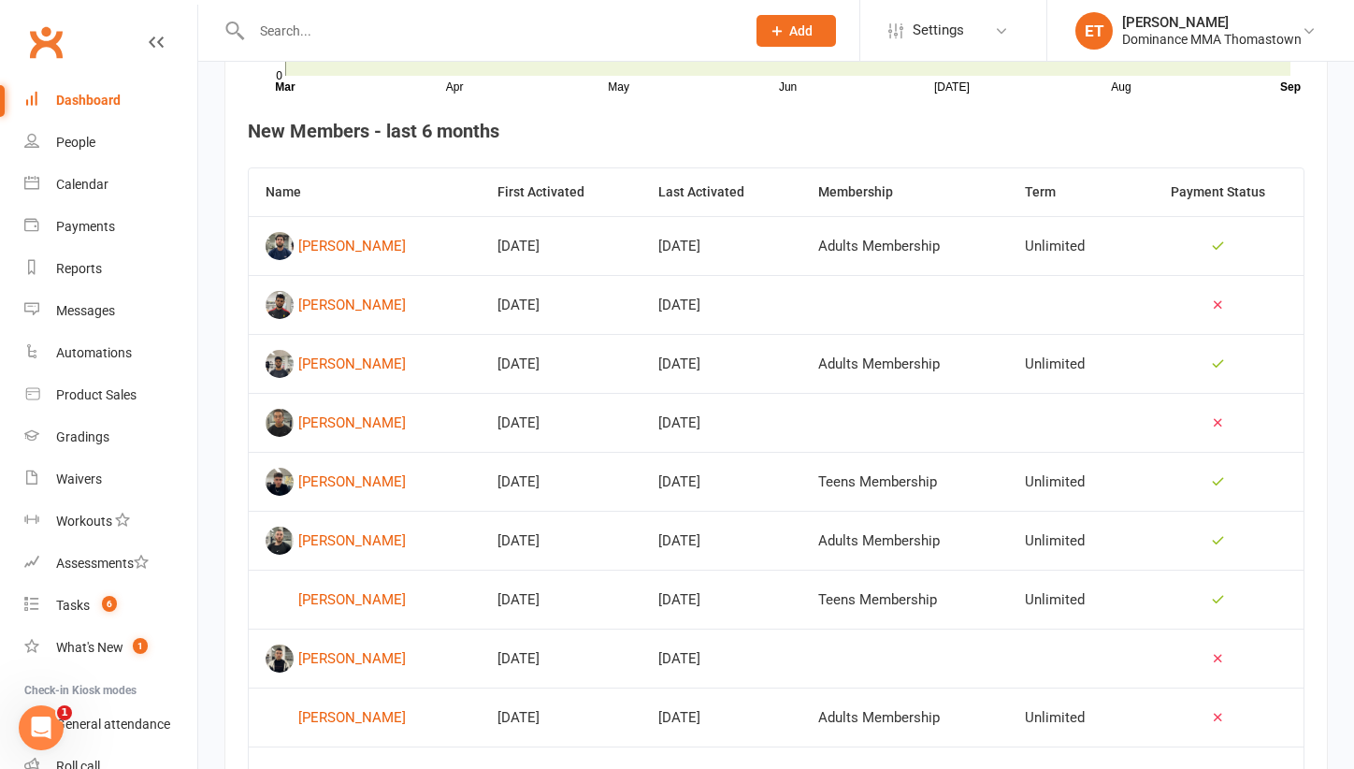
scroll to position [689, 0]
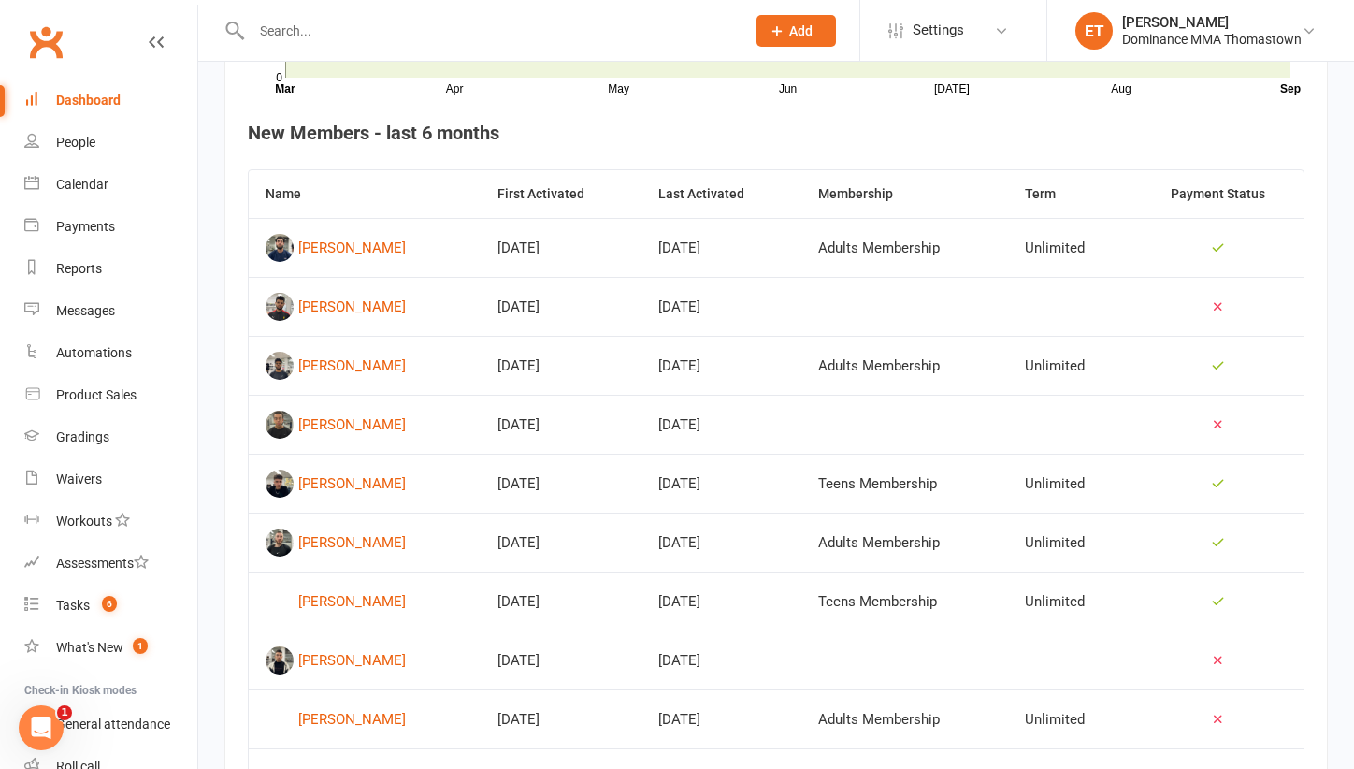
click at [344, 41] on input "text" at bounding box center [489, 31] width 486 height 26
paste input "Jacob Tawil"
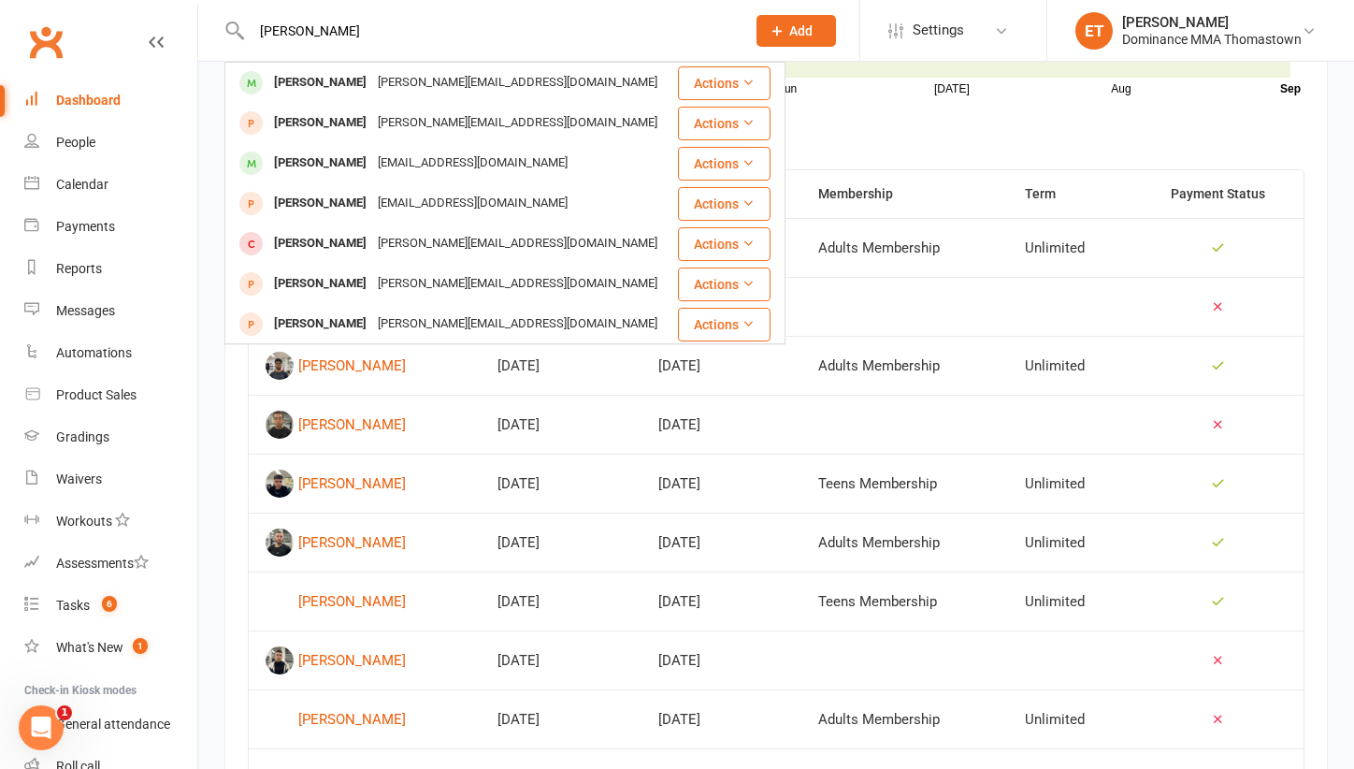
type input "Jacob Tawil"
click at [372, 84] on div "Tawil.sophie@hotmail.com" at bounding box center [517, 82] width 291 height 27
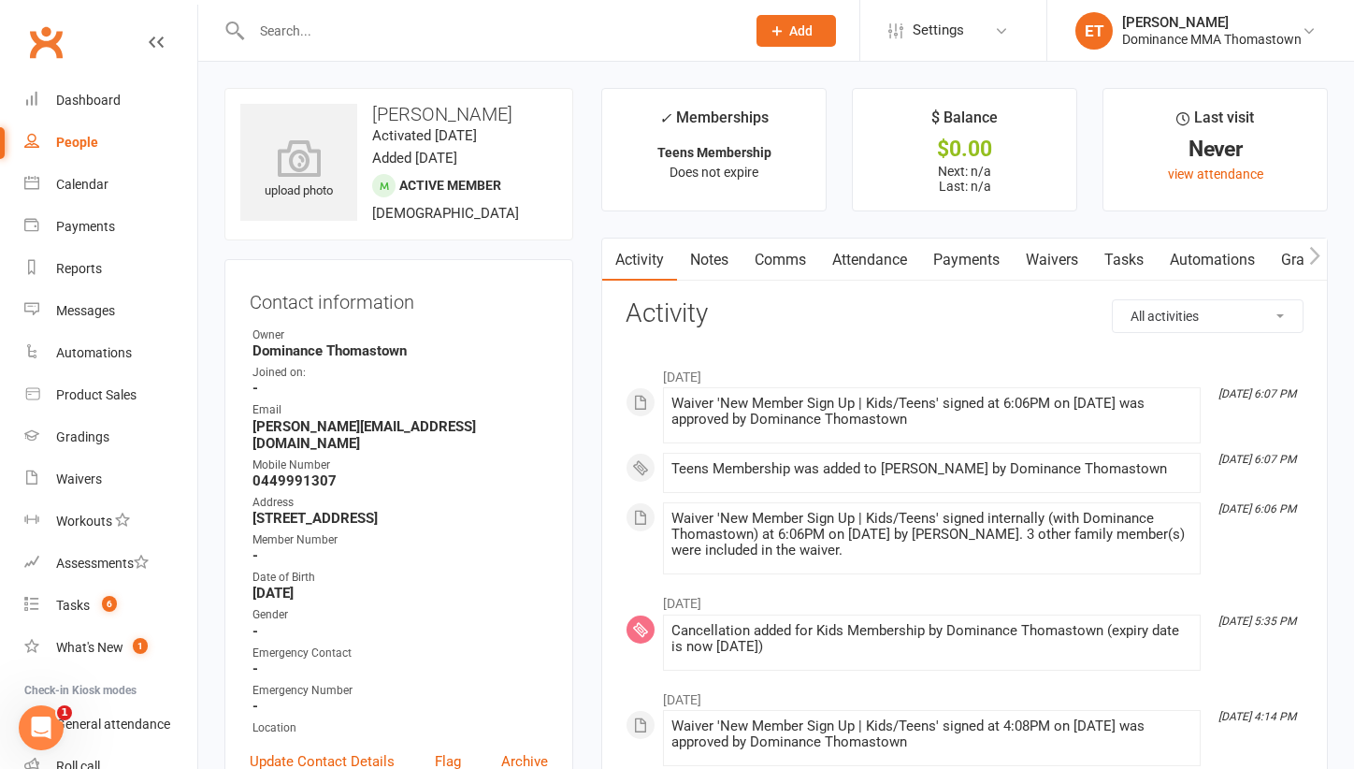
click at [884, 253] on link "Attendance" at bounding box center [869, 259] width 101 height 43
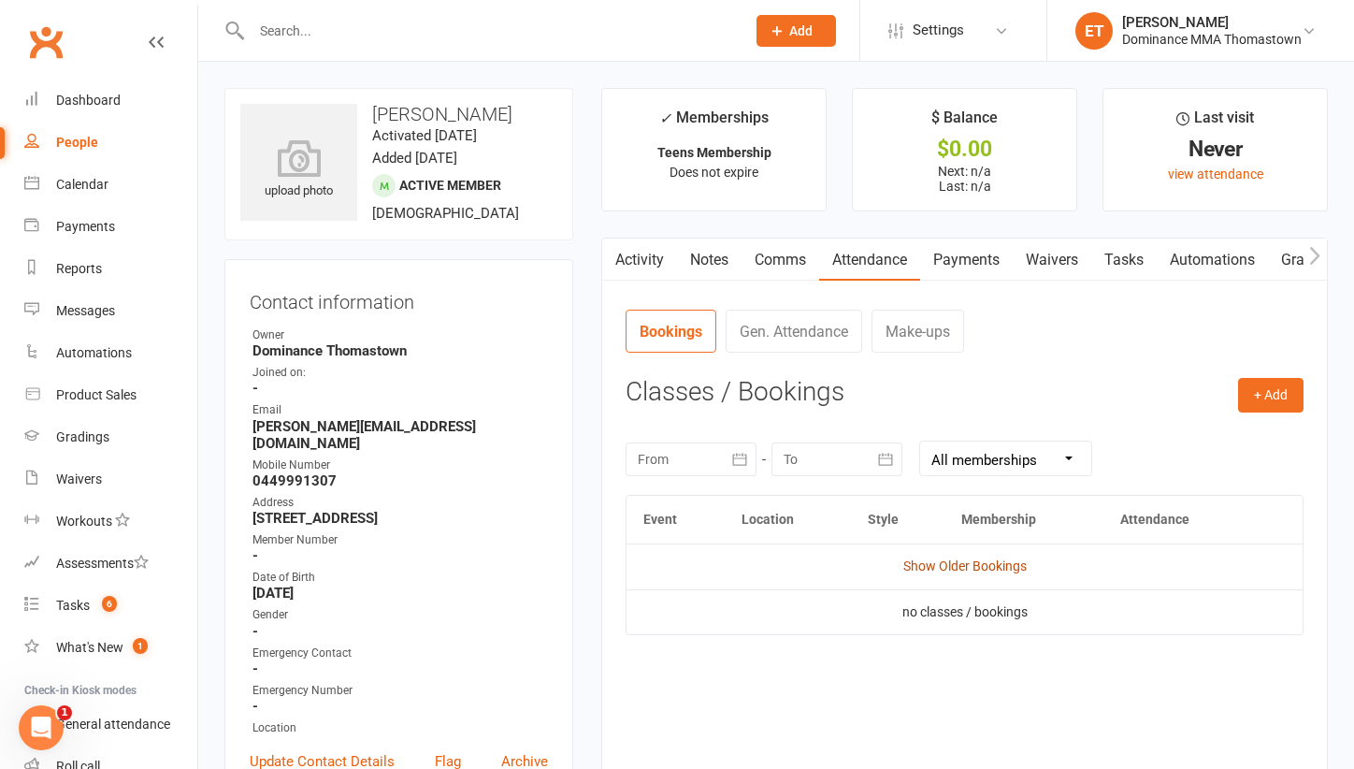
click at [904, 563] on link "Show Older Bookings" at bounding box center [964, 565] width 123 height 15
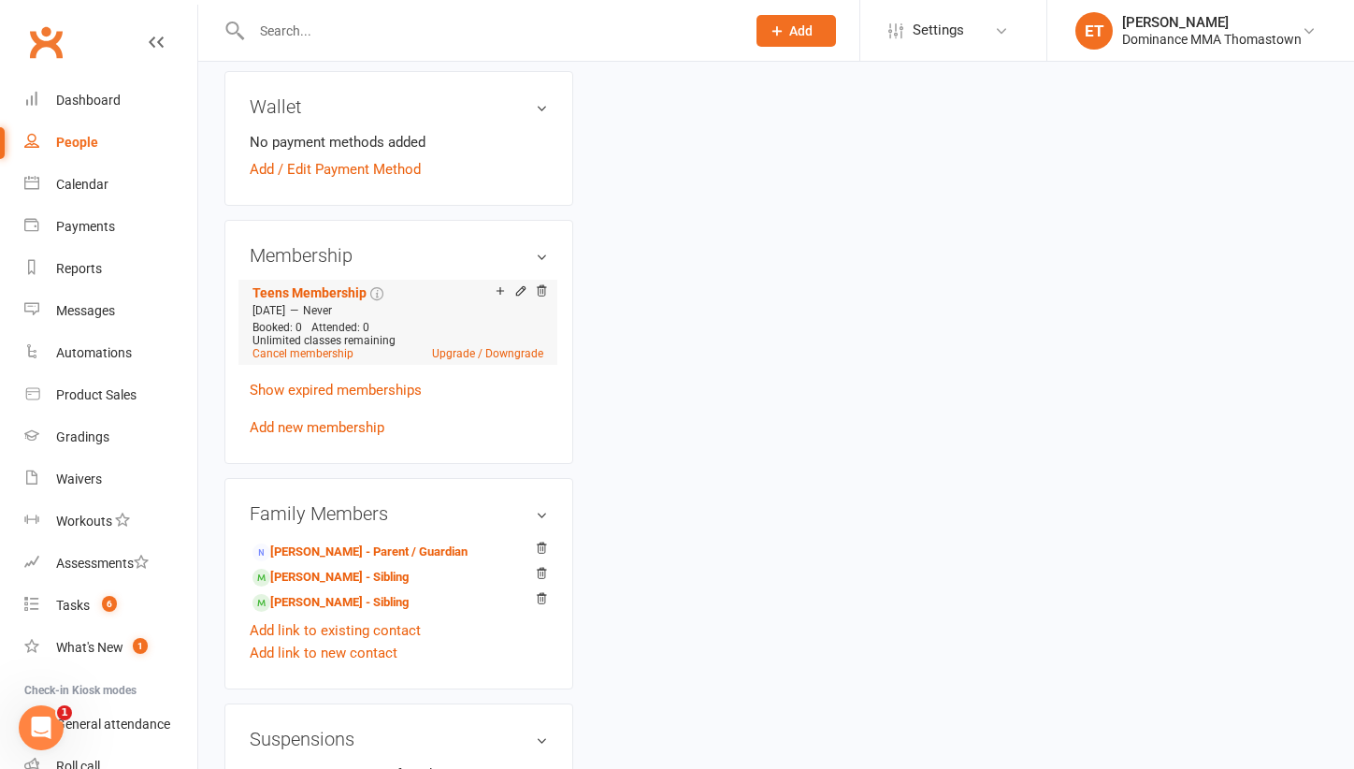
scroll to position [770, 0]
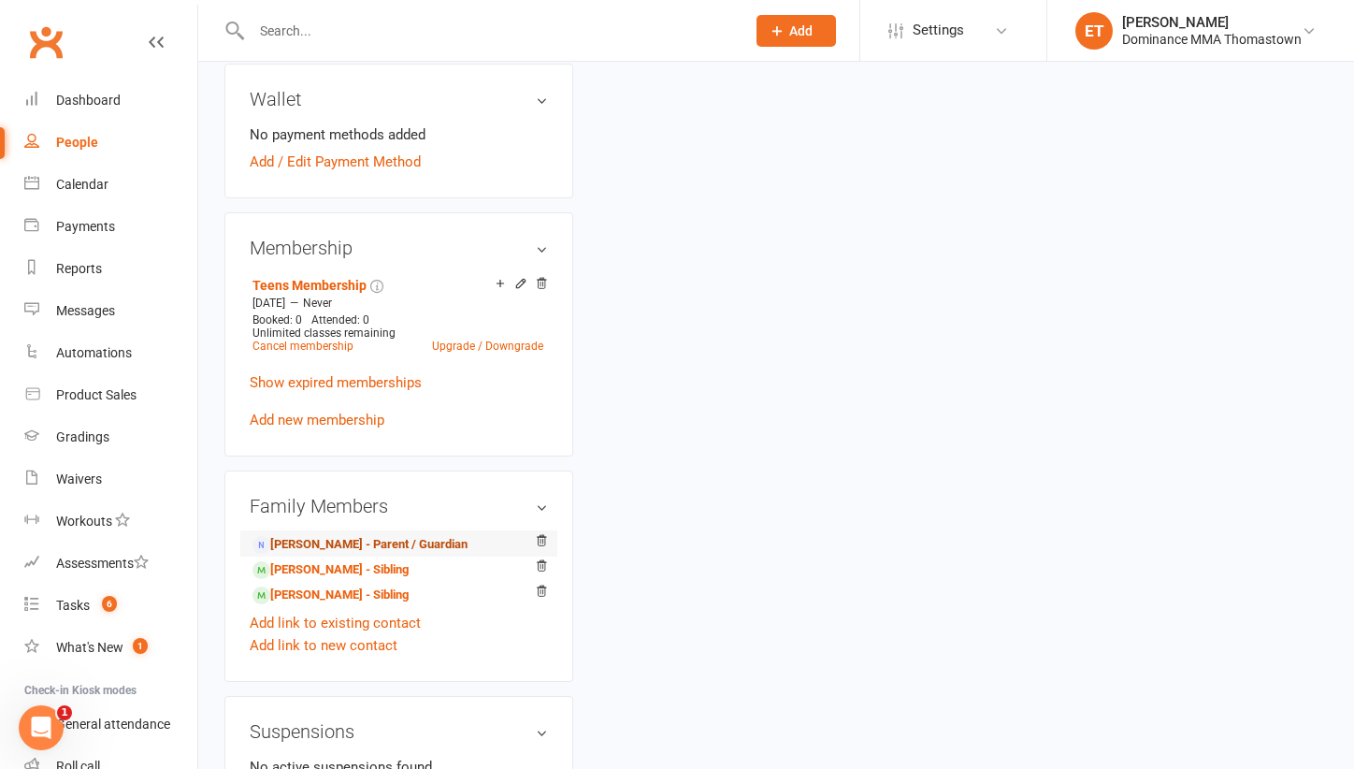
click at [364, 535] on link "Sophie Tawil - Parent / Guardian" at bounding box center [359, 545] width 215 height 20
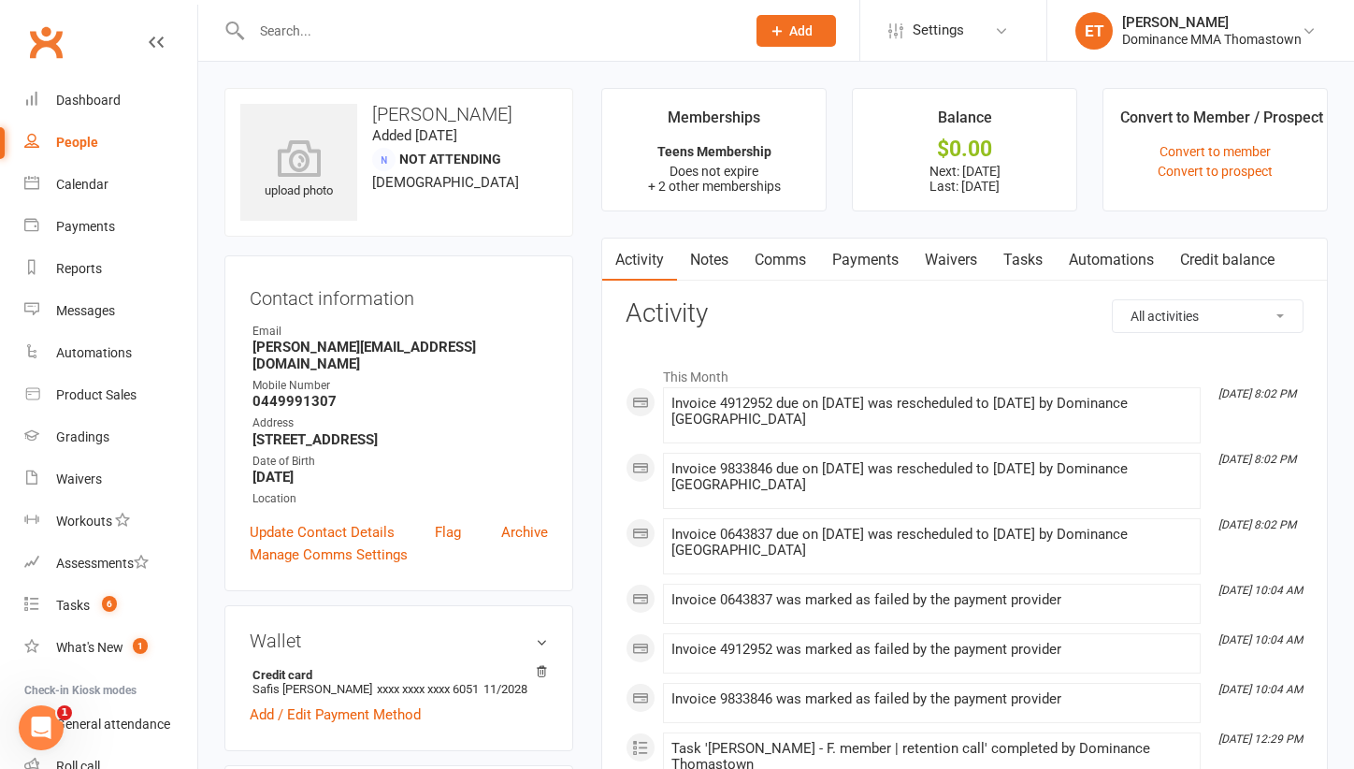
click at [712, 245] on link "Notes" at bounding box center [709, 259] width 65 height 43
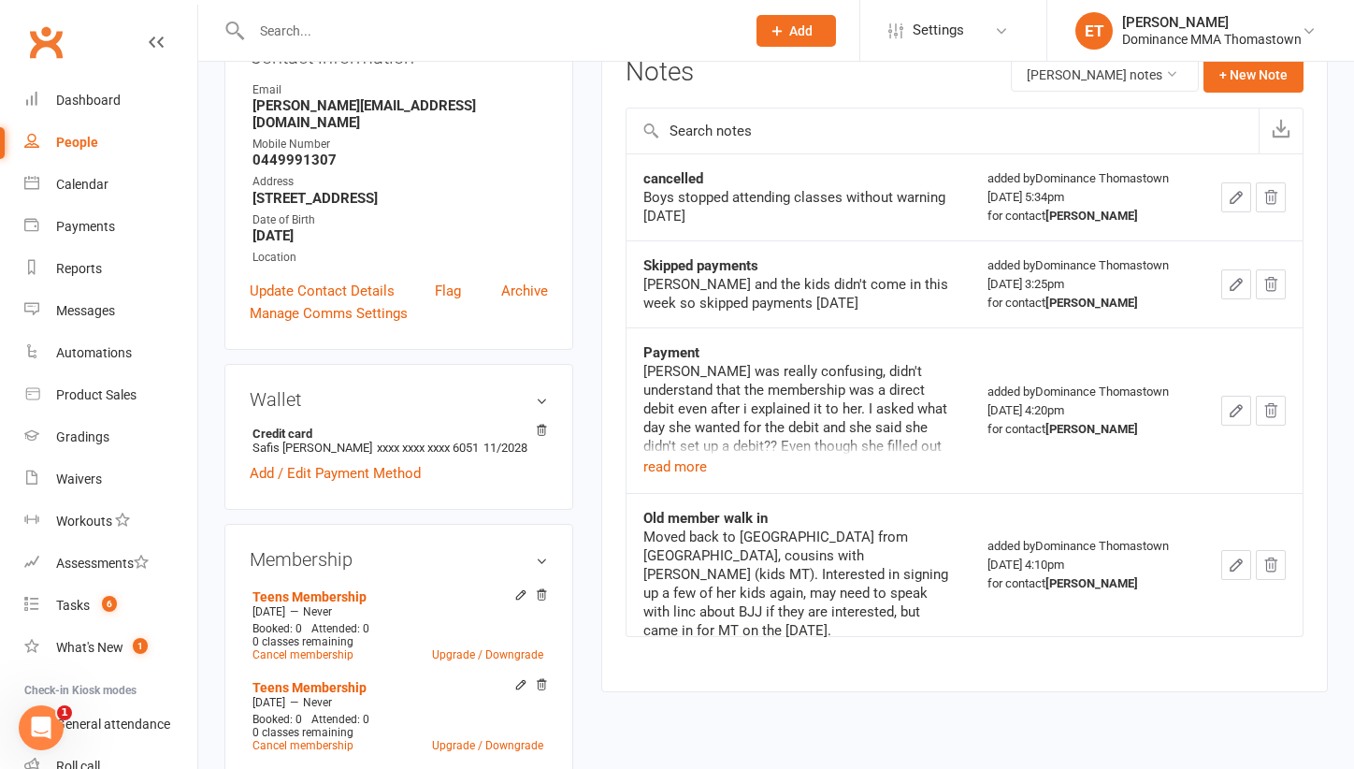
scroll to position [244, 0]
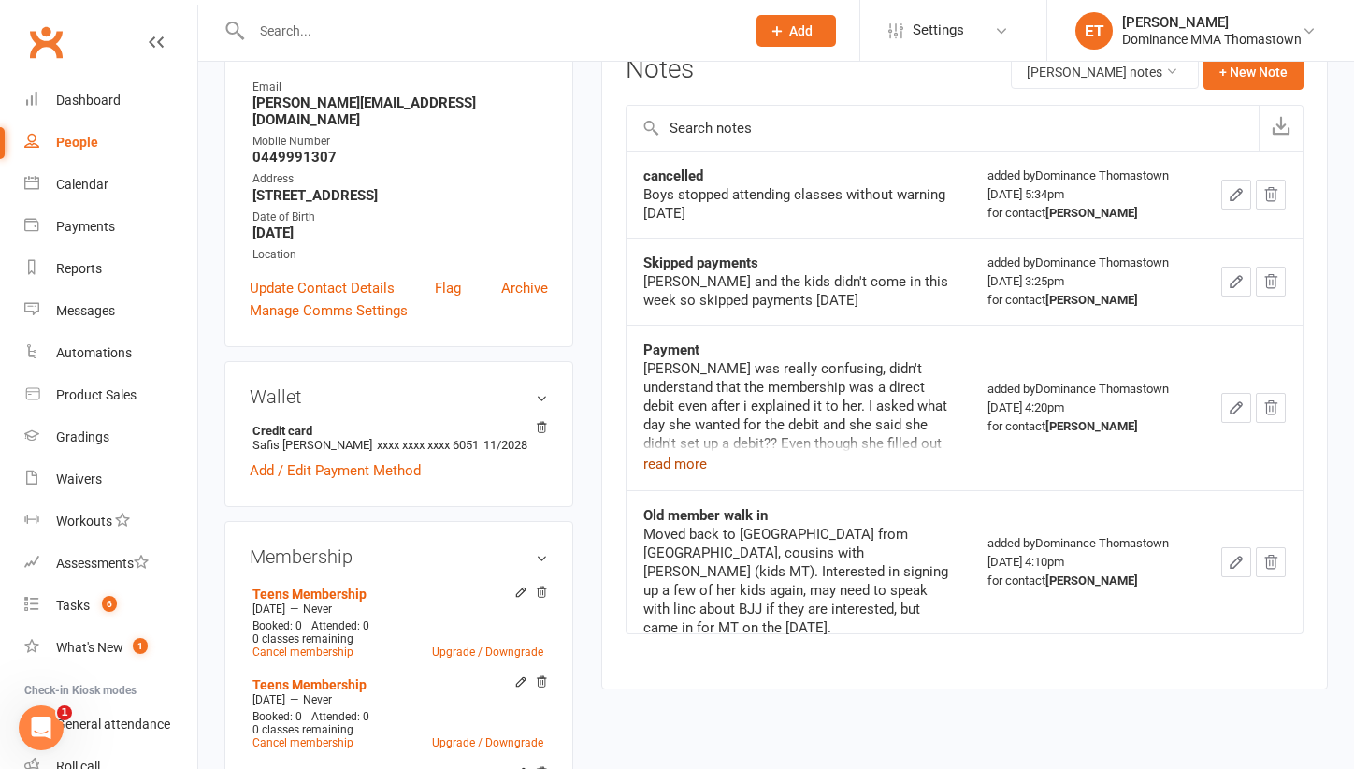
click at [702, 453] on button "read more" at bounding box center [675, 464] width 64 height 22
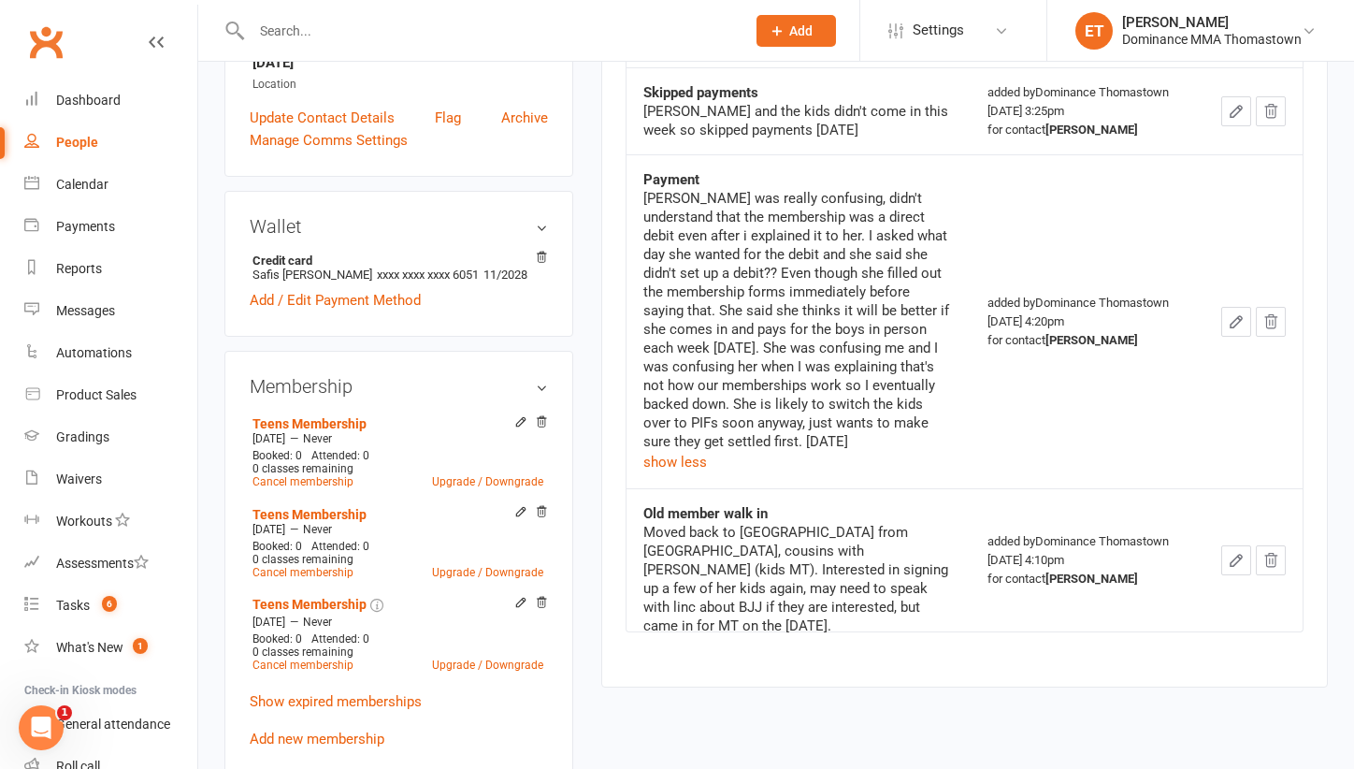
scroll to position [415, 0]
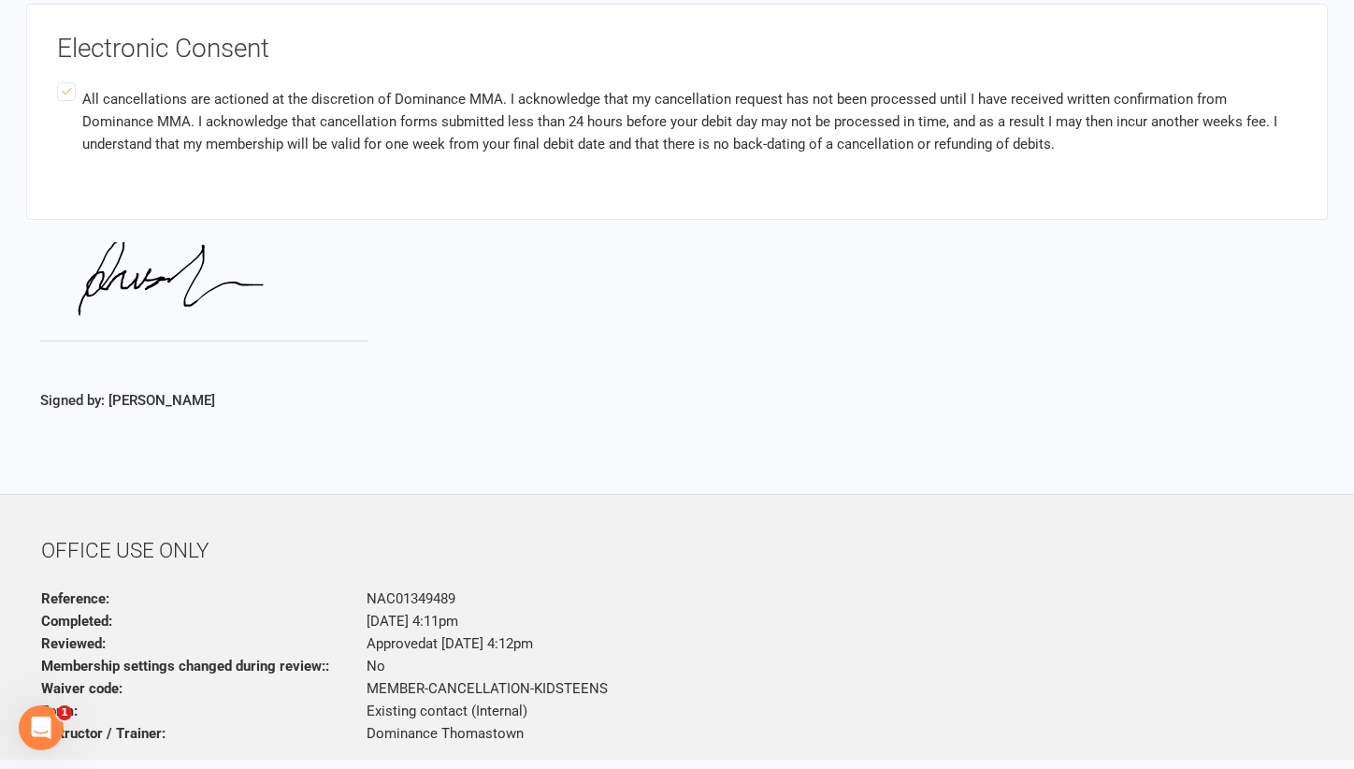
scroll to position [2020, 0]
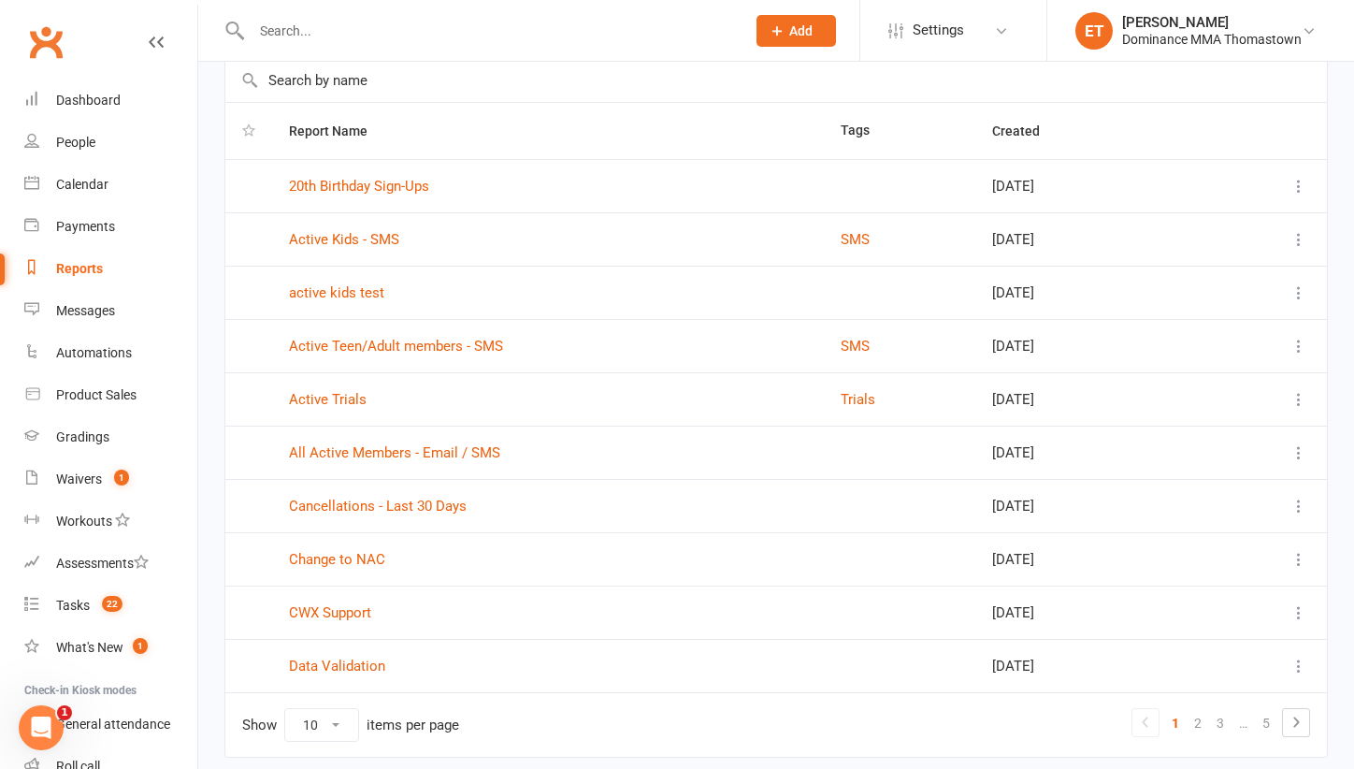
click at [309, 34] on input "text" at bounding box center [489, 31] width 486 height 26
paste input "[PERSON_NAME]"
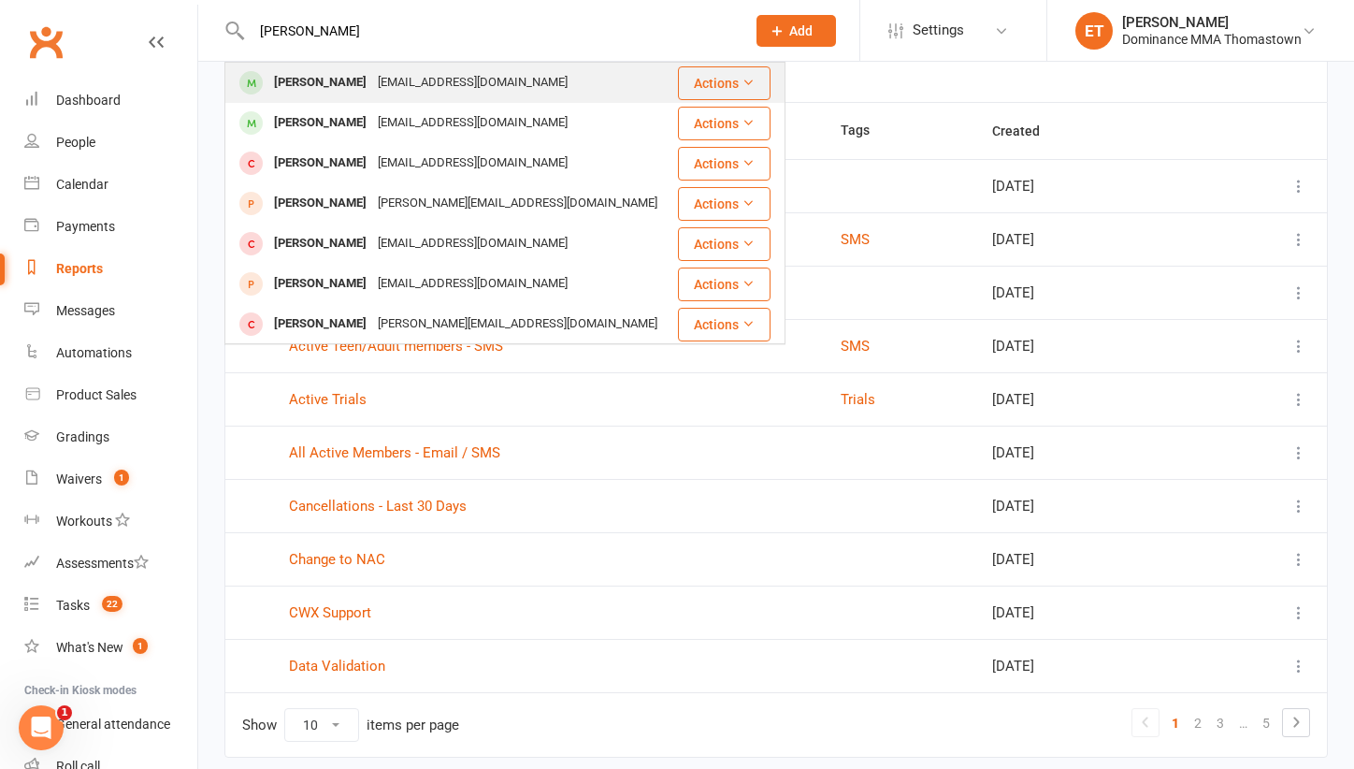
type input "Seth Chambers"
click at [354, 96] on div "Seth Chambers sethchambers0406@outlook.com" at bounding box center [451, 83] width 450 height 38
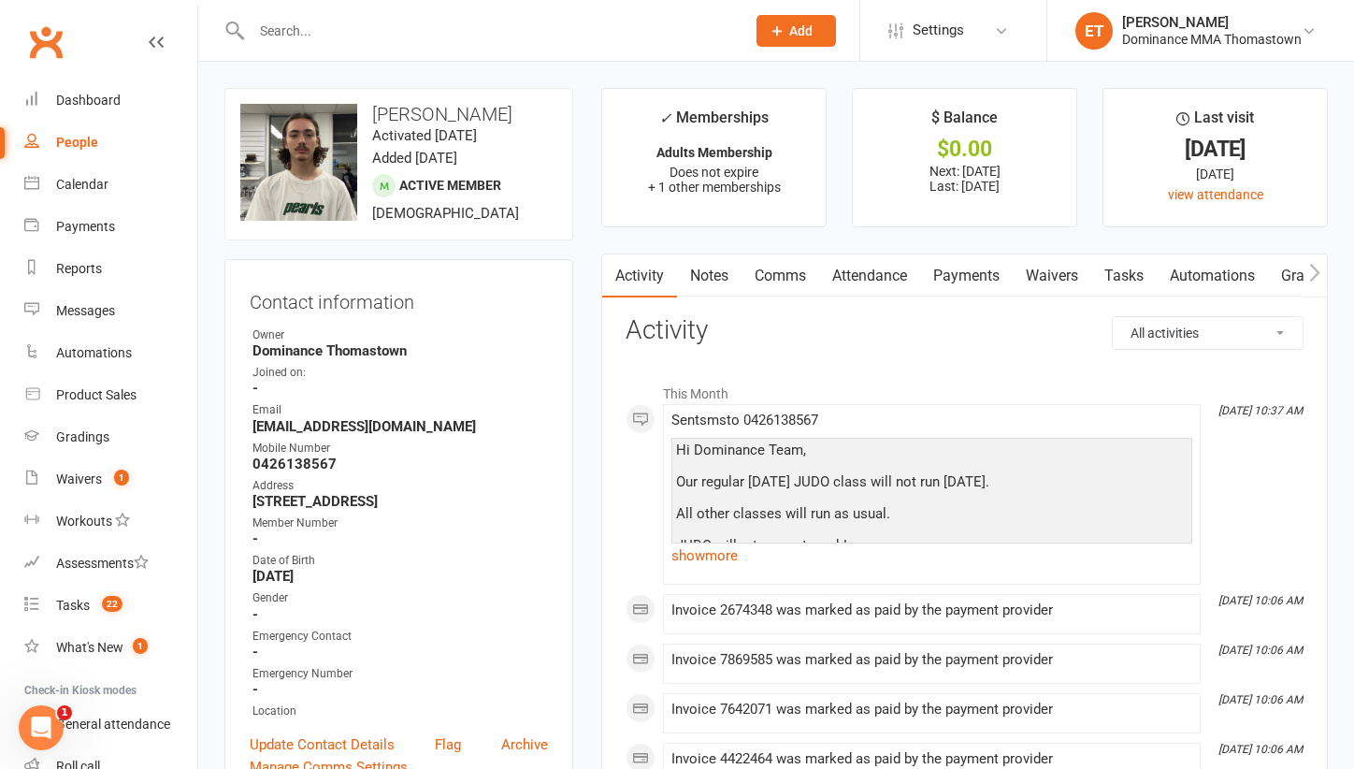
click at [883, 282] on link "Attendance" at bounding box center [869, 275] width 101 height 43
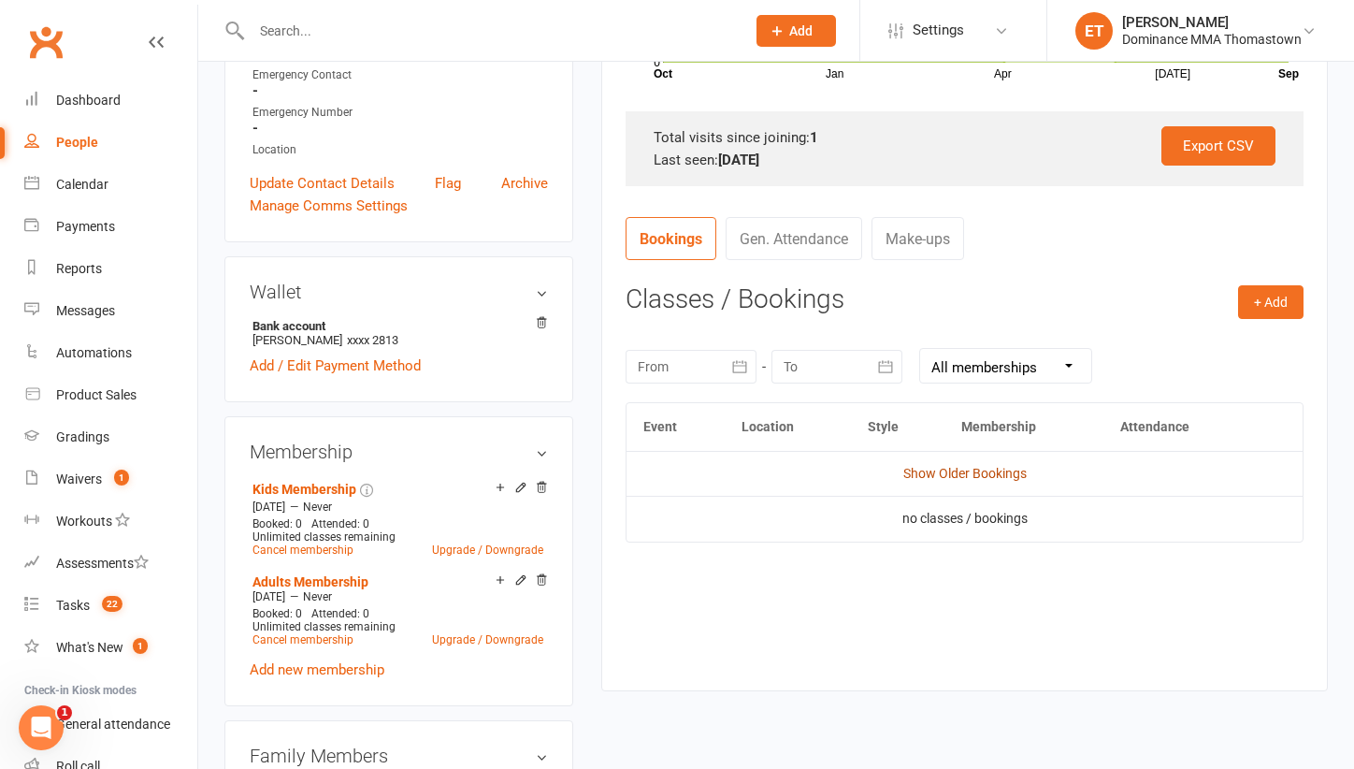
scroll to position [569, 0]
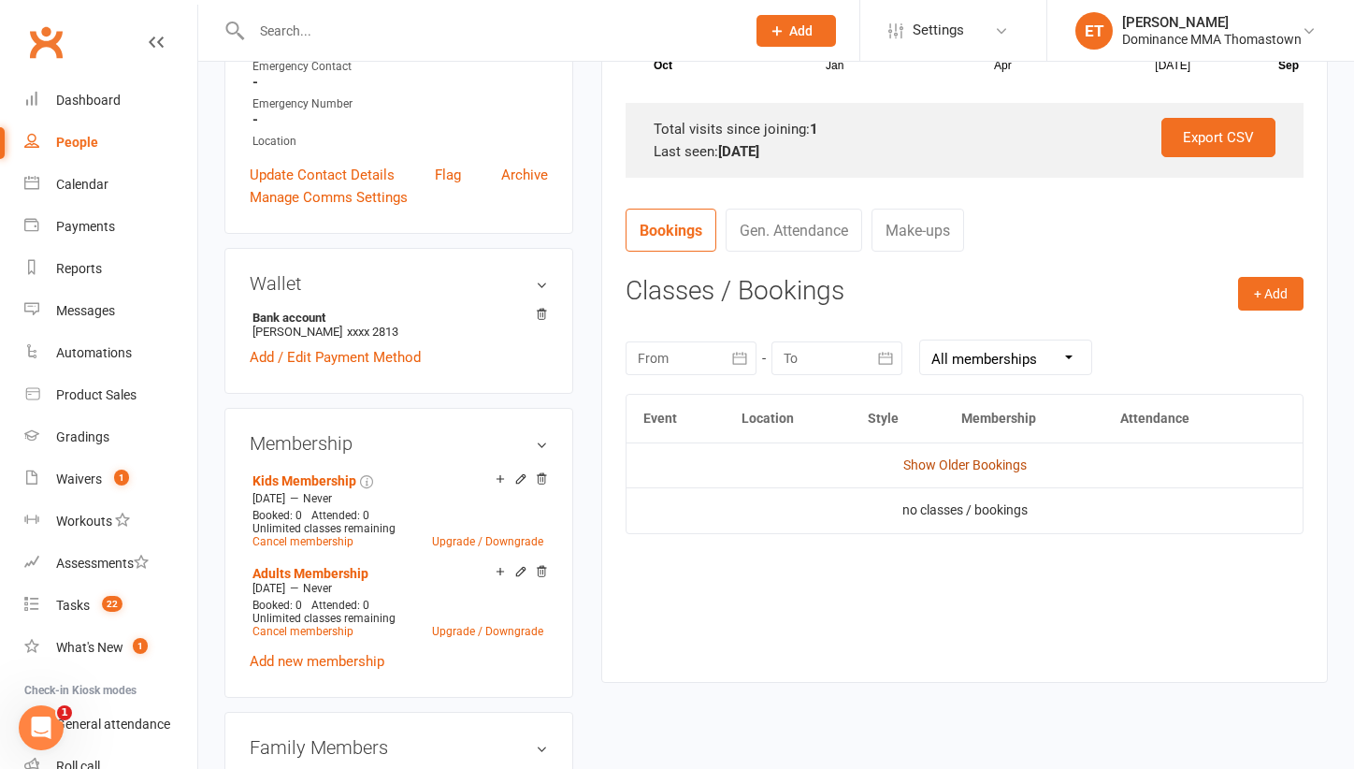
click at [987, 457] on link "Show Older Bookings" at bounding box center [964, 464] width 123 height 15
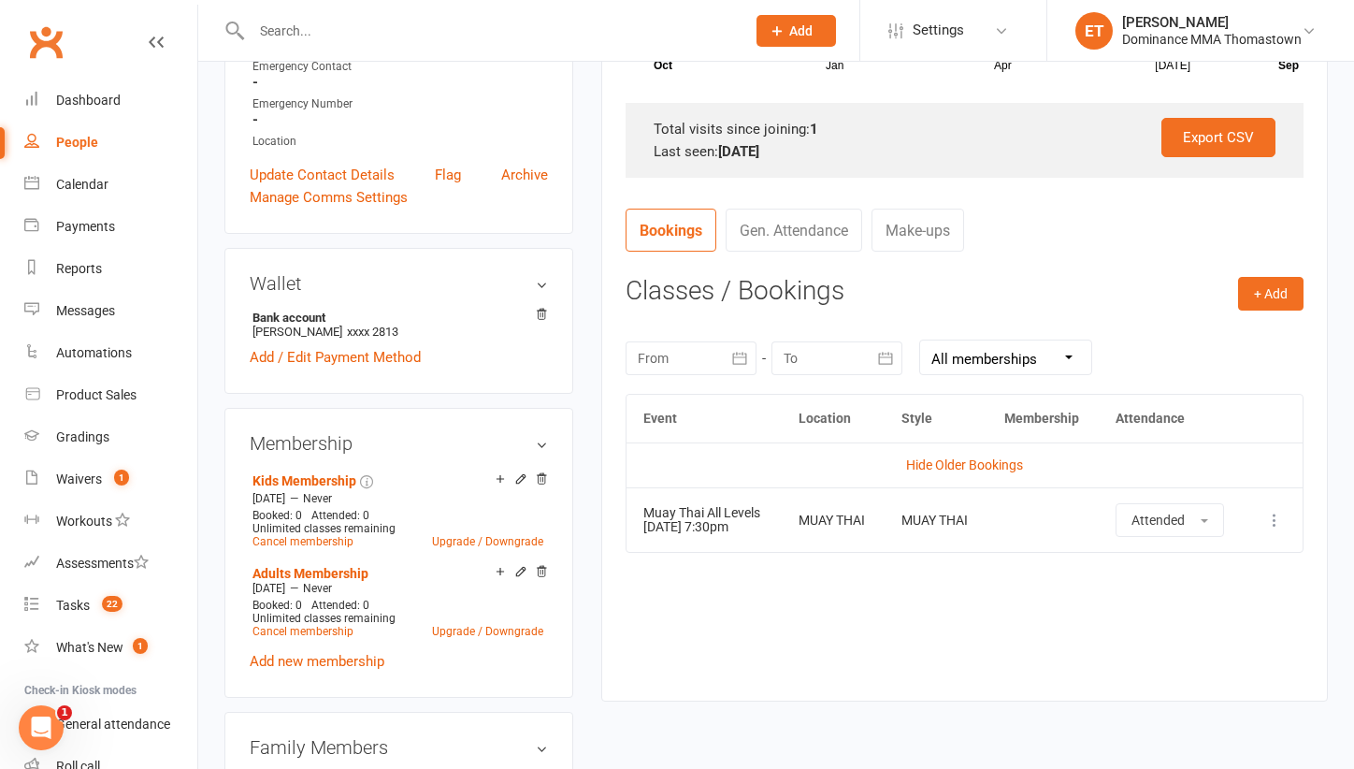
drag, startPoint x: 987, startPoint y: 453, endPoint x: 332, endPoint y: 35, distance: 777.8
click at [332, 35] on input "text" at bounding box center [489, 31] width 486 height 26
paste input "Sebastian Farrugia"
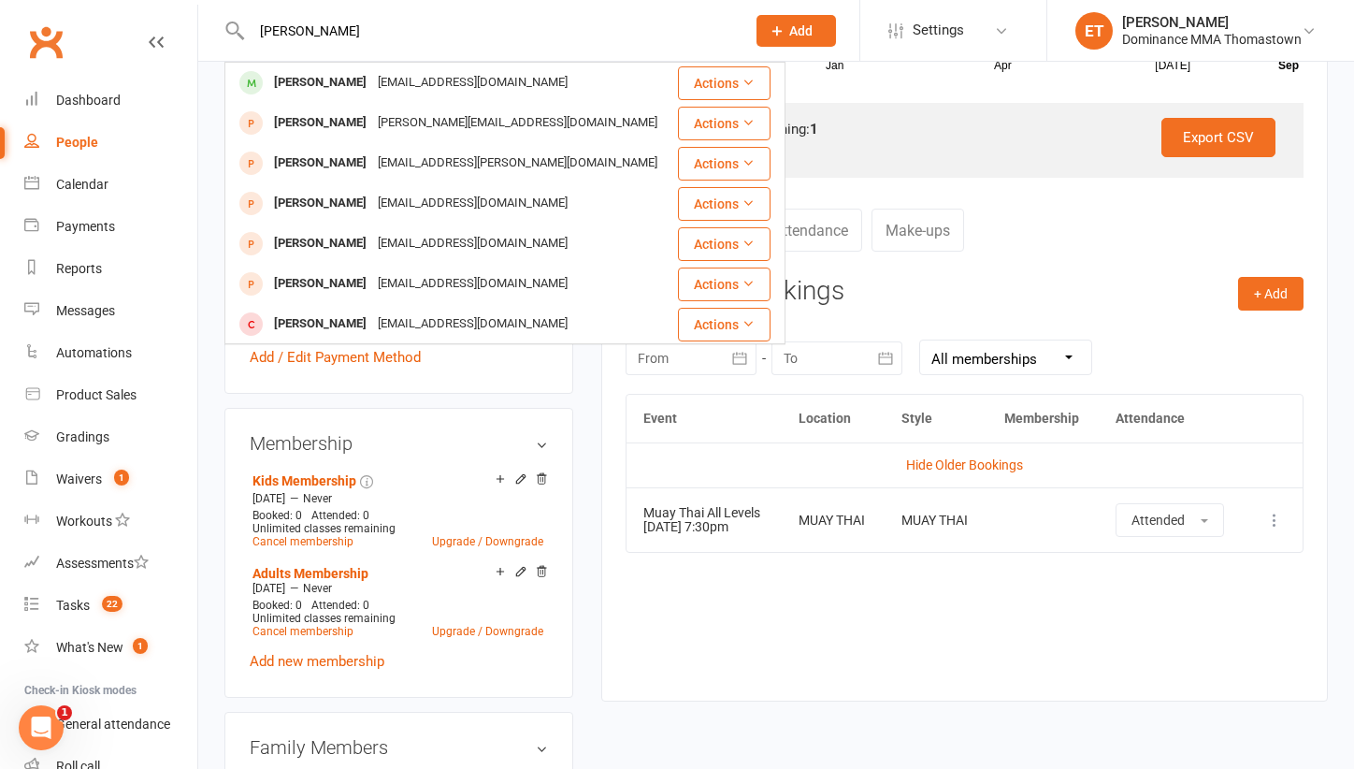
type input "Sebastian Farrugia"
click at [324, 92] on div "Sebastian Farrugia" at bounding box center [320, 82] width 104 height 27
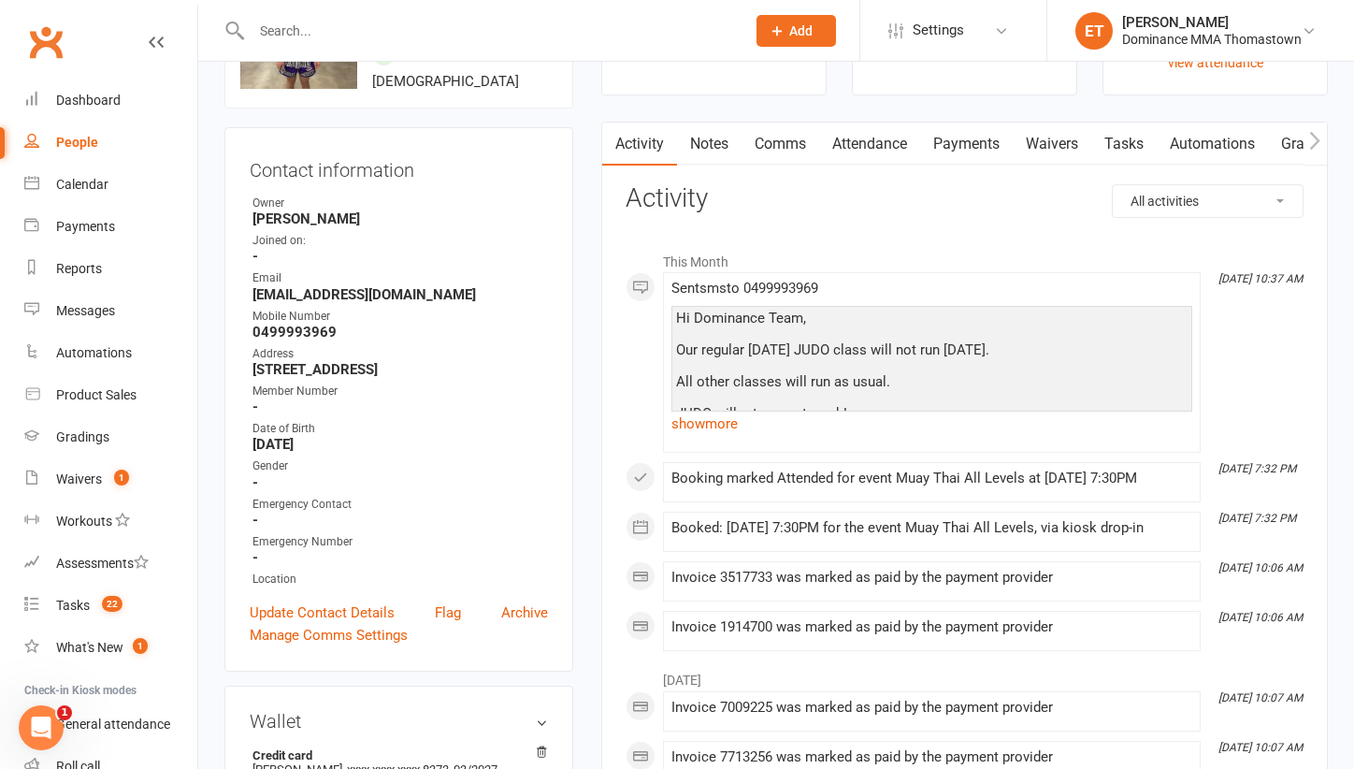
scroll to position [134, 0]
click at [346, 28] on input "text" at bounding box center [489, 31] width 486 height 26
paste input "Sean Lunda"
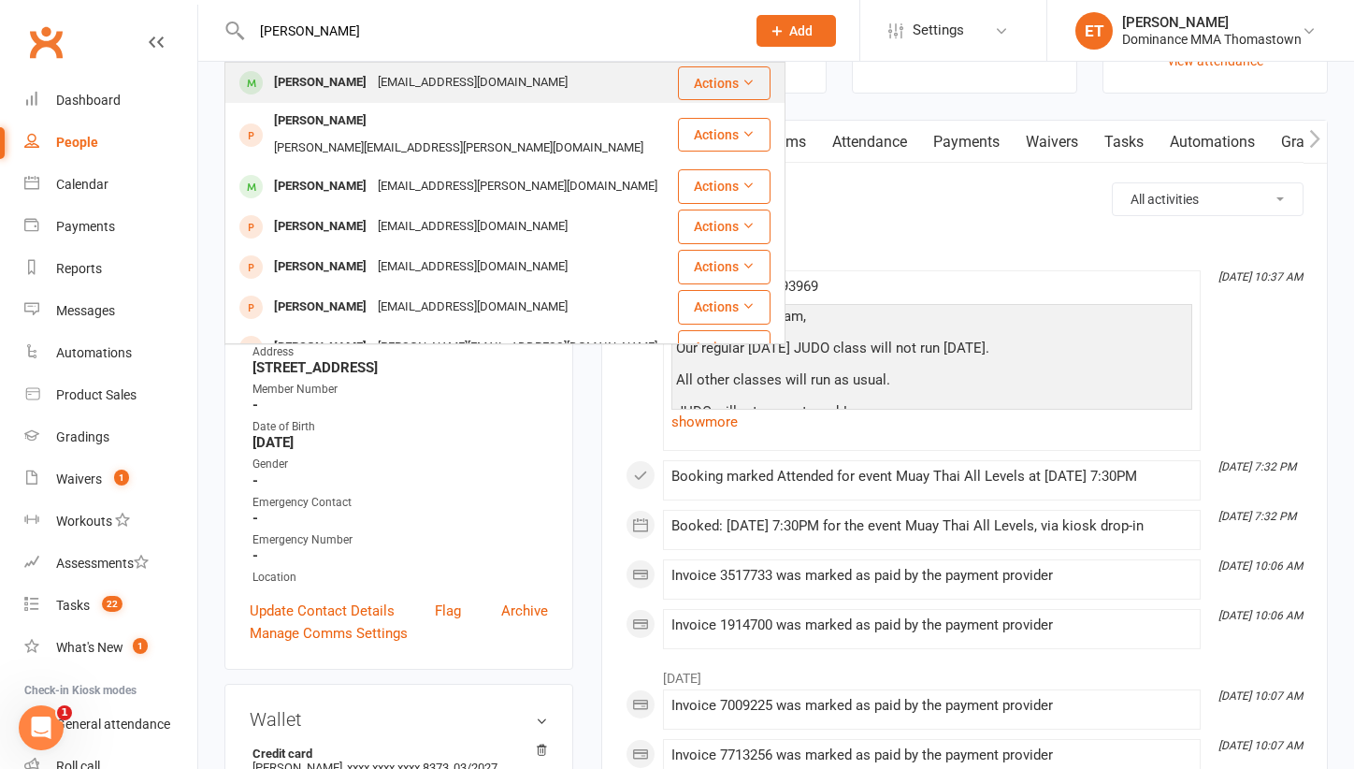
type input "Sean Lunda"
click at [338, 84] on div "Sean Lunda" at bounding box center [320, 82] width 104 height 27
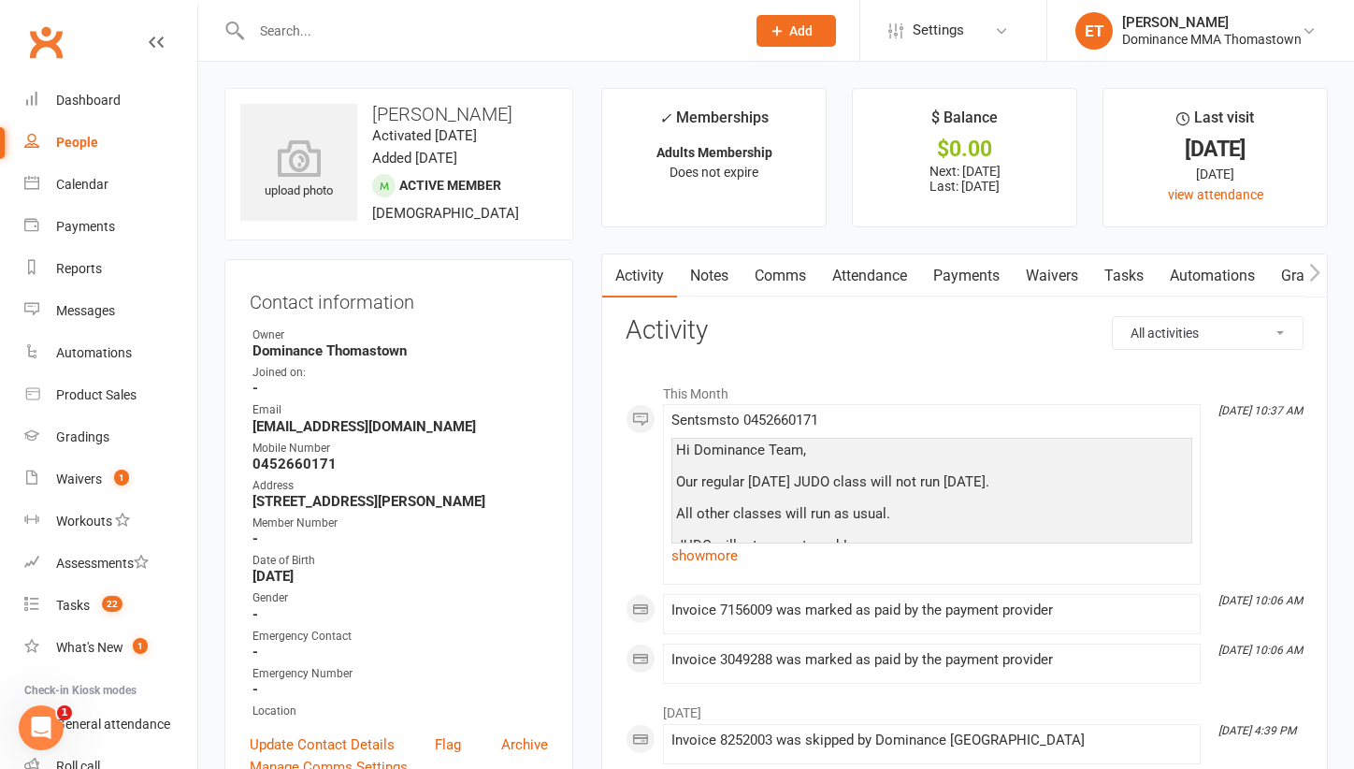
click at [797, 292] on link "Comms" at bounding box center [780, 275] width 78 height 43
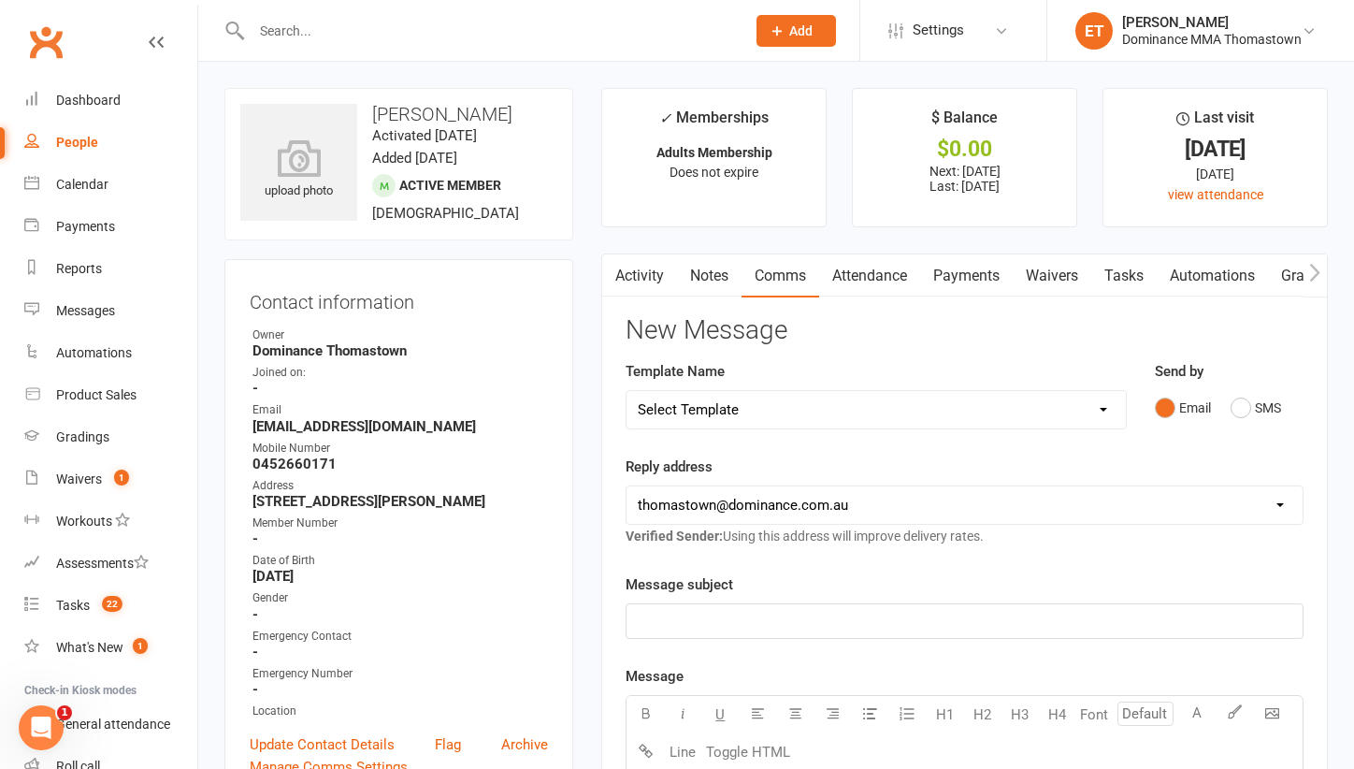
click at [882, 277] on link "Attendance" at bounding box center [869, 275] width 101 height 43
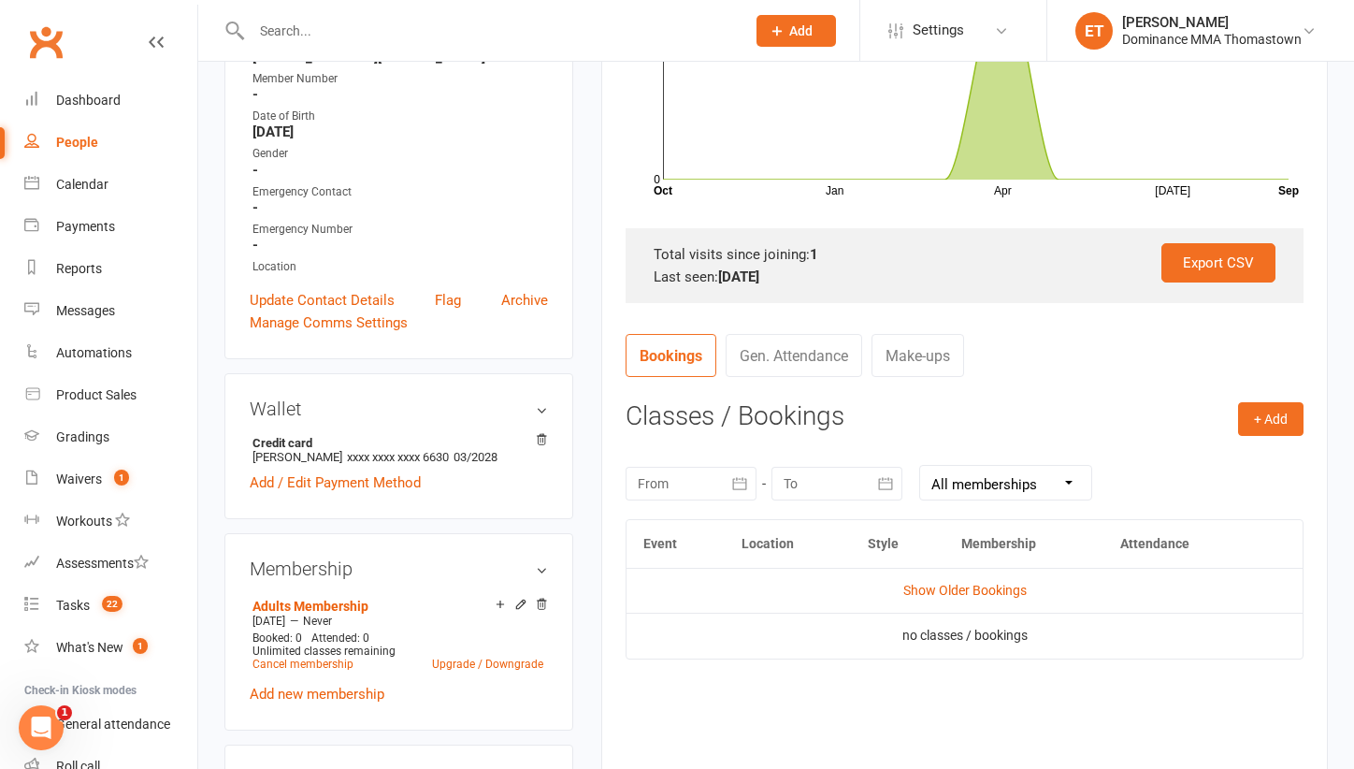
scroll to position [448, 0]
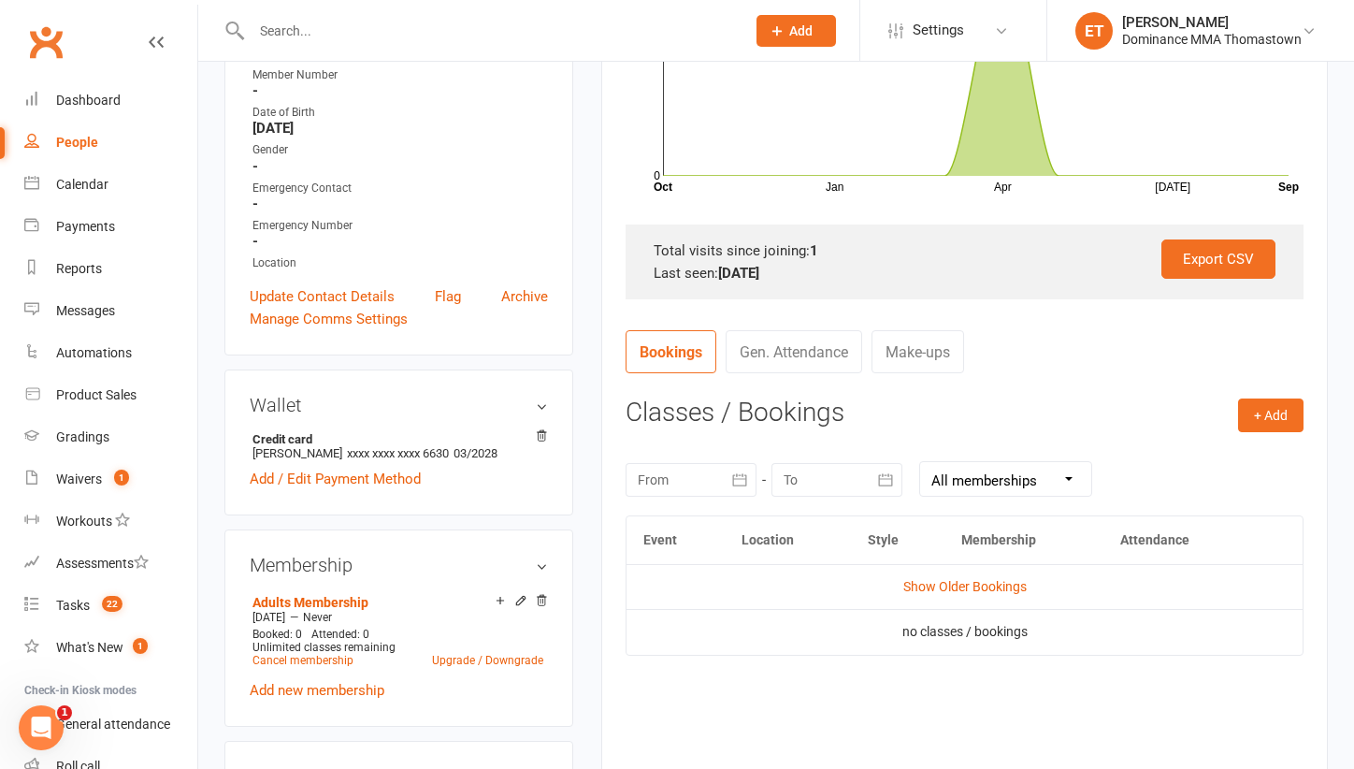
click at [984, 566] on td "Show Older Bookings" at bounding box center [964, 586] width 676 height 45
click at [970, 579] on link "Show Older Bookings" at bounding box center [964, 586] width 123 height 15
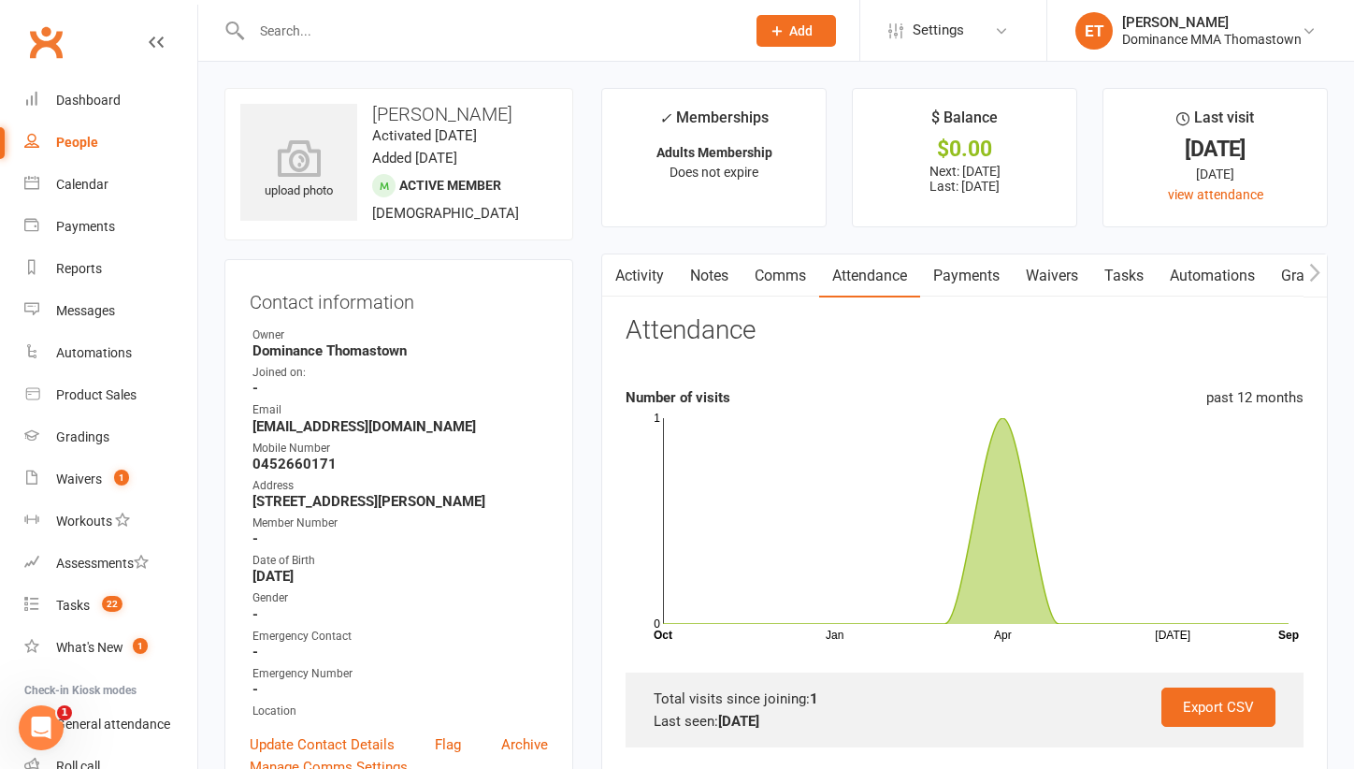
scroll to position [0, 0]
click at [716, 272] on link "Notes" at bounding box center [709, 275] width 65 height 43
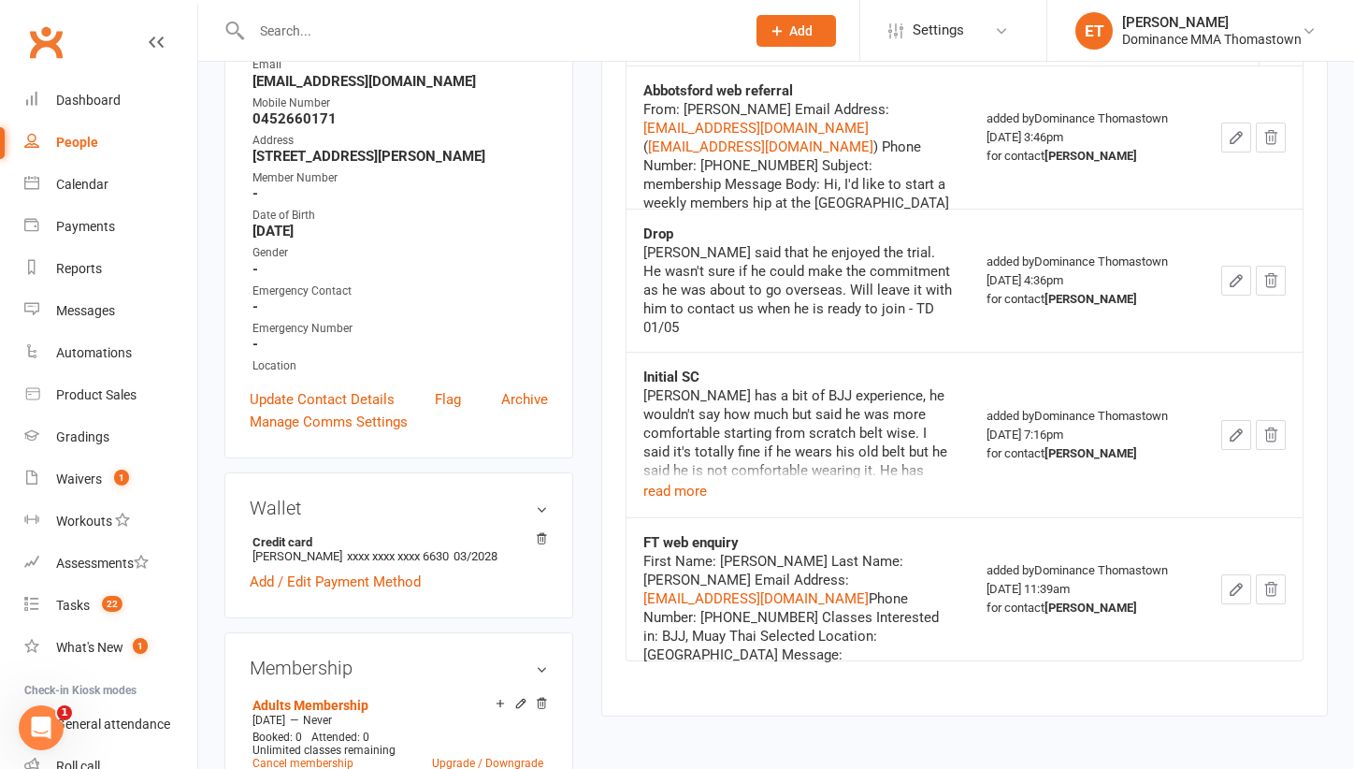
scroll to position [346, 0]
click at [700, 479] on button "read more" at bounding box center [675, 490] width 64 height 22
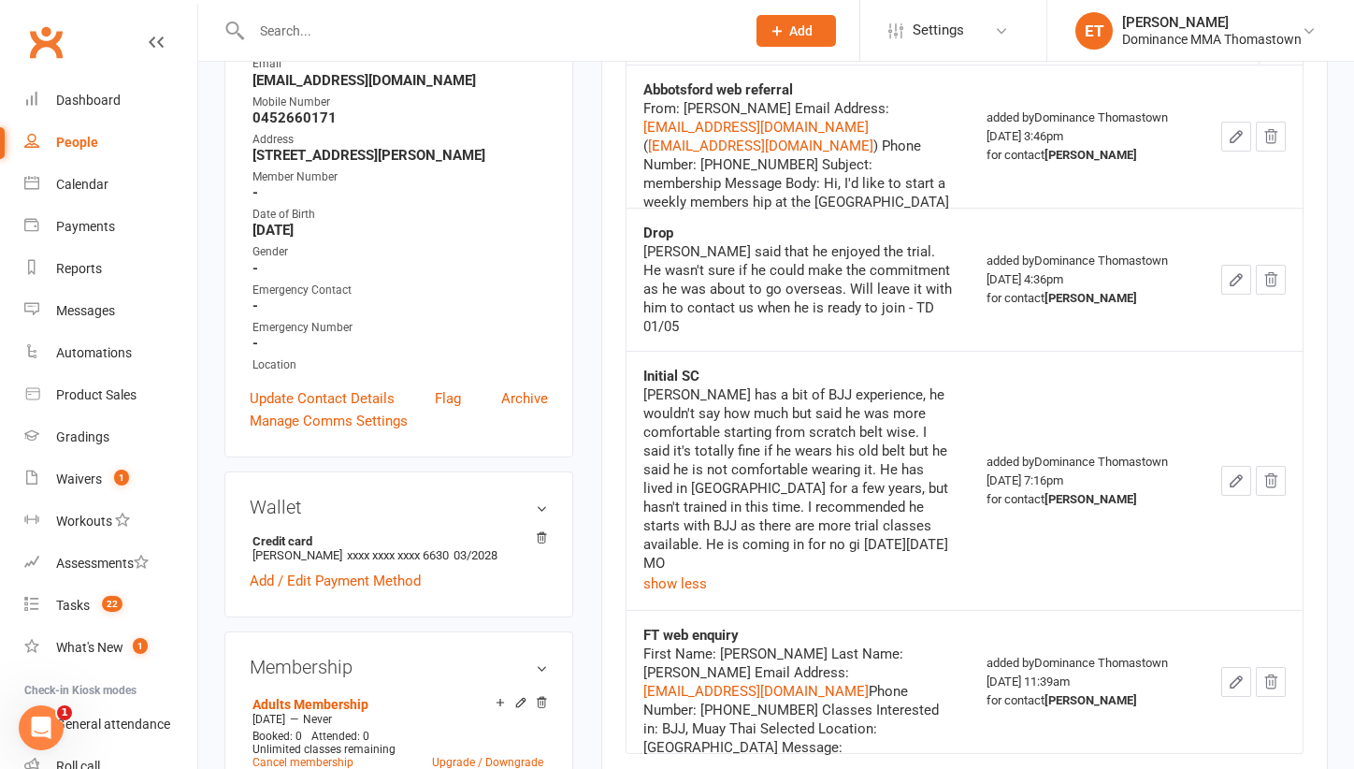
drag, startPoint x: 704, startPoint y: 512, endPoint x: 291, endPoint y: 16, distance: 646.0
click at [291, 16] on div at bounding box center [478, 30] width 508 height 61
click at [288, 36] on input "text" at bounding box center [489, 31] width 486 height 26
paste input "Cassie Dart"
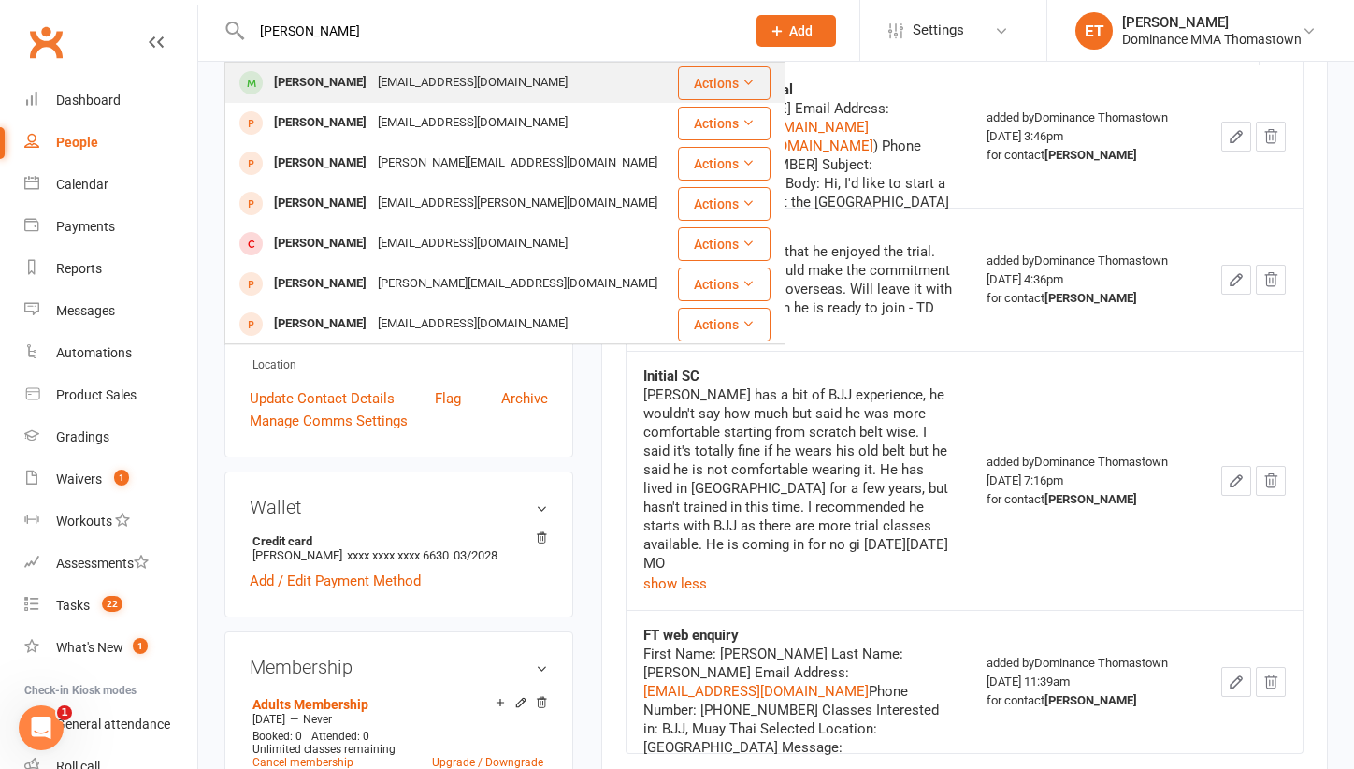
type input "Cassie Dart"
click at [402, 89] on div "Cassie@dcfstudios.com.au" at bounding box center [472, 82] width 201 height 27
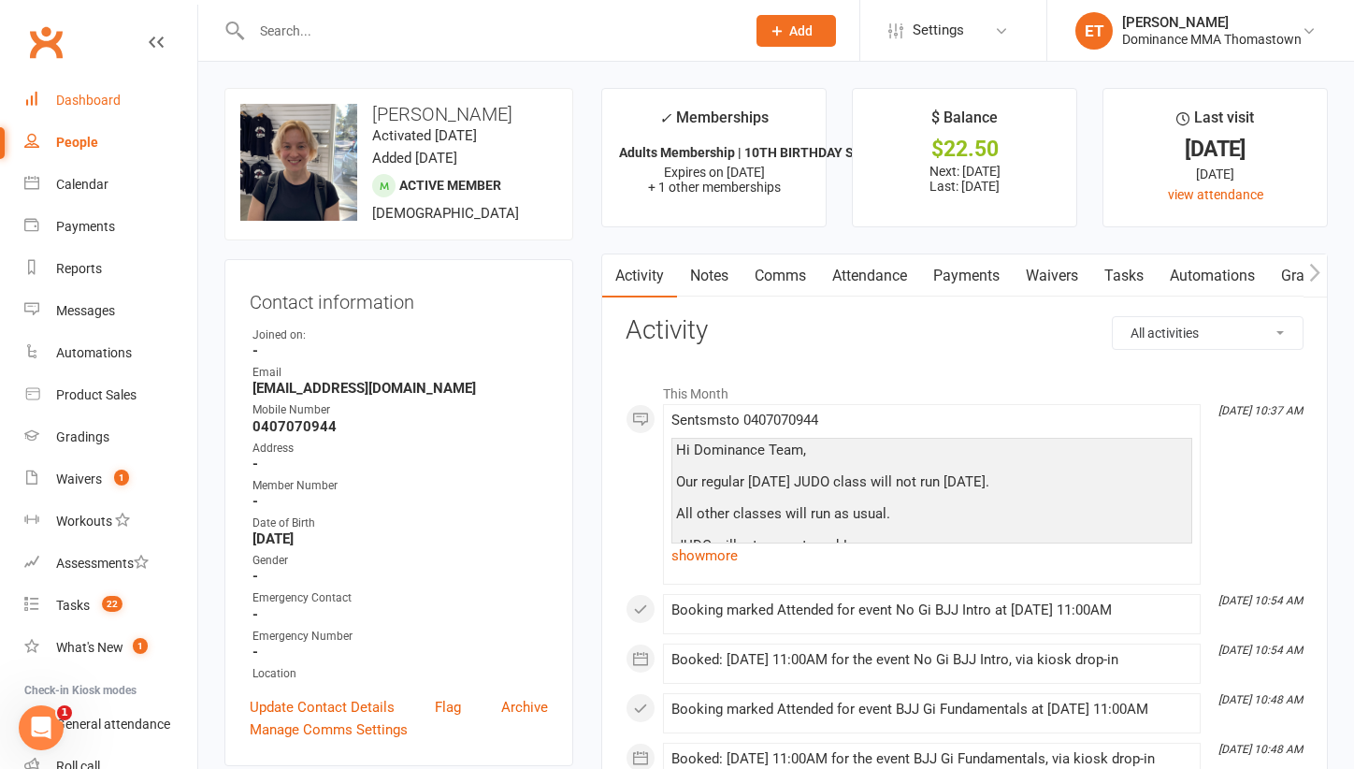
click at [91, 108] on link "Dashboard" at bounding box center [110, 100] width 173 height 42
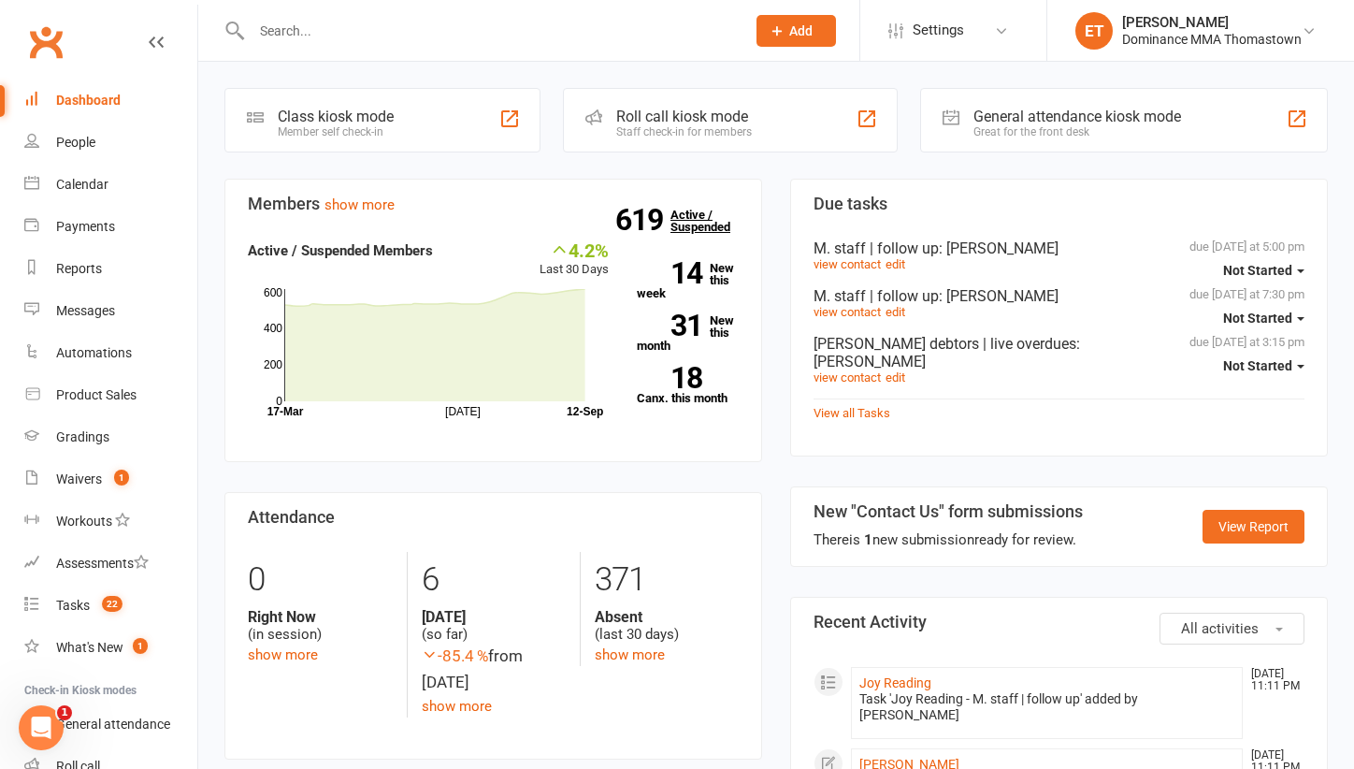
click at [702, 223] on link "619 Active / Suspended" at bounding box center [711, 220] width 82 height 52
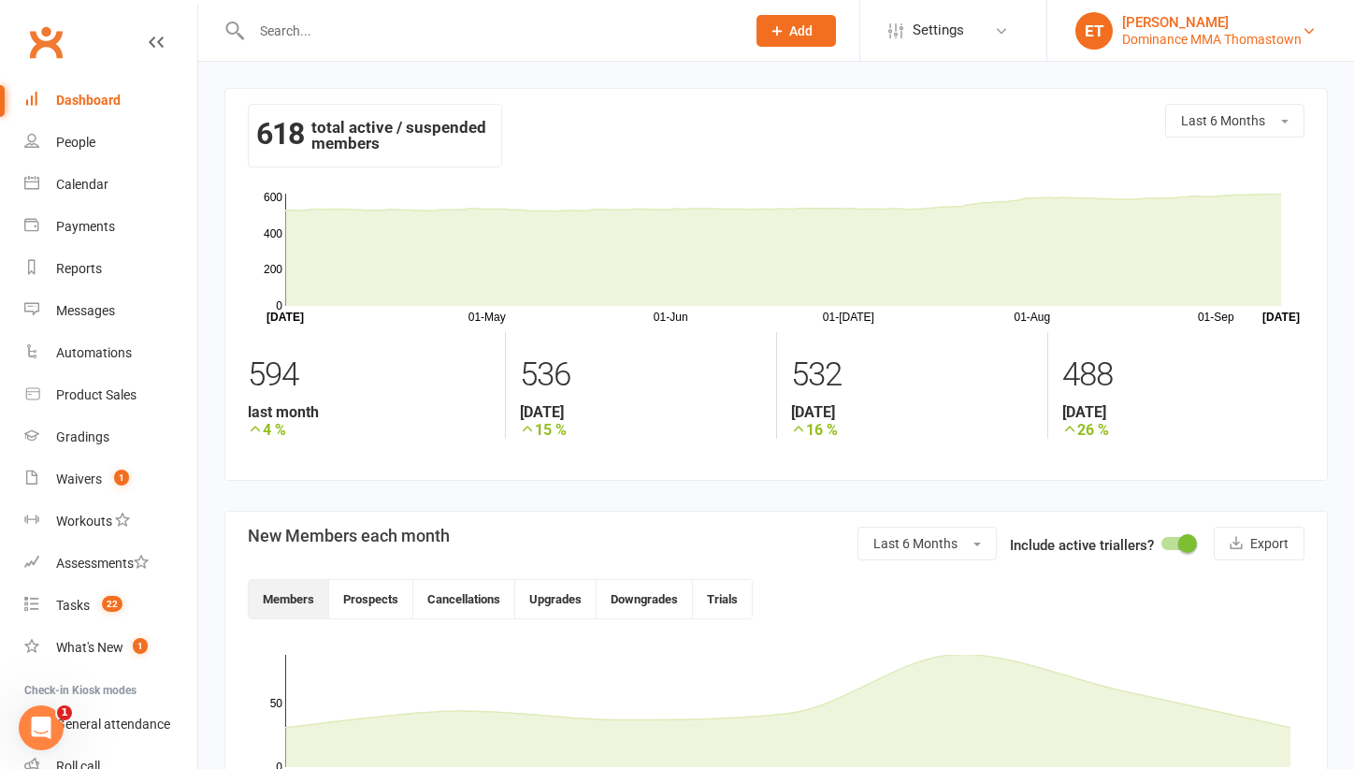
click at [1252, 31] on div "Dominance MMA Thomastown" at bounding box center [1212, 39] width 180 height 17
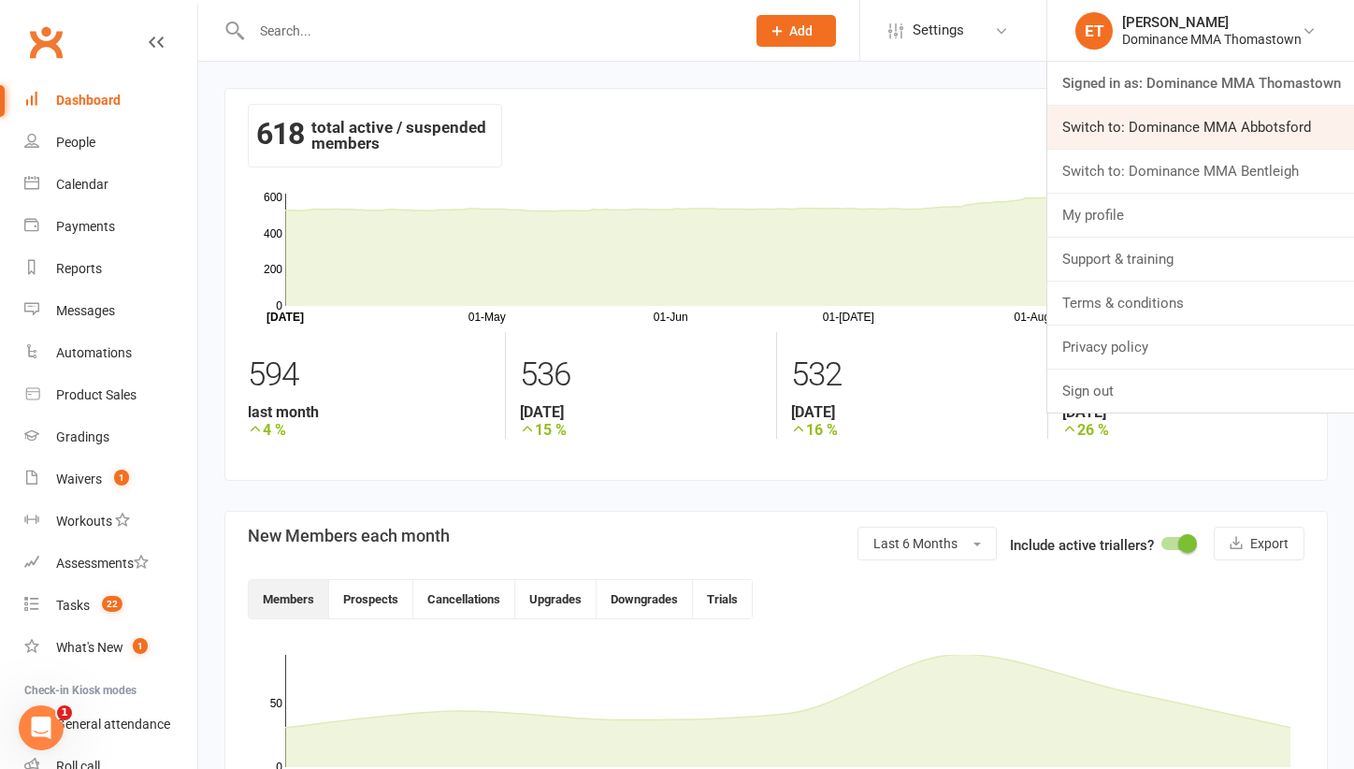
click at [1252, 129] on link "Switch to: Dominance MMA Abbotsford" at bounding box center [1200, 127] width 307 height 43
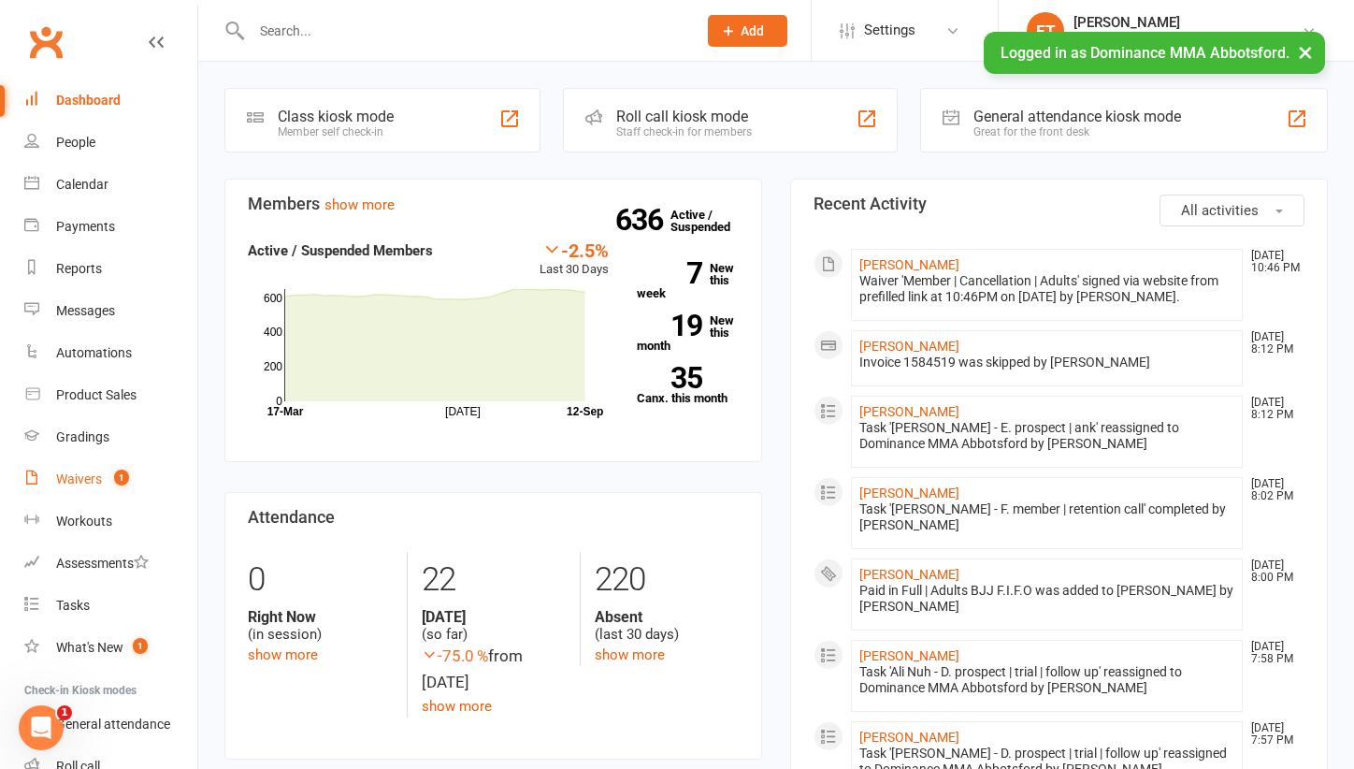
click at [108, 484] on count-badge "1" at bounding box center [117, 478] width 24 height 15
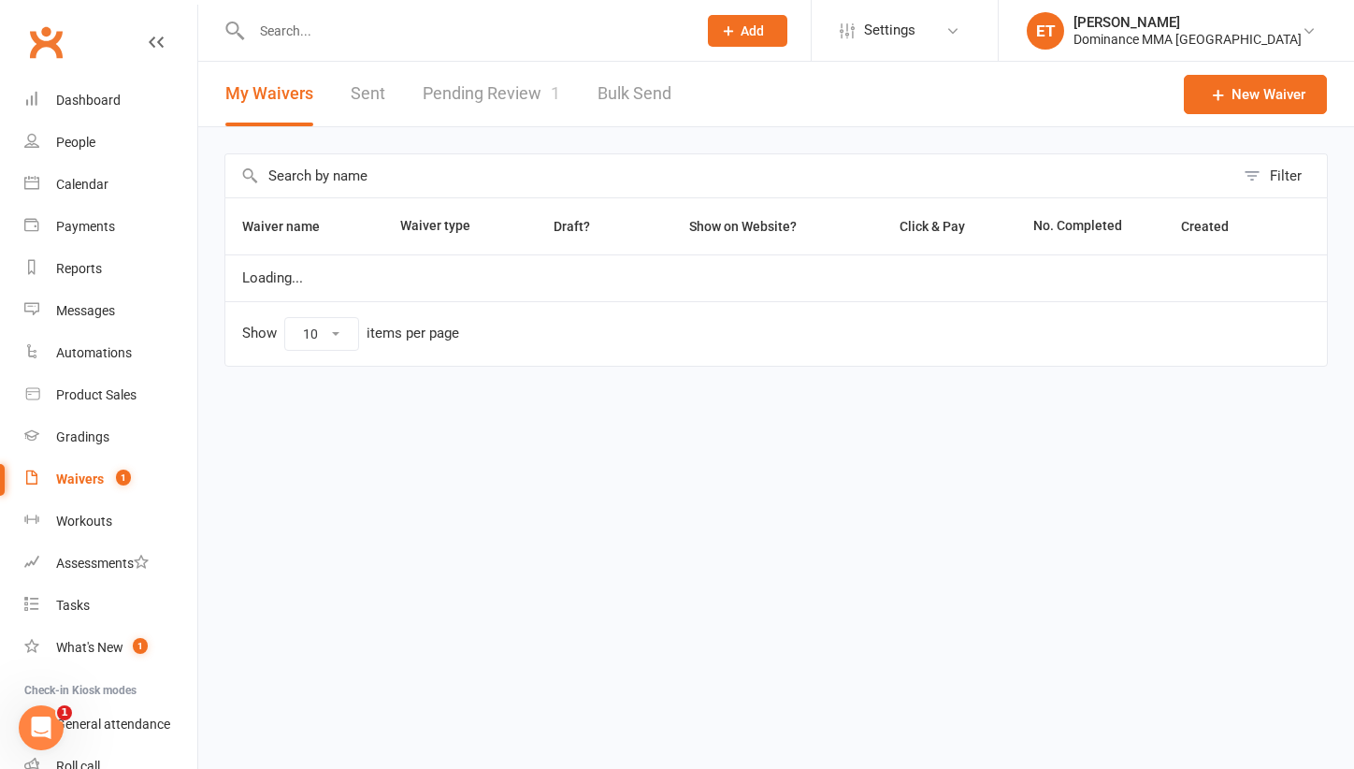
click at [508, 103] on link "Pending Review 1" at bounding box center [491, 94] width 137 height 65
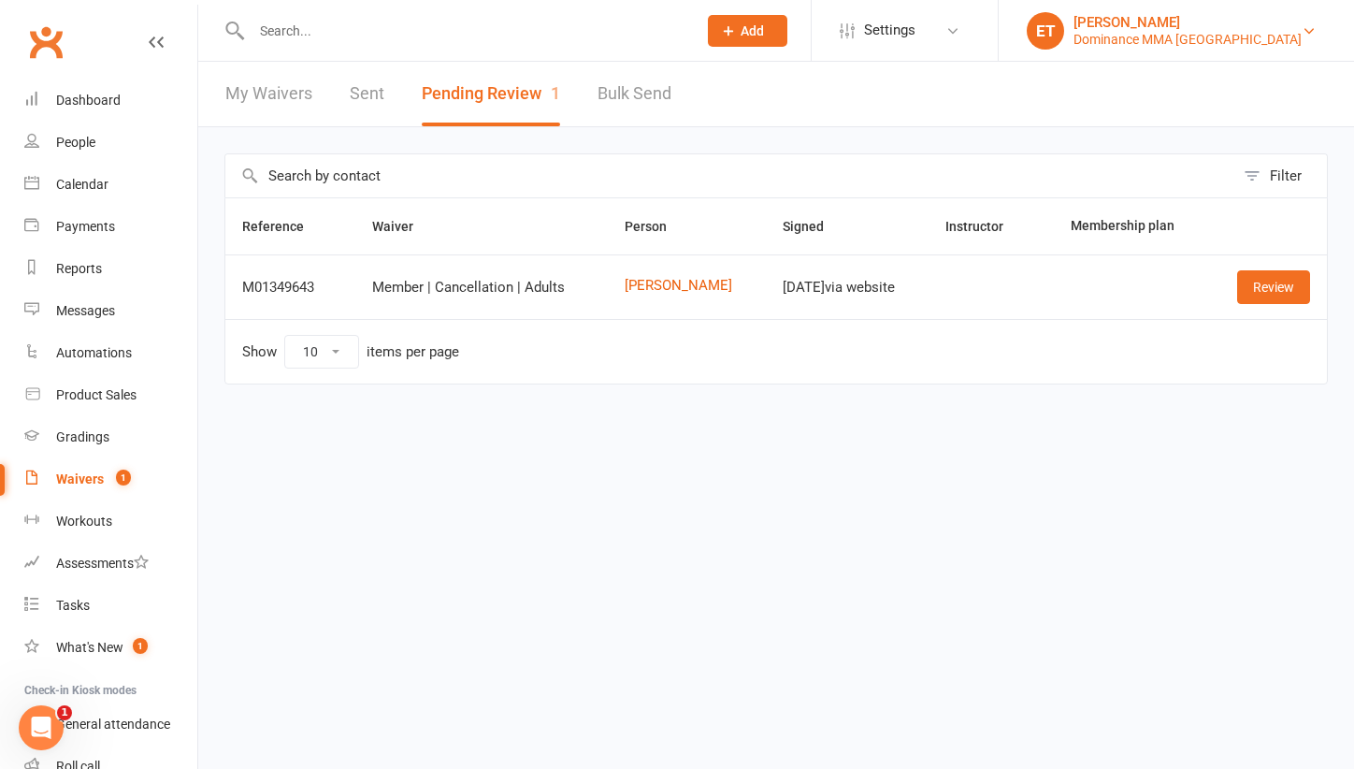
click at [1172, 25] on div "[PERSON_NAME]" at bounding box center [1187, 22] width 228 height 17
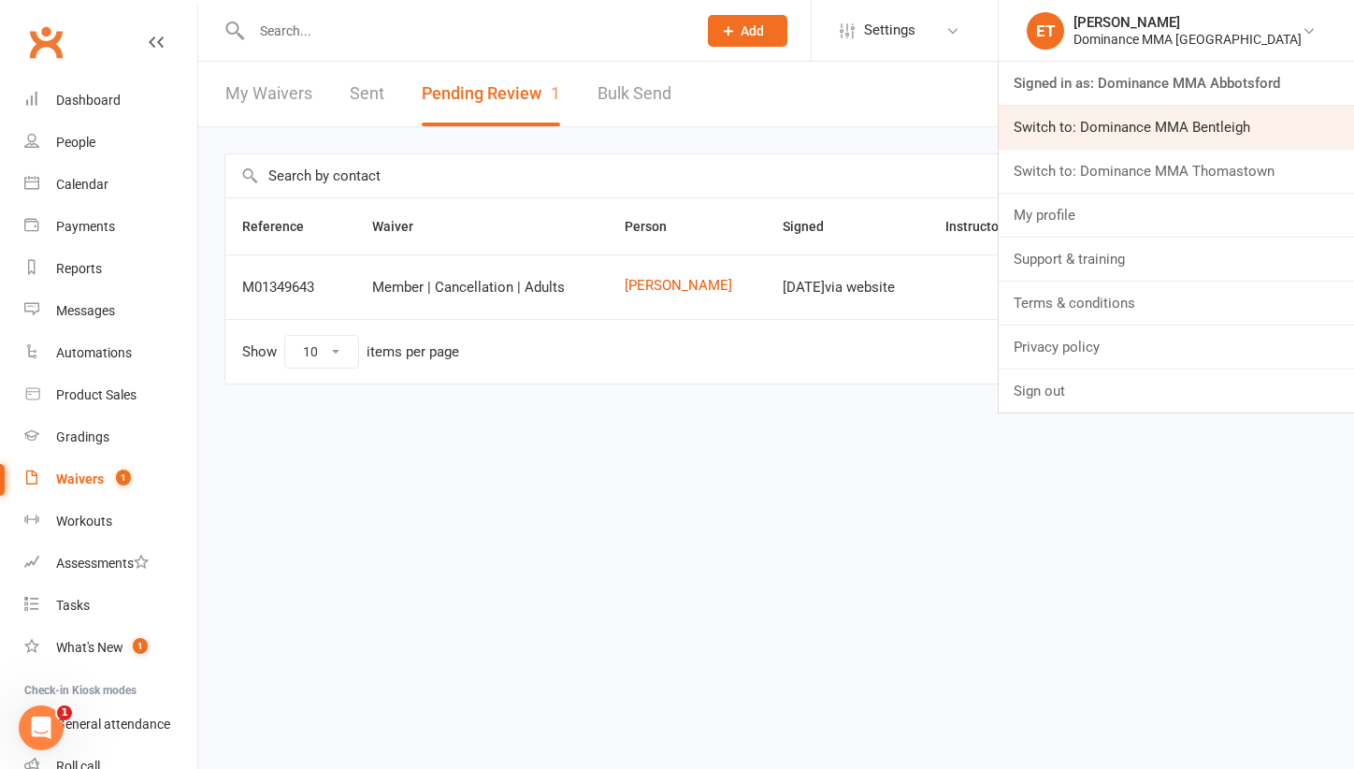
click at [1238, 136] on link "Switch to: Dominance MMA Bentleigh" at bounding box center [1176, 127] width 355 height 43
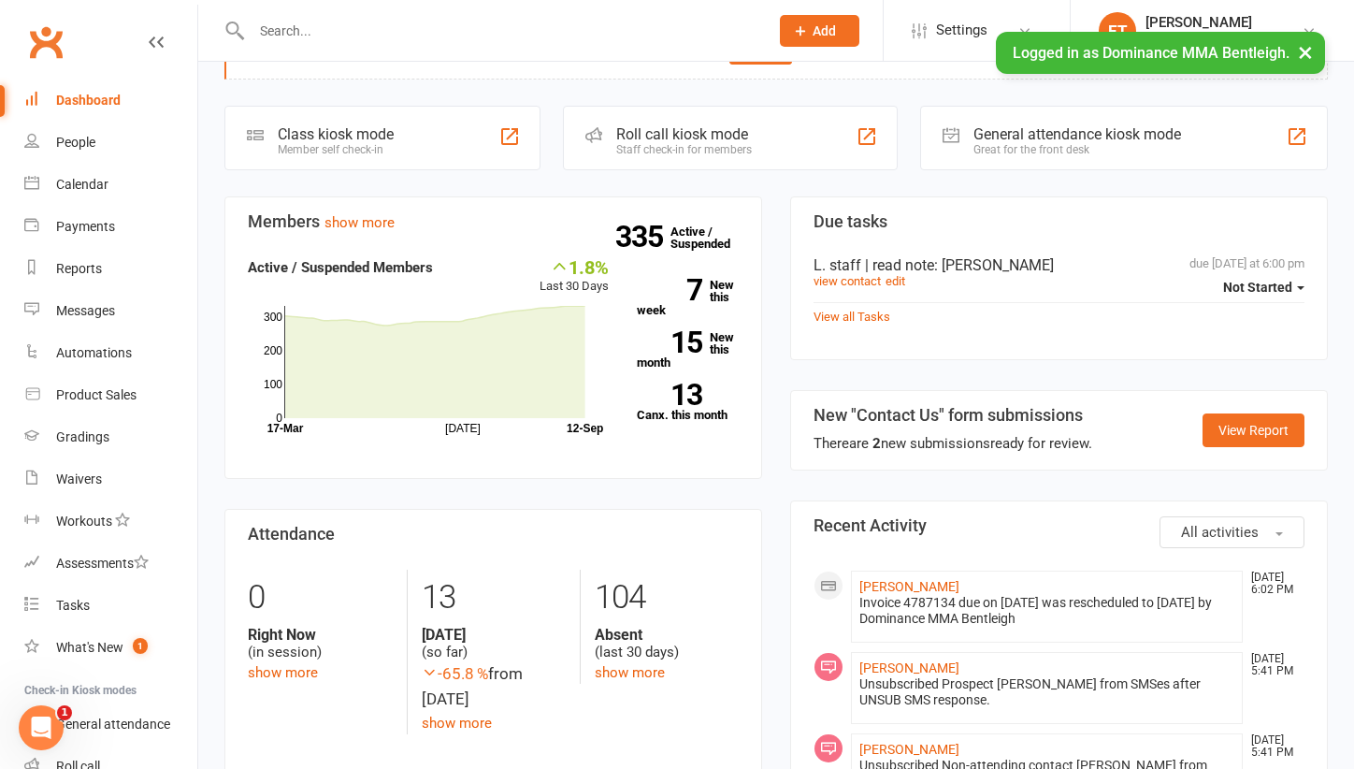
scroll to position [150, 0]
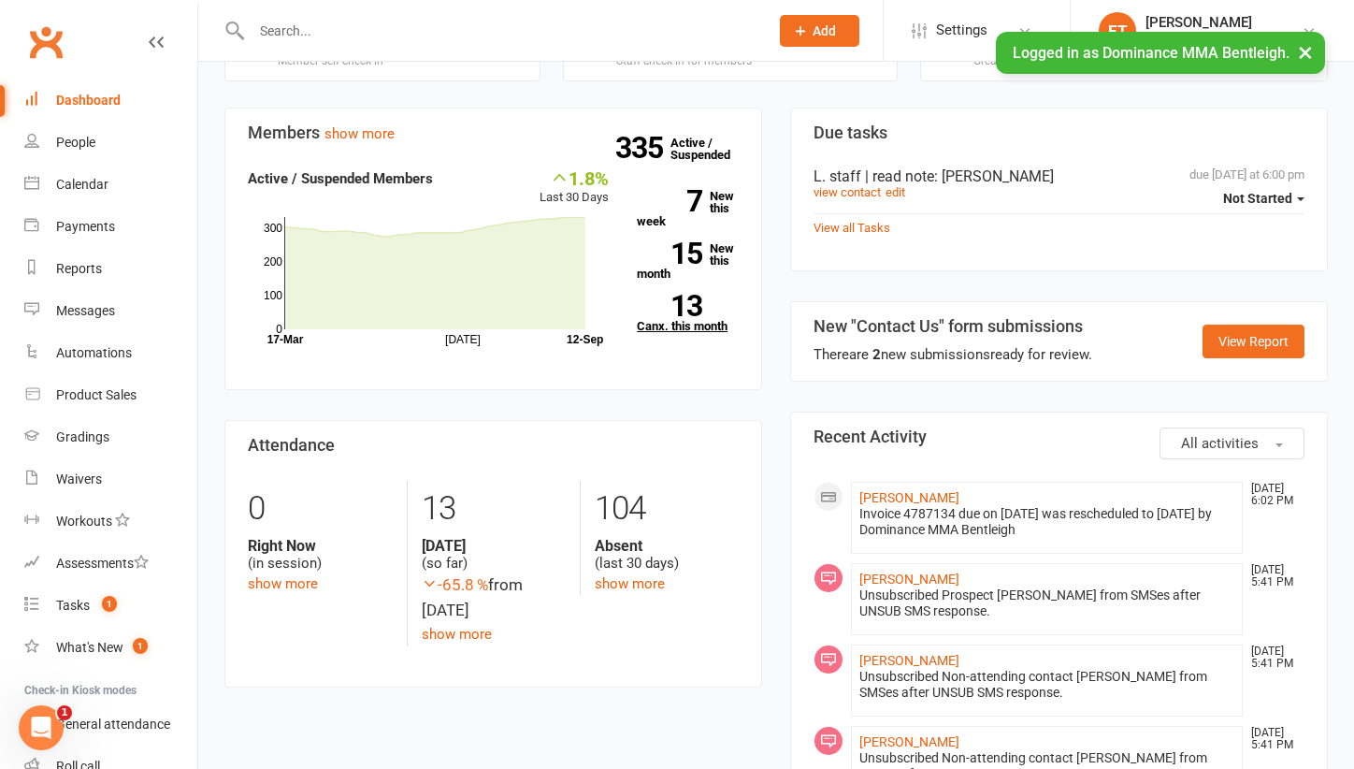
click at [669, 317] on link "13 Canx. this month" at bounding box center [688, 313] width 102 height 37
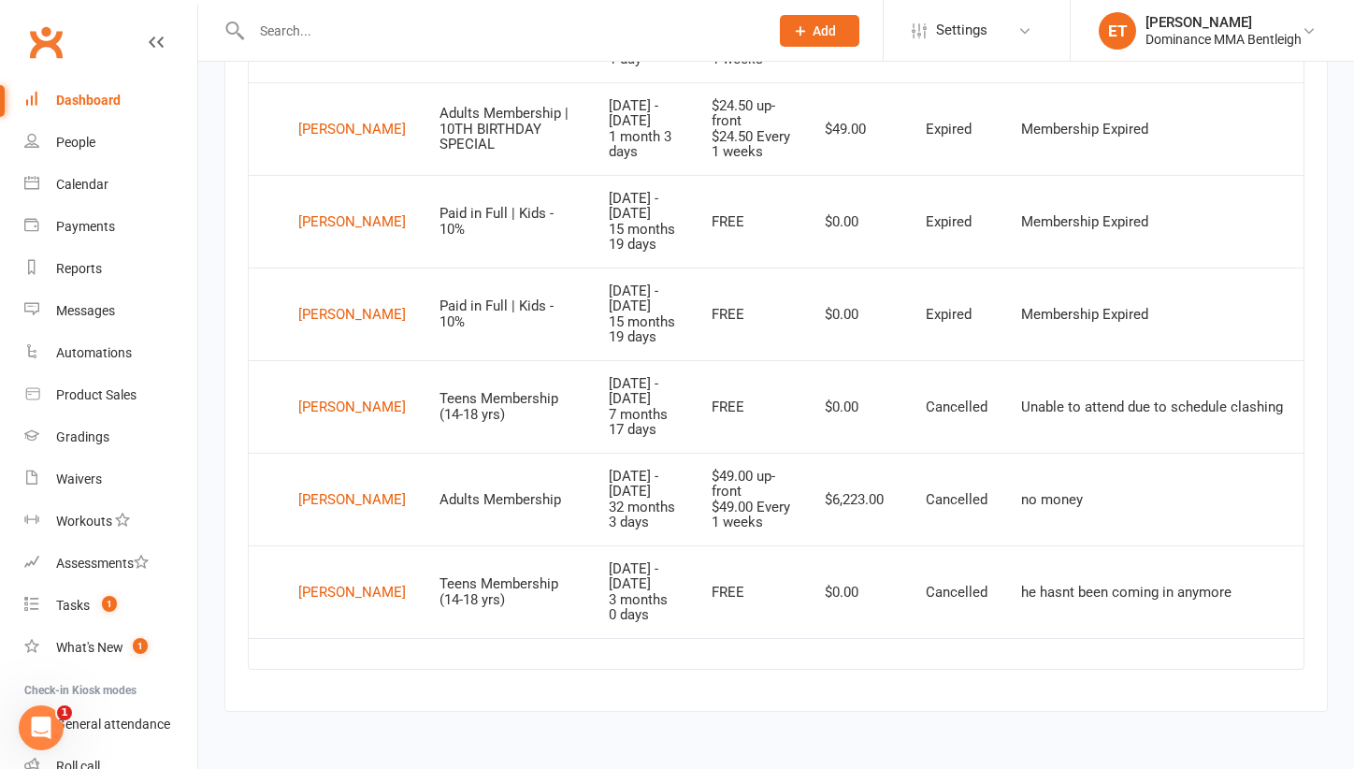
scroll to position [1655, 0]
click at [337, 300] on div "Rome Reynolds" at bounding box center [352, 314] width 108 height 28
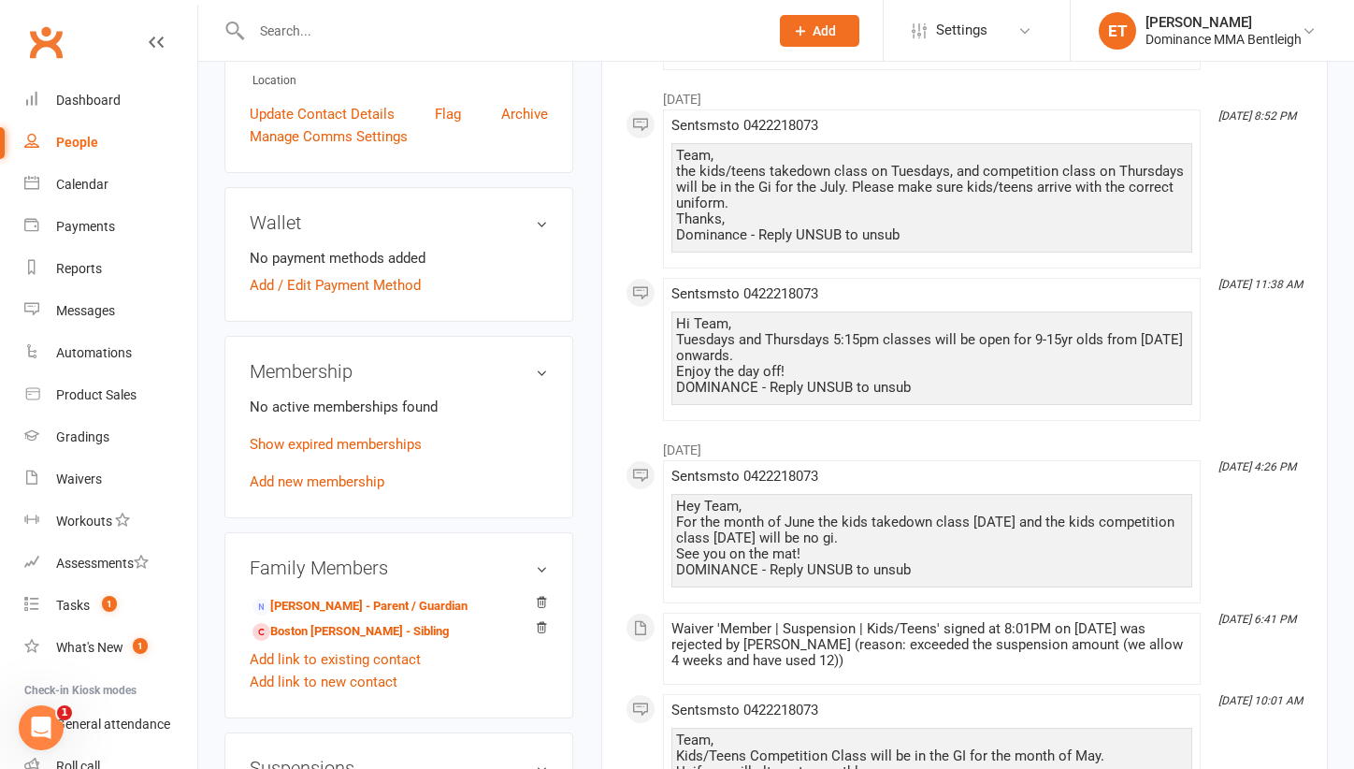
scroll to position [594, 0]
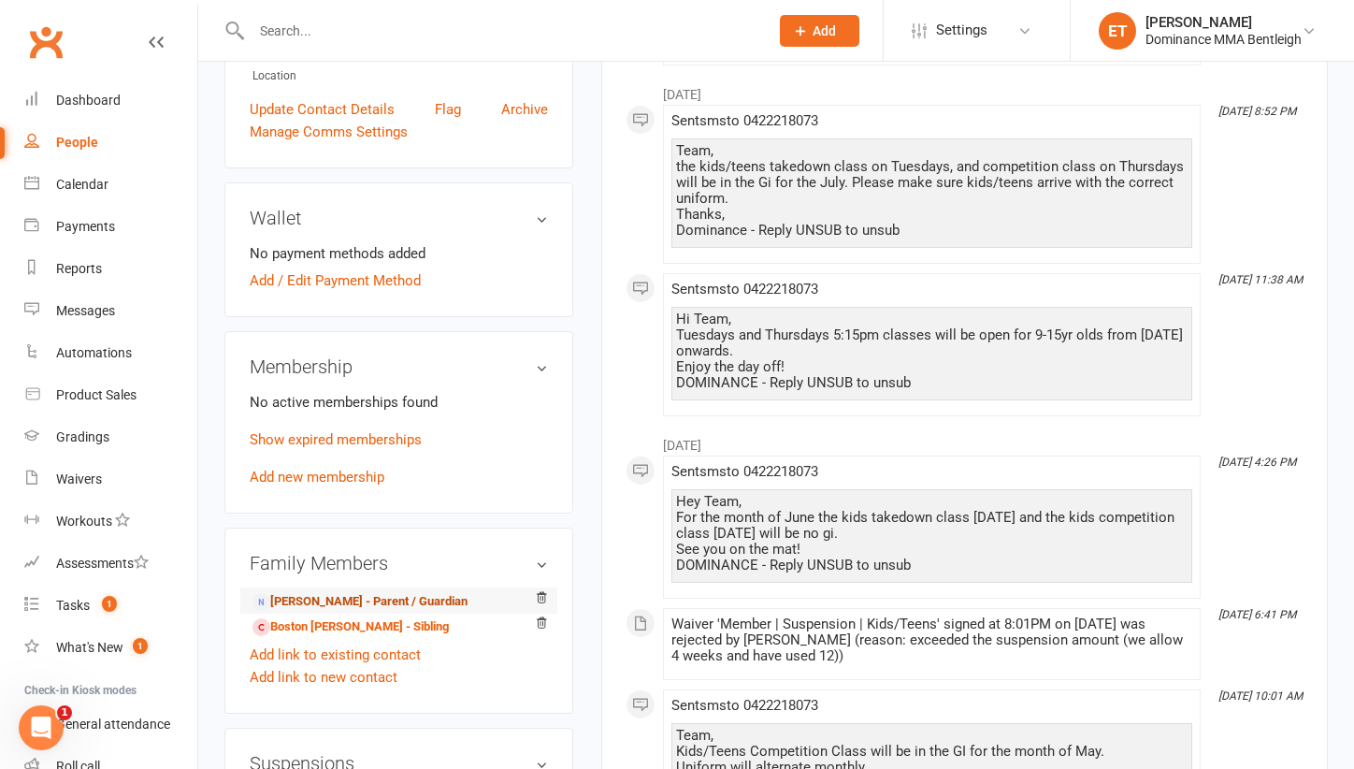
click at [389, 600] on link "Jeanenne Reynolds - Parent / Guardian" at bounding box center [359, 602] width 215 height 20
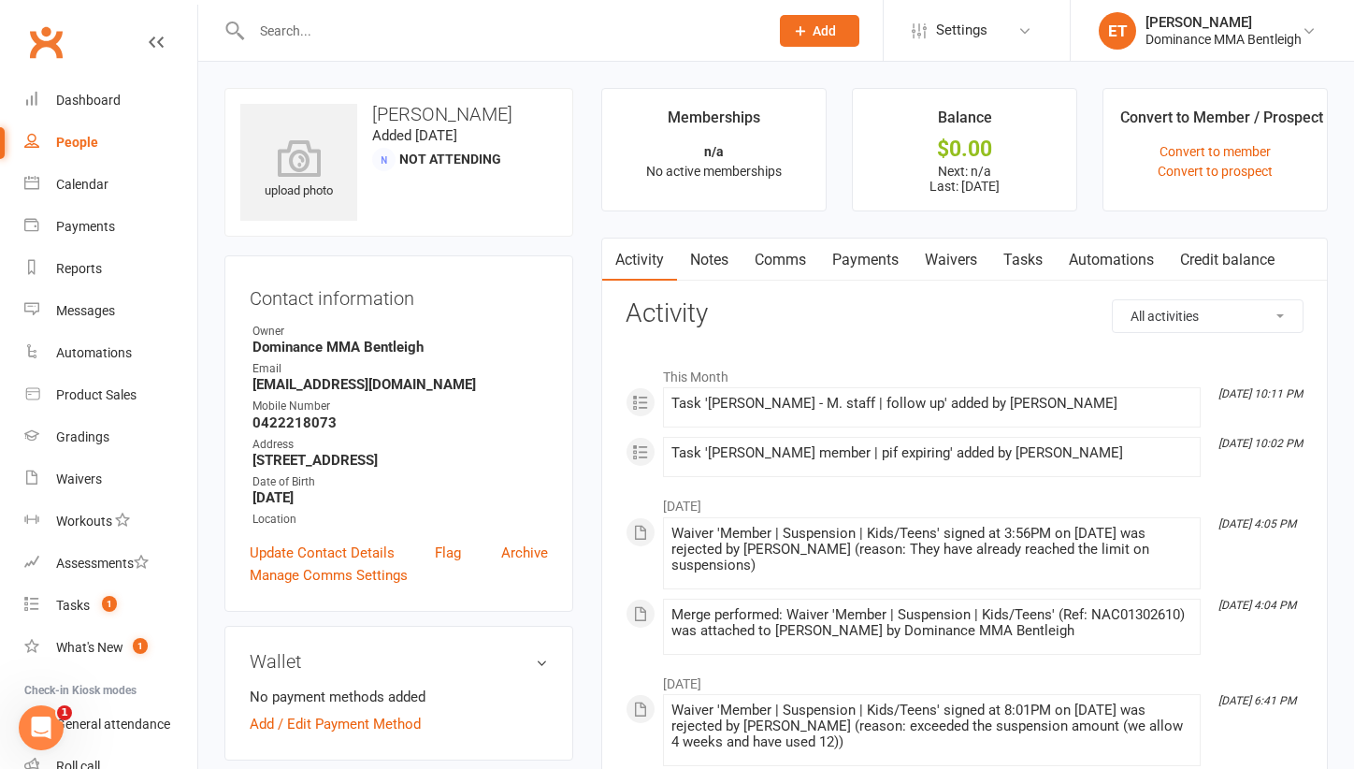
click at [1047, 256] on link "Tasks" at bounding box center [1022, 259] width 65 height 43
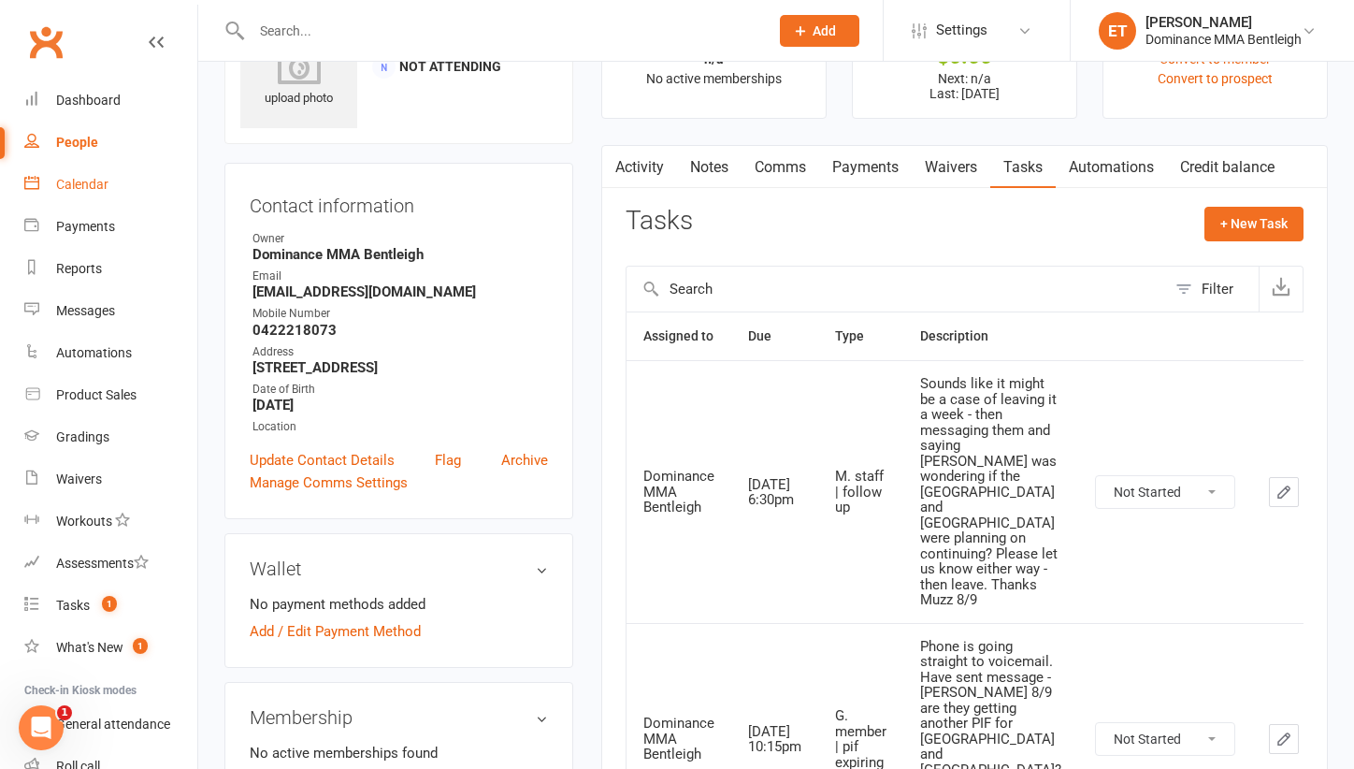
scroll to position [92, 0]
click at [85, 103] on div "Dashboard" at bounding box center [88, 100] width 65 height 15
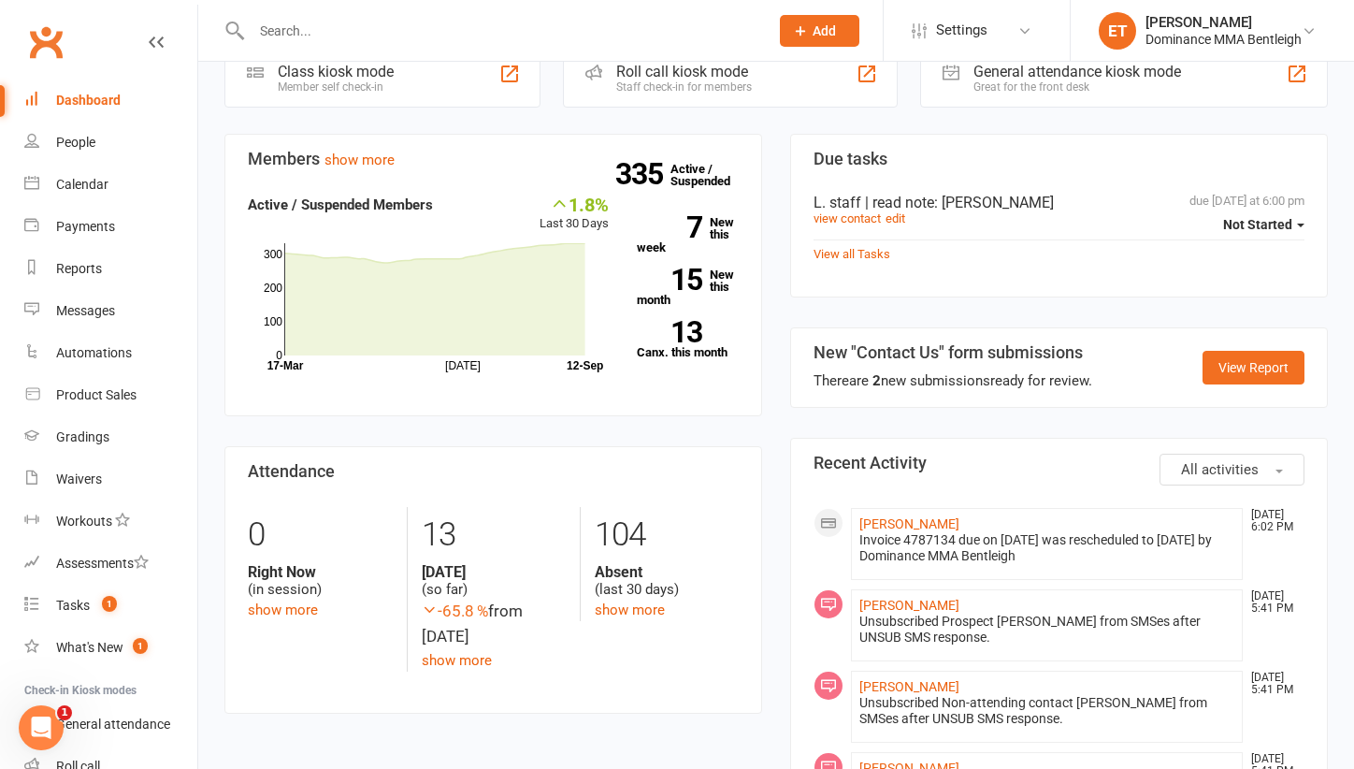
scroll to position [124, 0]
click at [687, 339] on strong "13" at bounding box center [669, 331] width 65 height 28
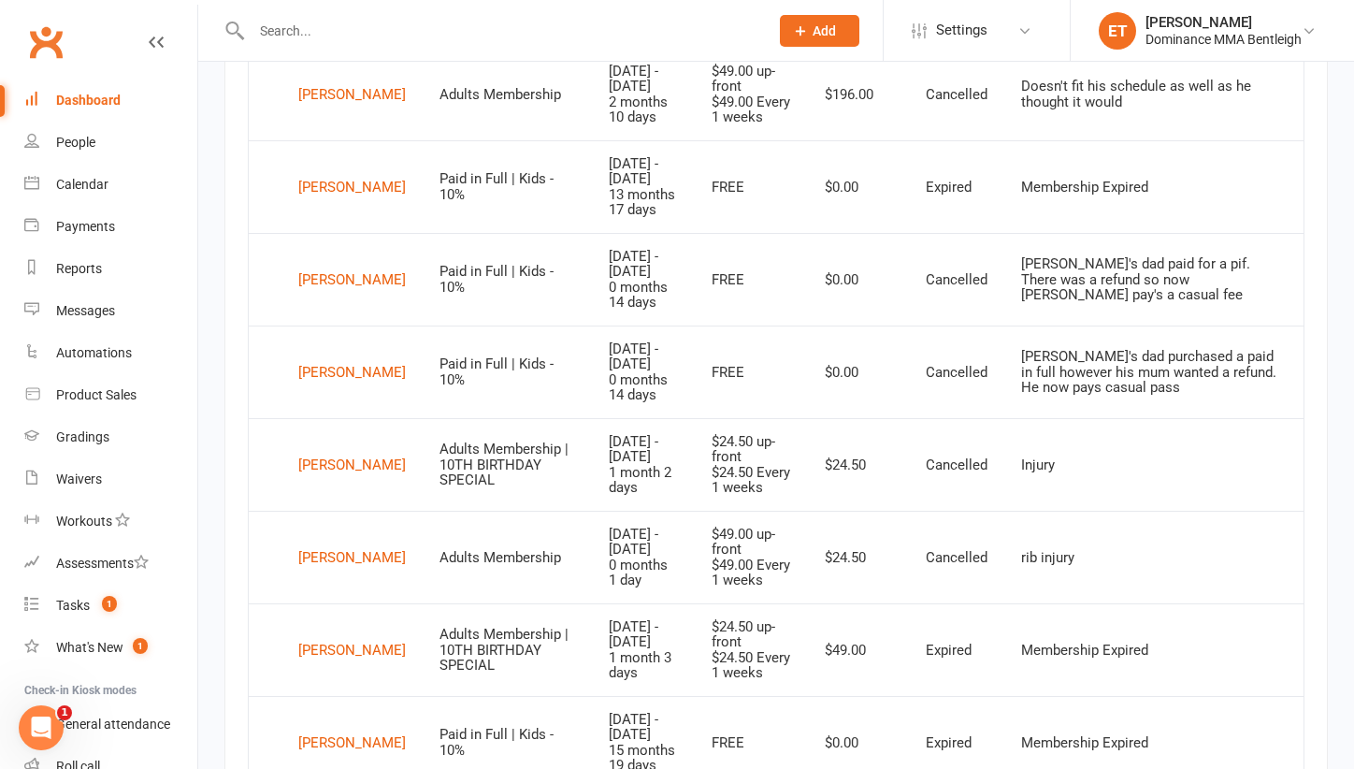
scroll to position [1056, 0]
click at [338, 181] on td "Holly Chandran" at bounding box center [336, 186] width 174 height 93
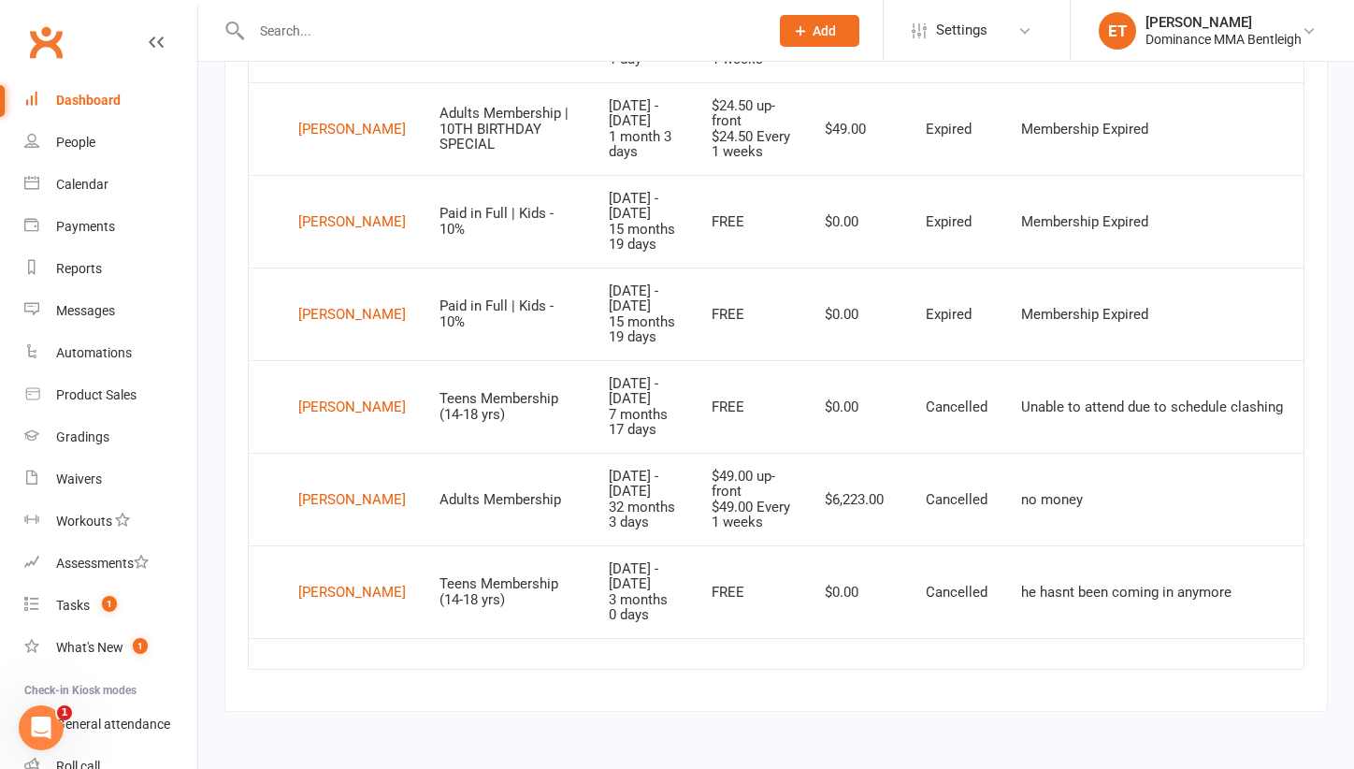
scroll to position [1643, 0]
click at [328, 596] on div "Riley Sutherland" at bounding box center [352, 592] width 108 height 28
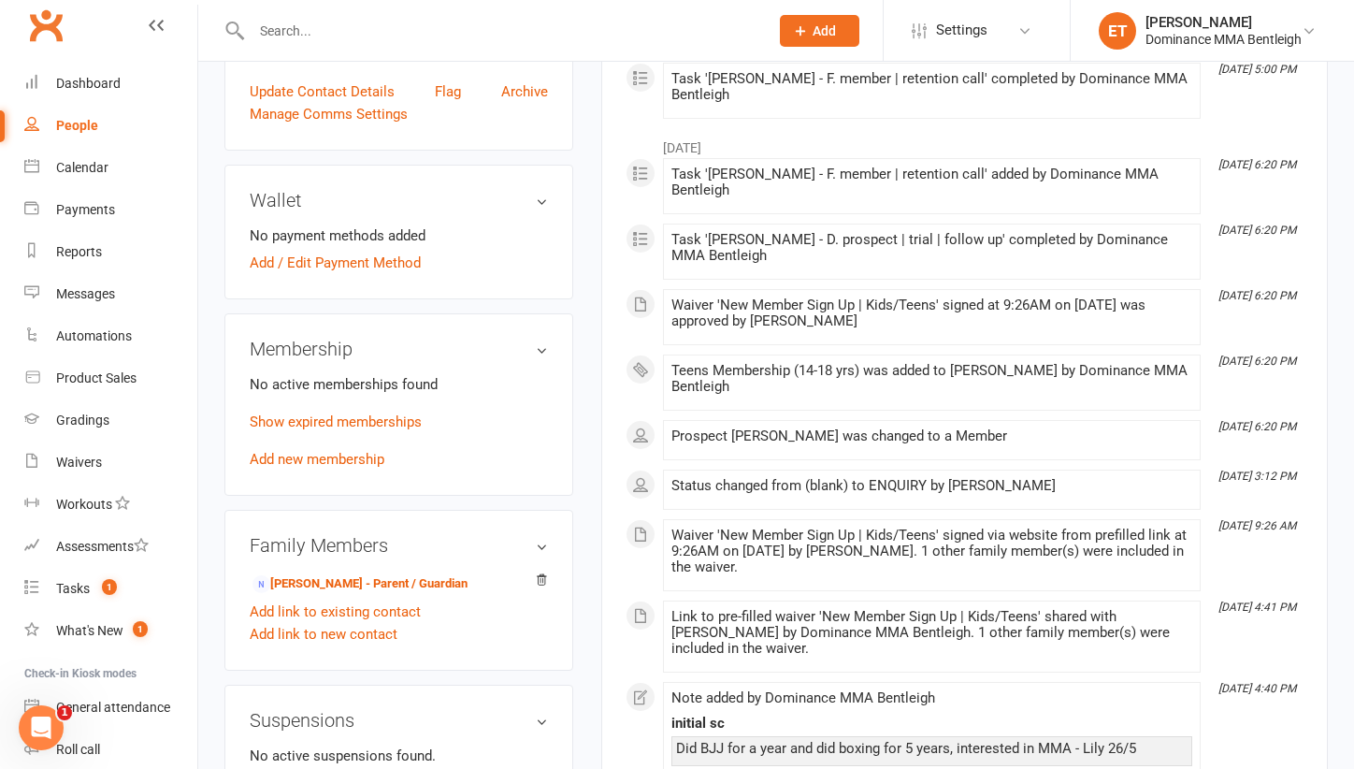
scroll to position [683, 0]
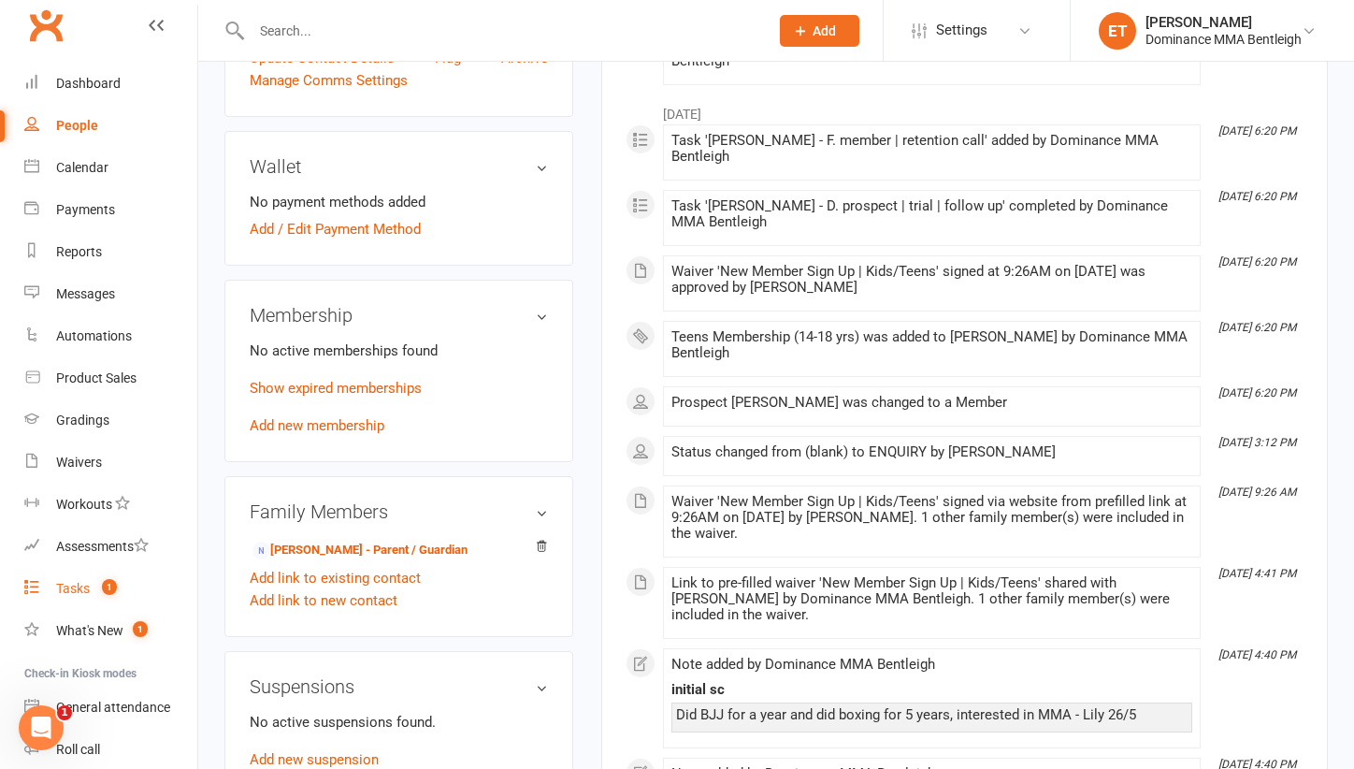
click at [115, 589] on span "1" at bounding box center [109, 587] width 15 height 16
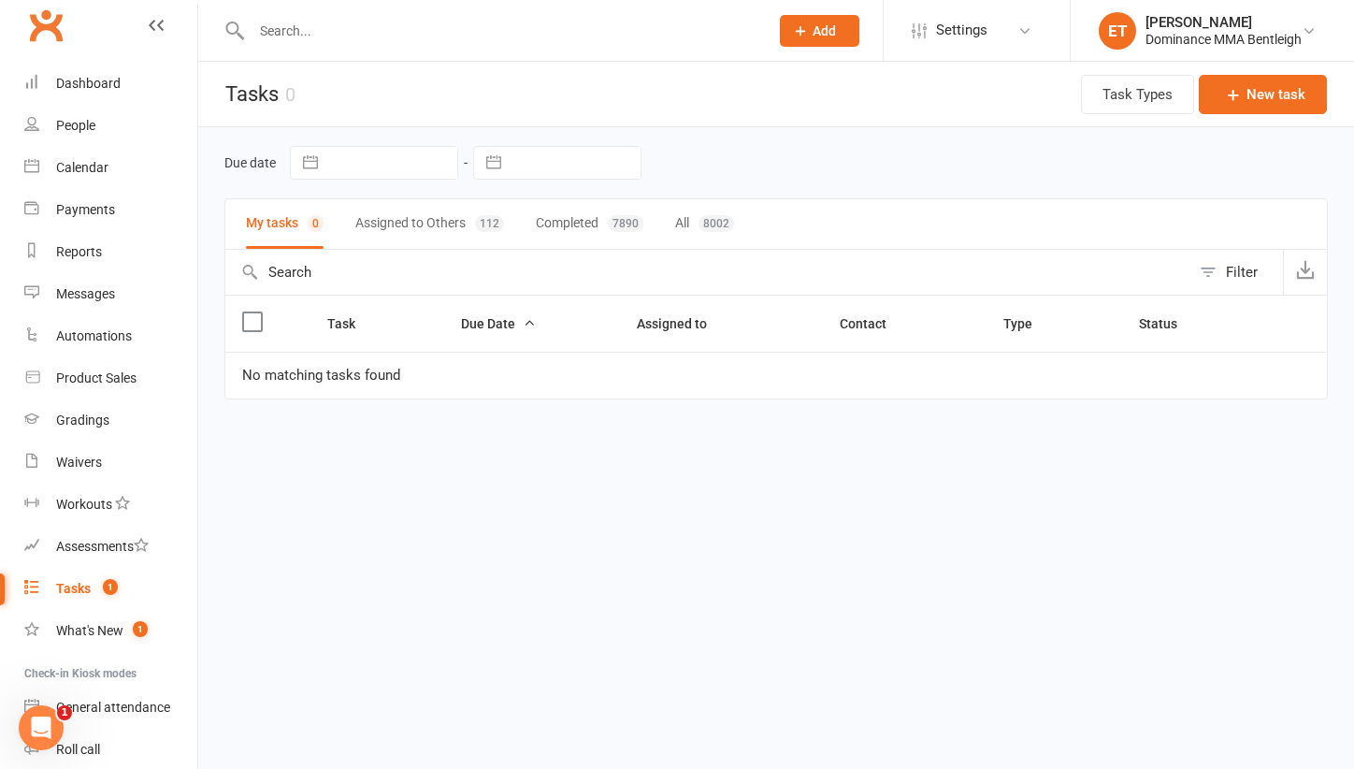
click at [414, 217] on button "Assigned to Others 112" at bounding box center [429, 224] width 149 height 50
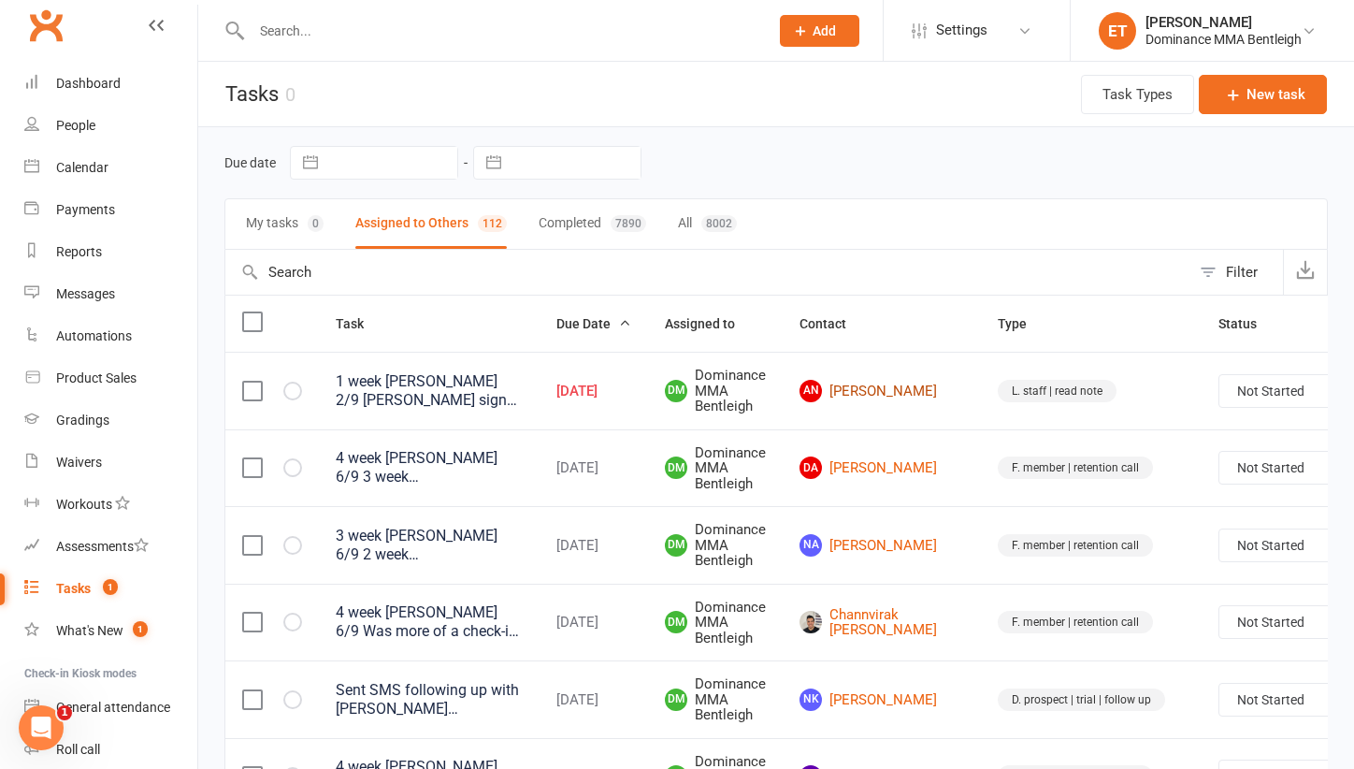
click at [856, 402] on link "AN Angela Nguyen" at bounding box center [881, 391] width 165 height 22
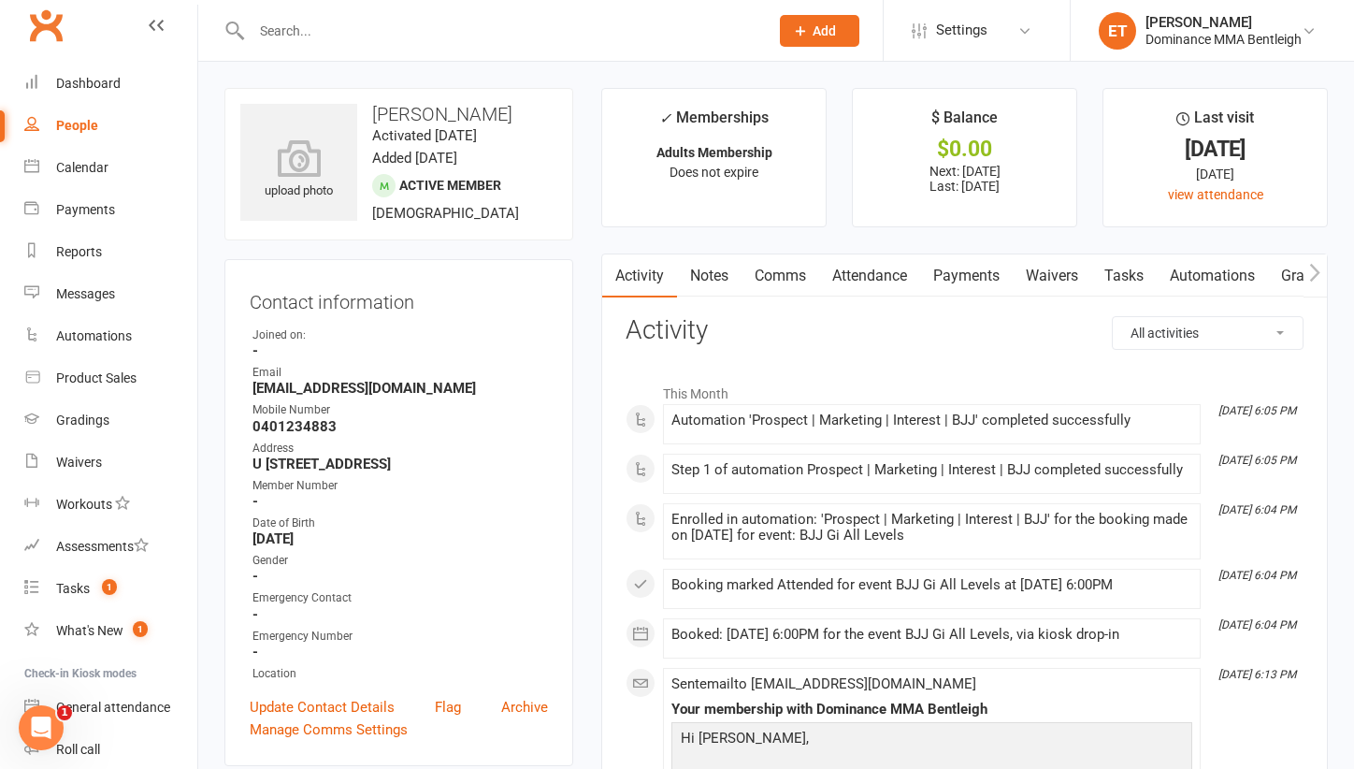
click at [709, 260] on link "Notes" at bounding box center [709, 275] width 65 height 43
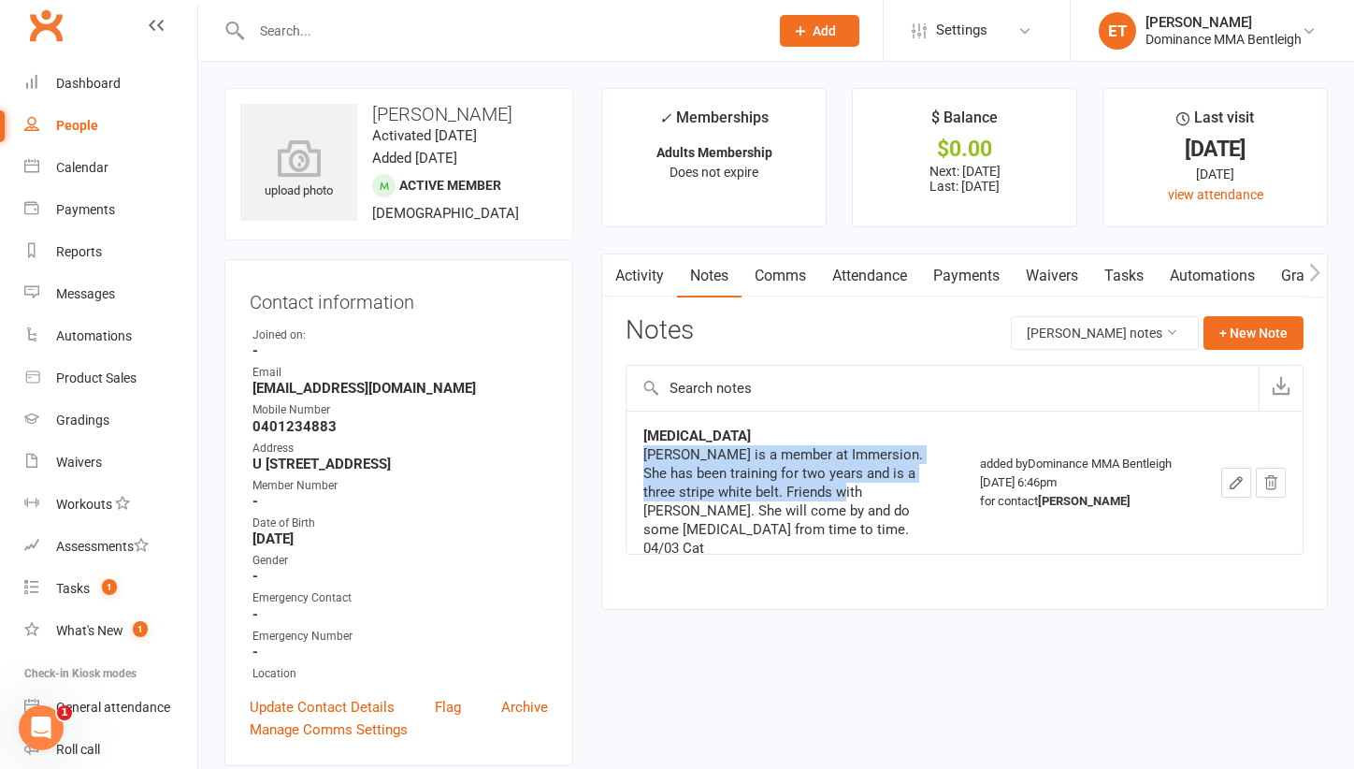
drag, startPoint x: 778, startPoint y: 494, endPoint x: 771, endPoint y: 432, distance: 62.1
click at [771, 432] on div "Cross training Angela is a member at Immersion. She has been training for two y…" at bounding box center [794, 482] width 303 height 112
click at [771, 432] on div "Cross training" at bounding box center [794, 435] width 303 height 19
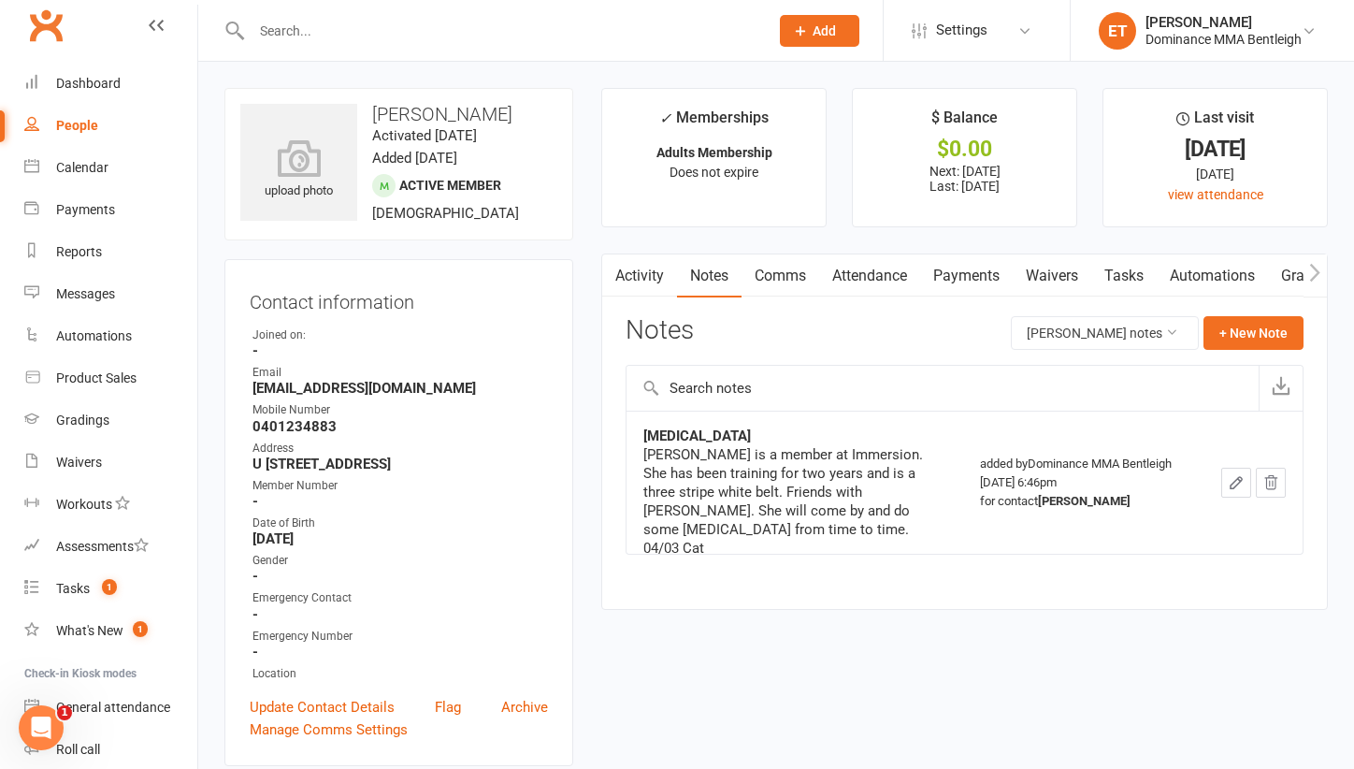
scroll to position [24, 0]
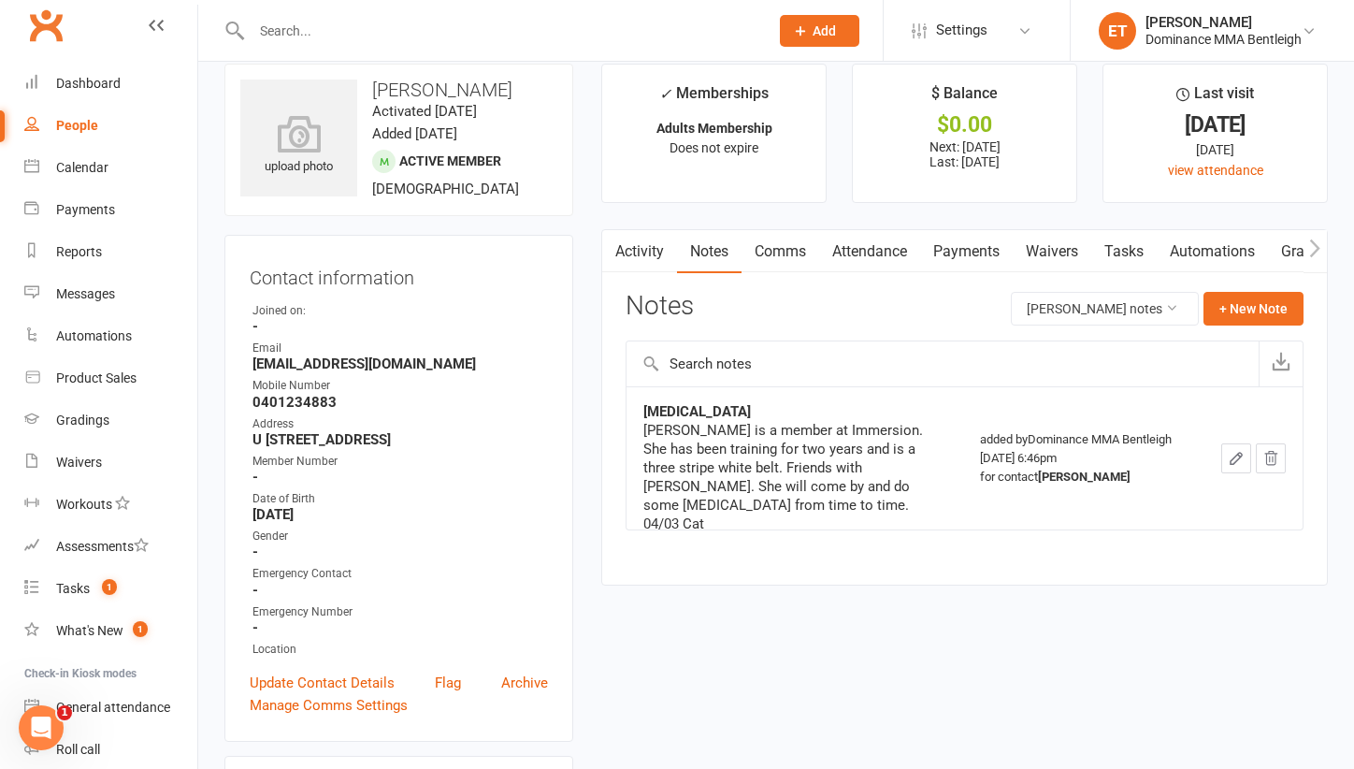
click at [1022, 249] on link "Waivers" at bounding box center [1052, 251] width 79 height 43
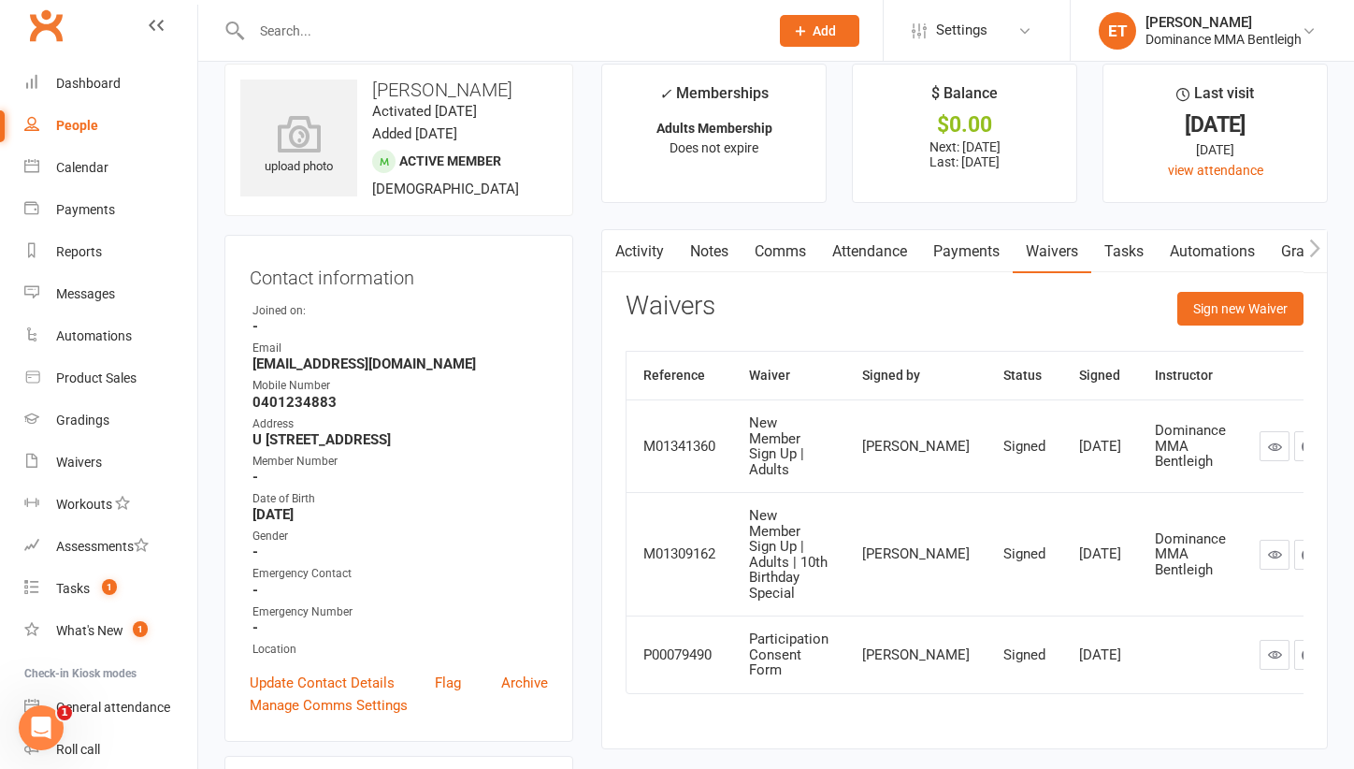
click at [1268, 450] on icon at bounding box center [1275, 446] width 14 height 14
click at [108, 73] on link "Dashboard" at bounding box center [110, 84] width 173 height 42
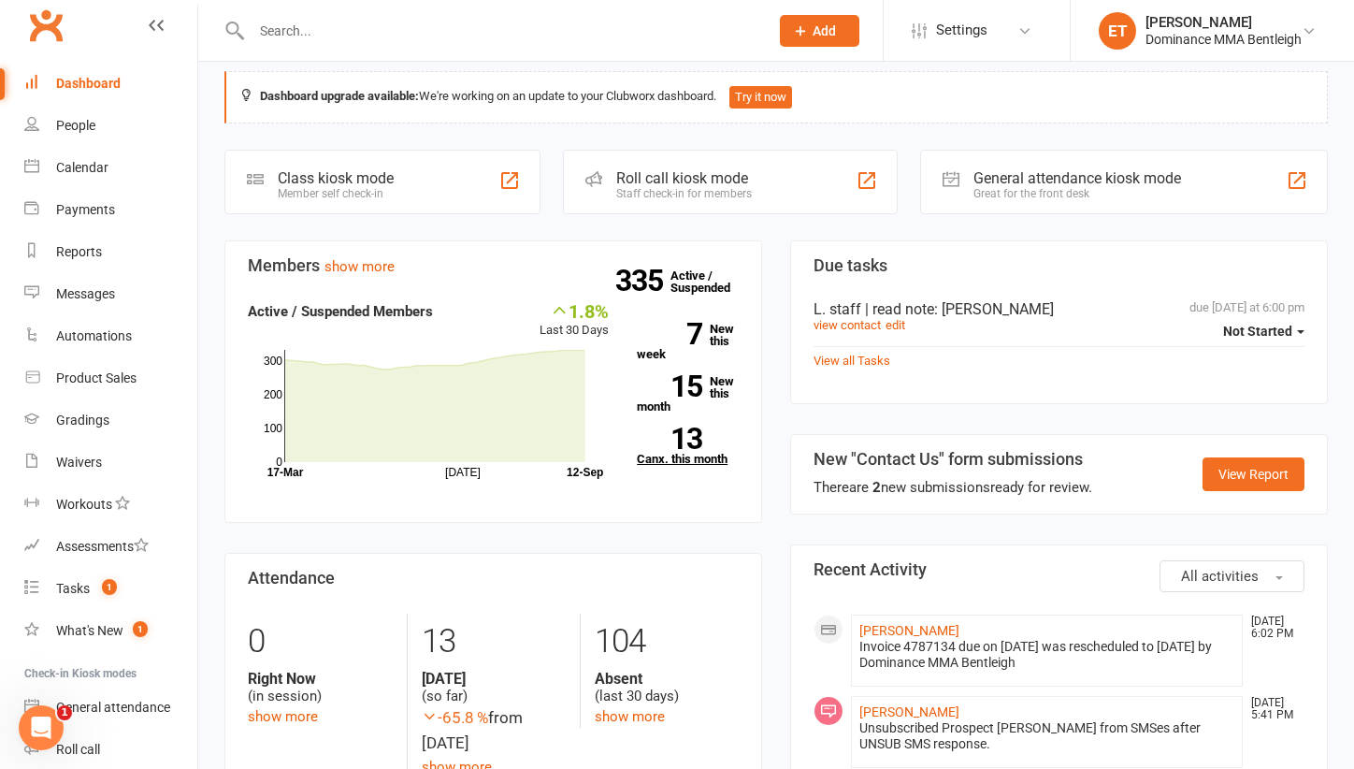
scroll to position [22, 0]
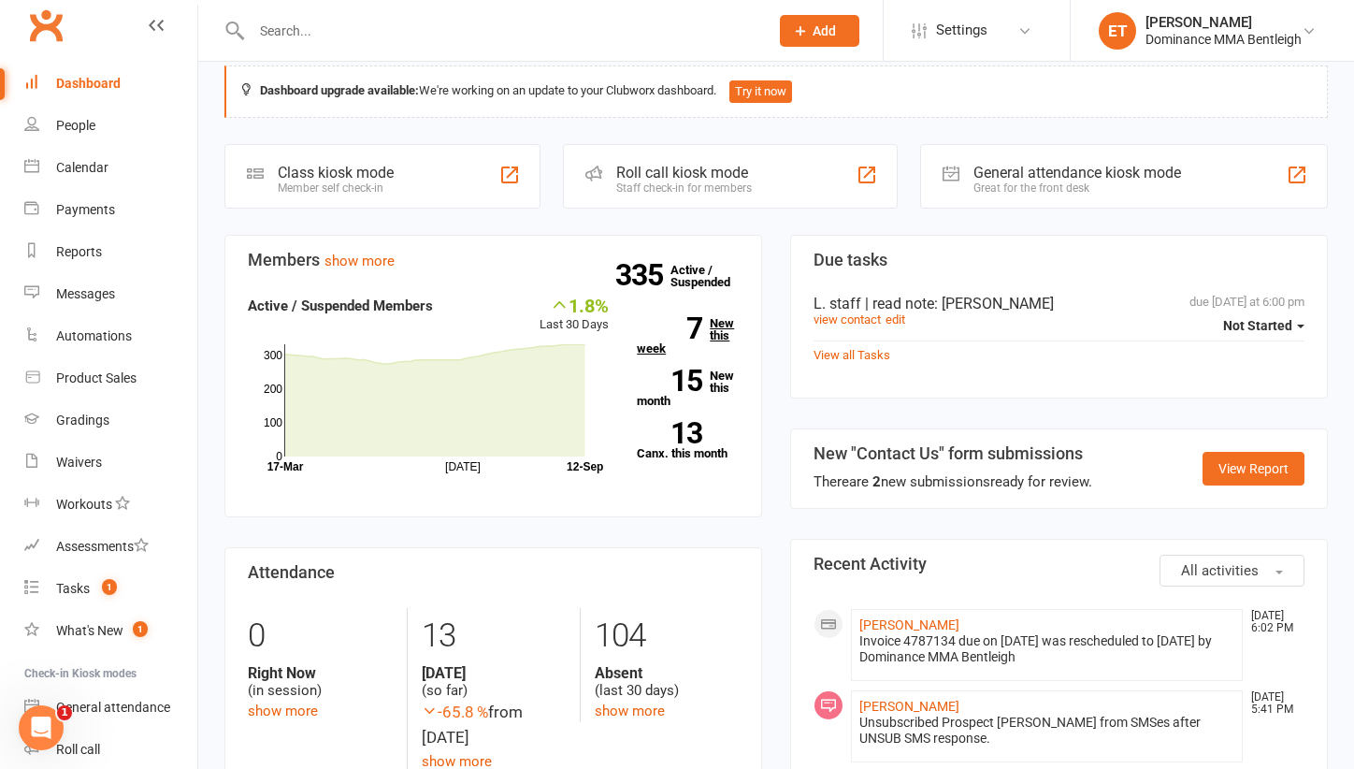
click at [726, 335] on link "7 New this week" at bounding box center [688, 335] width 102 height 37
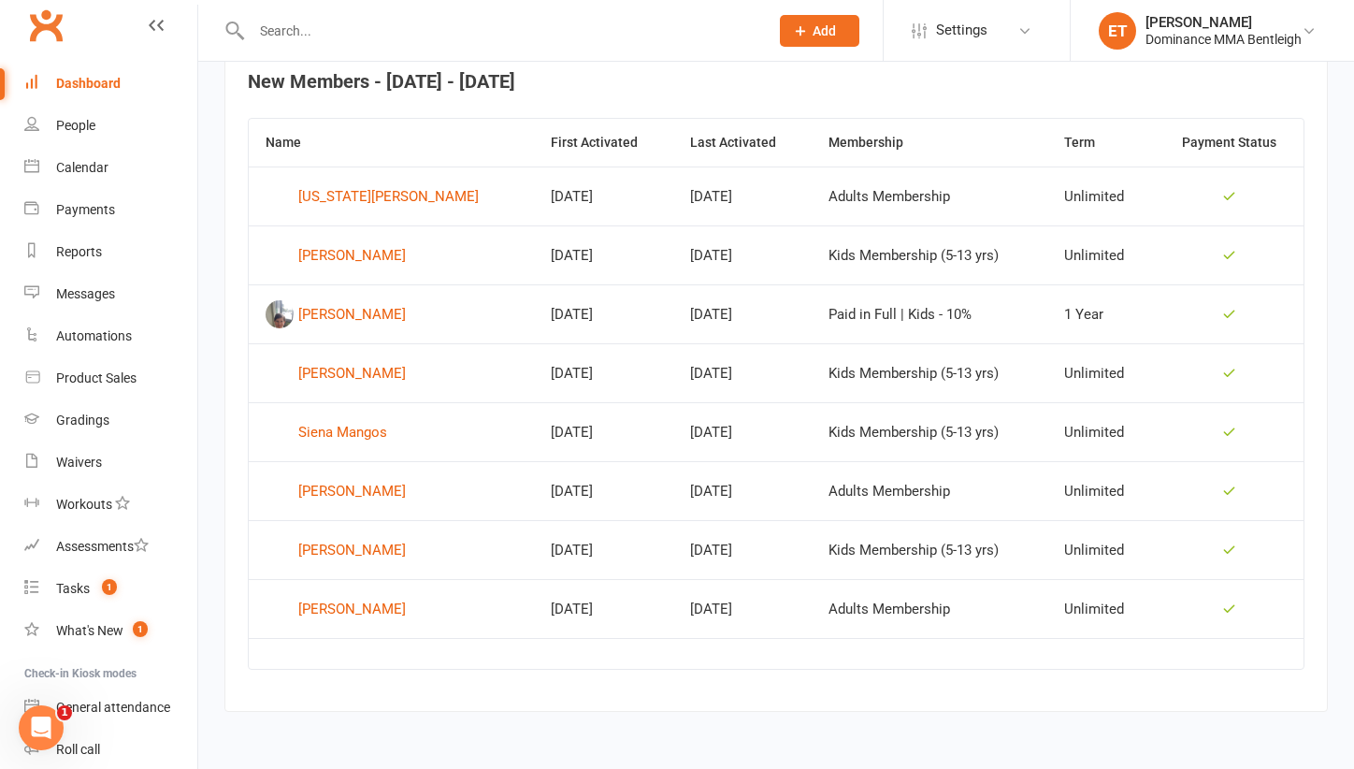
scroll to position [756, 0]
click at [1263, 27] on div "[PERSON_NAME]" at bounding box center [1223, 22] width 156 height 17
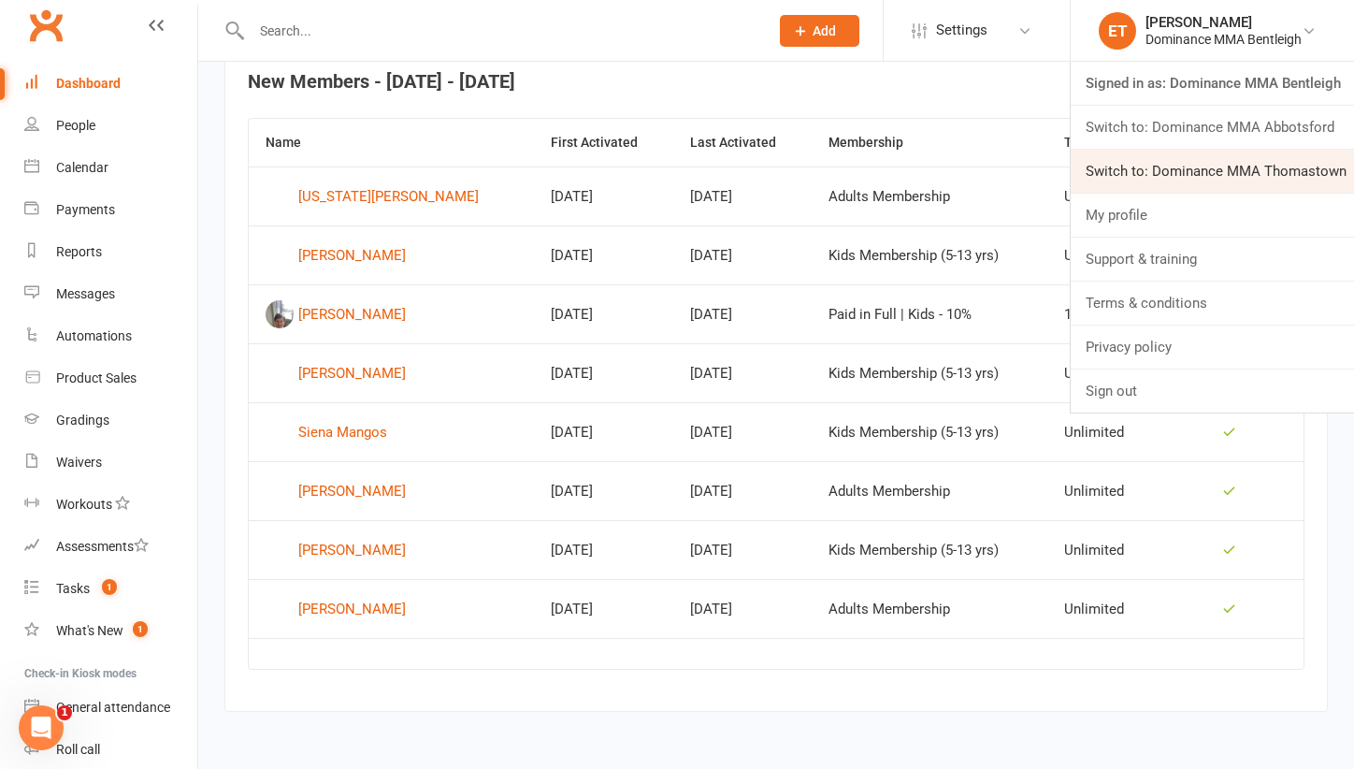
click at [1244, 173] on link "Switch to: Dominance MMA Thomastown" at bounding box center [1212, 171] width 283 height 43
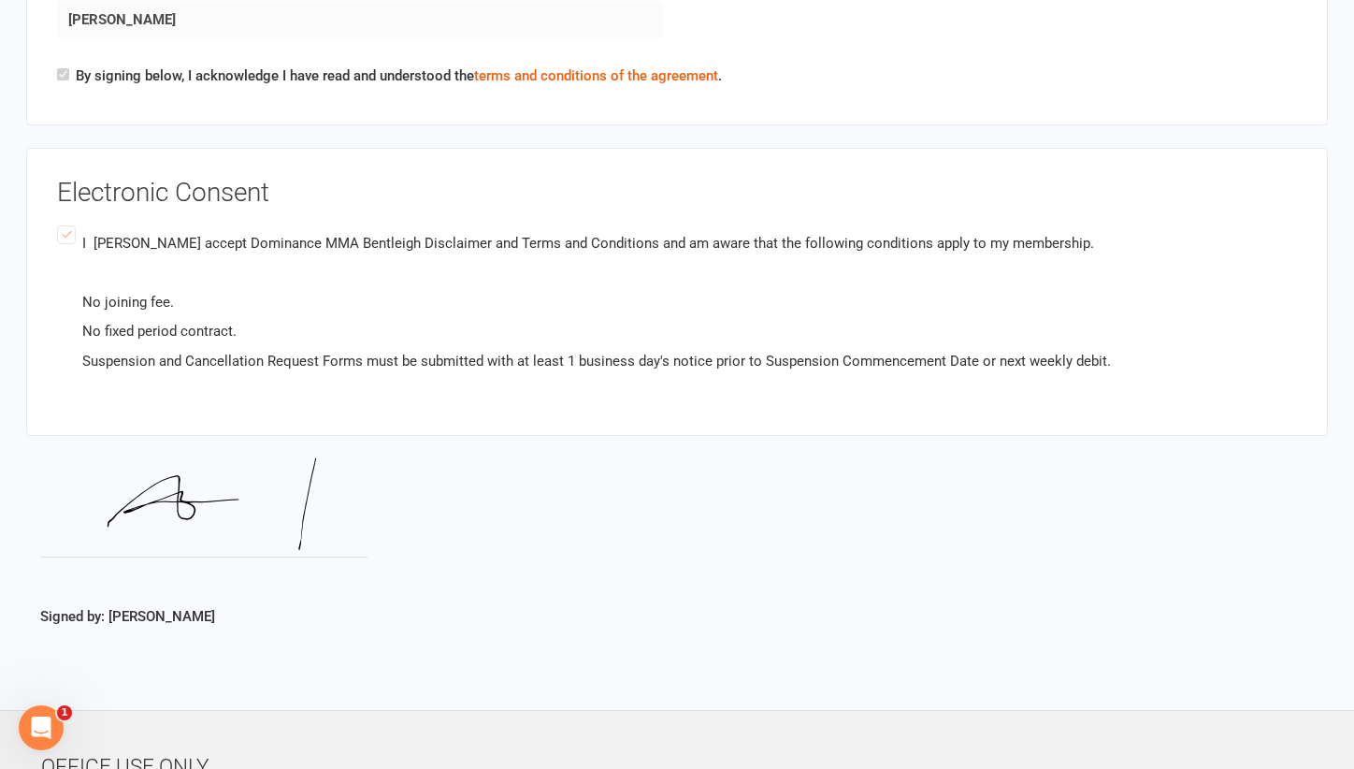
scroll to position [1762, 0]
